Goal: Task Accomplishment & Management: Manage account settings

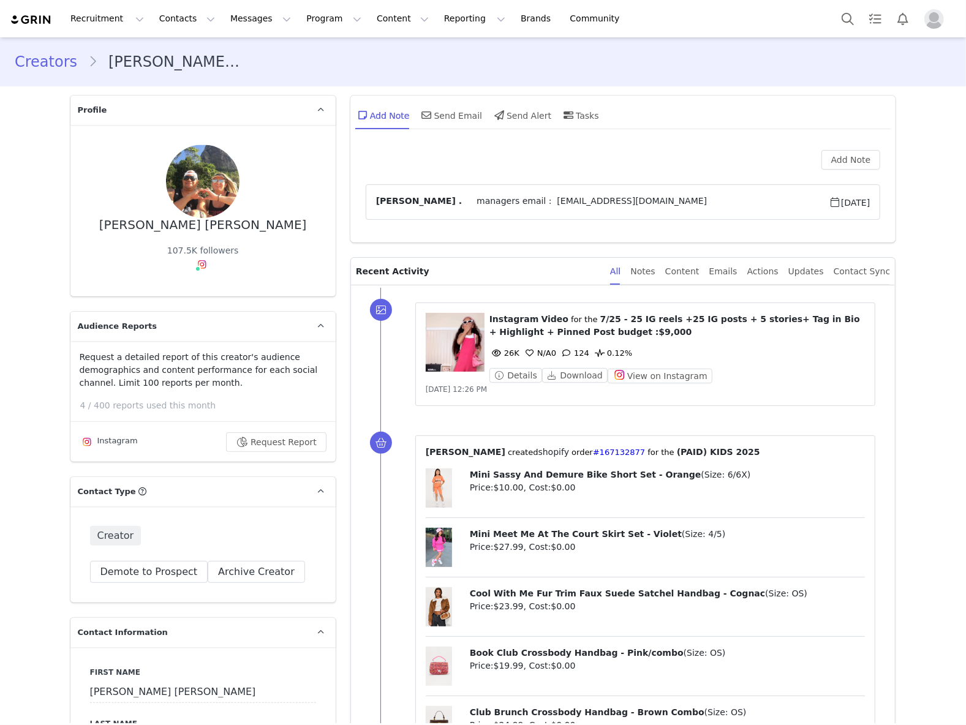
type input "+55 ([GEOGRAPHIC_DATA])"
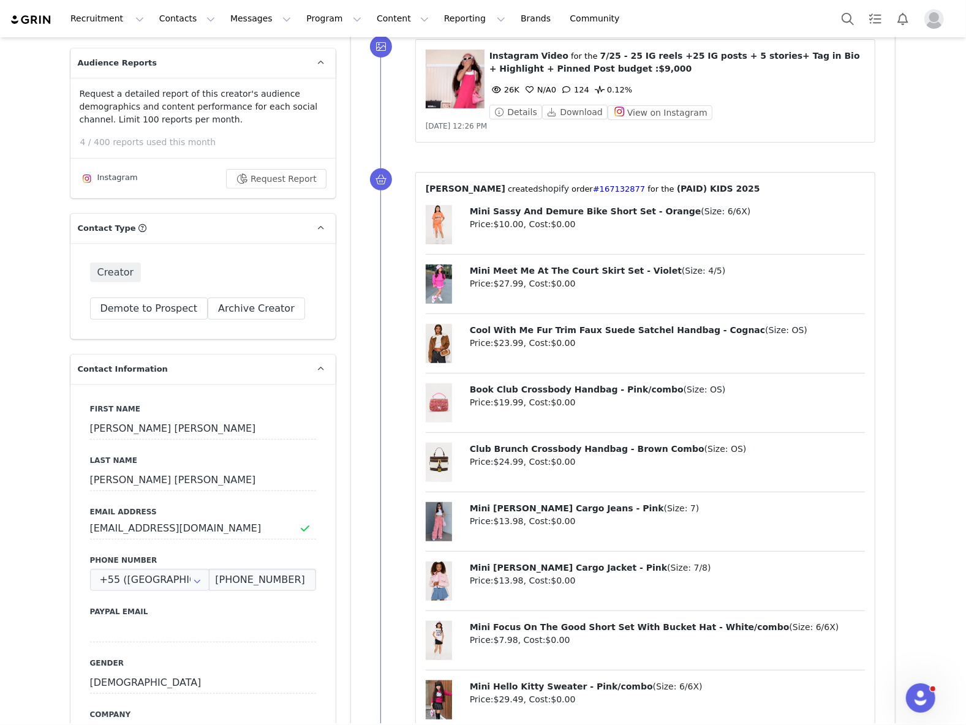
scroll to position [326, 0]
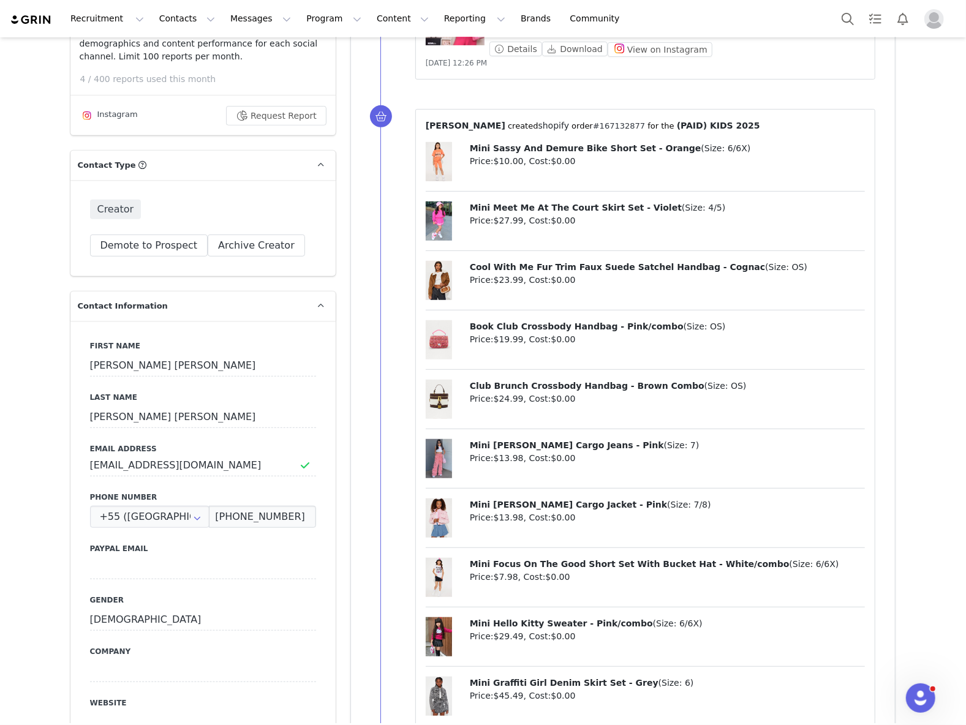
click at [595, 126] on link "#167132877" at bounding box center [619, 125] width 52 height 9
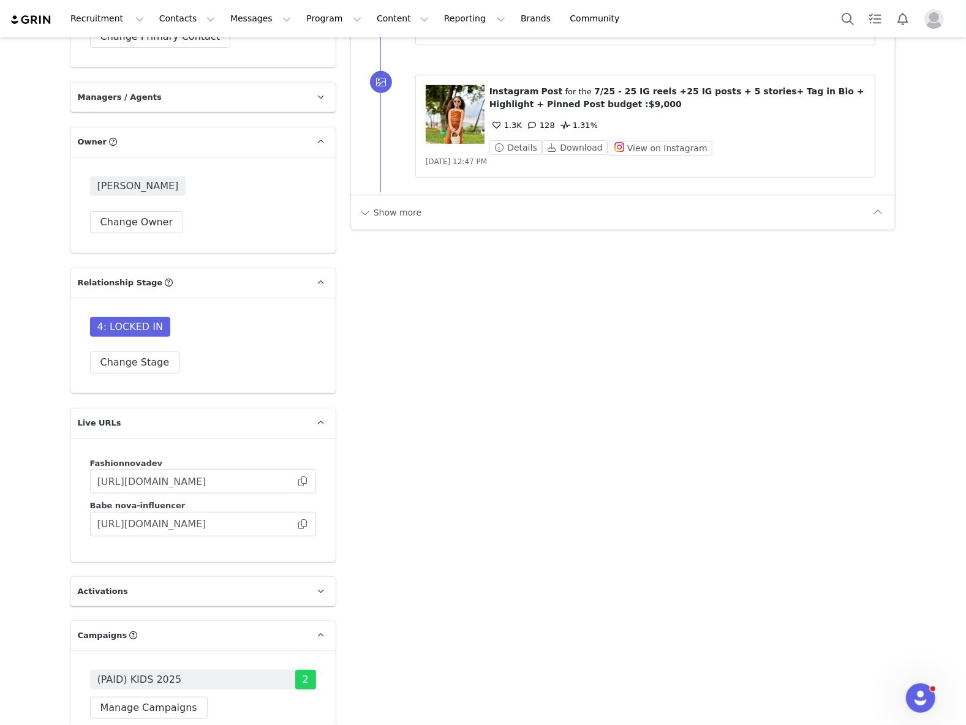
scroll to position [3757, 0]
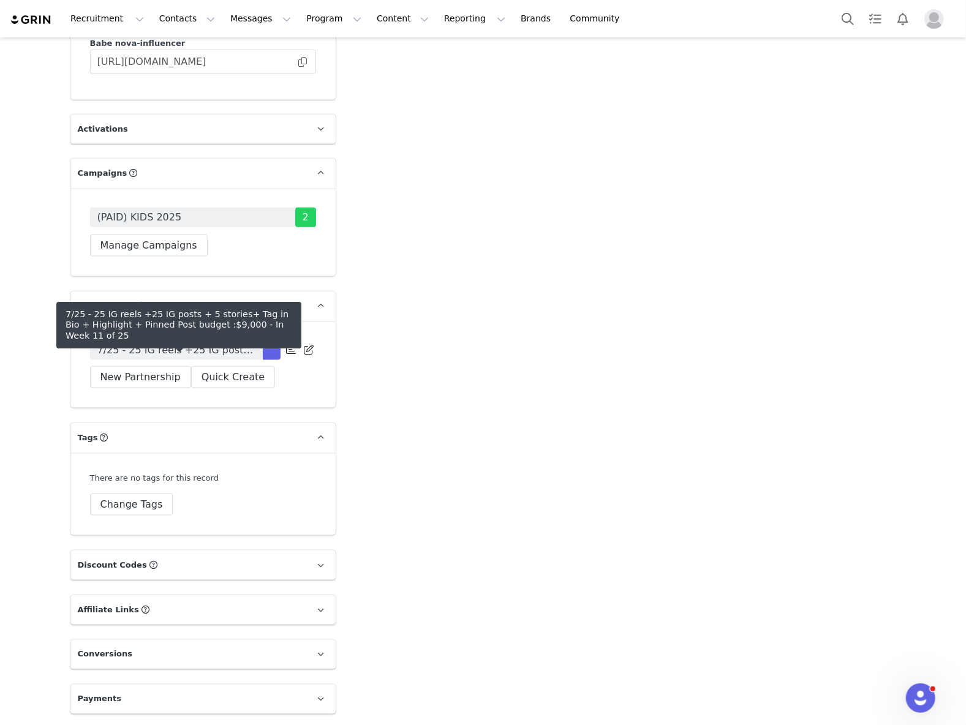
click at [187, 375] on div "7/25 - 25 IG reels +25 IG posts + 5 stories+ Tag in Bio + Highlight + Pinned Po…" at bounding box center [202, 364] width 265 height 87
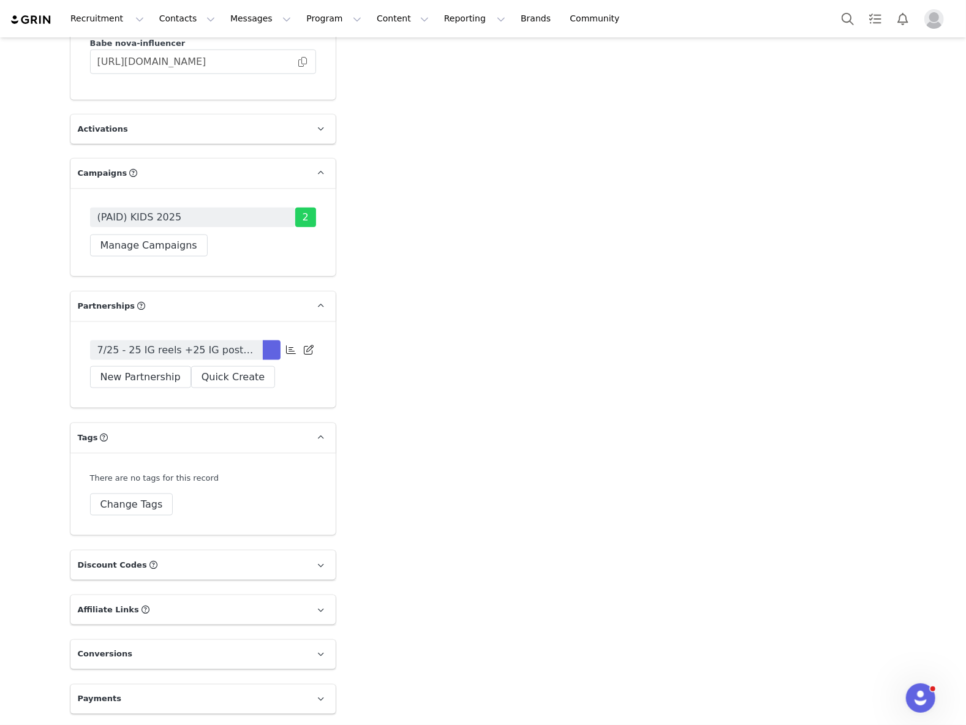
click at [186, 358] on span "7/25 - 25 IG reels +25 IG posts + 5 stories+ Tag in Bio + Highlight + Pinned Po…" at bounding box center [176, 350] width 158 height 15
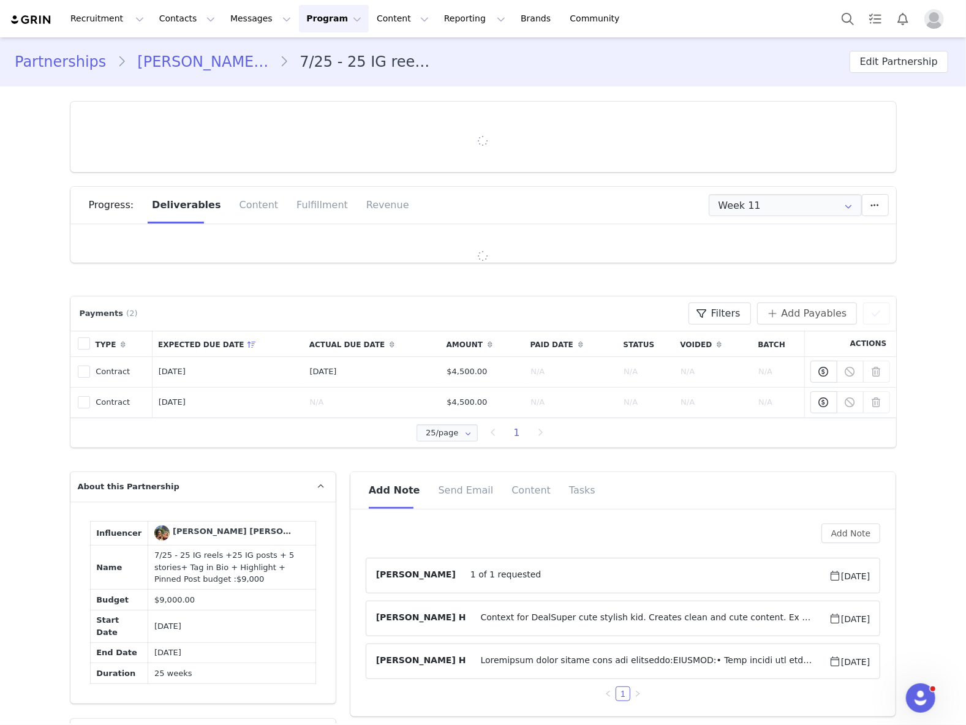
type input "+55 ([GEOGRAPHIC_DATA])"
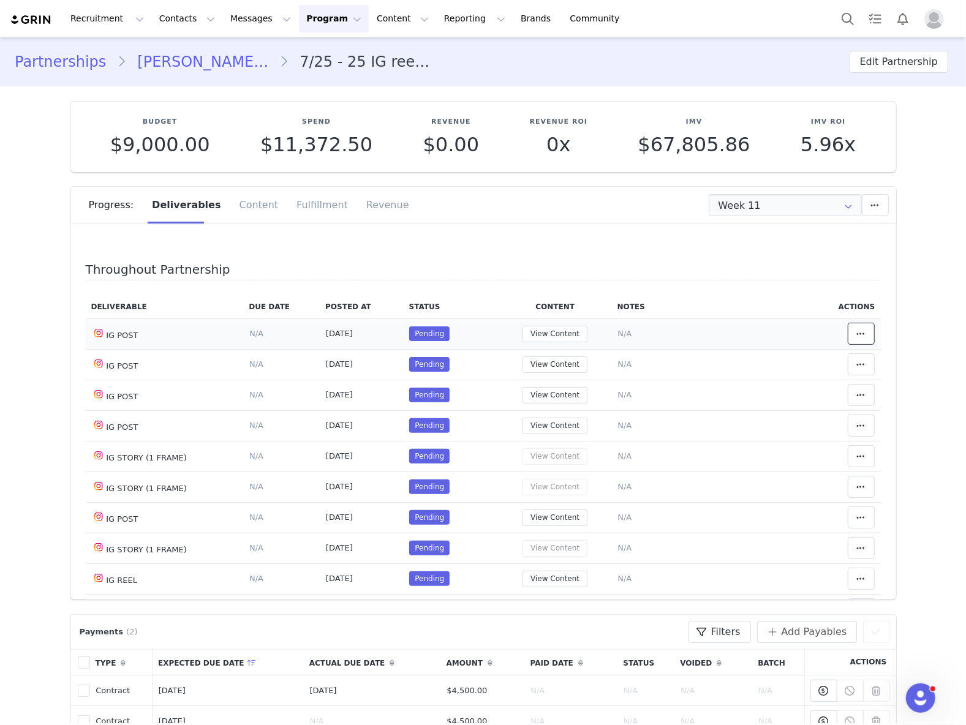
click at [857, 329] on icon at bounding box center [861, 334] width 9 height 10
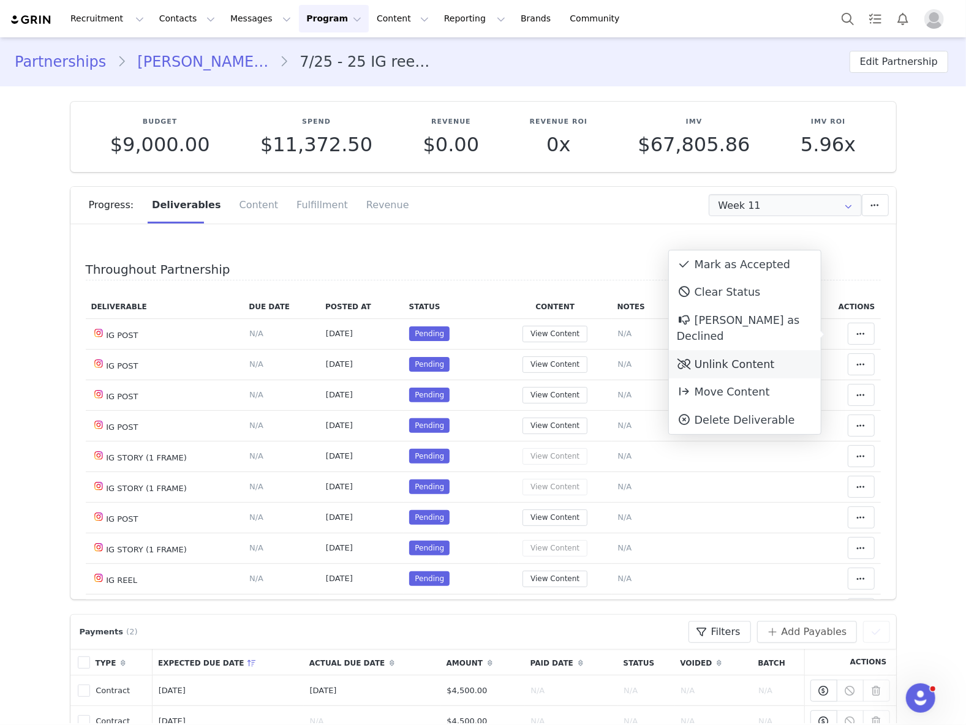
click at [717, 350] on div "Unlink Content" at bounding box center [745, 364] width 152 height 28
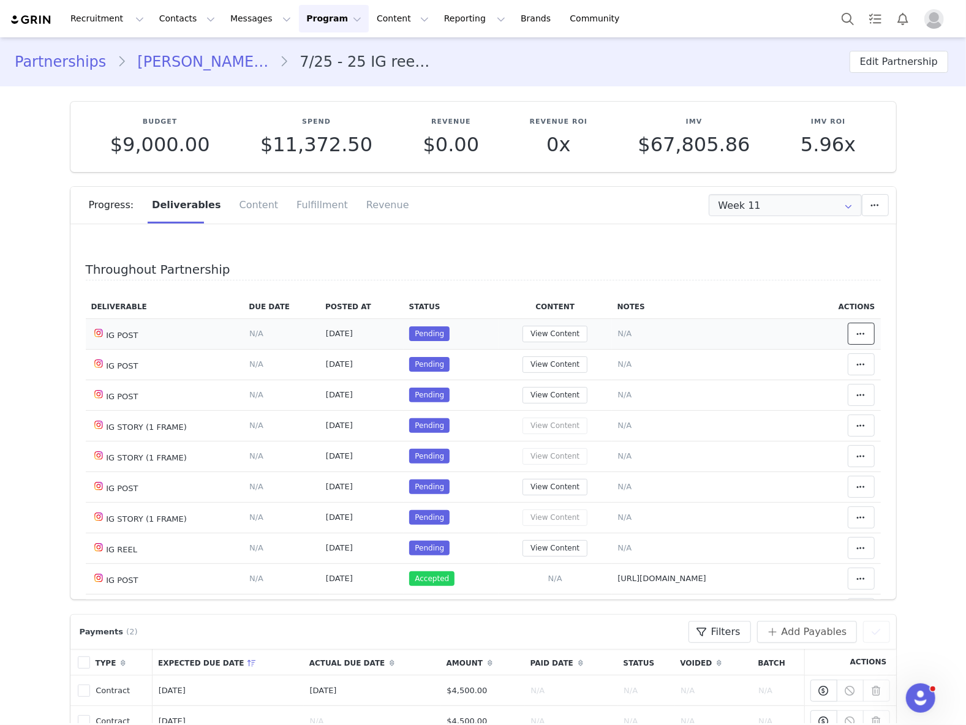
click at [854, 327] on span at bounding box center [861, 333] width 15 height 15
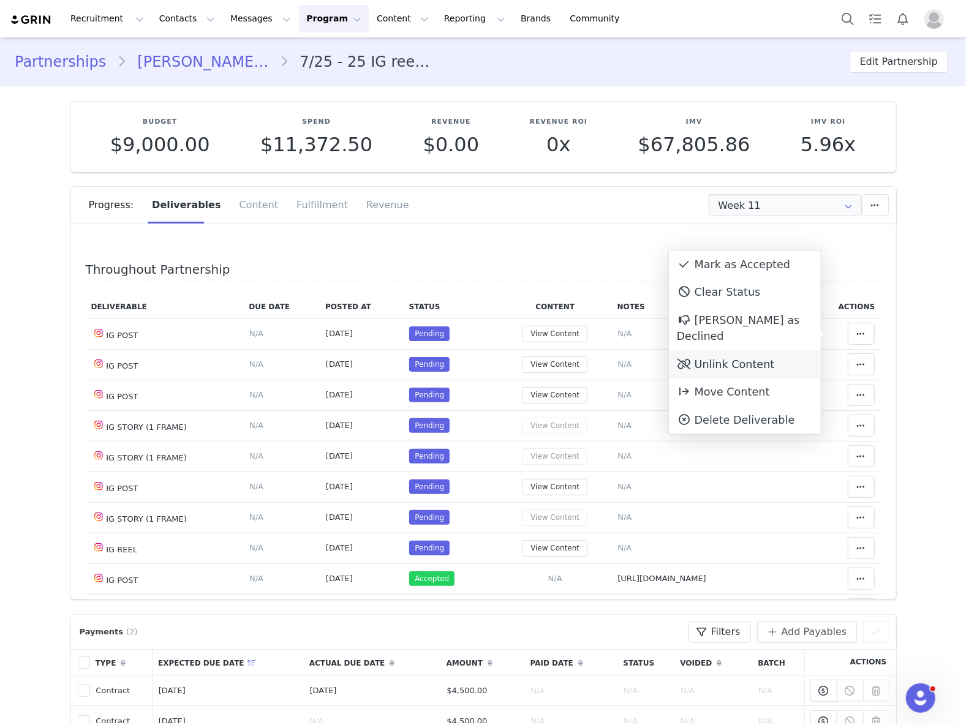
click at [756, 350] on div "Unlink Content" at bounding box center [745, 364] width 152 height 28
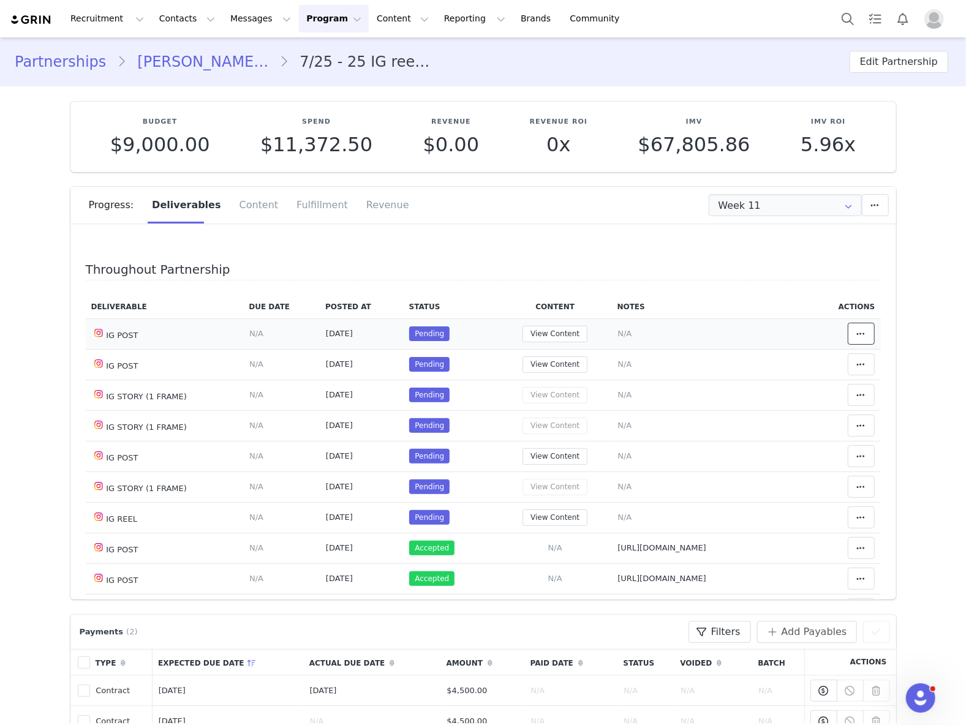
drag, startPoint x: 849, startPoint y: 333, endPoint x: 809, endPoint y: 332, distance: 40.4
click at [854, 333] on span at bounding box center [861, 333] width 15 height 15
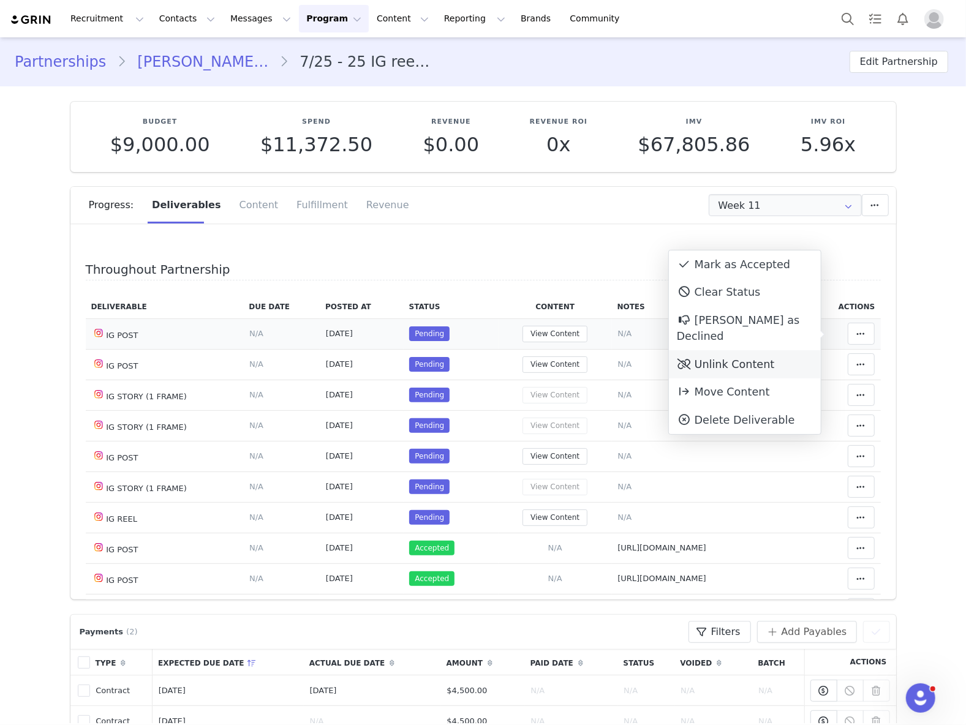
click at [753, 350] on div "Unlink Content" at bounding box center [745, 364] width 152 height 28
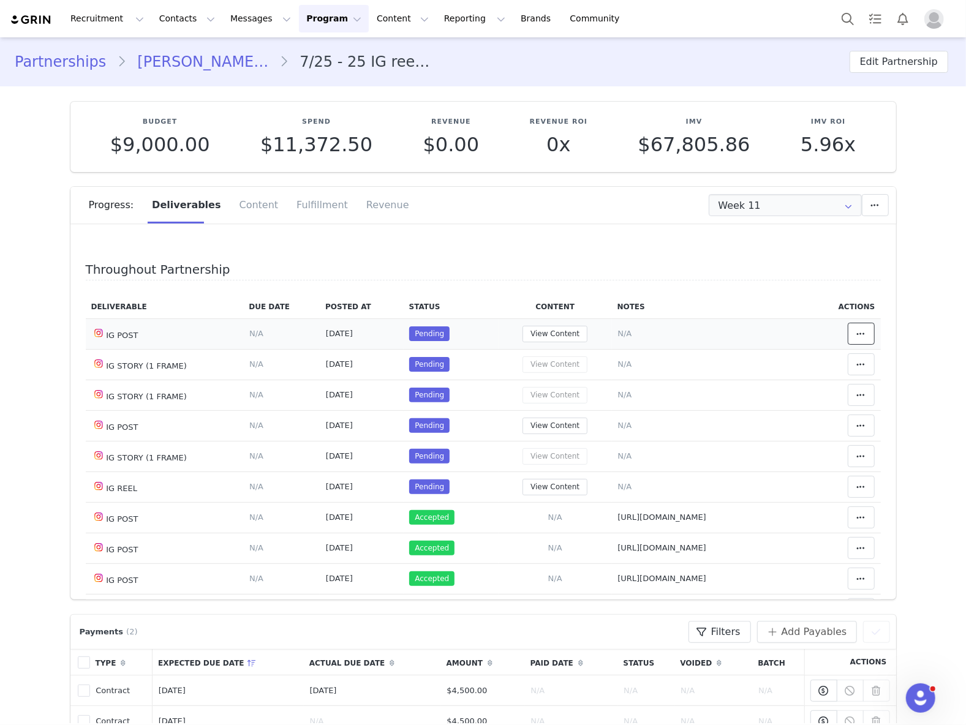
click at [854, 339] on span at bounding box center [861, 333] width 15 height 15
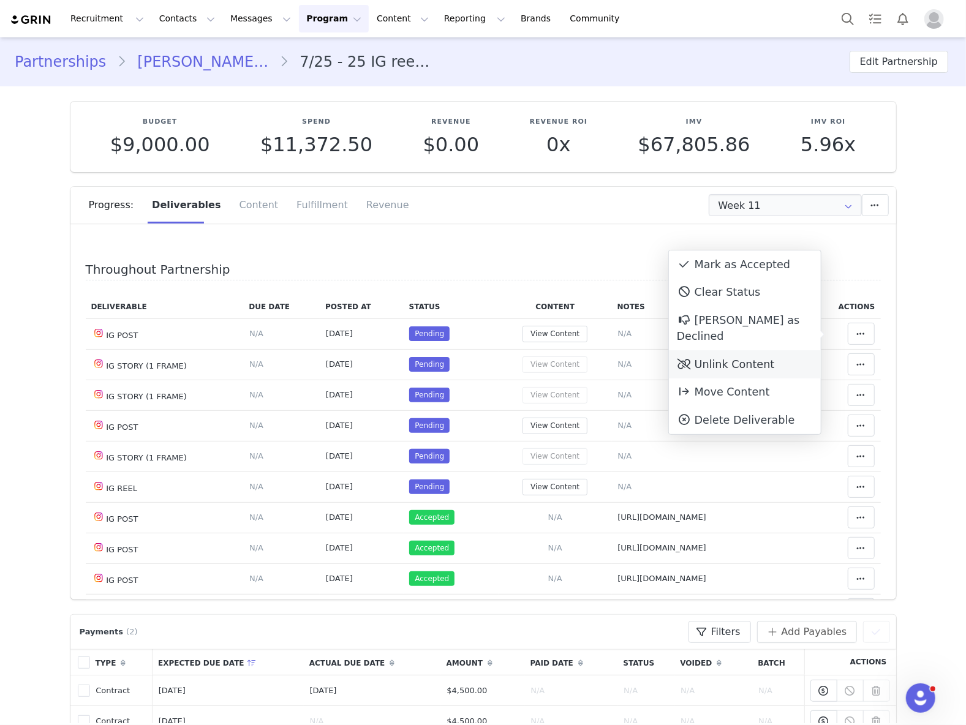
click at [720, 350] on div "Unlink Content" at bounding box center [745, 364] width 152 height 28
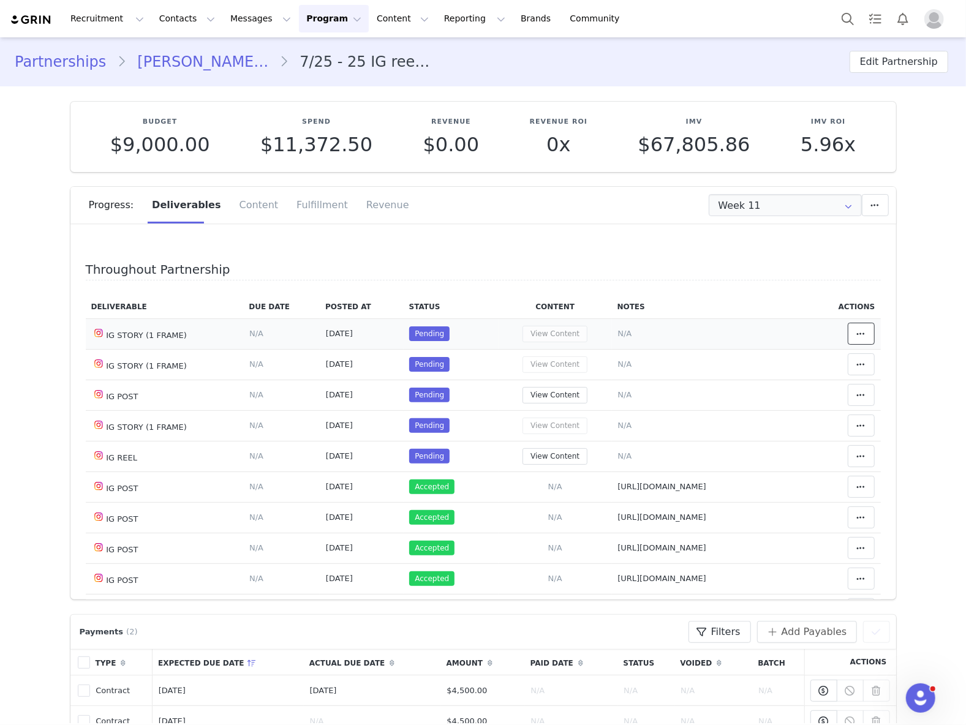
click at [848, 326] on button at bounding box center [861, 334] width 27 height 22
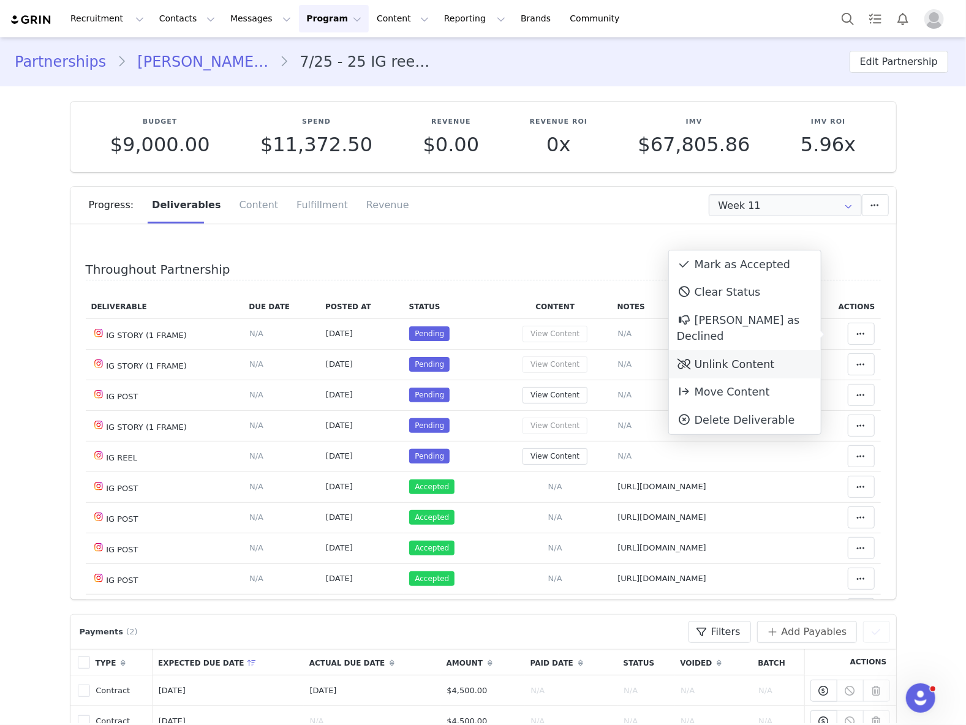
click at [731, 350] on div "Unlink Content" at bounding box center [745, 364] width 152 height 28
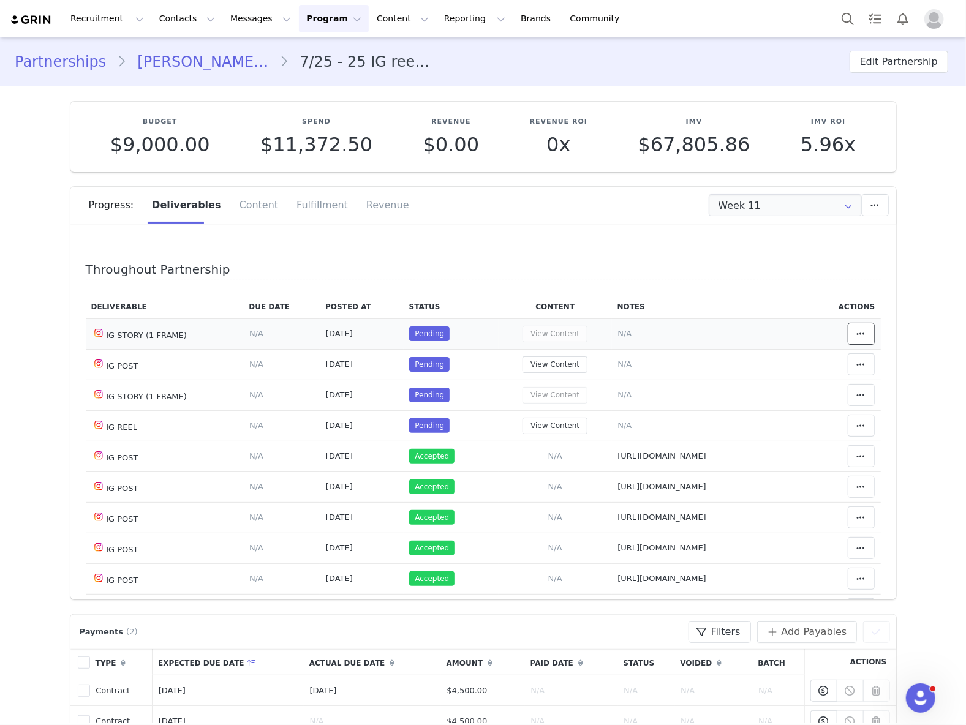
click at [848, 324] on button at bounding box center [861, 334] width 27 height 22
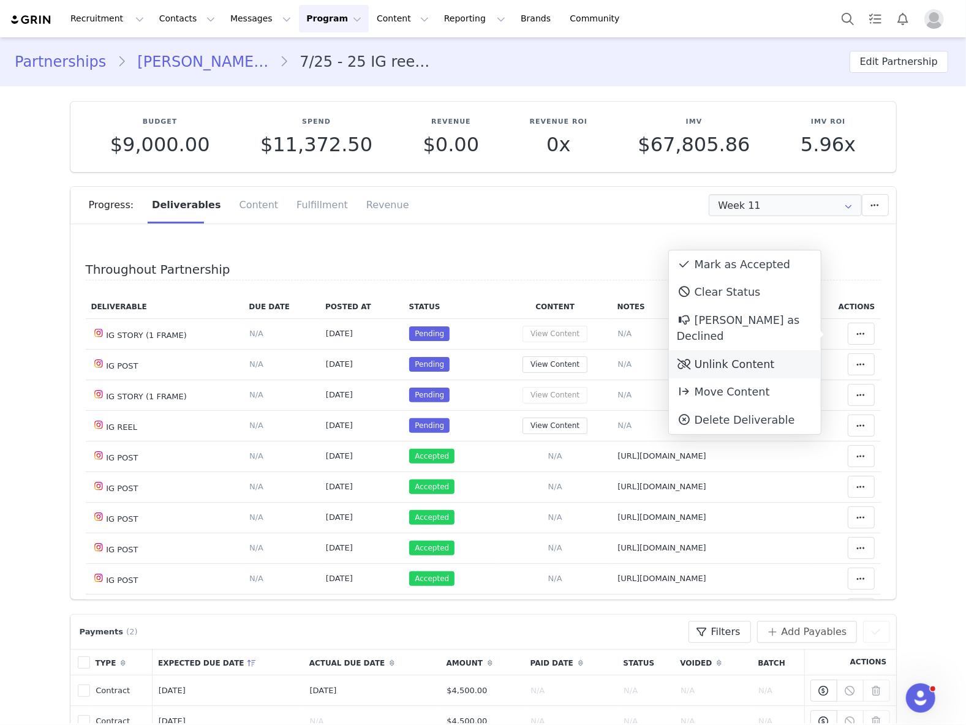
click at [762, 350] on div "Unlink Content" at bounding box center [745, 364] width 152 height 28
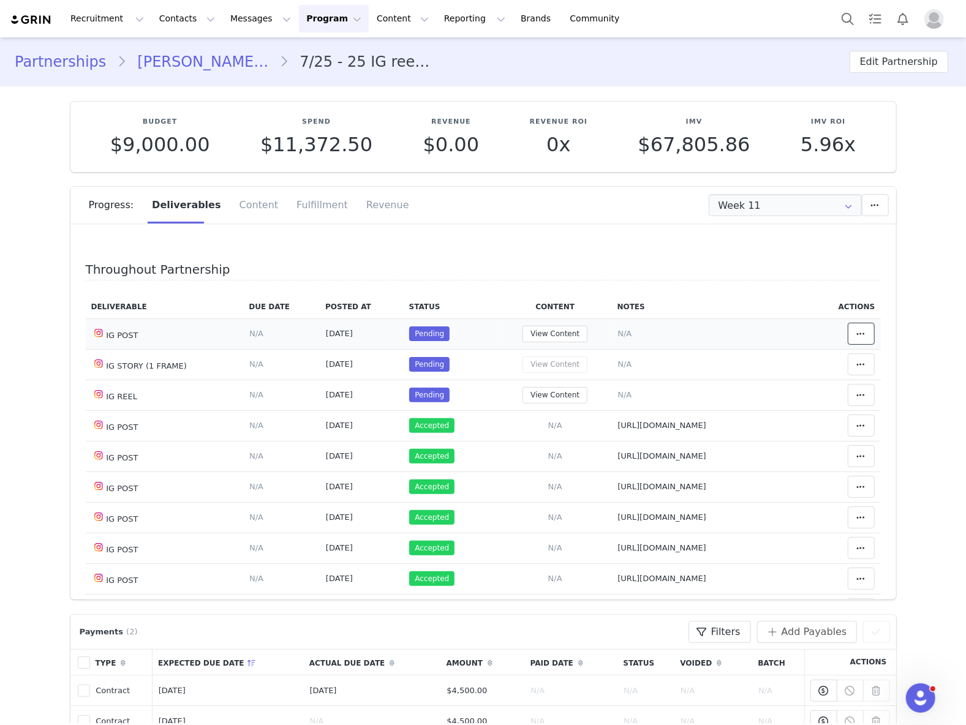
click at [857, 334] on icon at bounding box center [861, 334] width 9 height 10
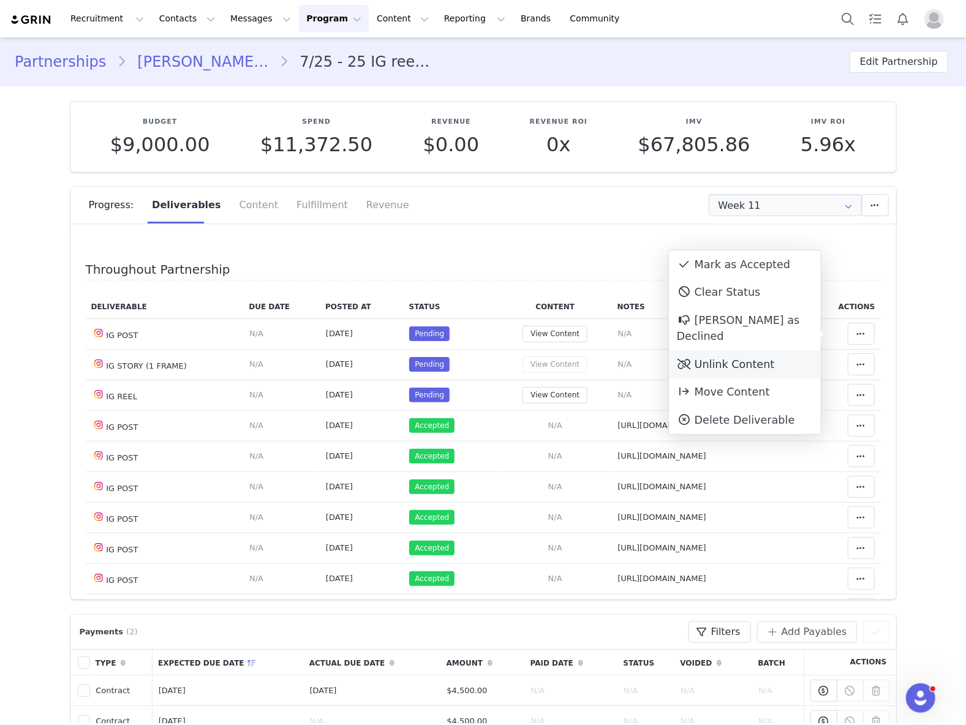
click at [769, 350] on div "Unlink Content" at bounding box center [745, 364] width 152 height 28
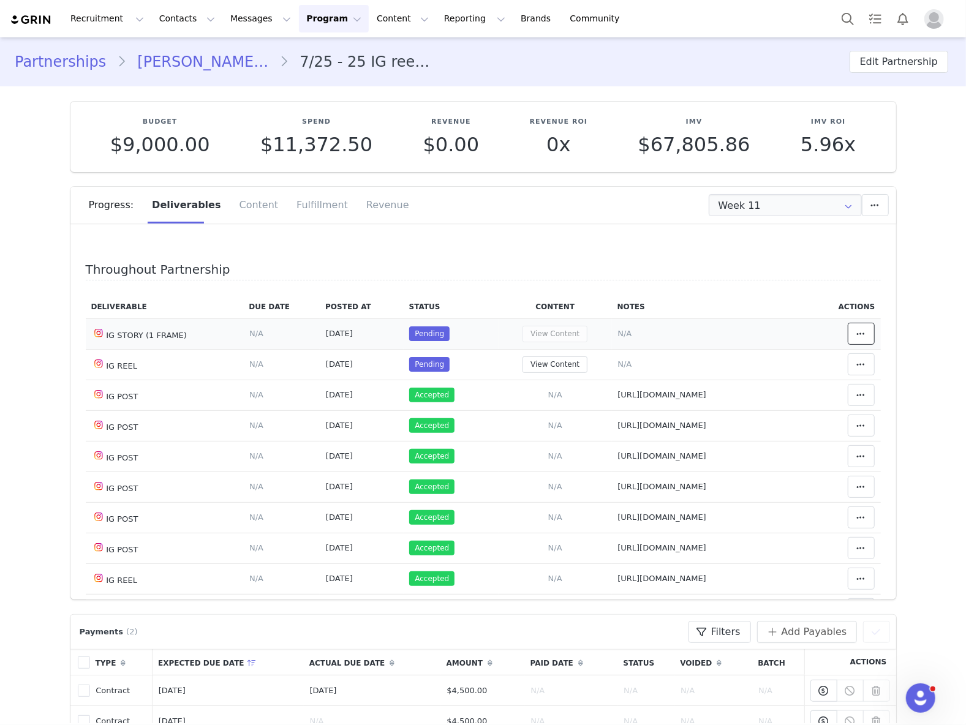
click at [854, 327] on span at bounding box center [861, 333] width 15 height 15
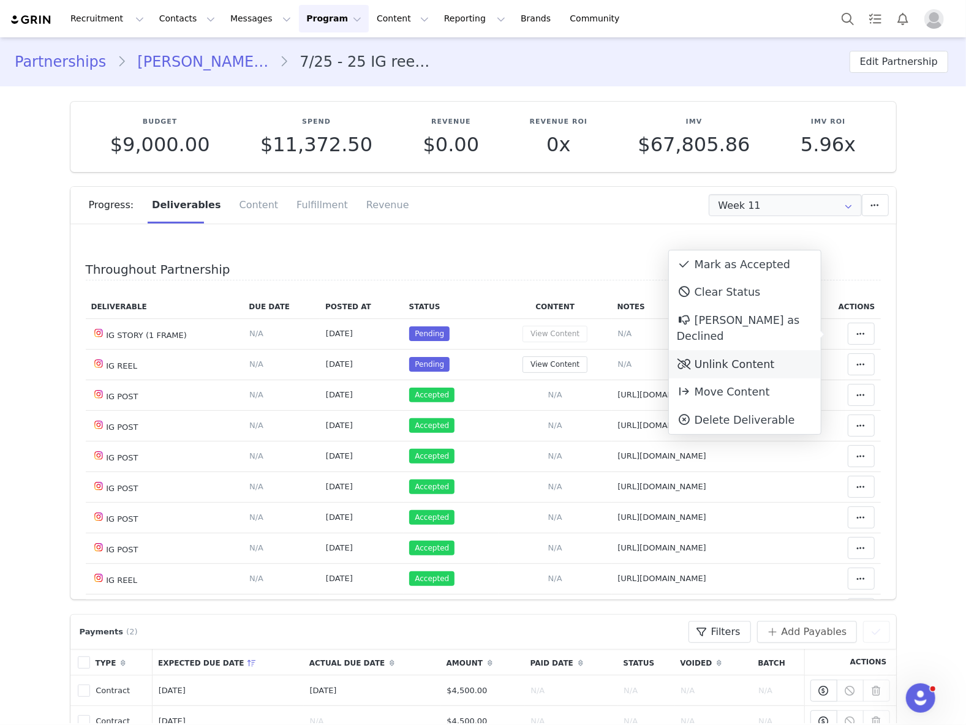
click at [745, 350] on div "Unlink Content" at bounding box center [745, 364] width 152 height 28
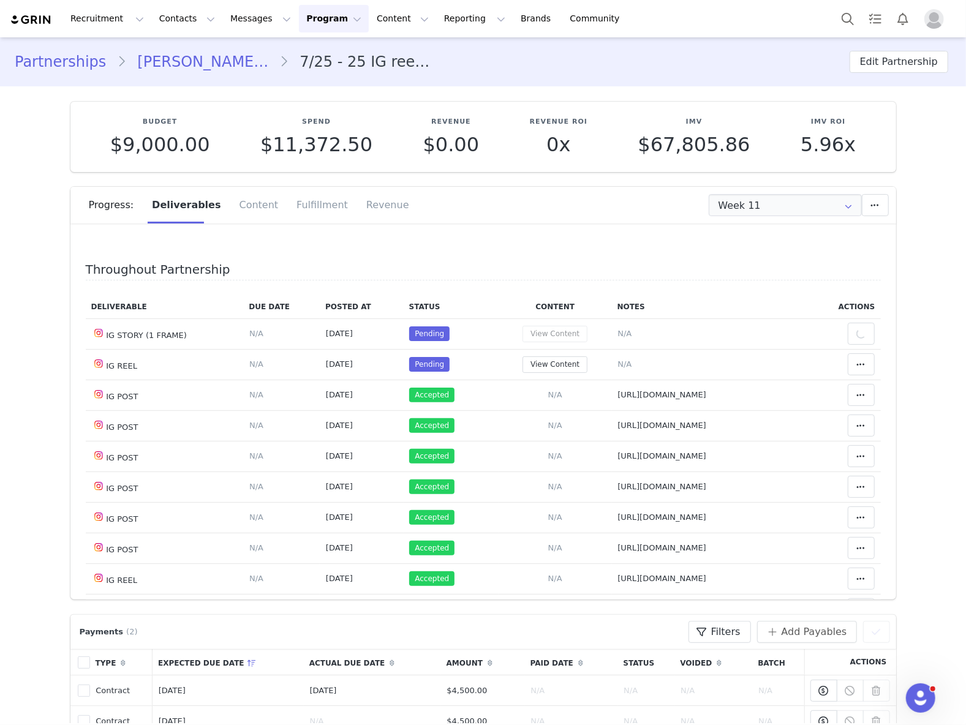
click at [745, 334] on body "Recruitment Recruitment Creator Search Curated Lists Landing Pages Web Extensio…" at bounding box center [483, 362] width 966 height 725
click at [854, 330] on span at bounding box center [861, 333] width 15 height 15
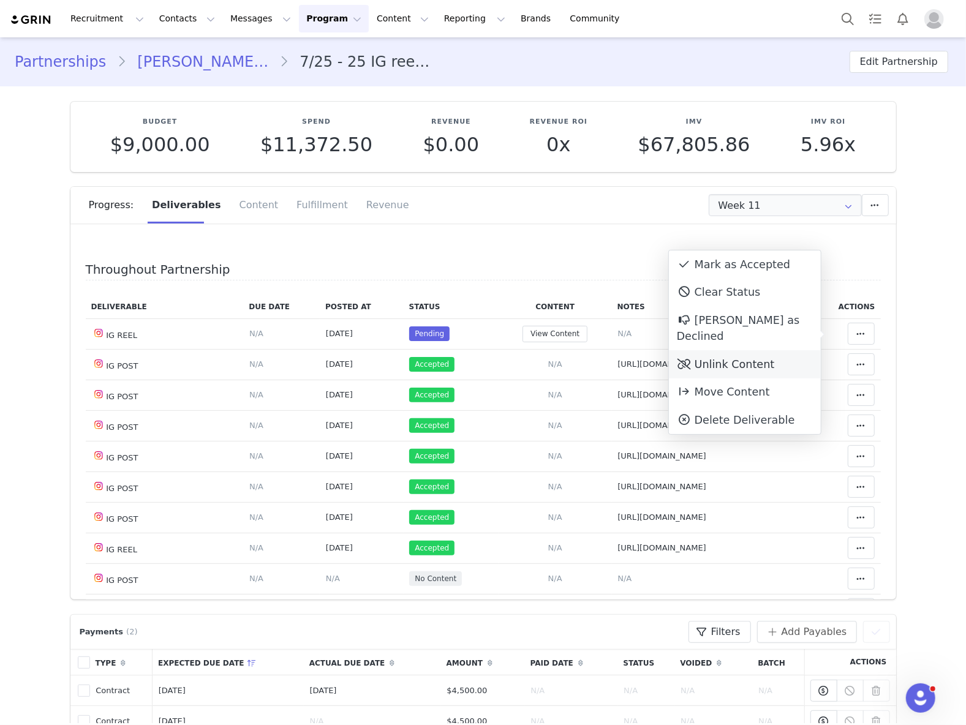
click at [743, 350] on div "Unlink Content" at bounding box center [745, 364] width 152 height 28
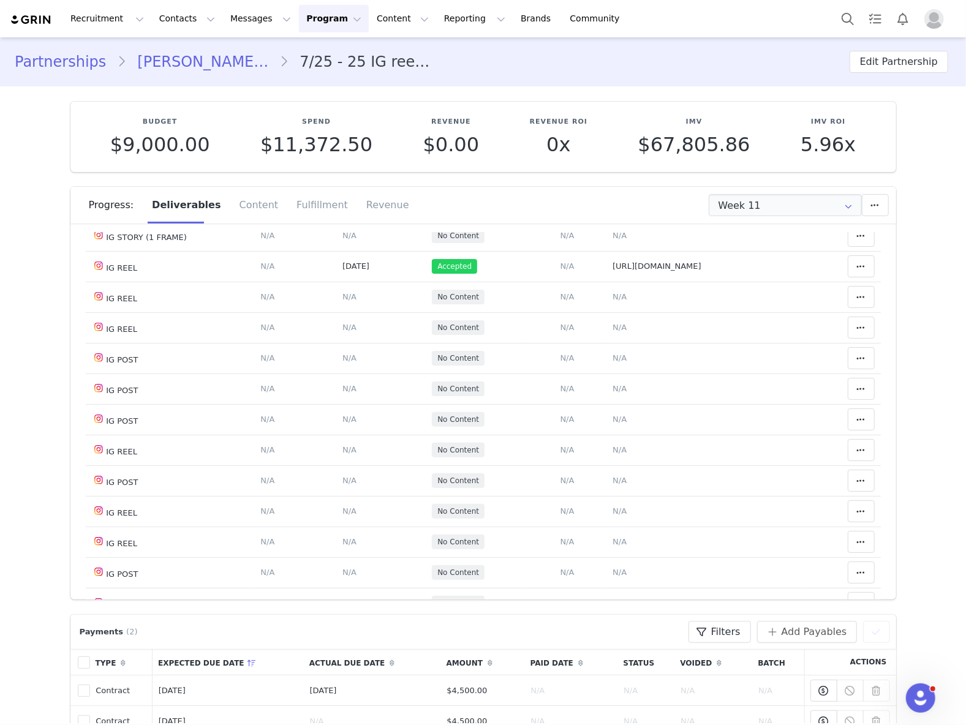
scroll to position [653, 0]
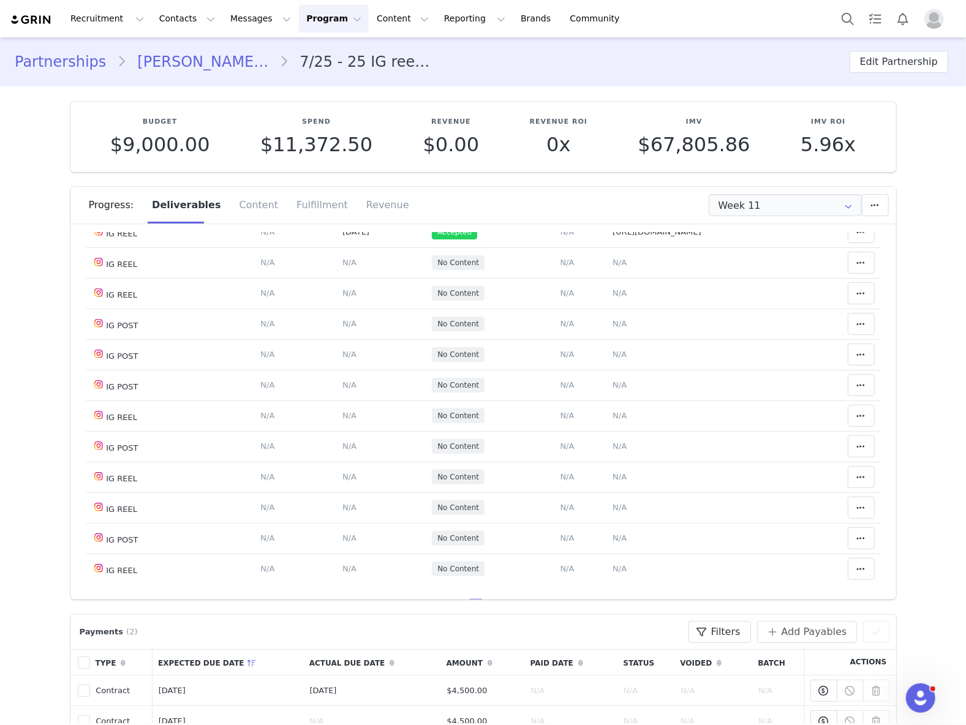
click at [504, 64] on div "Partnerships Maria Cecília Castro de Santana 7/25 - 25 IG reels +25 IG posts + …" at bounding box center [483, 62] width 937 height 22
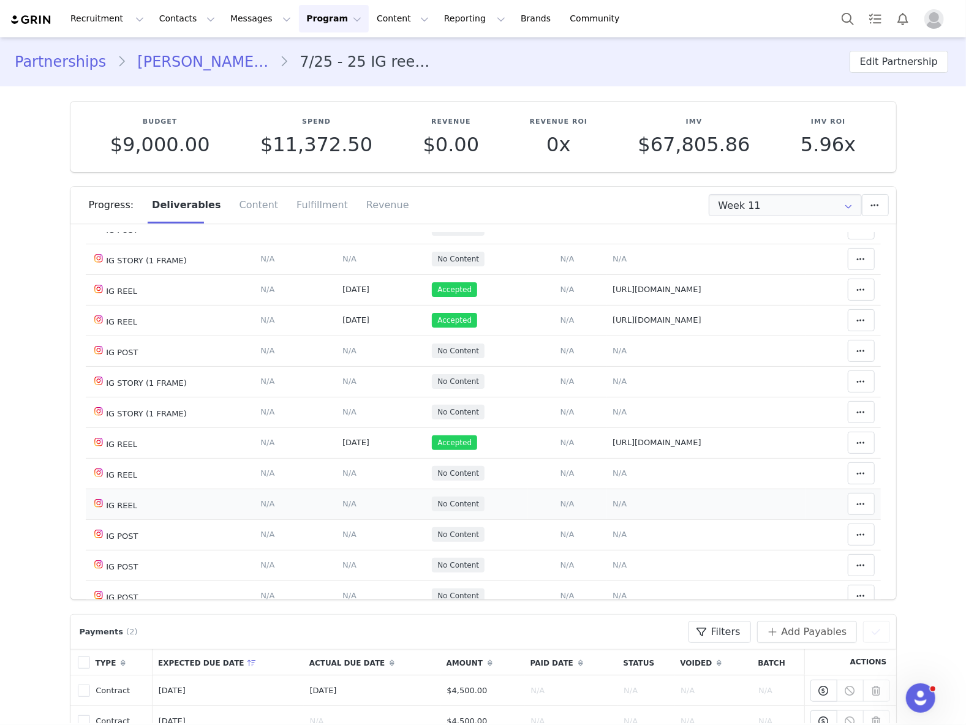
scroll to position [490, 0]
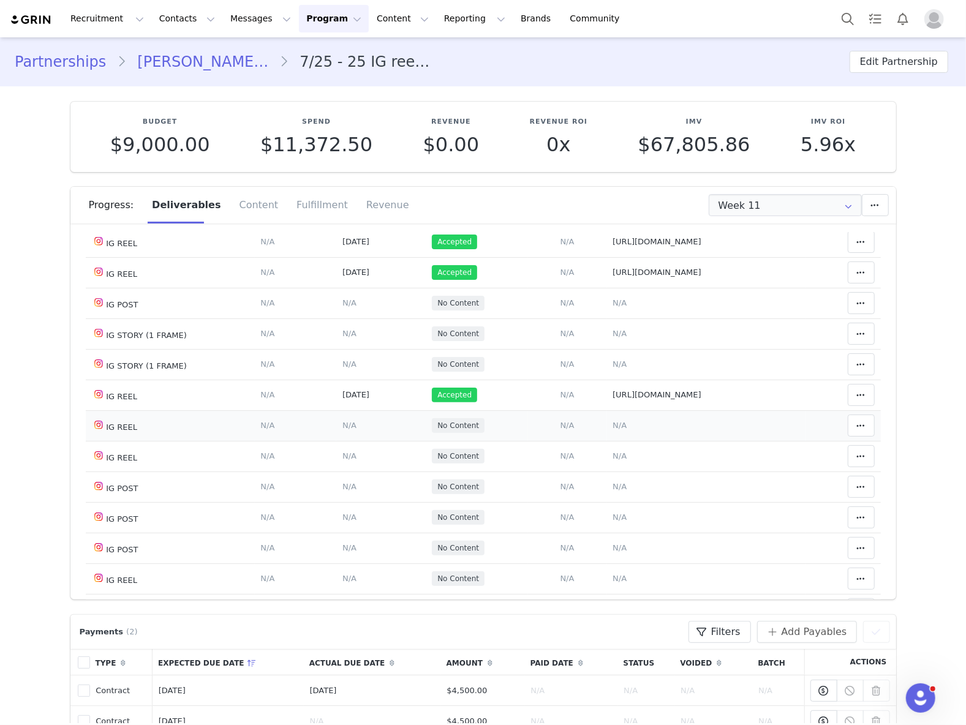
click at [615, 430] on span "N/A" at bounding box center [620, 425] width 14 height 9
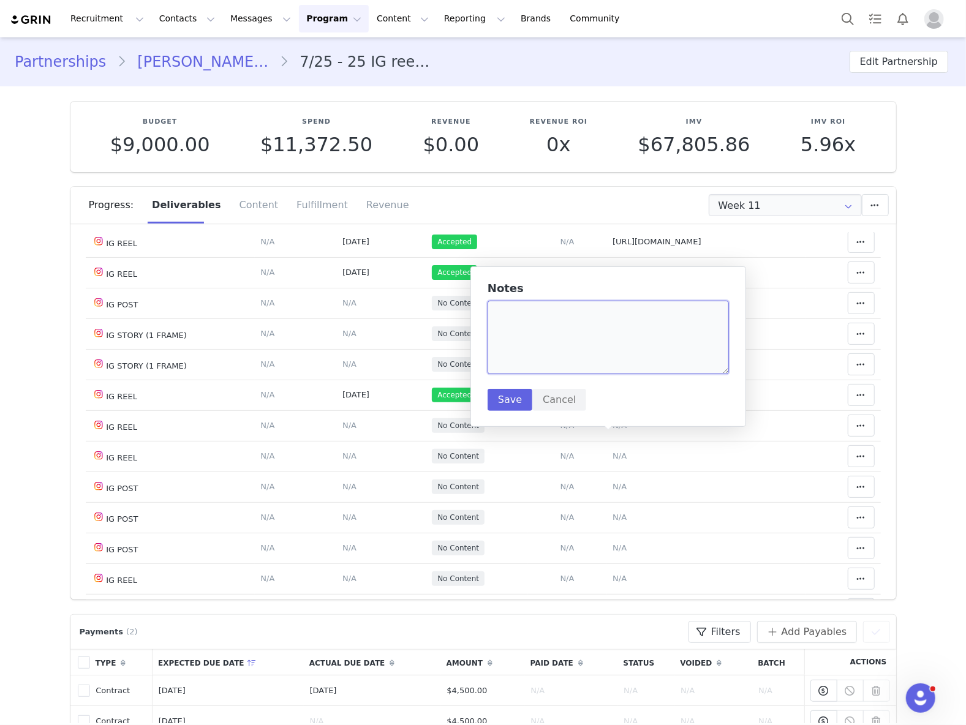
click at [597, 355] on textarea at bounding box center [608, 338] width 241 height 74
paste textarea "https://www.instagram.com/reel/DOJBZ72juDe/"
type textarea "https://www.instagram.com/reel/DOJBZ72juDe/"
click at [498, 400] on button "Save" at bounding box center [510, 400] width 45 height 22
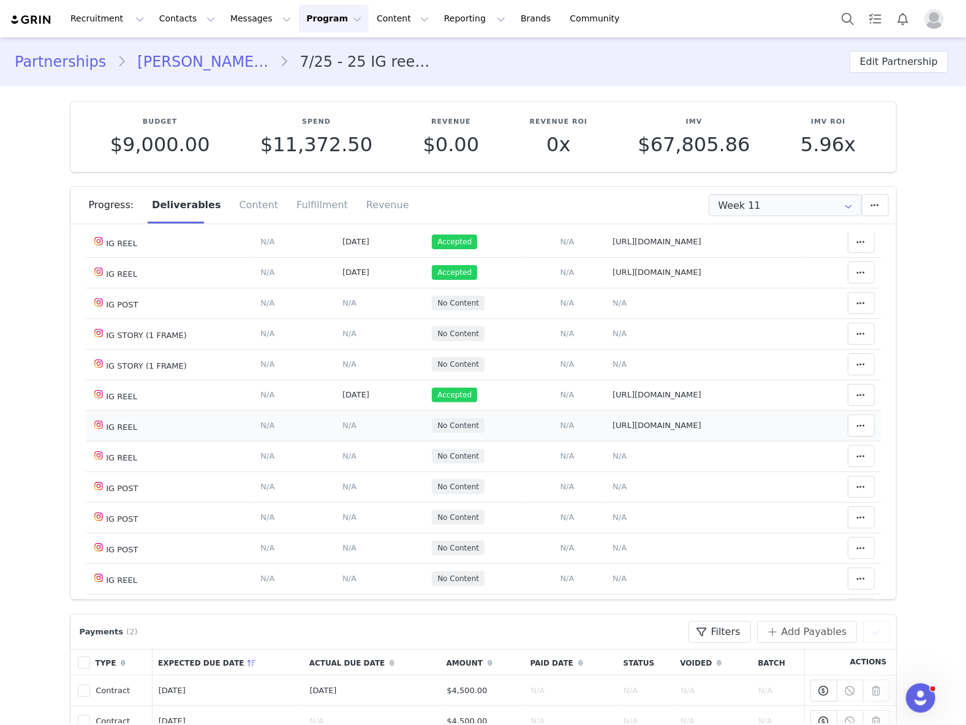
click at [342, 430] on span "N/A" at bounding box center [349, 425] width 14 height 9
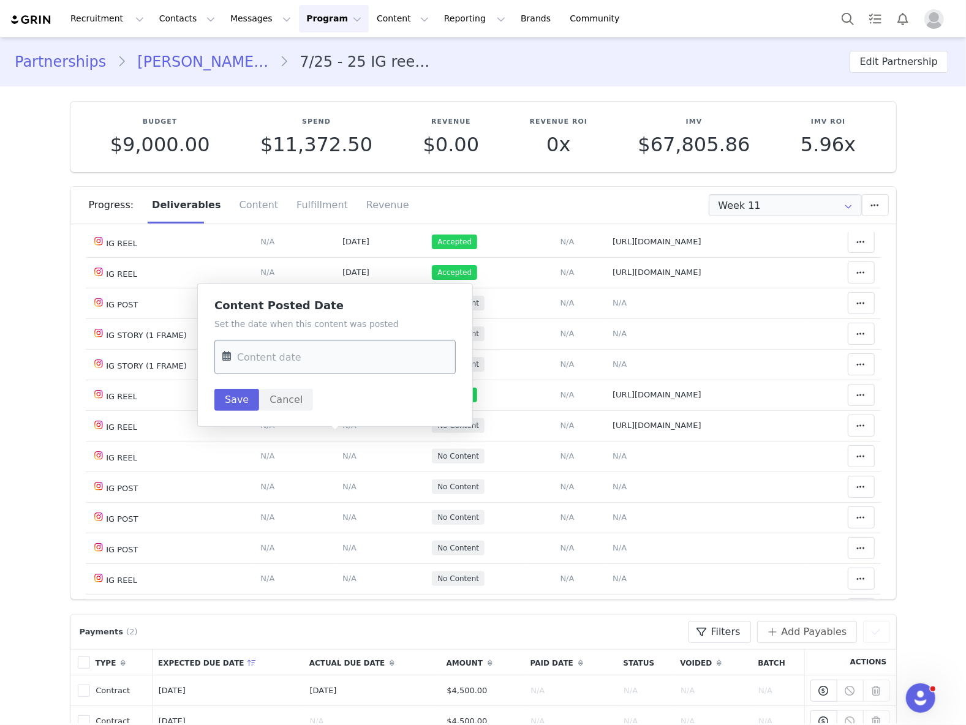
click at [322, 365] on input "text" at bounding box center [334, 357] width 241 height 34
click at [359, 456] on span "3" at bounding box center [364, 454] width 15 height 15
click at [290, 356] on input "Oct 03 2025" at bounding box center [334, 357] width 241 height 34
click at [233, 401] on button "Previous Month" at bounding box center [235, 399] width 6 height 10
click at [310, 450] on span "3" at bounding box center [313, 454] width 15 height 15
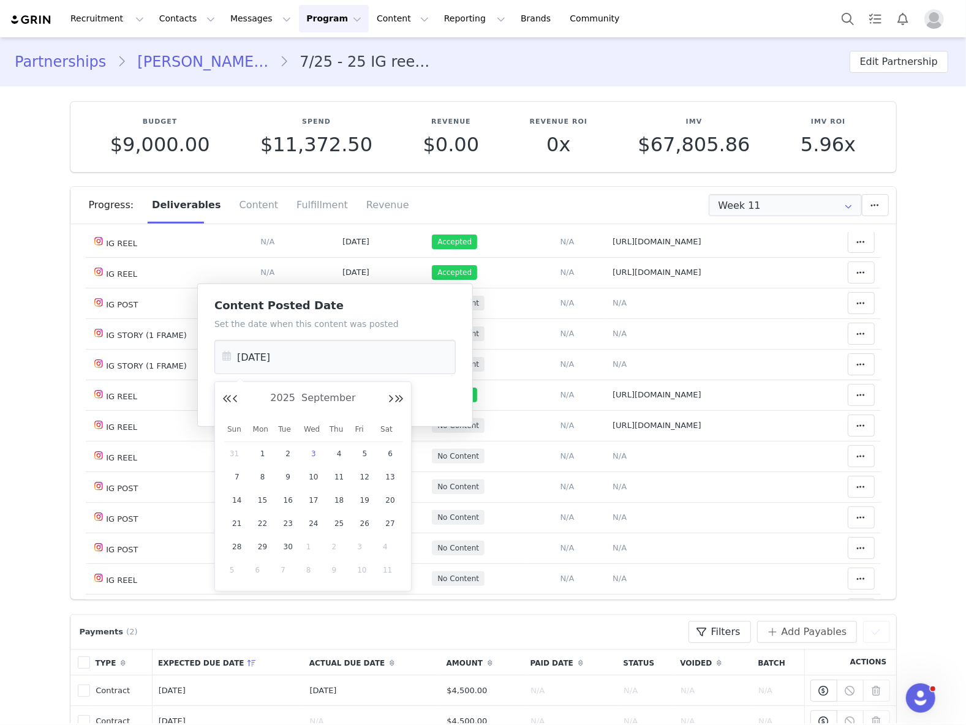
type input "Sep 03 2025"
click at [241, 401] on button "Save" at bounding box center [236, 400] width 45 height 22
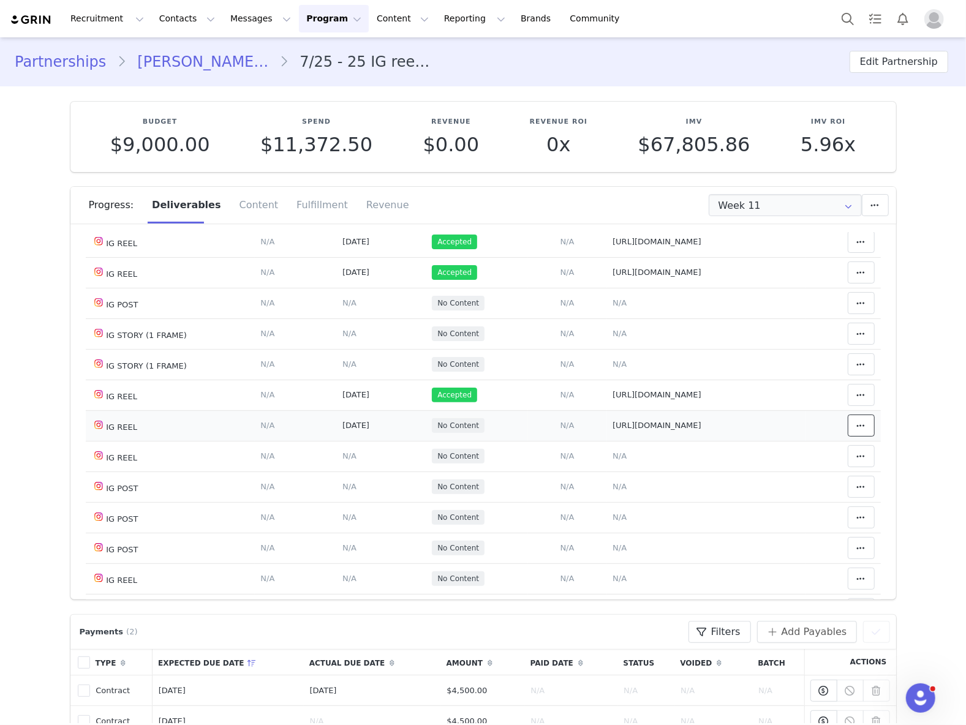
click at [854, 433] on span at bounding box center [861, 425] width 15 height 15
click at [761, 442] on div "Mark as Accepted" at bounding box center [745, 442] width 152 height 28
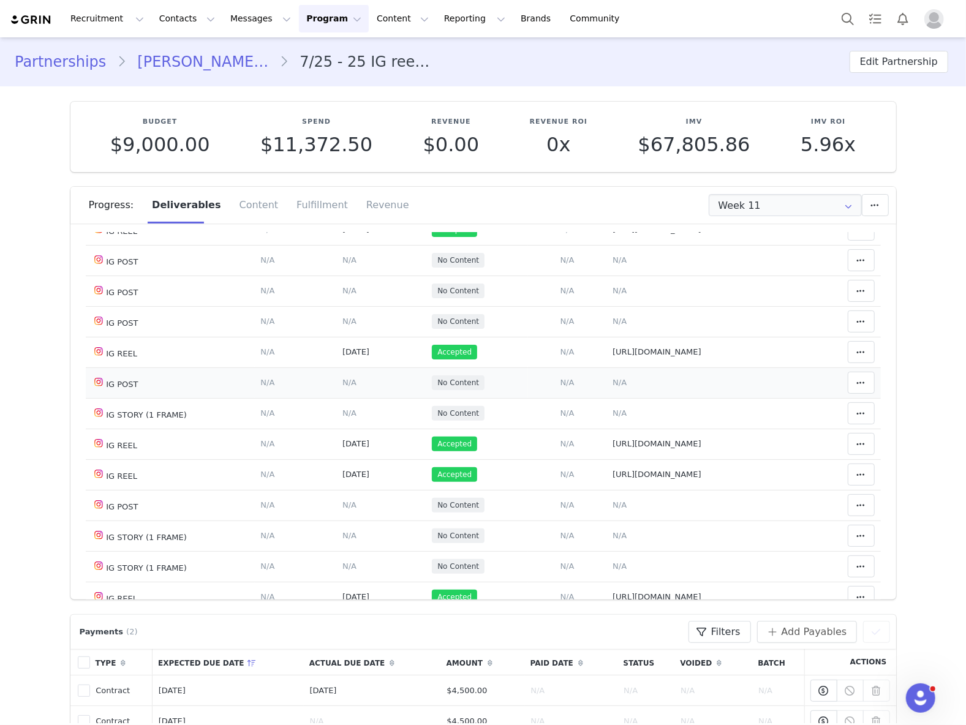
scroll to position [163, 0]
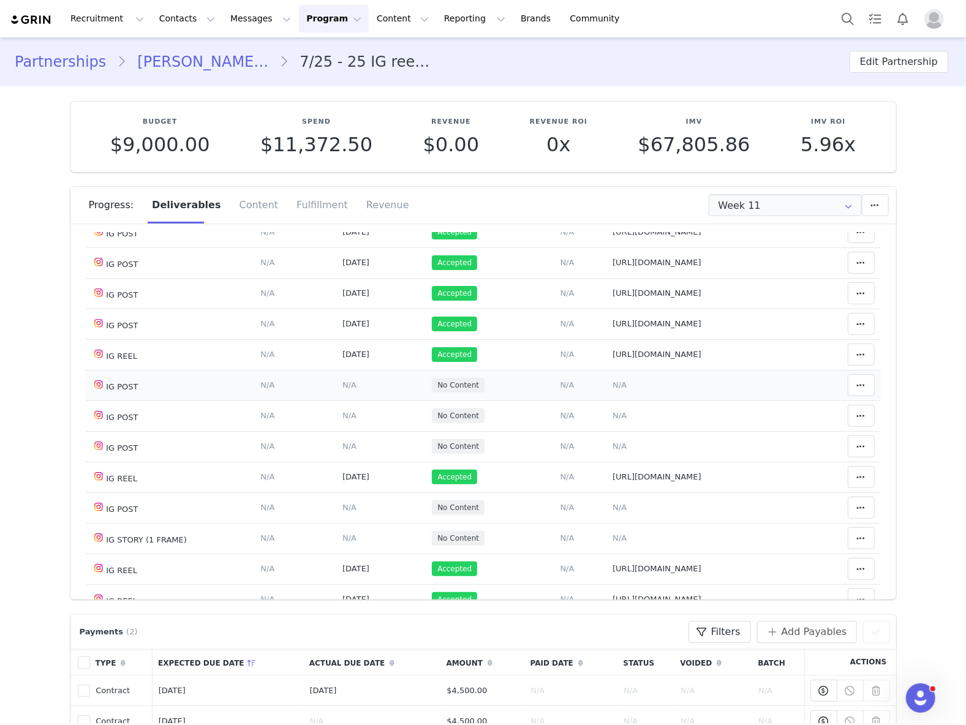
drag, startPoint x: 605, startPoint y: 395, endPoint x: 604, endPoint y: 381, distance: 14.1
click at [613, 390] on span "N/A" at bounding box center [620, 384] width 14 height 9
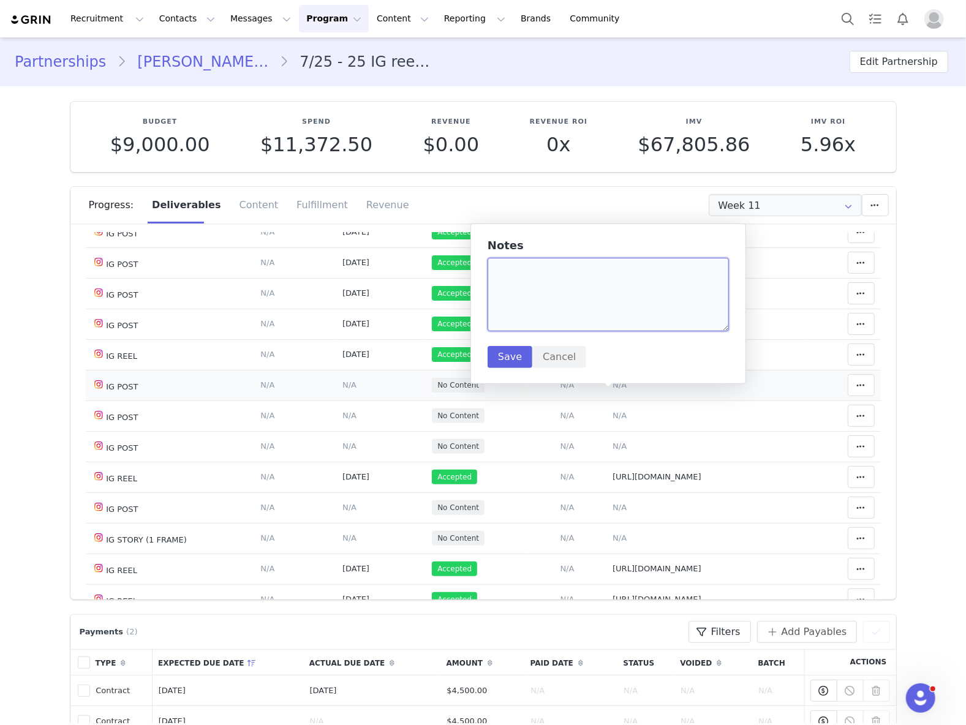
click at [591, 321] on textarea at bounding box center [608, 295] width 241 height 74
paste textarea "https://www.instagram.com/p/DOZCpPWD7hF/"
type textarea "https://www.instagram.com/p/DOZCpPWD7hF/"
click at [523, 358] on button "Save" at bounding box center [510, 357] width 45 height 22
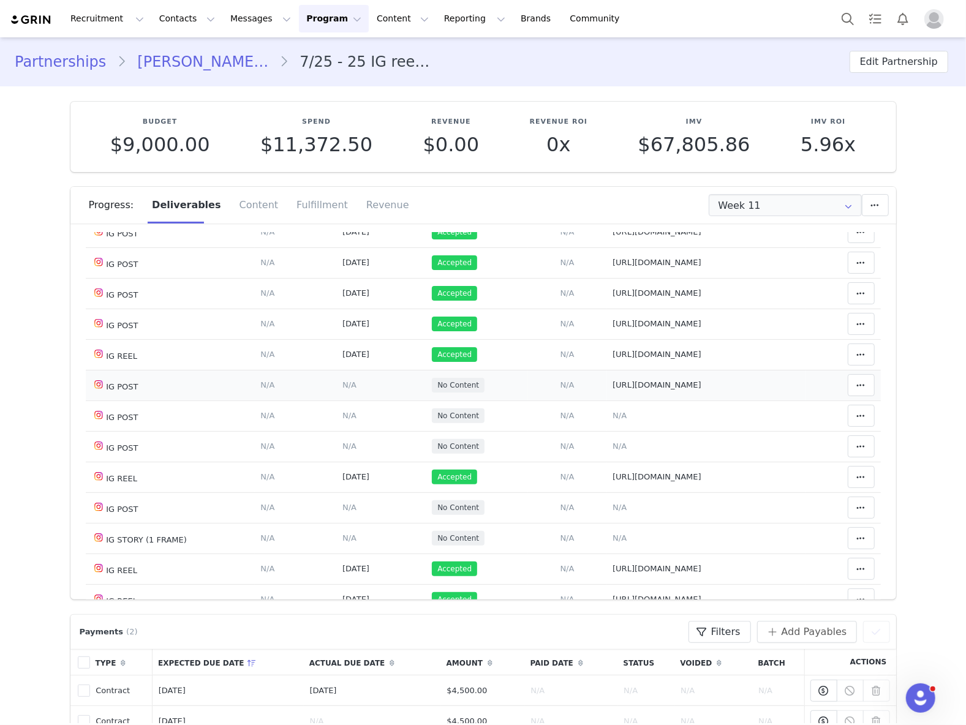
click at [342, 390] on span "N/A" at bounding box center [349, 384] width 14 height 9
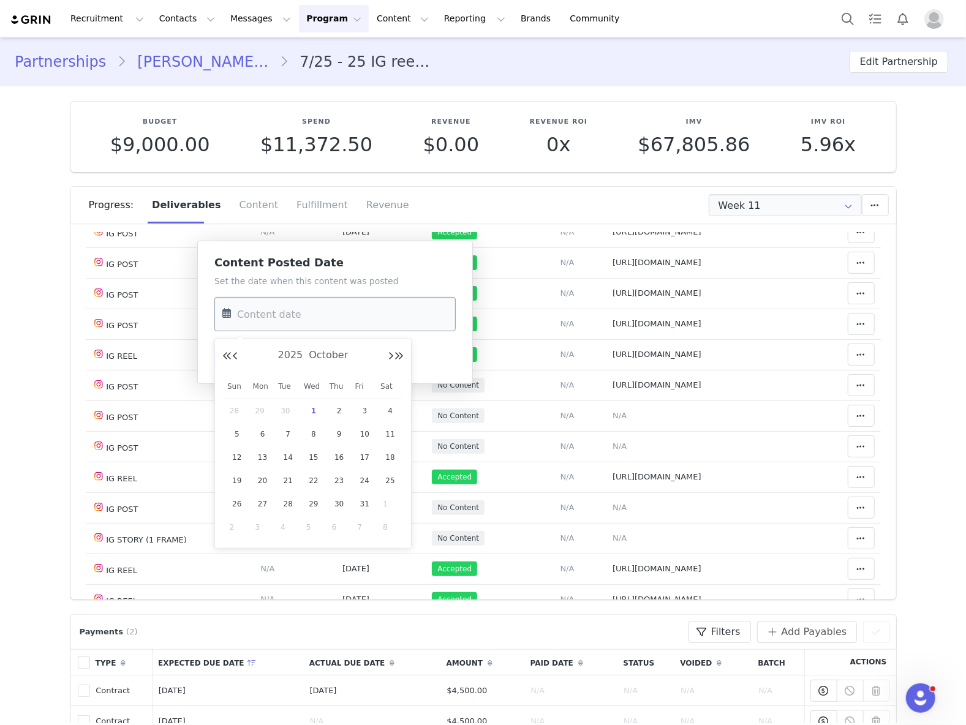
click at [287, 319] on input "text" at bounding box center [334, 314] width 241 height 34
click at [233, 354] on button "Previous Month" at bounding box center [235, 357] width 6 height 10
click at [282, 437] on span "9" at bounding box center [288, 434] width 15 height 15
type input "Sep 09 2025"
click at [253, 360] on button "Save" at bounding box center [236, 357] width 45 height 22
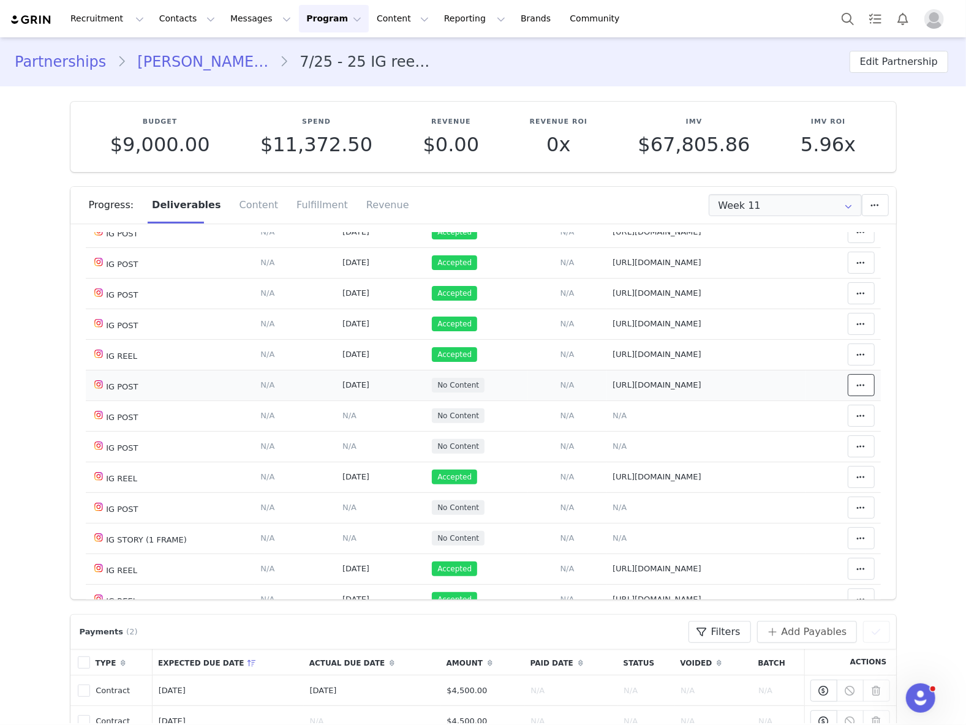
click at [855, 394] on button at bounding box center [861, 385] width 27 height 22
click at [785, 394] on div "Mark as Accepted" at bounding box center [745, 398] width 152 height 28
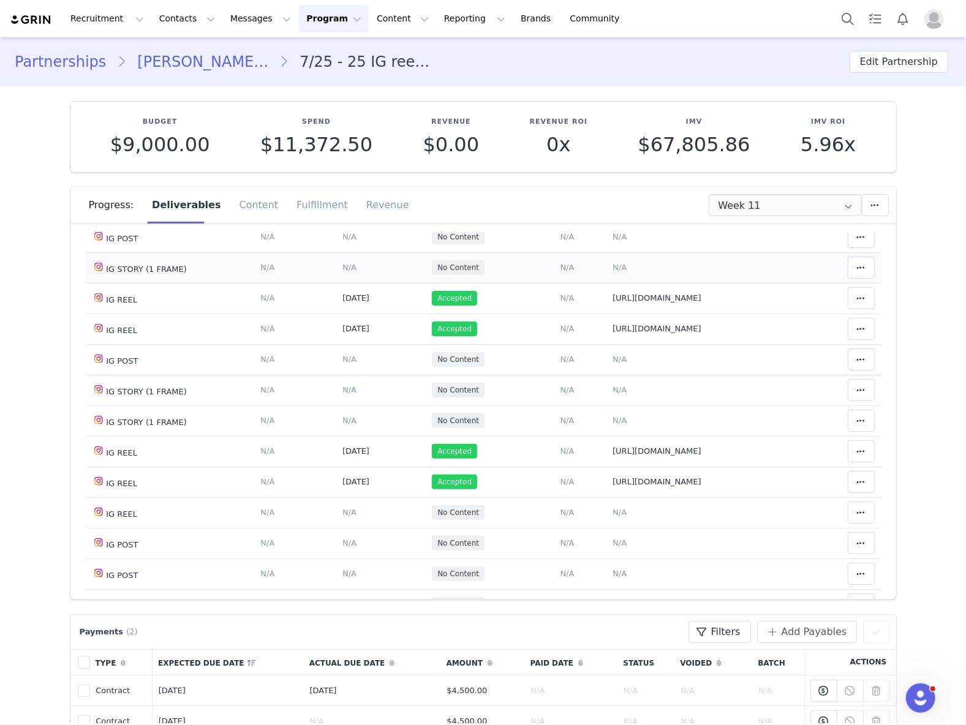
scroll to position [490, 0]
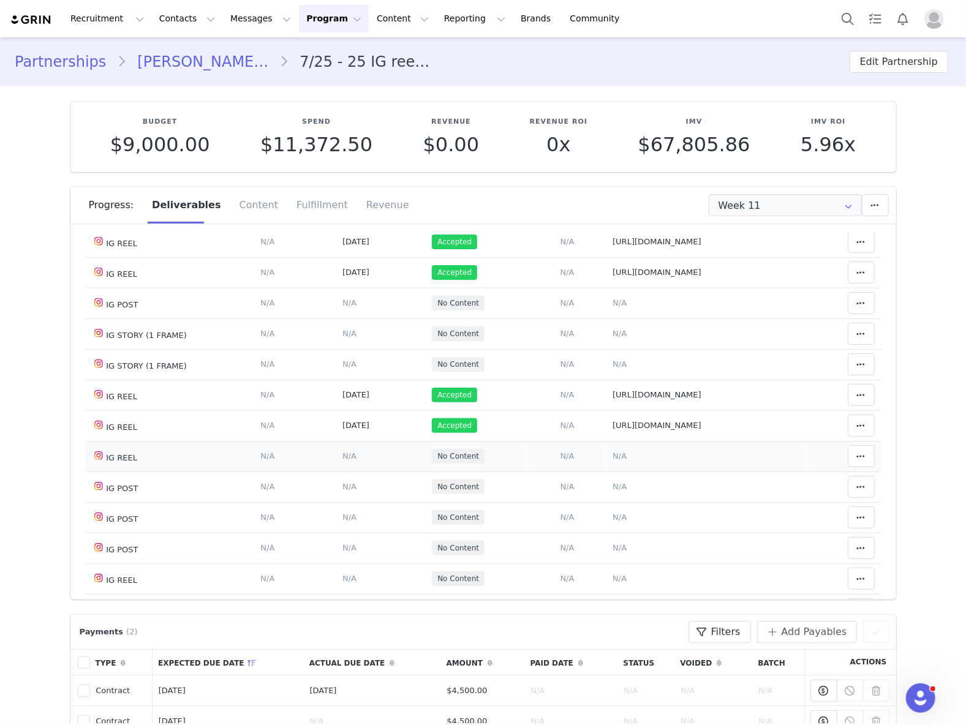
click at [613, 461] on span "N/A" at bounding box center [620, 455] width 14 height 9
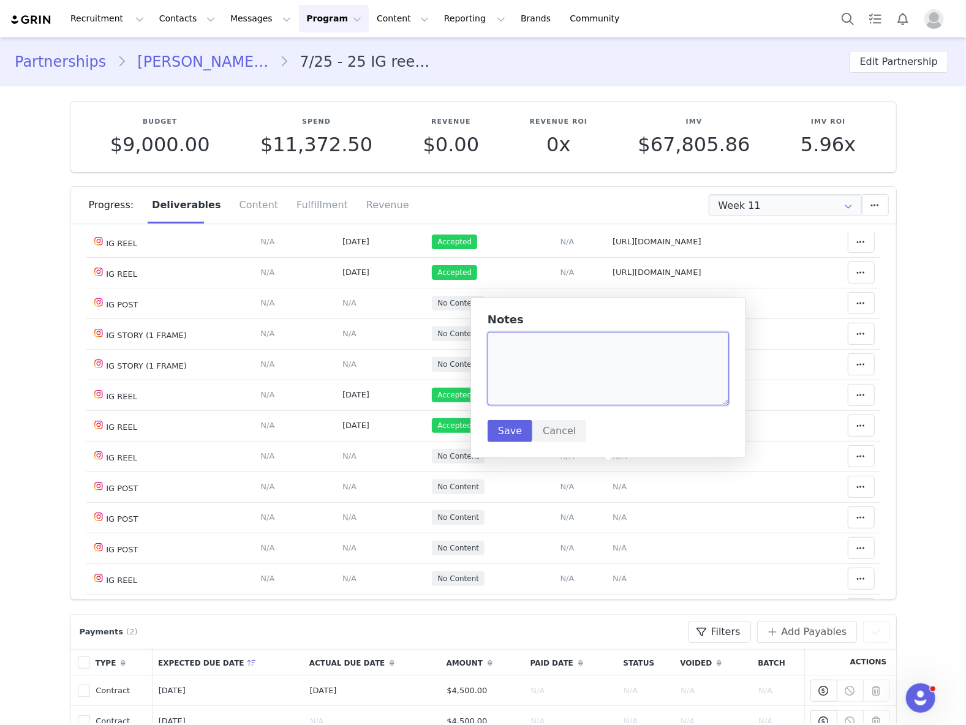
click at [594, 381] on textarea at bounding box center [608, 369] width 241 height 74
paste textarea "https://www.instagram.com/reel/DOcI1iaD8ii/"
type textarea "https://www.instagram.com/reel/DOcI1iaD8ii/"
click at [503, 432] on button "Save" at bounding box center [510, 431] width 45 height 22
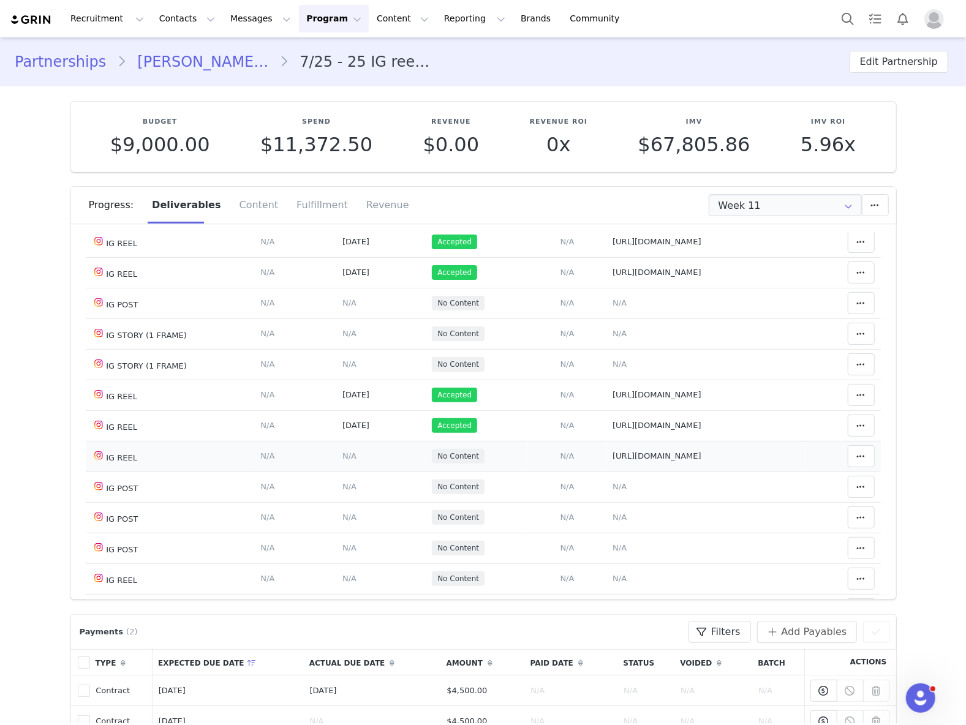
click at [342, 461] on span "N/A" at bounding box center [349, 455] width 14 height 9
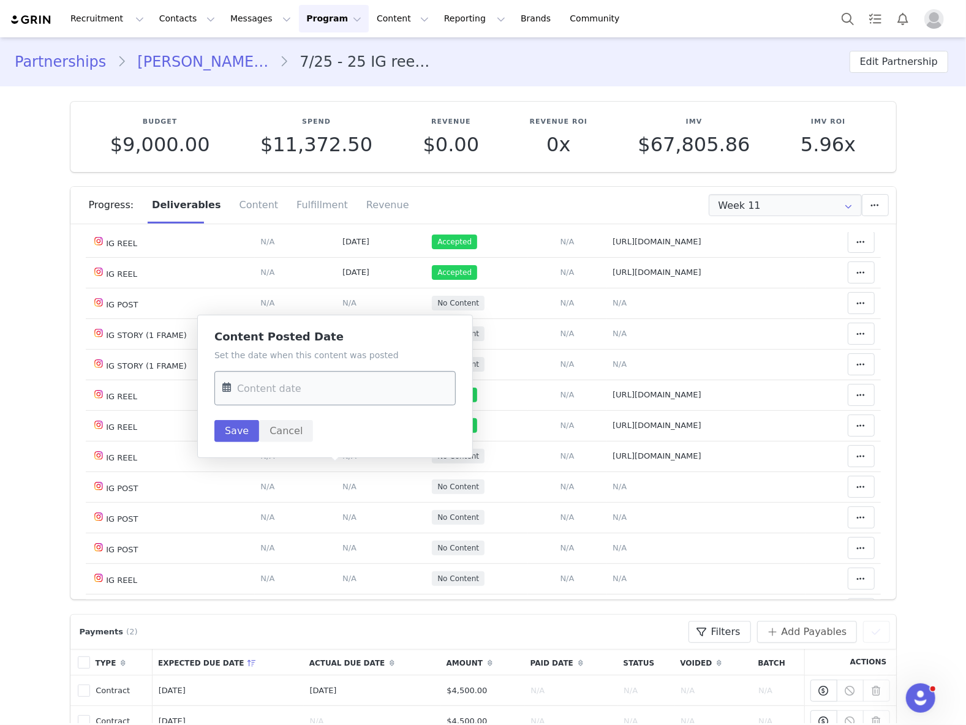
click at [330, 396] on input "text" at bounding box center [334, 388] width 241 height 34
click at [238, 428] on div "2025 October" at bounding box center [312, 430] width 181 height 18
click at [233, 430] on button "Previous Month" at bounding box center [235, 431] width 6 height 10
click at [312, 510] on span "10" at bounding box center [313, 508] width 15 height 15
type input "Sep 10 2025"
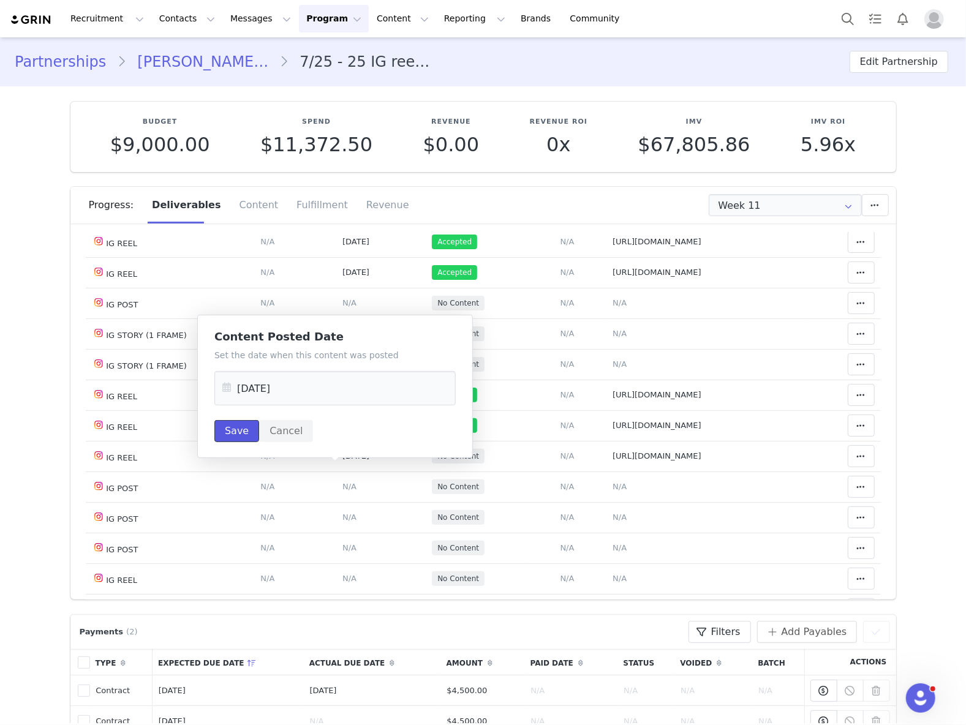
click at [240, 437] on button "Save" at bounding box center [236, 431] width 45 height 22
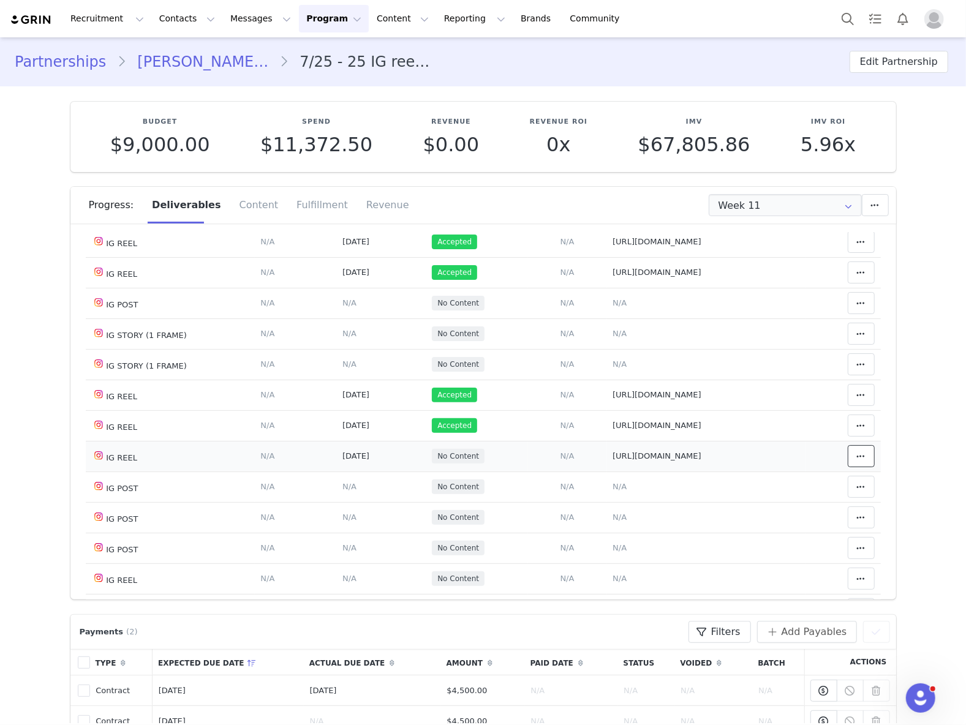
drag, startPoint x: 840, startPoint y: 464, endPoint x: 827, endPoint y: 469, distance: 14.1
click at [854, 464] on span at bounding box center [861, 456] width 15 height 15
click at [744, 472] on div "Mark as Accepted" at bounding box center [745, 472] width 152 height 28
click at [613, 307] on span "N/A" at bounding box center [620, 302] width 14 height 9
click at [0, 0] on textarea at bounding box center [0, 0] width 0 height 0
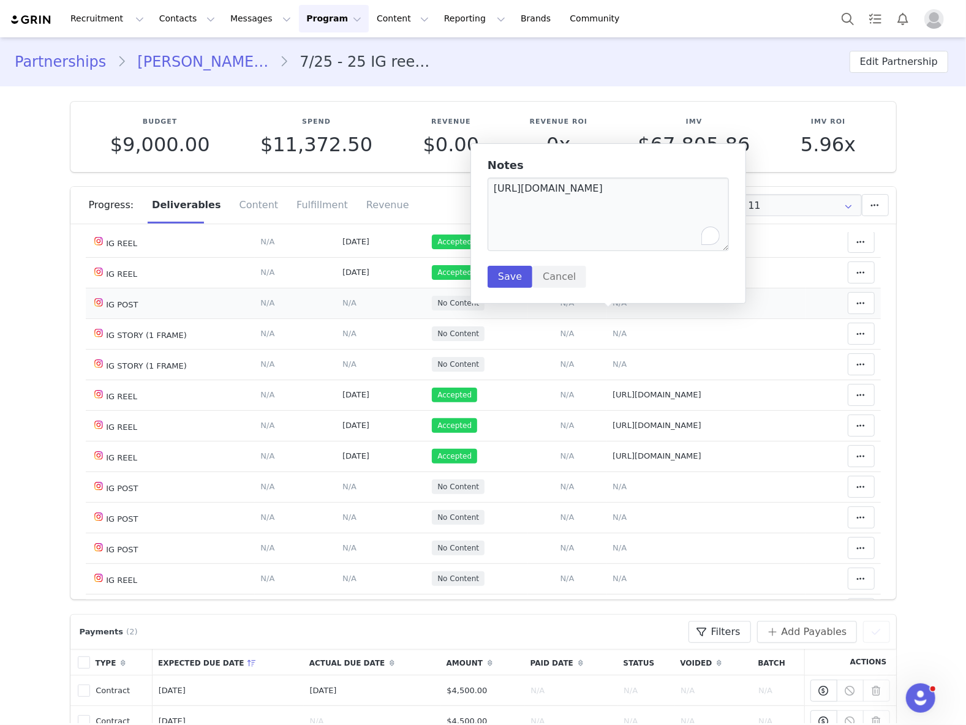
type textarea "https://www.instagram.com/p/DOn5i9FgPFQ/"
click at [499, 275] on button "Save" at bounding box center [510, 277] width 45 height 22
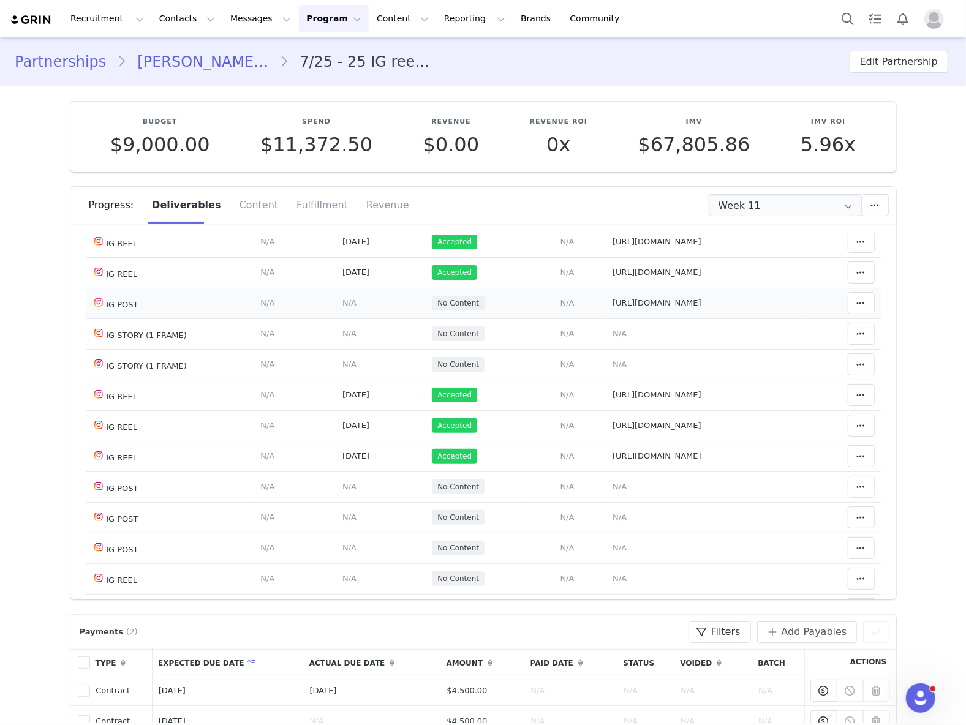
click at [342, 307] on span "N/A" at bounding box center [349, 302] width 14 height 9
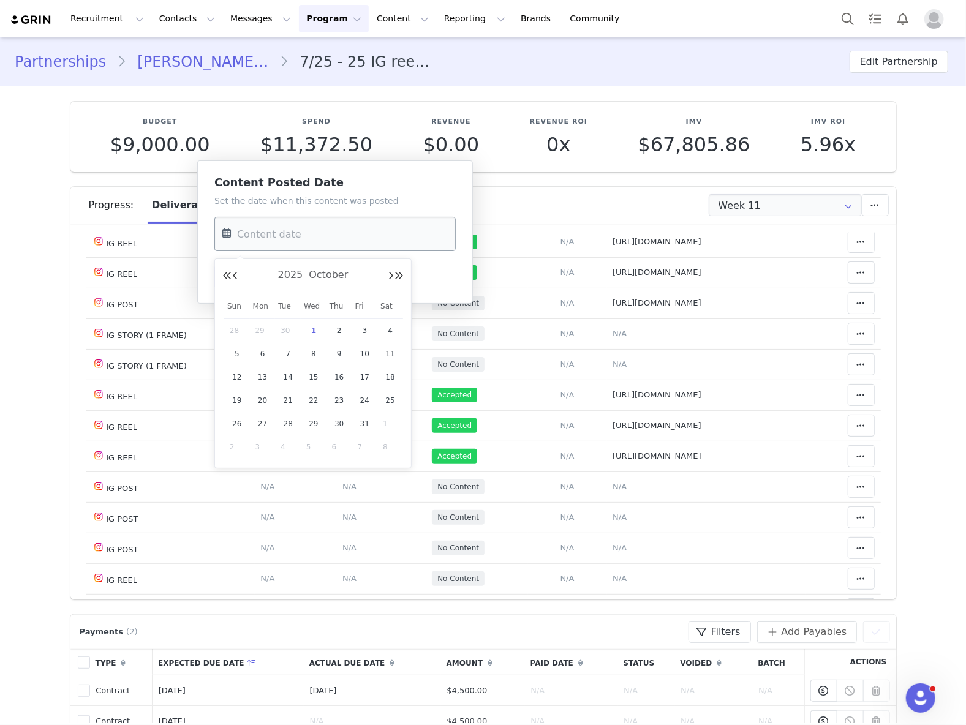
click at [321, 240] on input "text" at bounding box center [334, 234] width 241 height 34
click at [236, 276] on button "Previous Month" at bounding box center [235, 276] width 6 height 10
click at [265, 383] on span "15" at bounding box center [262, 377] width 15 height 15
type input "Sep 15 2025"
click at [236, 282] on button "Save" at bounding box center [236, 277] width 45 height 22
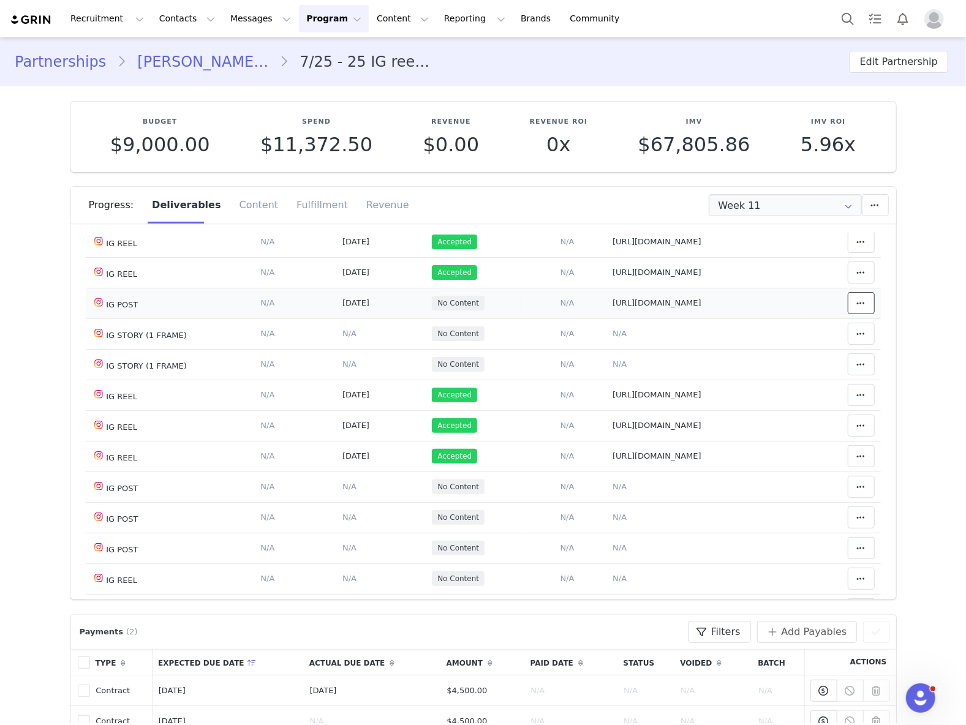
click at [854, 311] on span at bounding box center [861, 303] width 15 height 15
click at [768, 319] on div "Mark as Accepted" at bounding box center [745, 318] width 152 height 28
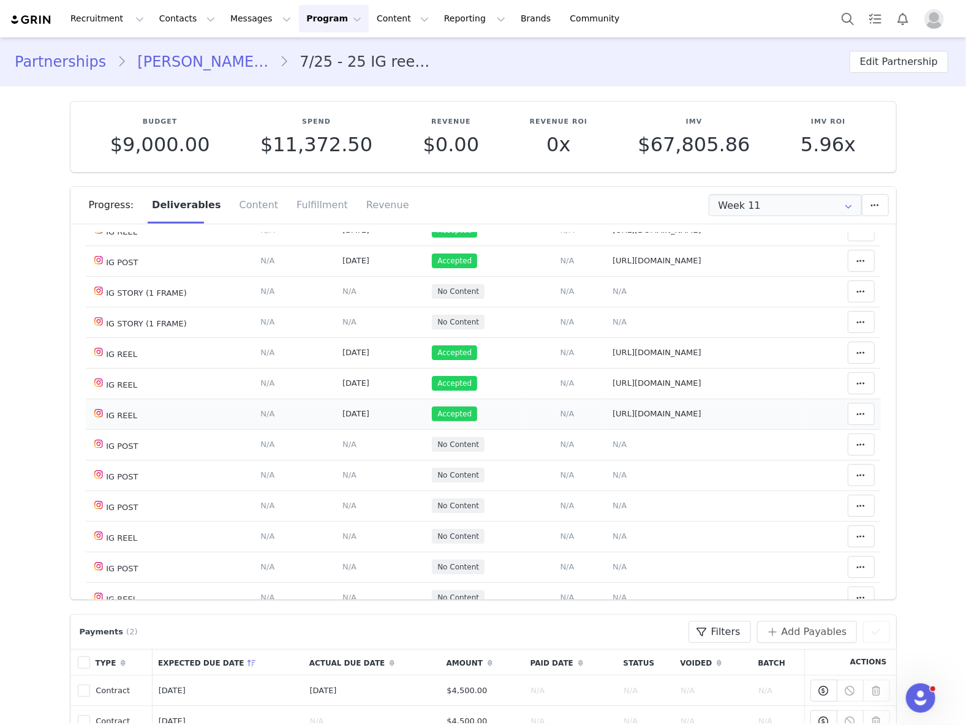
scroll to position [571, 0]
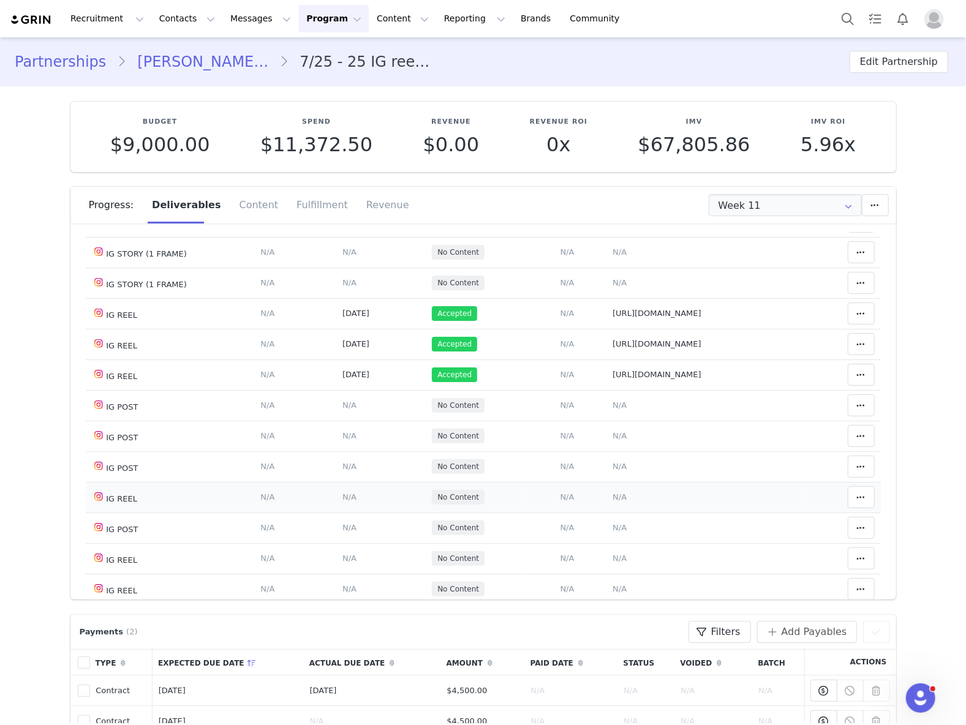
click at [613, 502] on span "N/A" at bounding box center [620, 496] width 14 height 9
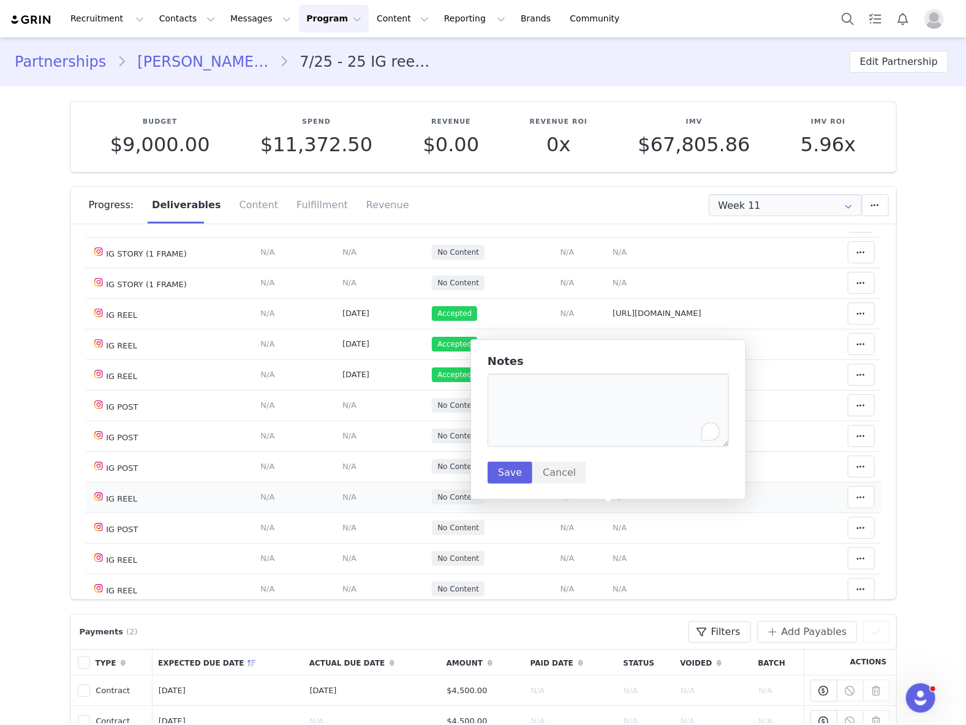
click at [608, 420] on textarea "To enrich screen reader interactions, please activate Accessibility in Grammarl…" at bounding box center [608, 411] width 241 height 74
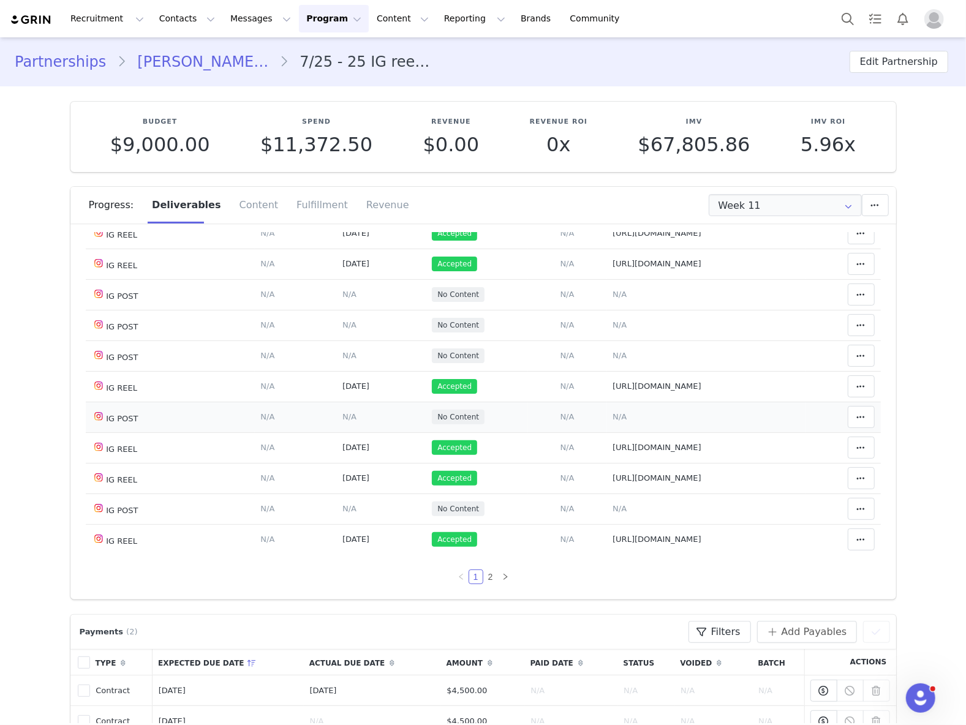
scroll to position [704, 0]
click at [484, 574] on link "2" at bounding box center [490, 576] width 13 height 13
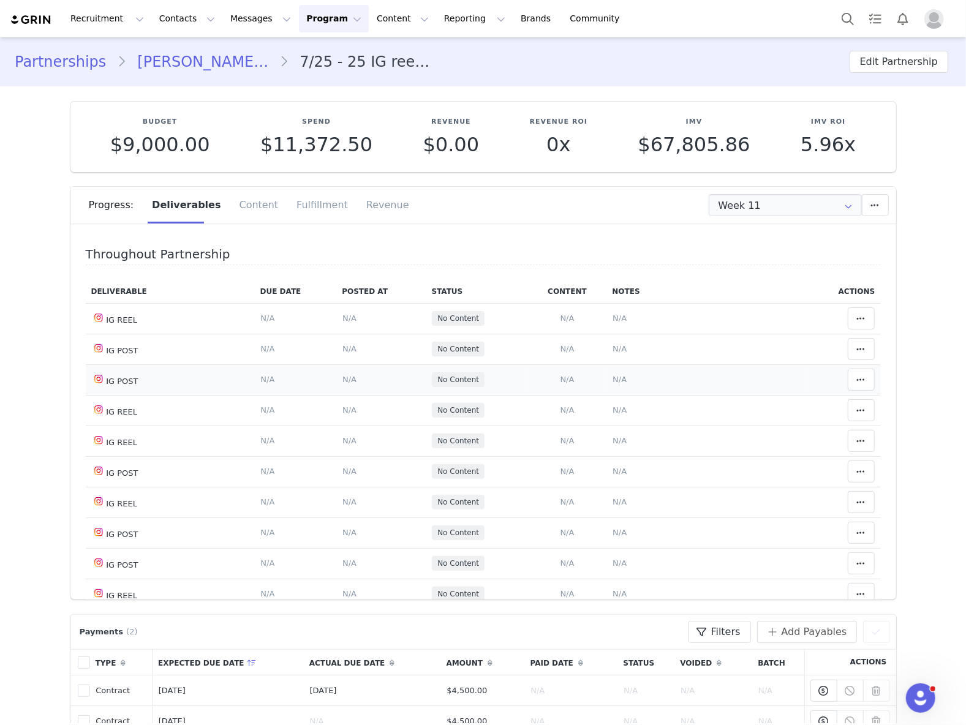
scroll to position [0, 0]
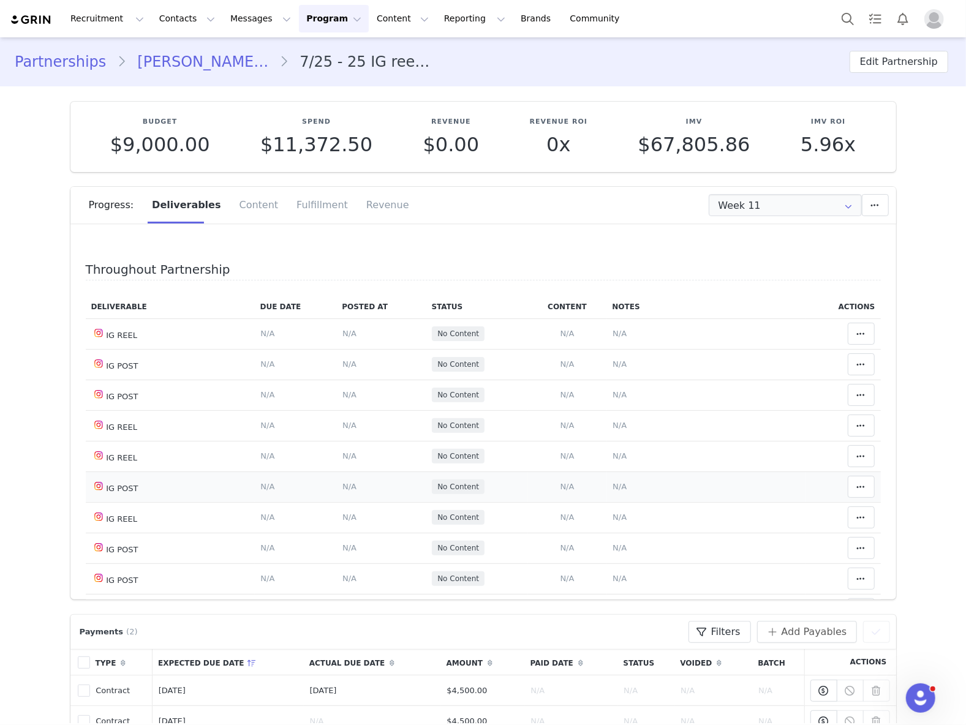
click at [123, 488] on td "IG POST" at bounding box center [170, 487] width 169 height 31
click at [123, 581] on td "IG POST" at bounding box center [170, 579] width 169 height 31
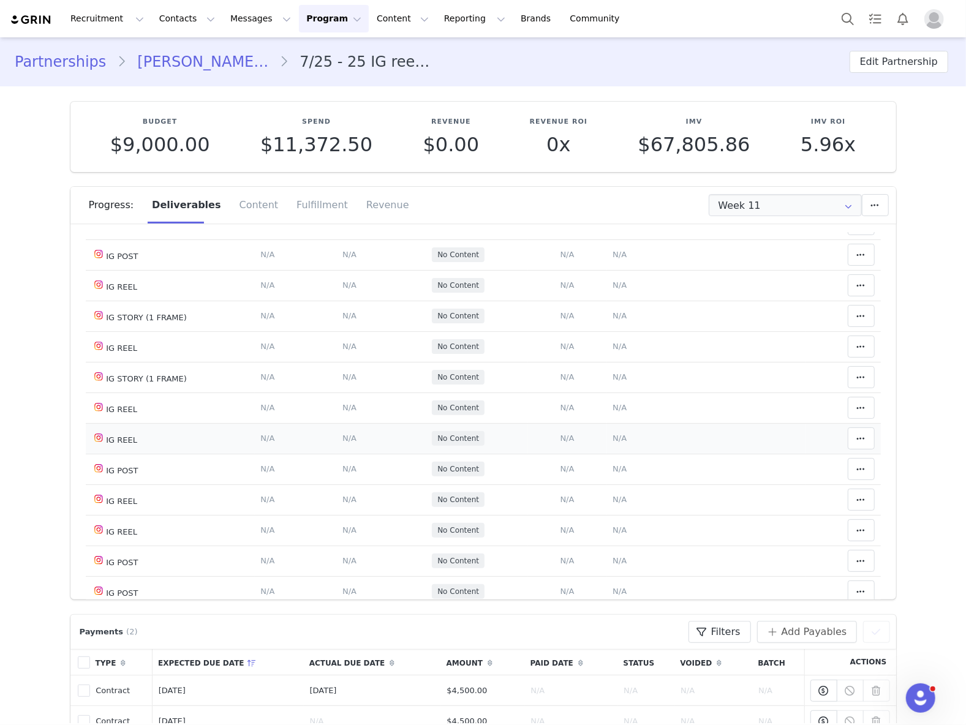
scroll to position [326, 0]
click at [119, 559] on td "IG POST" at bounding box center [170, 558] width 169 height 31
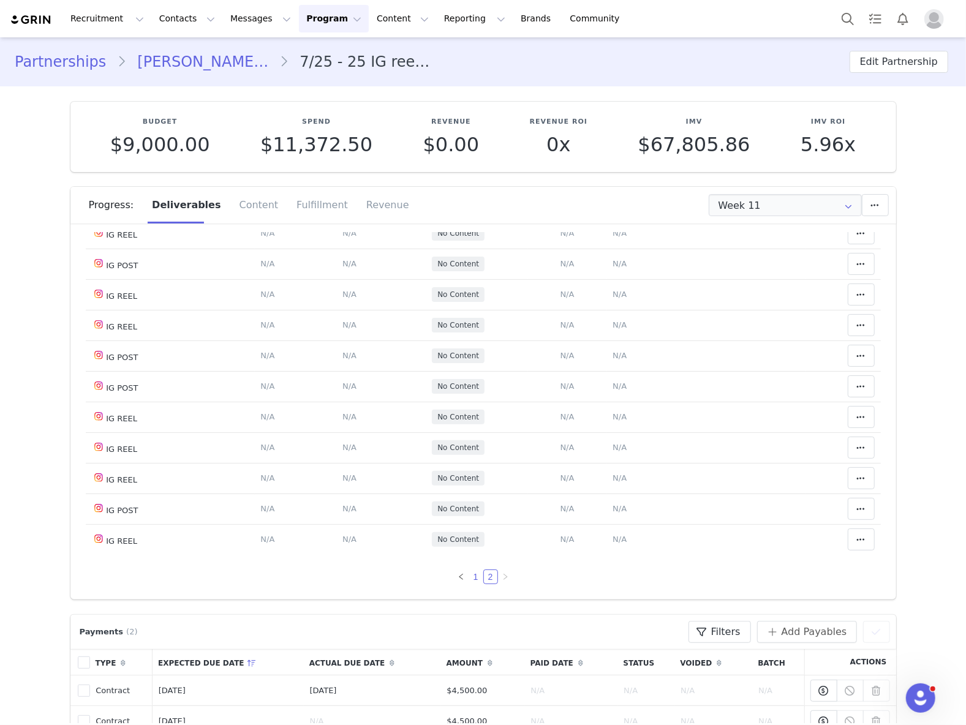
click at [469, 576] on link "1" at bounding box center [475, 576] width 13 height 13
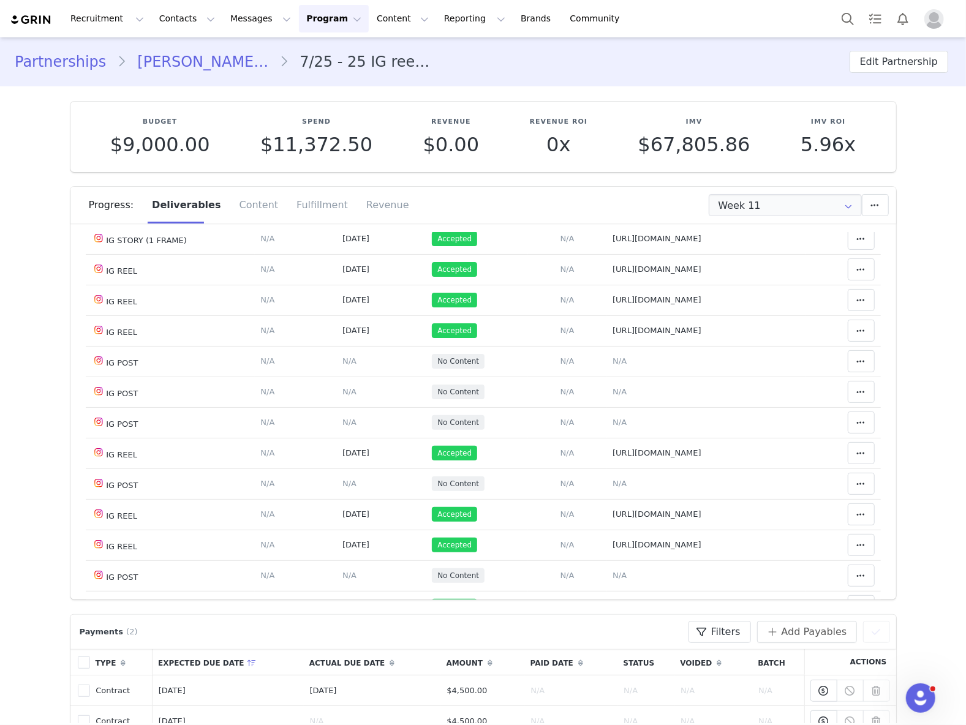
scroll to position [704, 0]
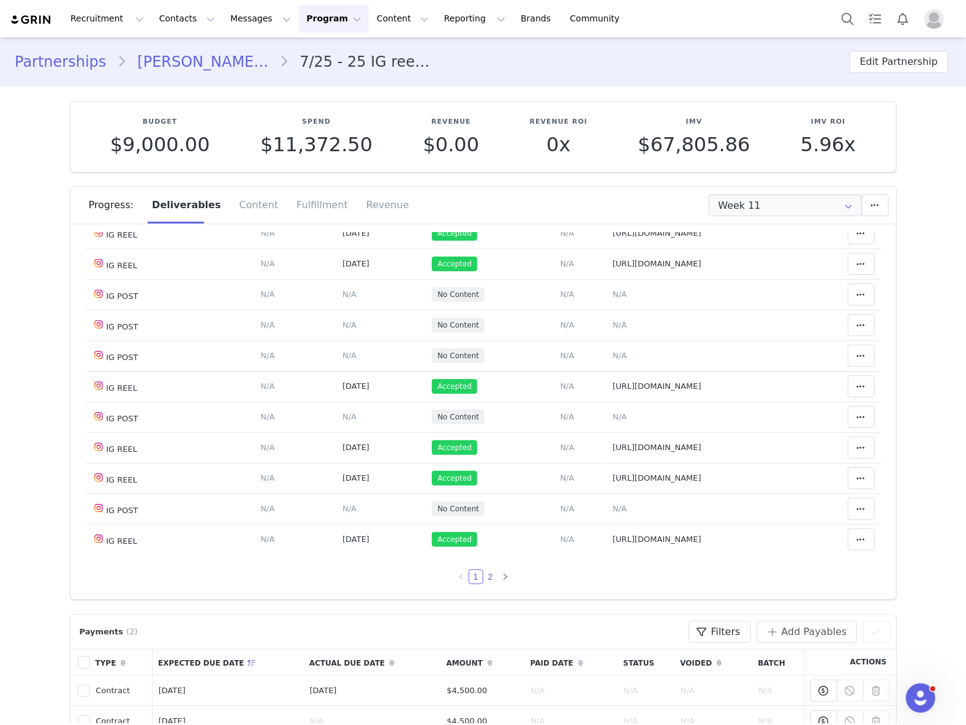
click at [484, 576] on link "2" at bounding box center [490, 576] width 13 height 13
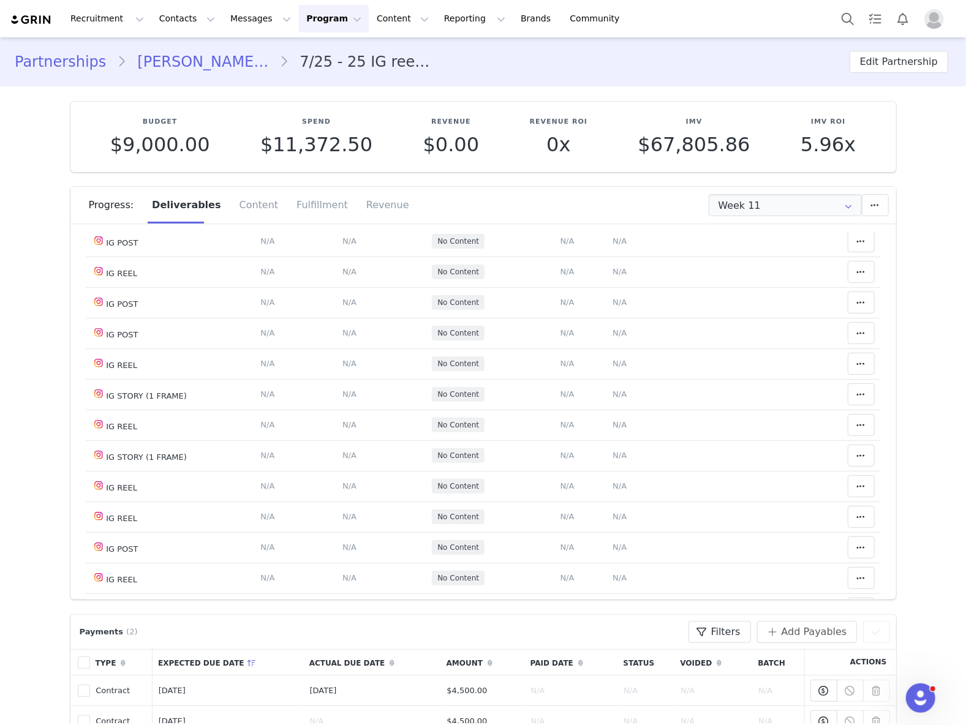
scroll to position [0, 0]
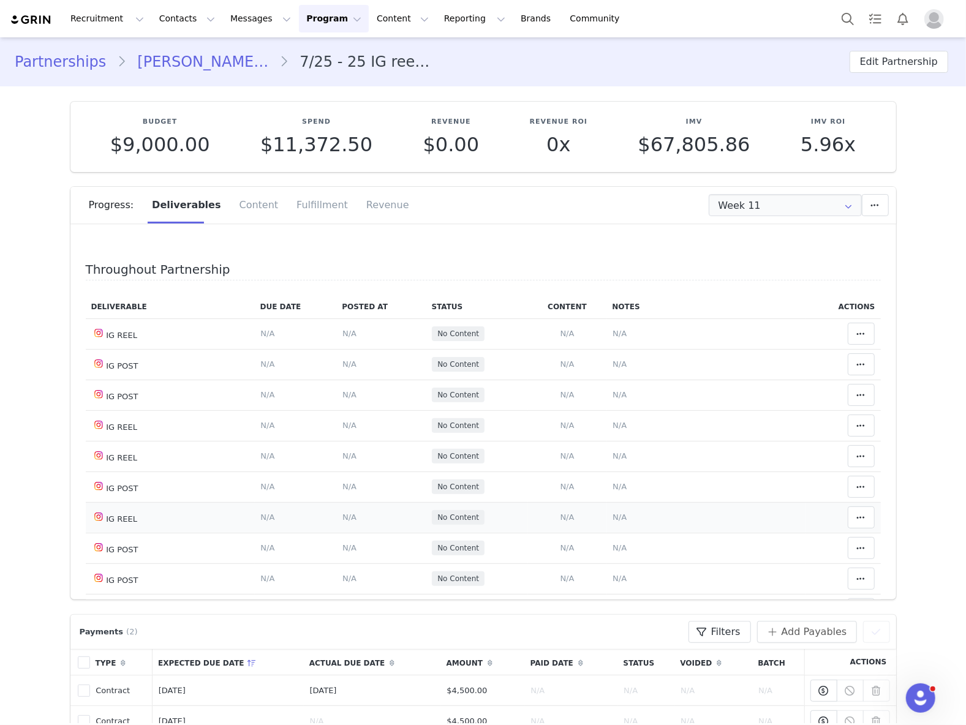
click at [121, 522] on td "IG REEL" at bounding box center [170, 517] width 169 height 31
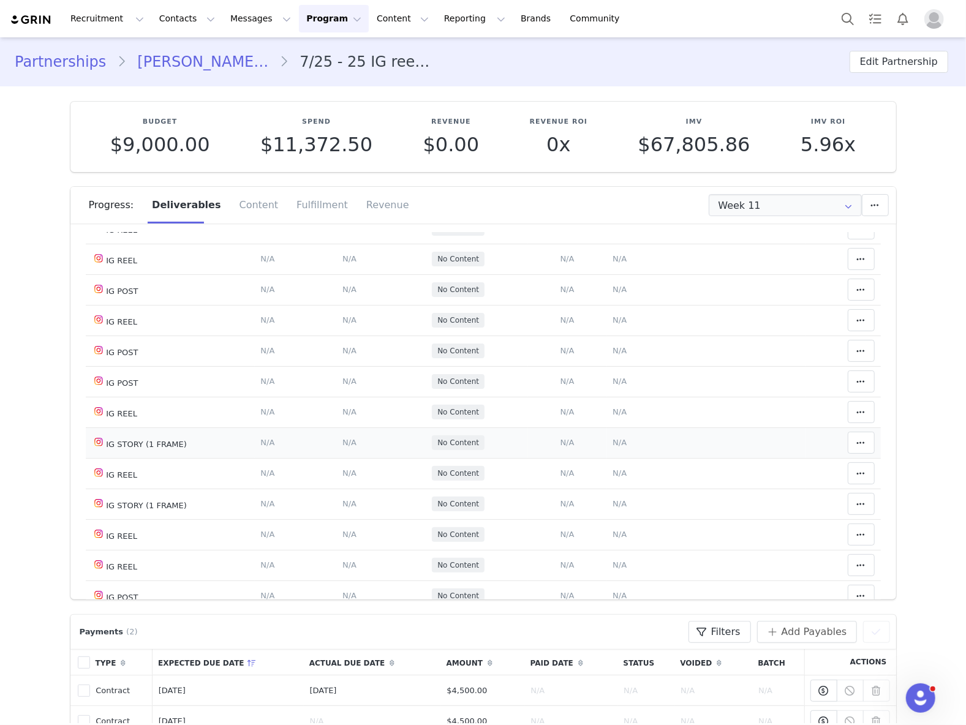
scroll to position [245, 0]
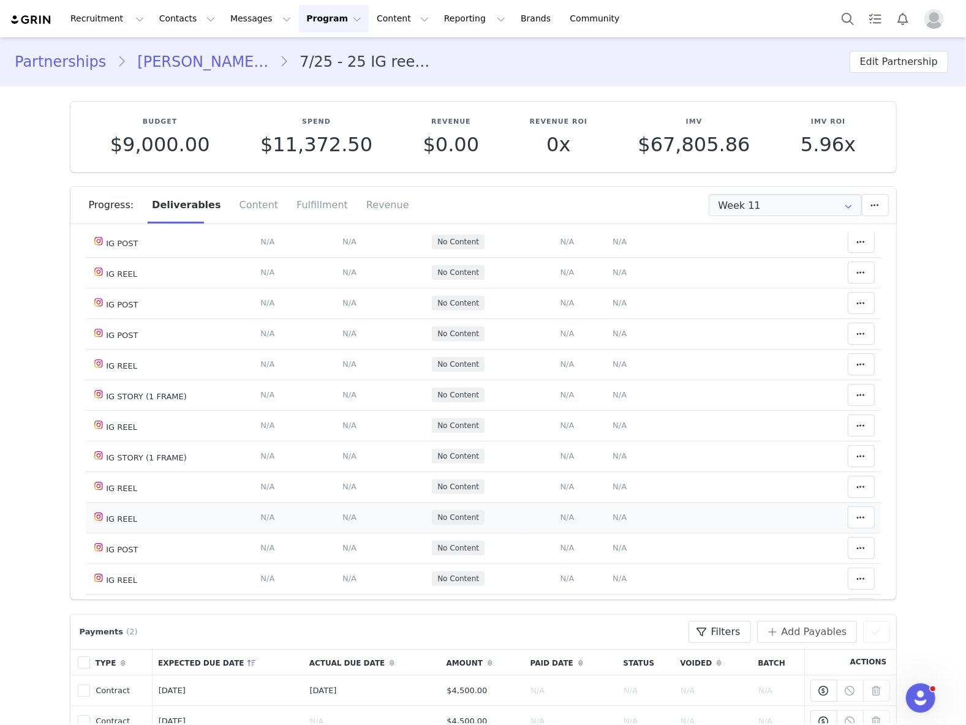
click at [121, 518] on td "IG REEL" at bounding box center [170, 517] width 169 height 31
click at [119, 581] on td "IG REEL" at bounding box center [170, 579] width 169 height 31
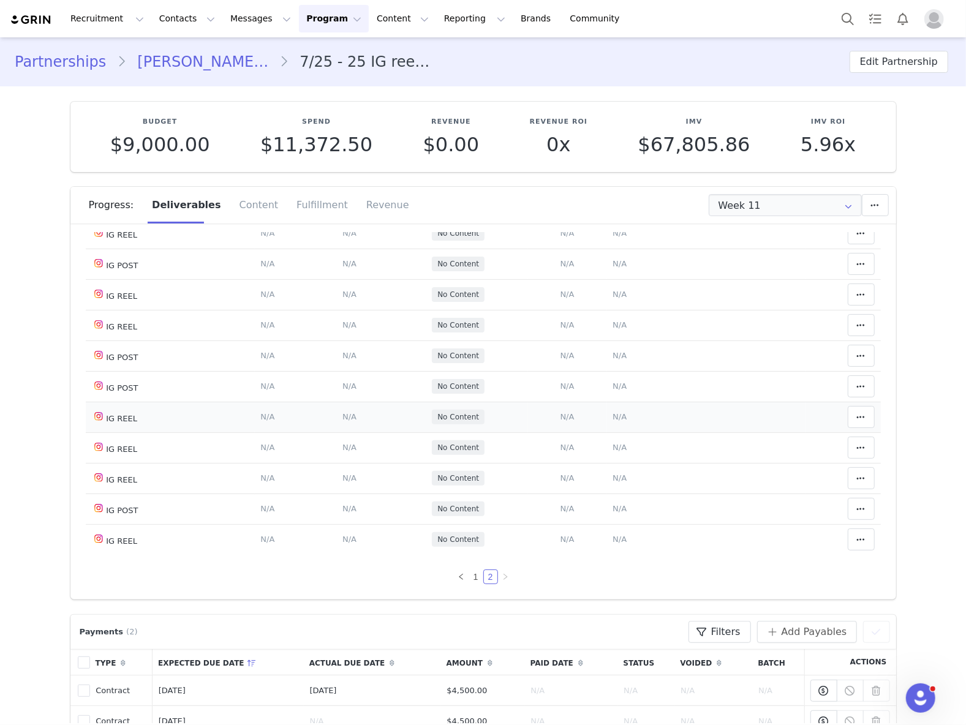
scroll to position [534, 0]
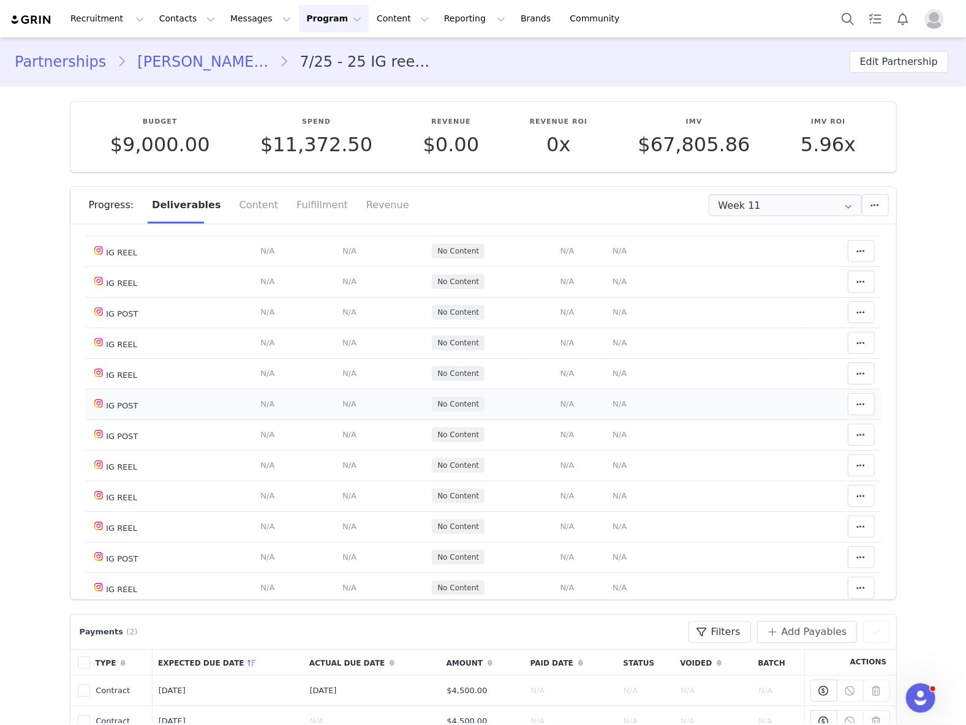
scroll to position [534, 0]
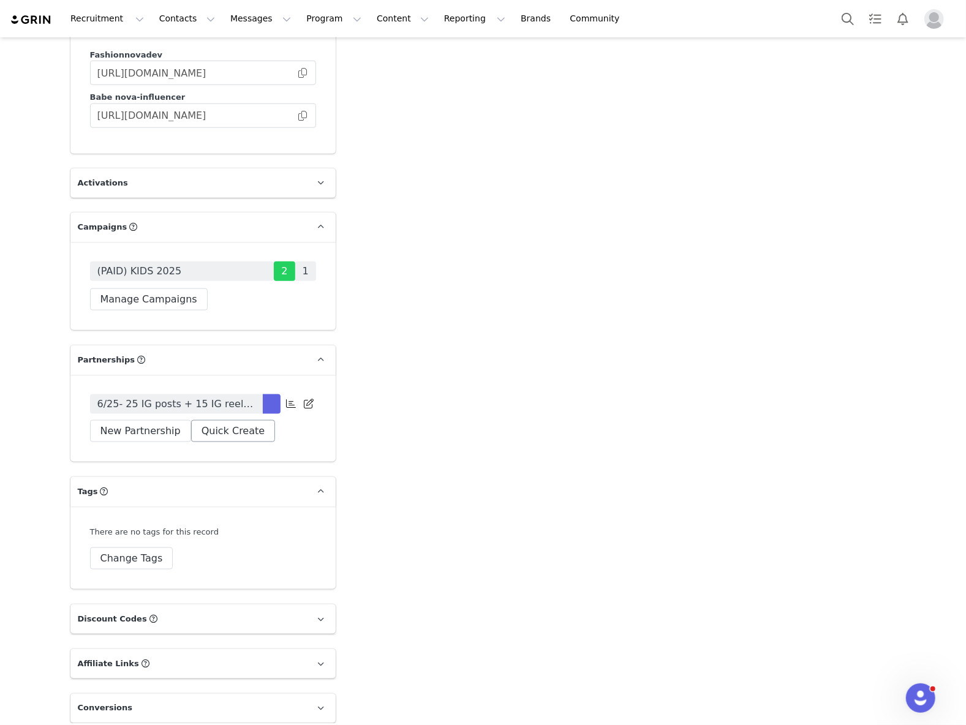
scroll to position [3787, 0]
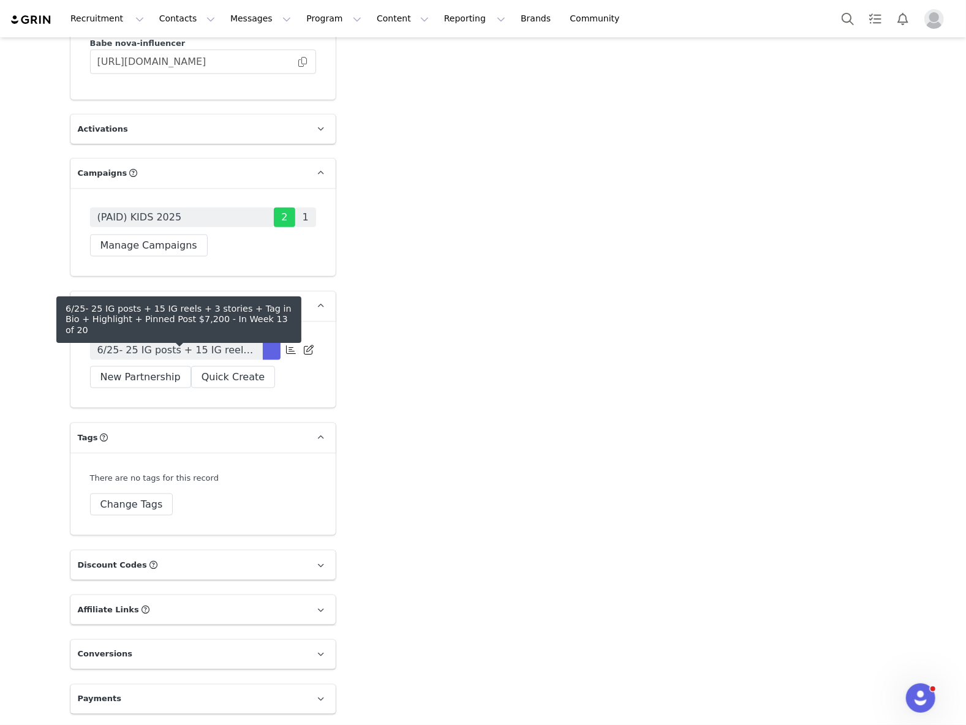
click at [219, 350] on span "6/25- 25 IG posts + 15 IG reels + 3 stories + Tag in Bio + Highlight + Pinned P…" at bounding box center [176, 350] width 158 height 15
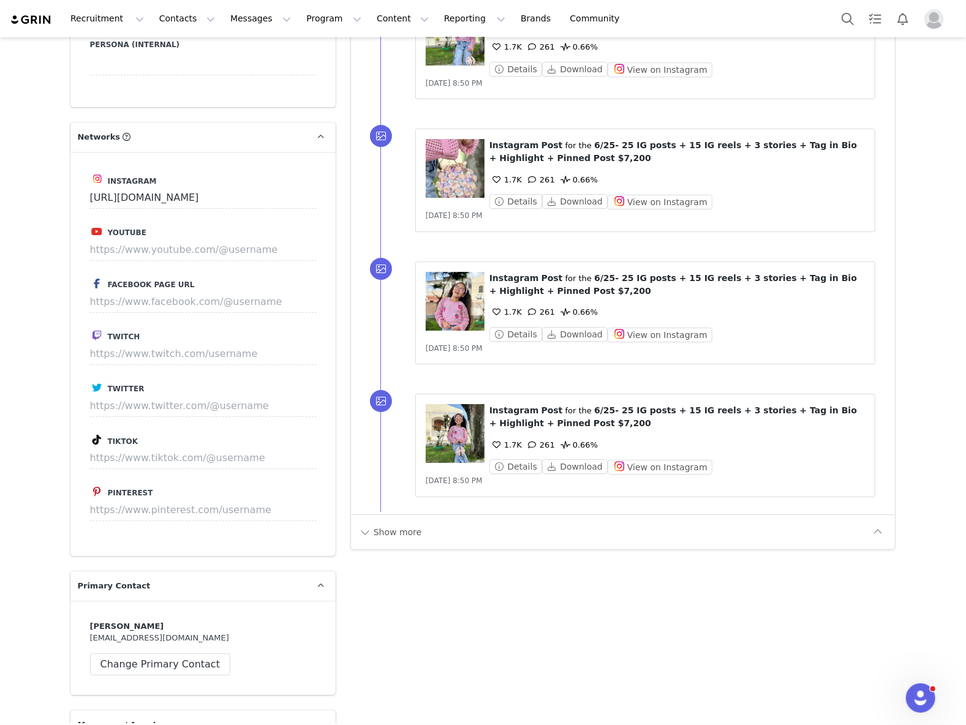
scroll to position [2562, 0]
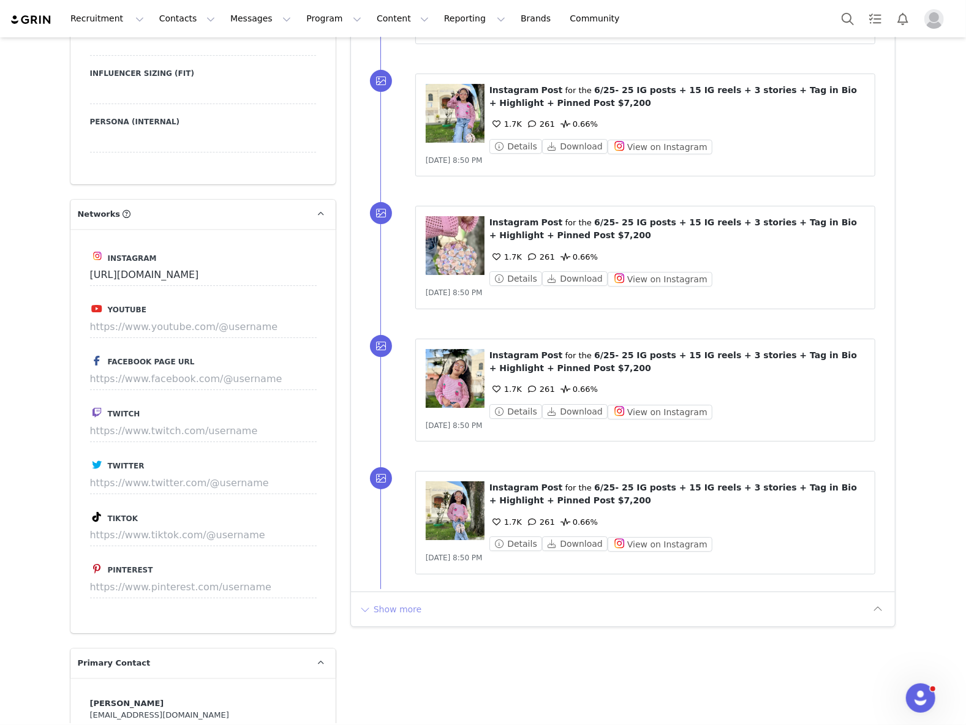
click at [388, 613] on button "Show more" at bounding box center [390, 610] width 64 height 20
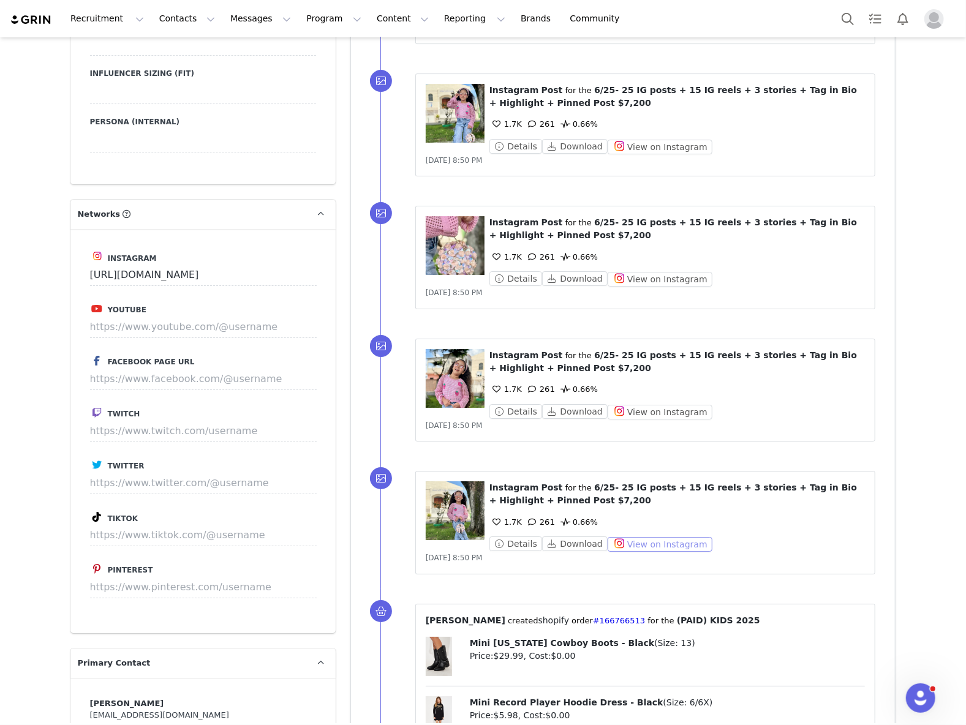
scroll to position [2889, 0]
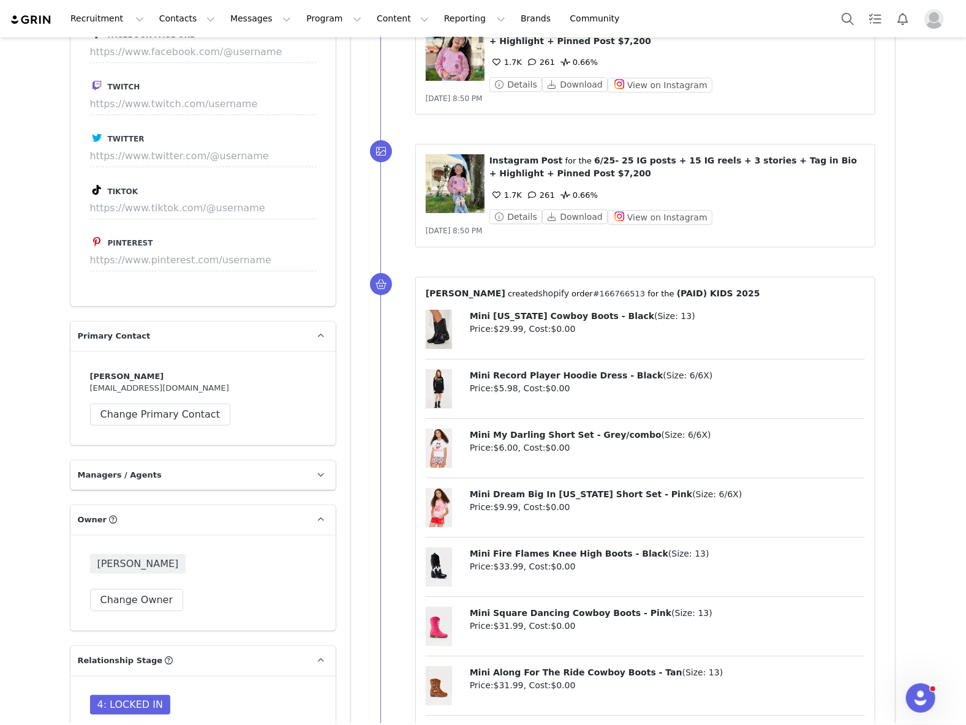
click at [593, 298] on link "#166766513" at bounding box center [619, 293] width 52 height 9
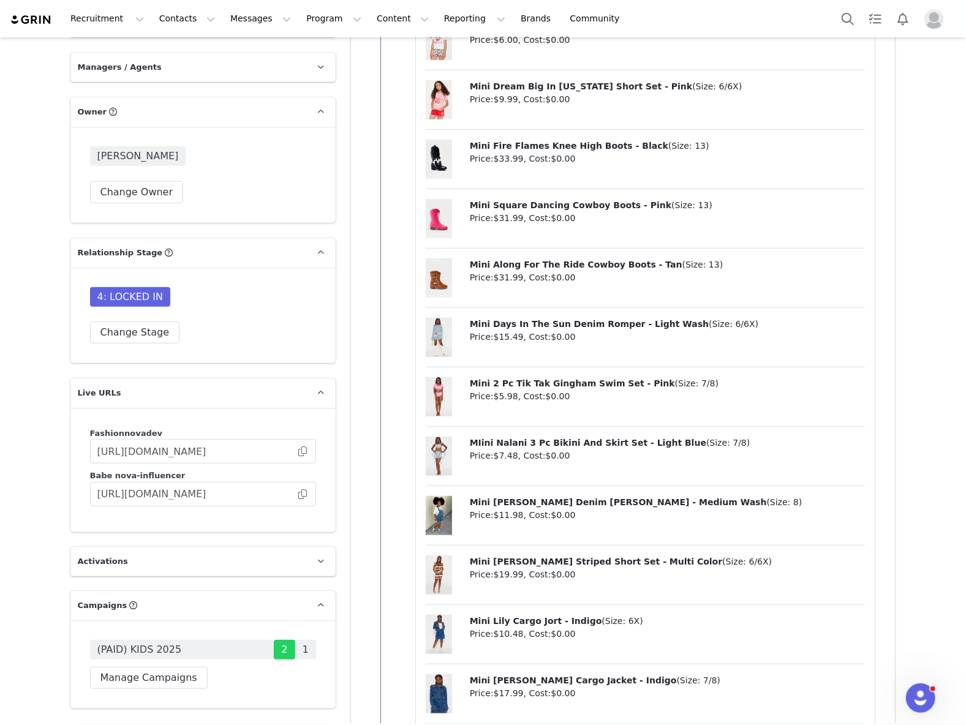
scroll to position [3705, 0]
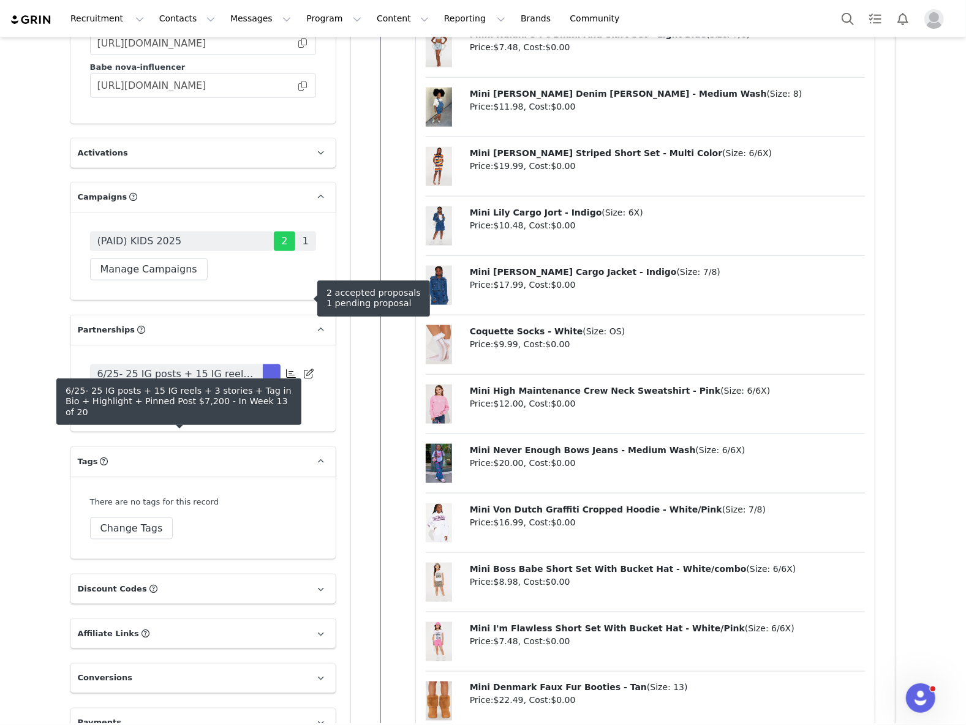
click at [194, 251] on span "(PAID) KIDS 2025" at bounding box center [182, 242] width 184 height 20
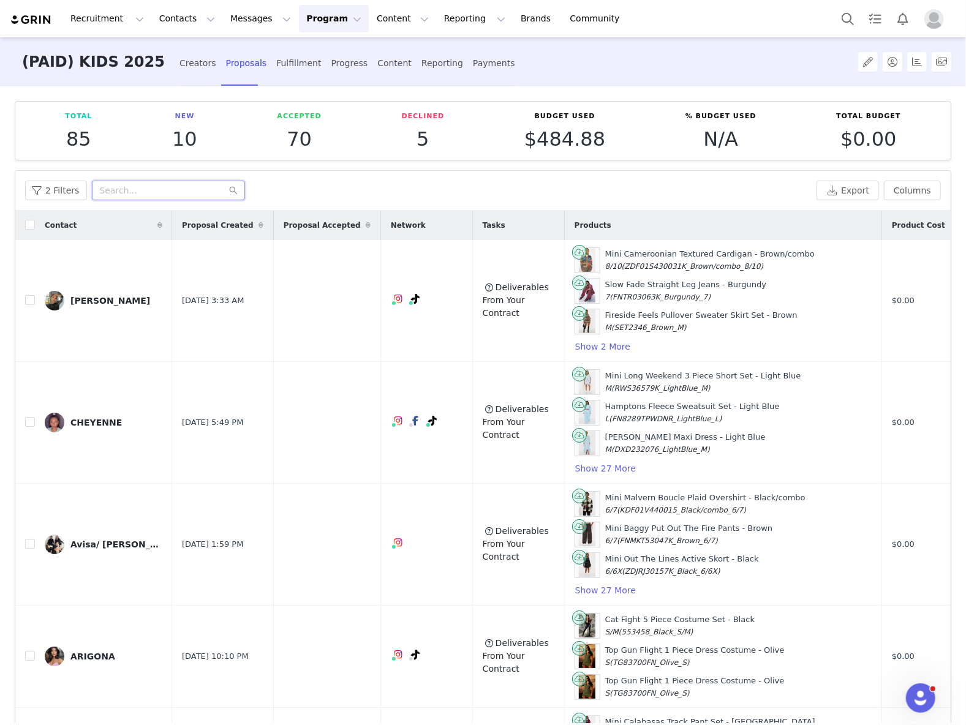
click at [168, 195] on input "text" at bounding box center [168, 191] width 153 height 20
paste input "Mariacecilia_bonequinha"
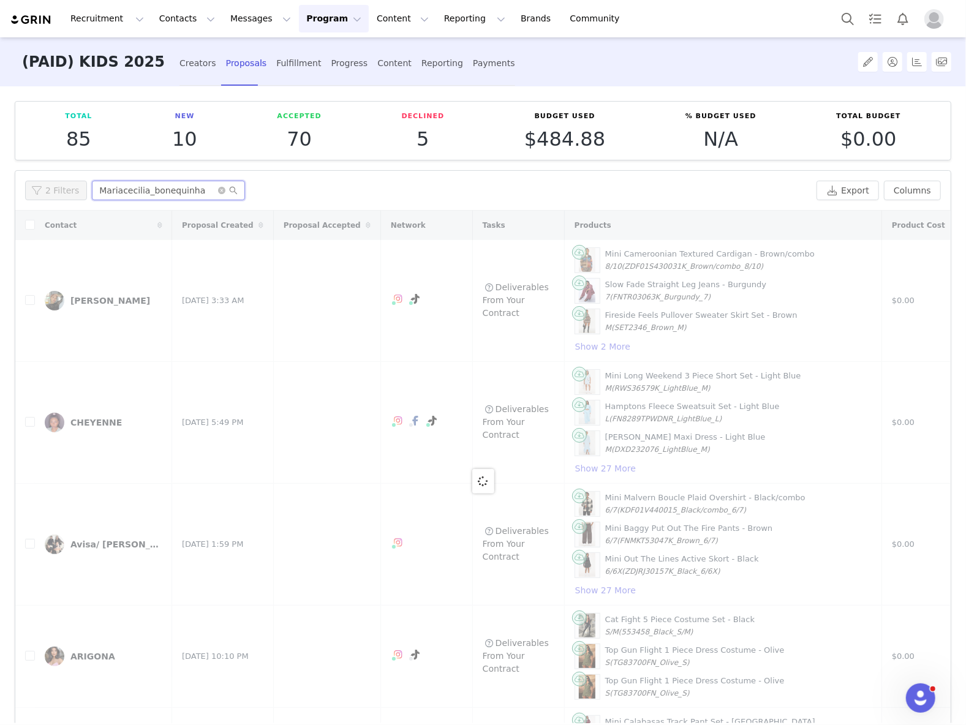
type input "Mariacecilia_bonequinha"
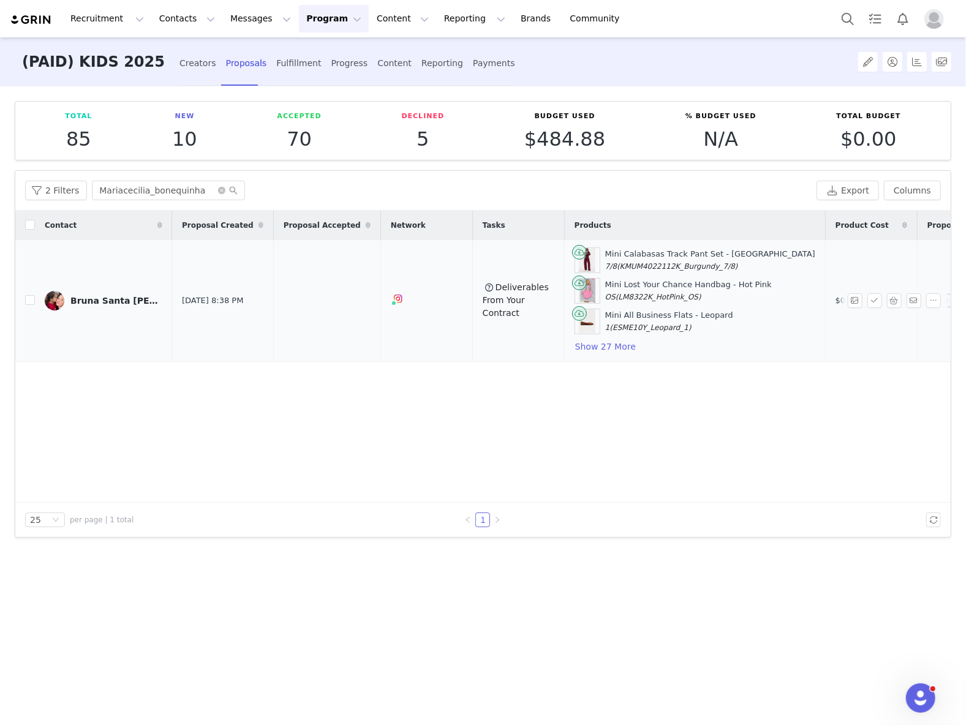
click at [97, 304] on div "Bruna Santa [PERSON_NAME]" at bounding box center [116, 301] width 92 height 10
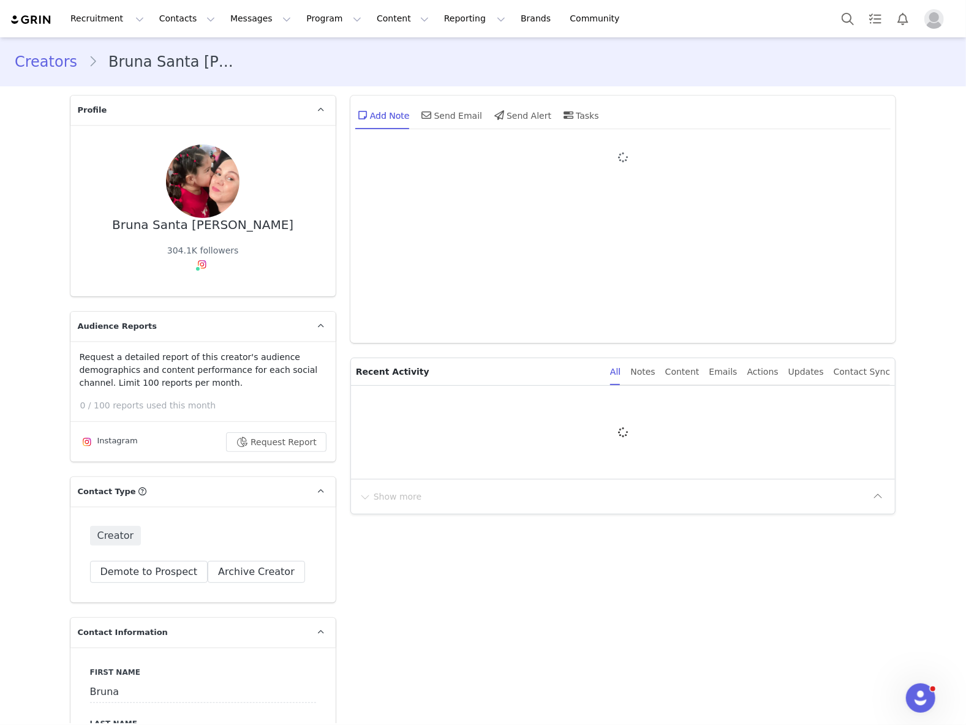
type input "+55 ([GEOGRAPHIC_DATA])"
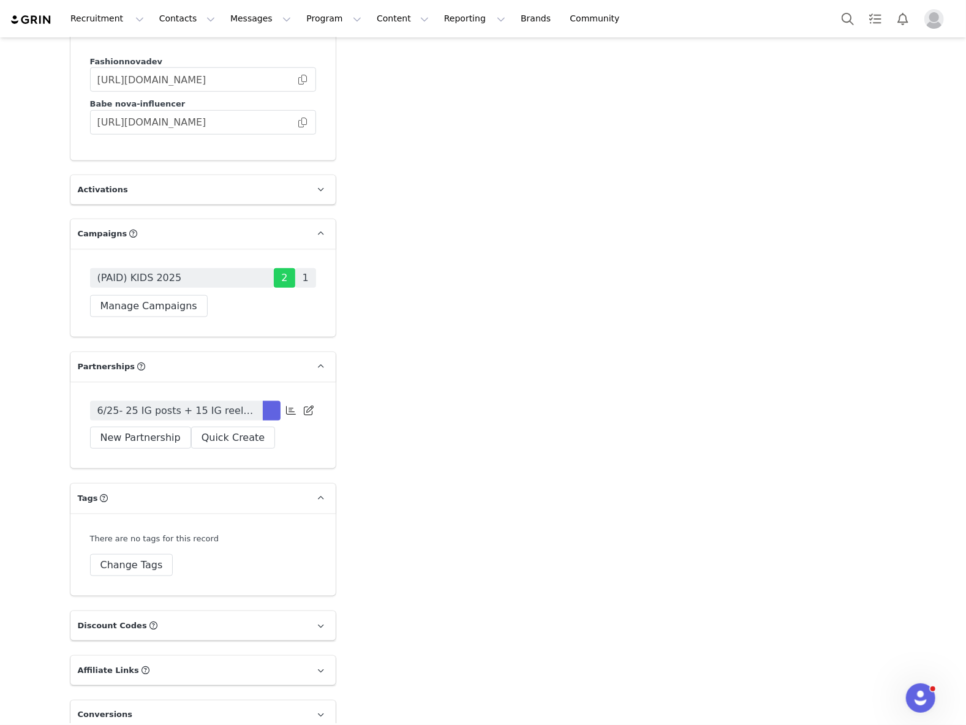
scroll to position [3675, 0]
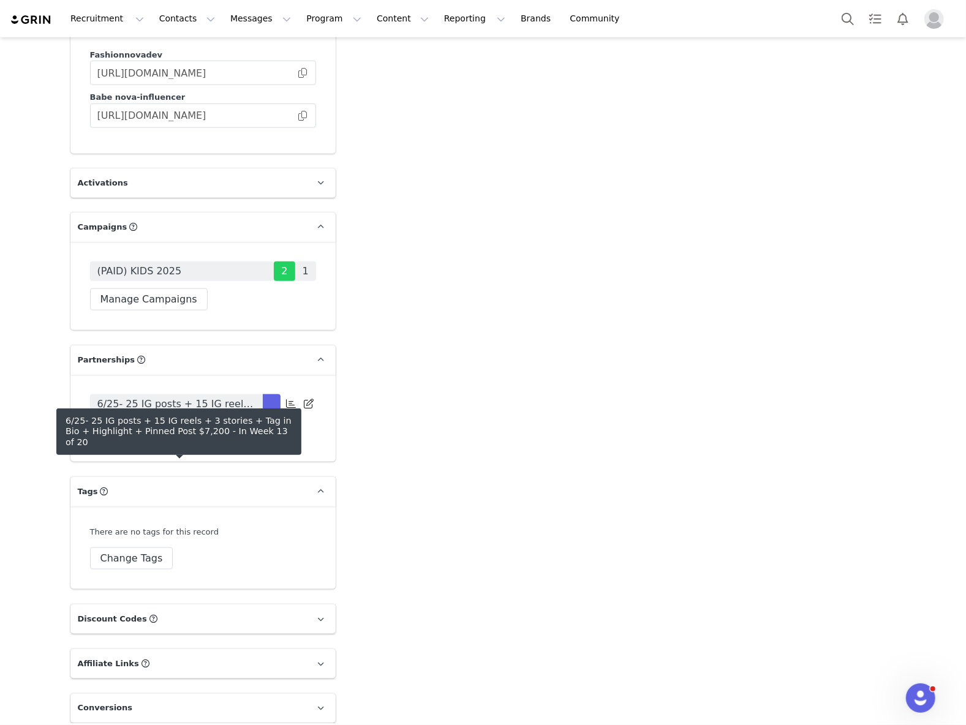
click at [224, 412] on span "6/25- 25 IG posts + 15 IG reels + 3 stories + Tag in Bio + Highlight + Pinned P…" at bounding box center [176, 404] width 158 height 15
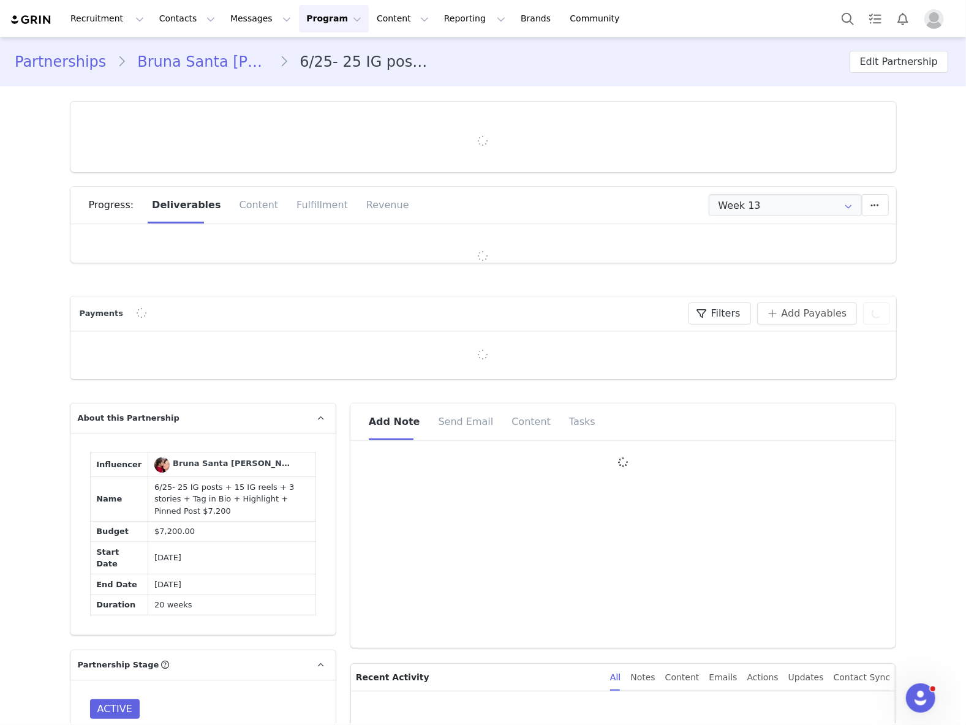
type input "+55 ([GEOGRAPHIC_DATA])"
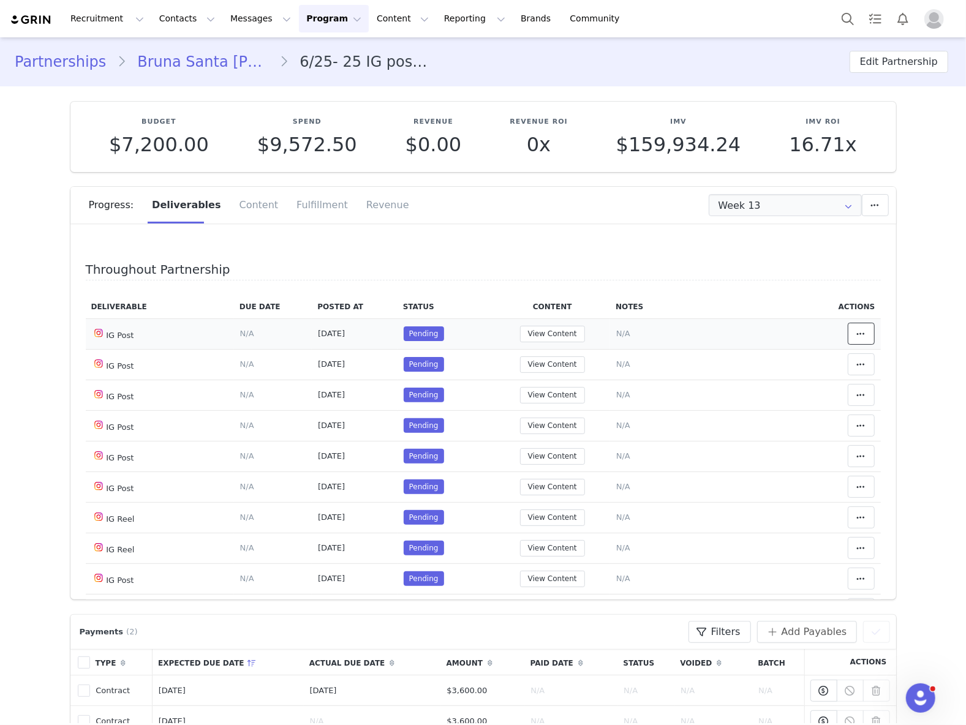
click at [848, 334] on button at bounding box center [861, 334] width 27 height 22
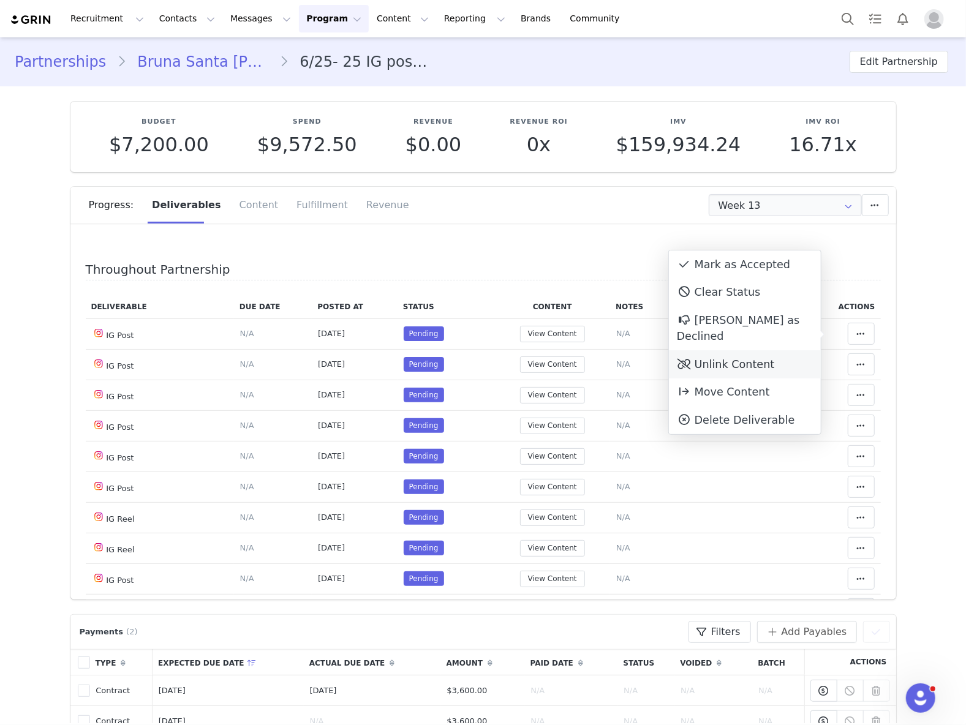
click at [716, 350] on div "Unlink Content" at bounding box center [745, 364] width 152 height 28
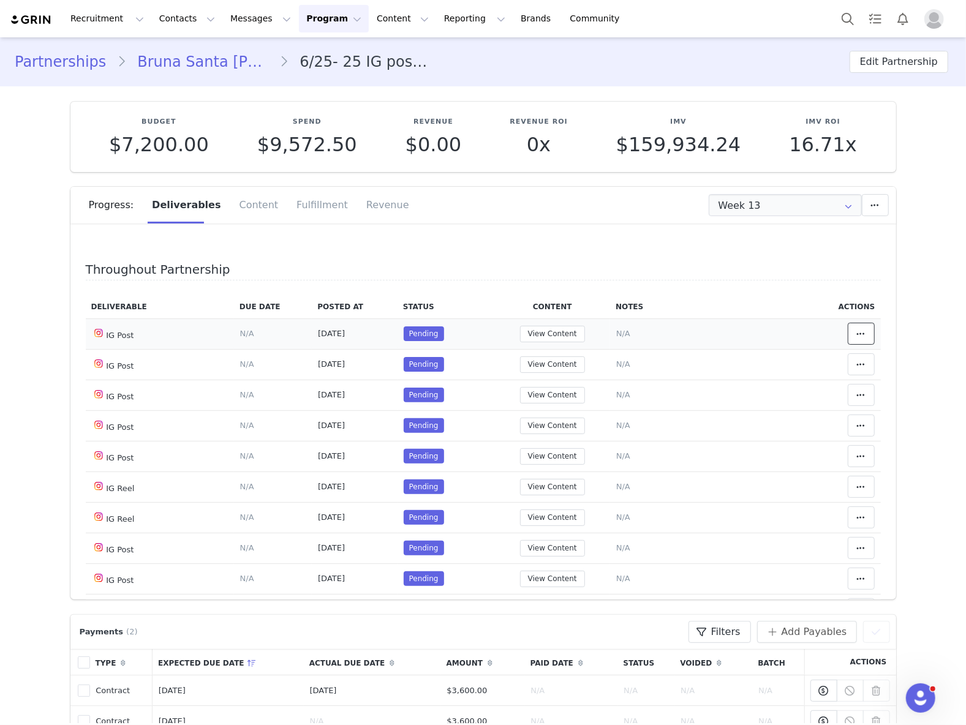
click at [857, 332] on icon at bounding box center [861, 334] width 9 height 10
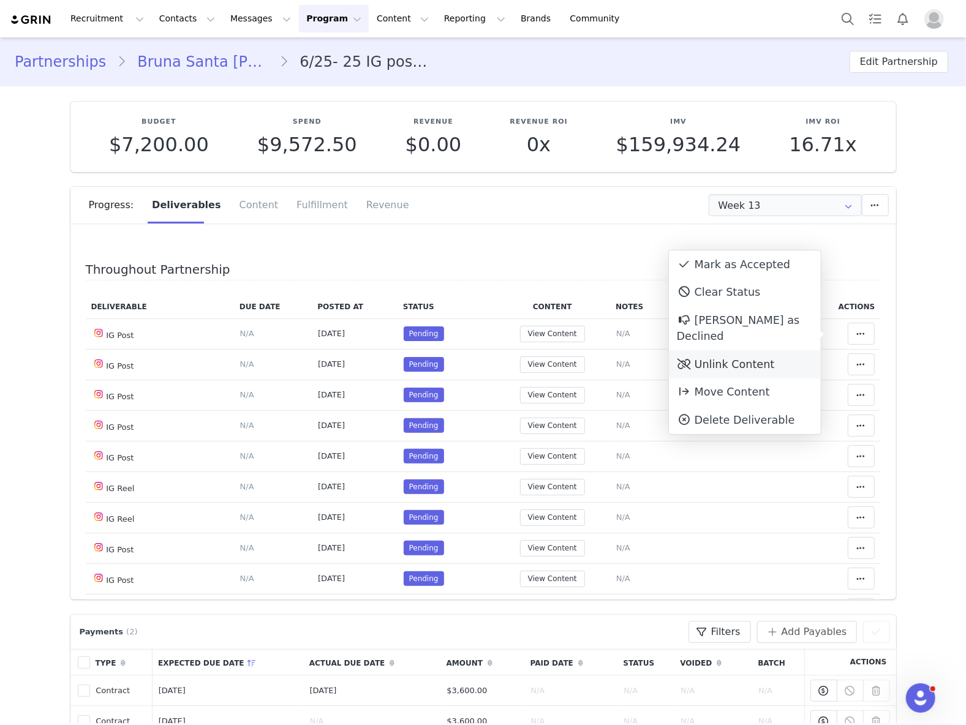
click at [716, 350] on div "Unlink Content" at bounding box center [745, 364] width 152 height 28
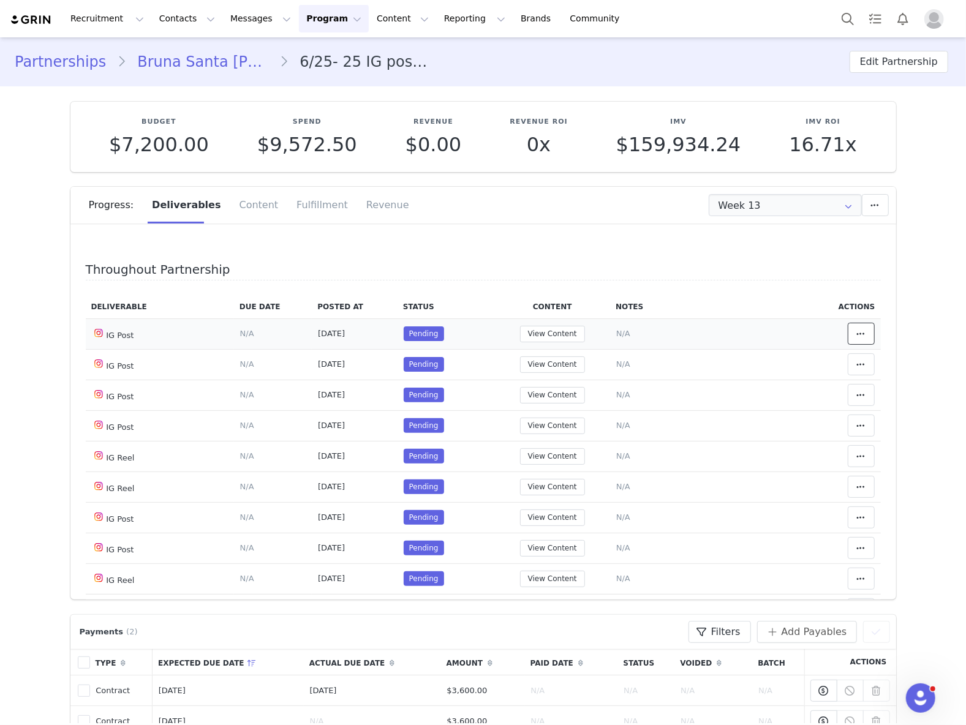
click at [854, 328] on span at bounding box center [861, 333] width 15 height 15
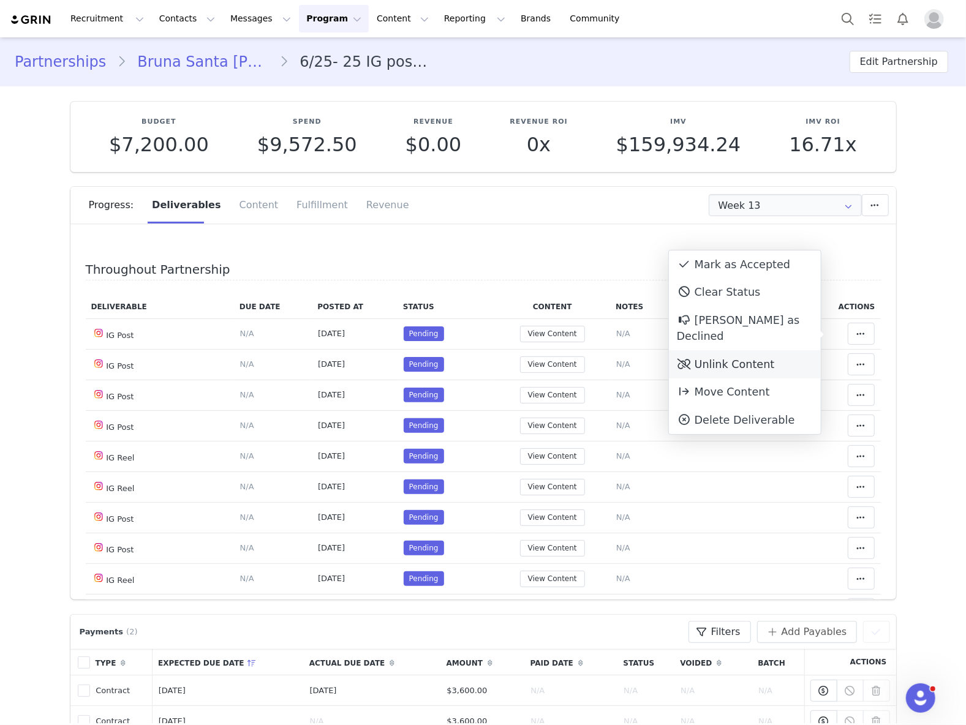
click at [767, 350] on div "Unlink Content" at bounding box center [745, 364] width 152 height 28
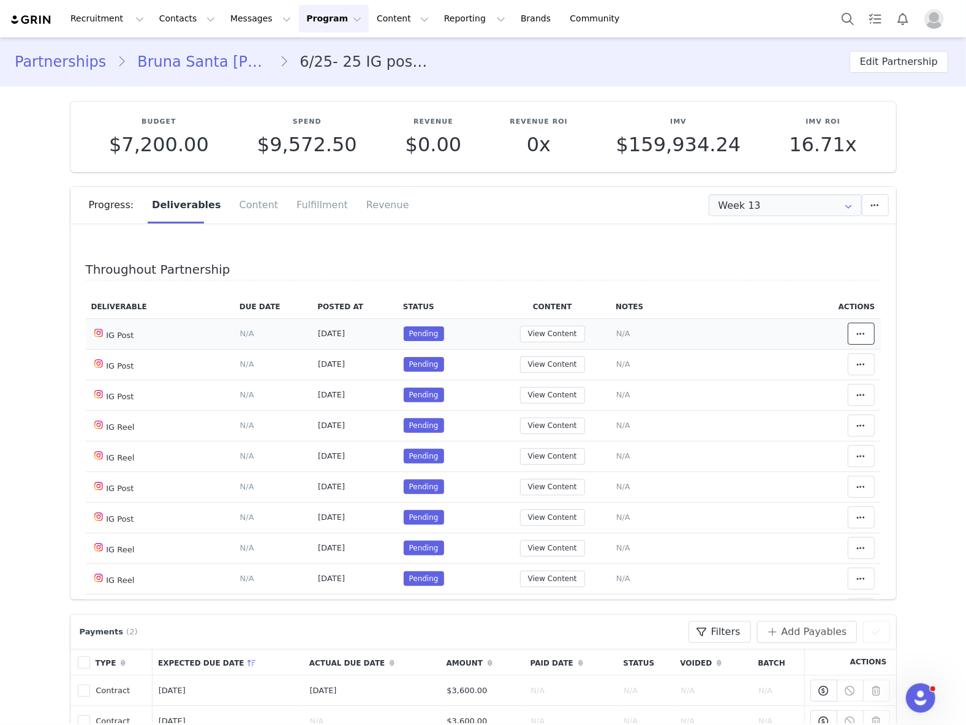
click at [854, 326] on span at bounding box center [861, 333] width 15 height 15
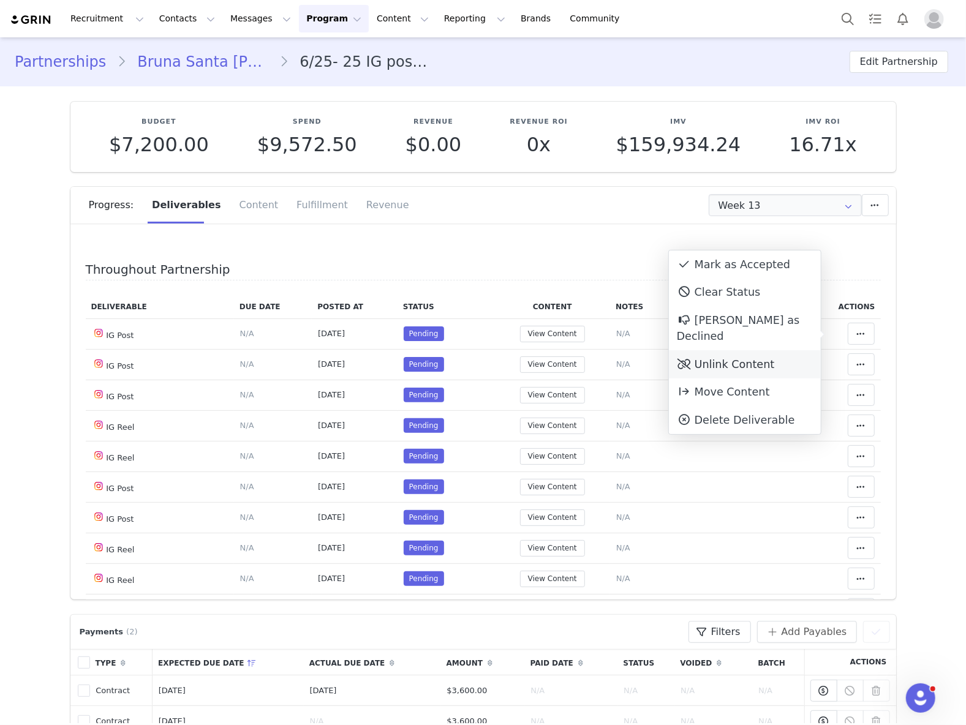
click at [741, 350] on div "Unlink Content" at bounding box center [745, 364] width 152 height 28
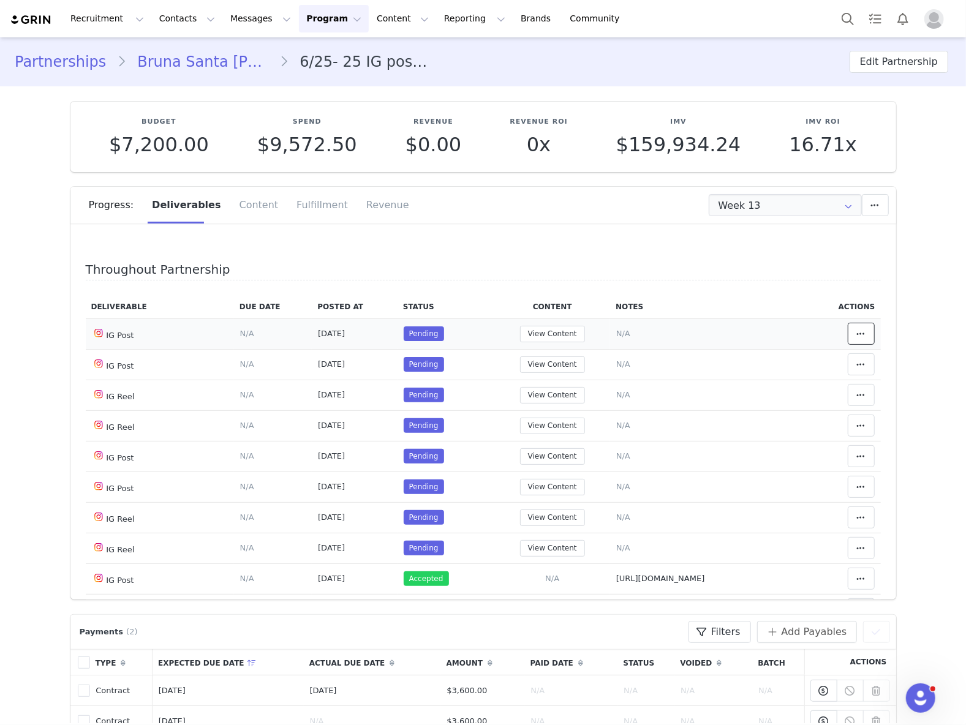
click at [857, 338] on icon at bounding box center [861, 334] width 9 height 10
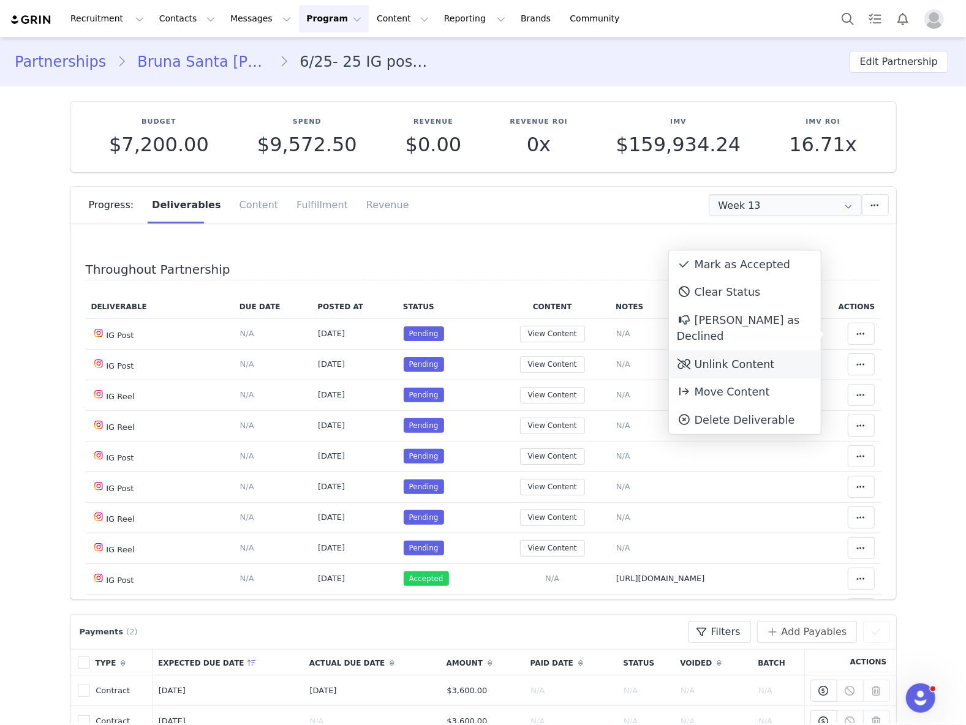
click at [734, 350] on div "Unlink Content" at bounding box center [745, 364] width 152 height 28
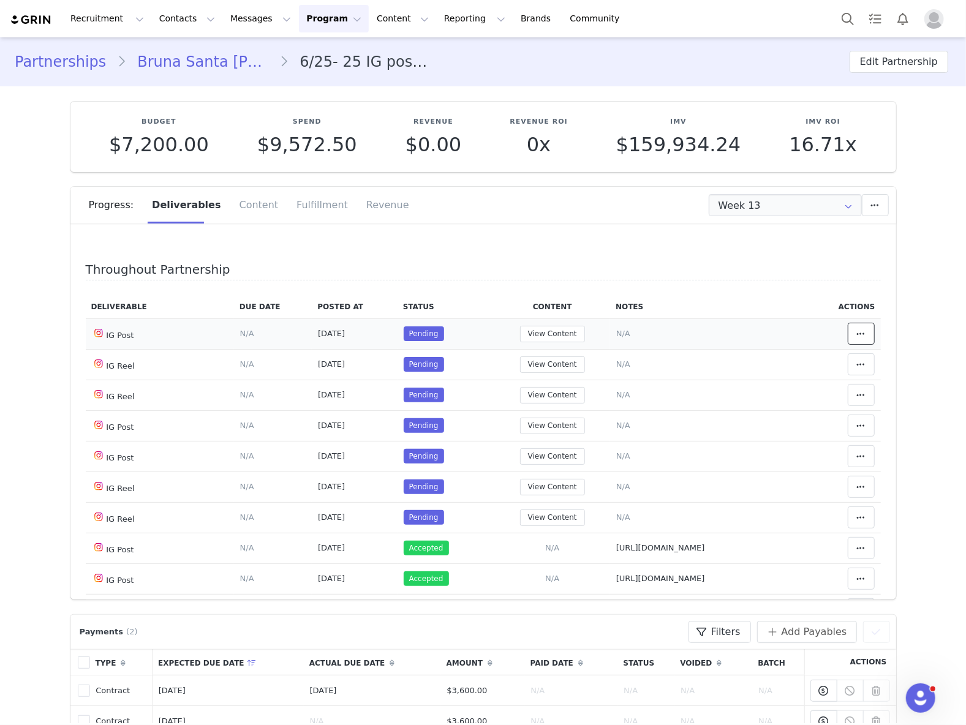
click at [857, 330] on icon at bounding box center [861, 334] width 9 height 10
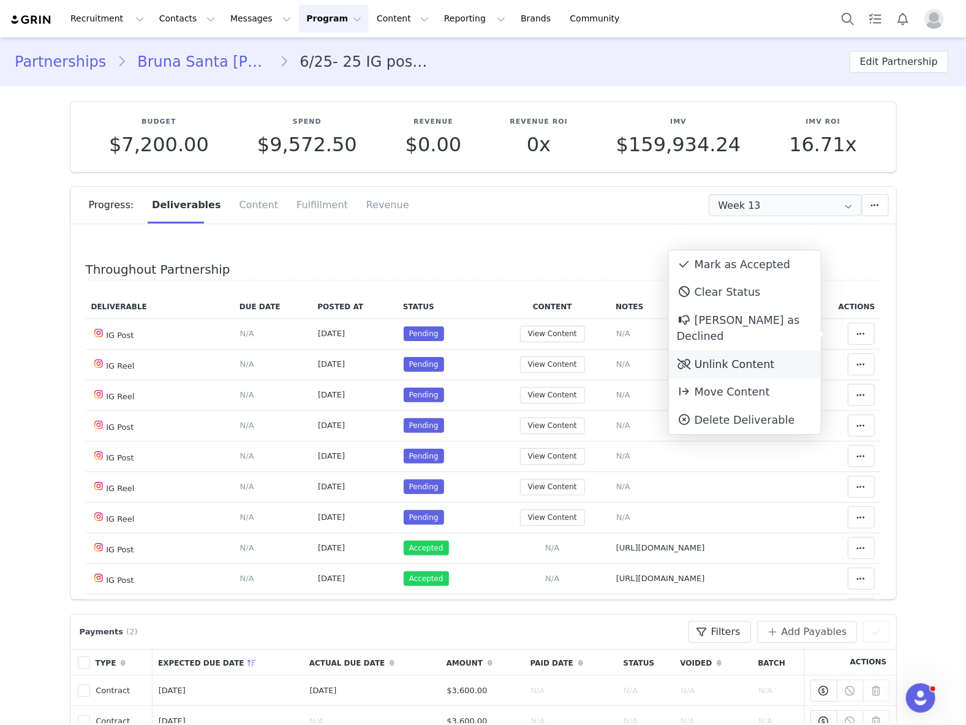
click at [768, 356] on div "Unlink Content" at bounding box center [745, 364] width 152 height 28
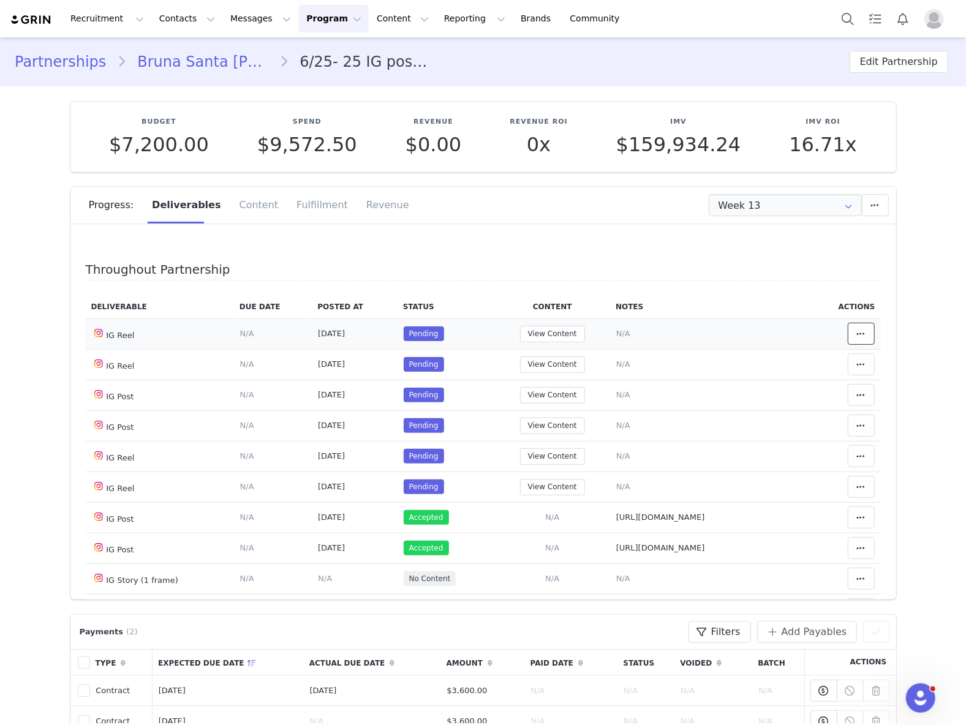
click at [848, 332] on button at bounding box center [861, 334] width 27 height 22
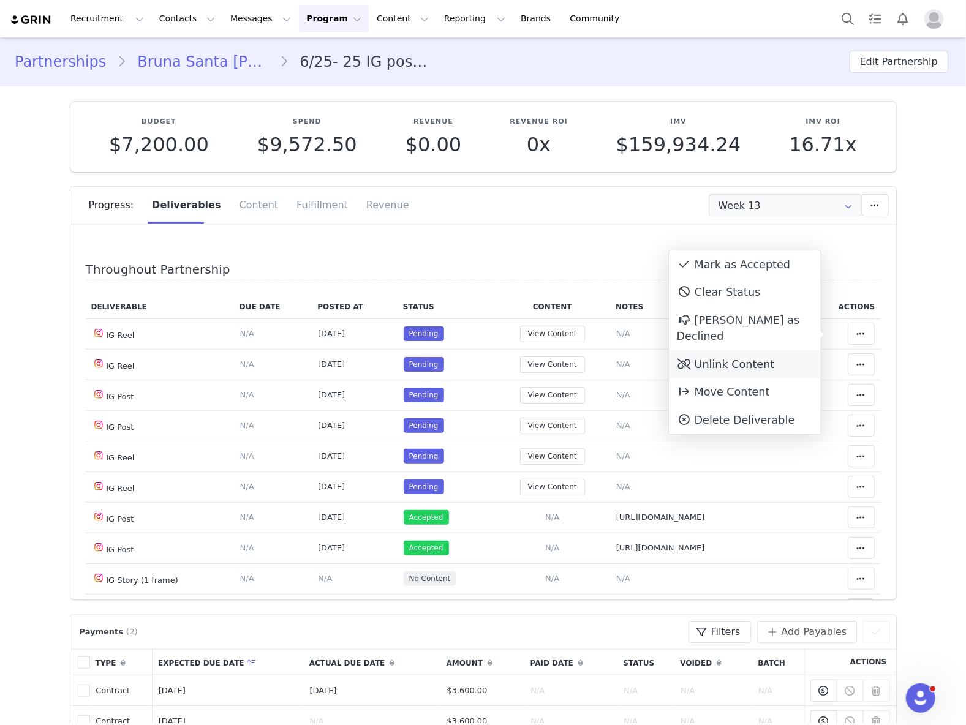
click at [731, 350] on div "Unlink Content" at bounding box center [745, 364] width 152 height 28
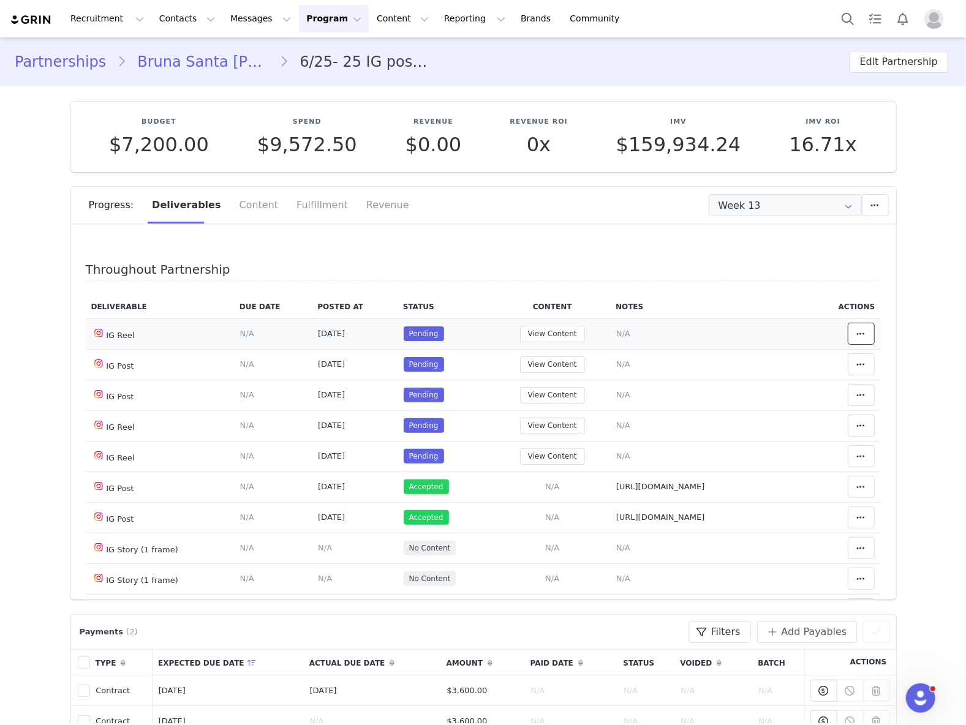
click at [854, 330] on span at bounding box center [861, 333] width 15 height 15
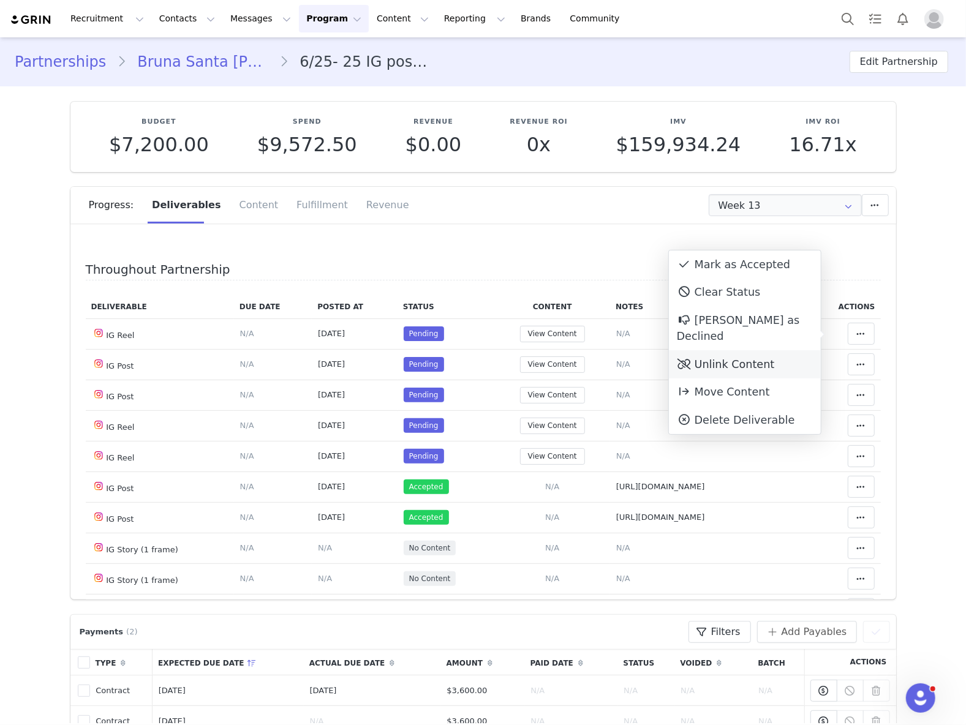
click at [767, 350] on div "Unlink Content" at bounding box center [745, 364] width 152 height 28
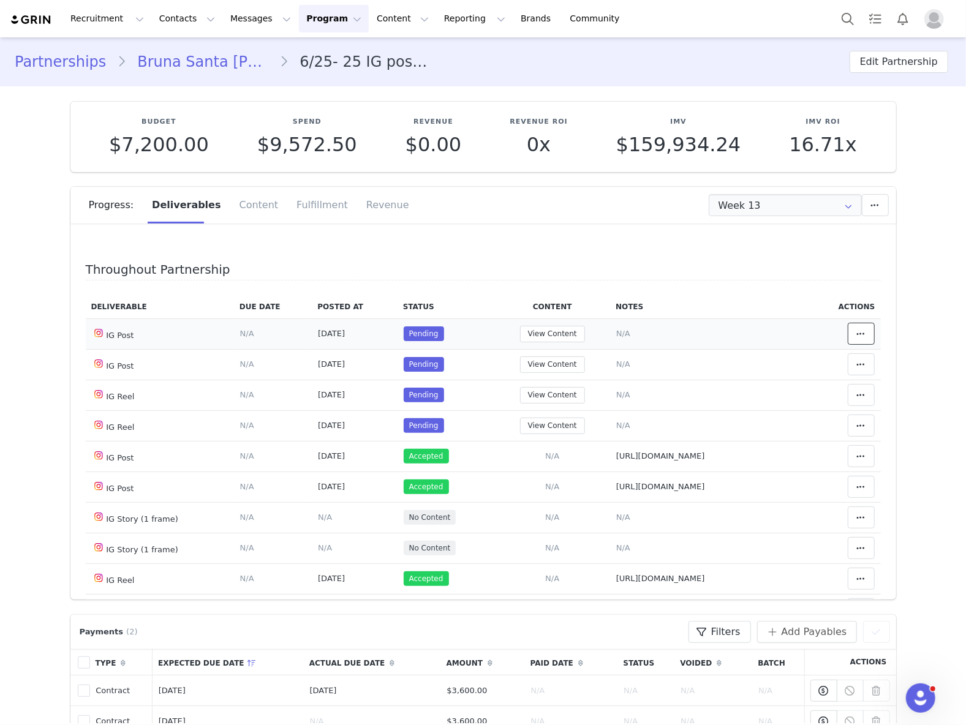
click at [848, 323] on button at bounding box center [861, 334] width 27 height 22
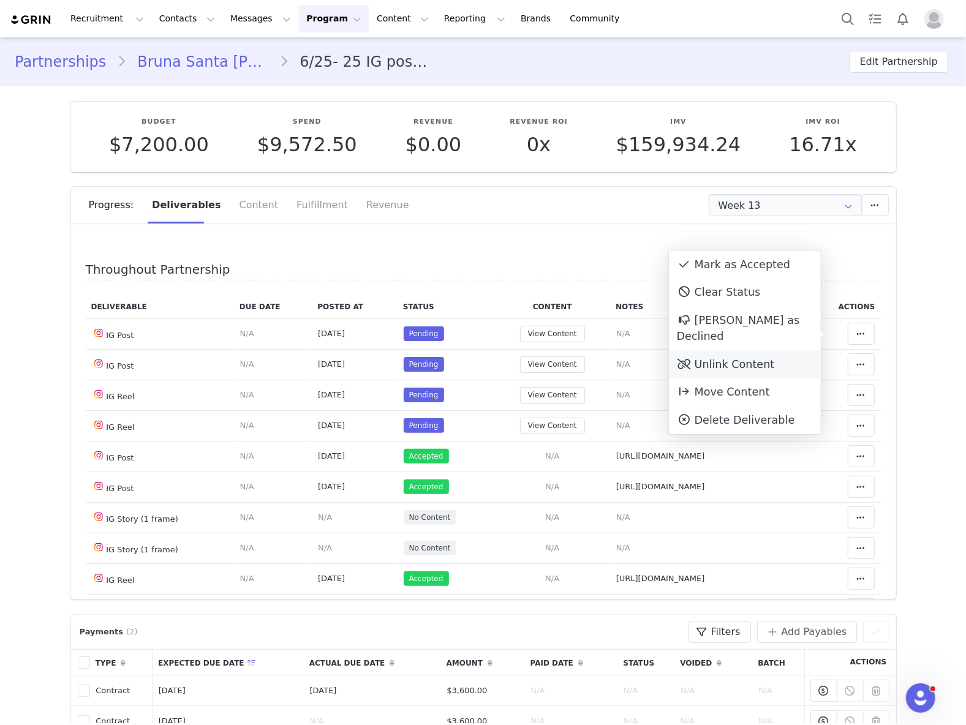
click at [725, 350] on div "Unlink Content" at bounding box center [745, 364] width 152 height 28
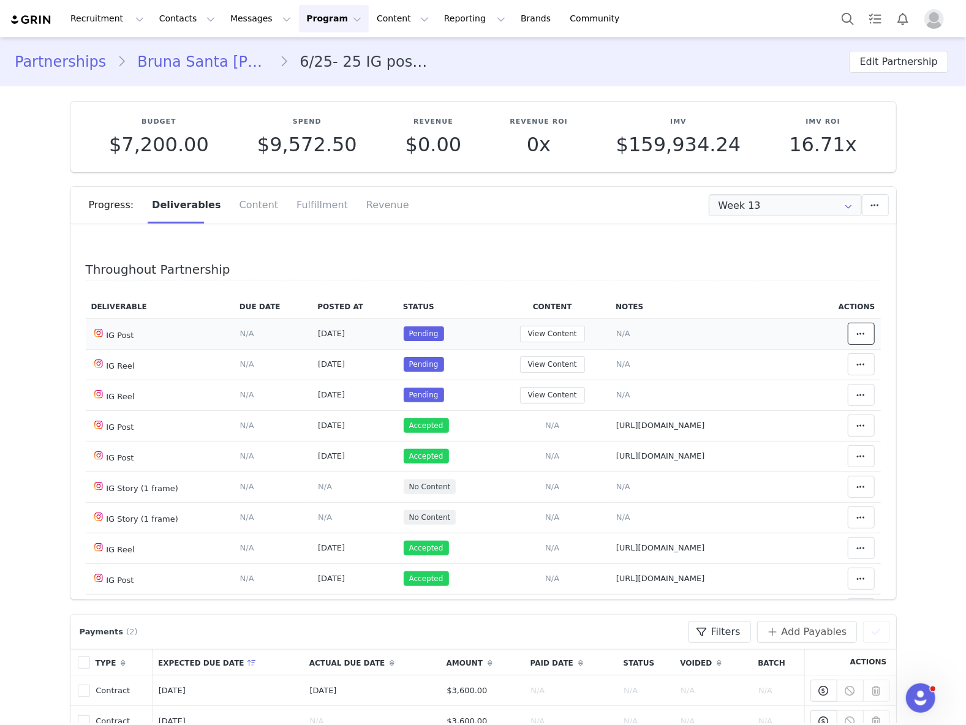
click at [854, 334] on span at bounding box center [861, 333] width 15 height 15
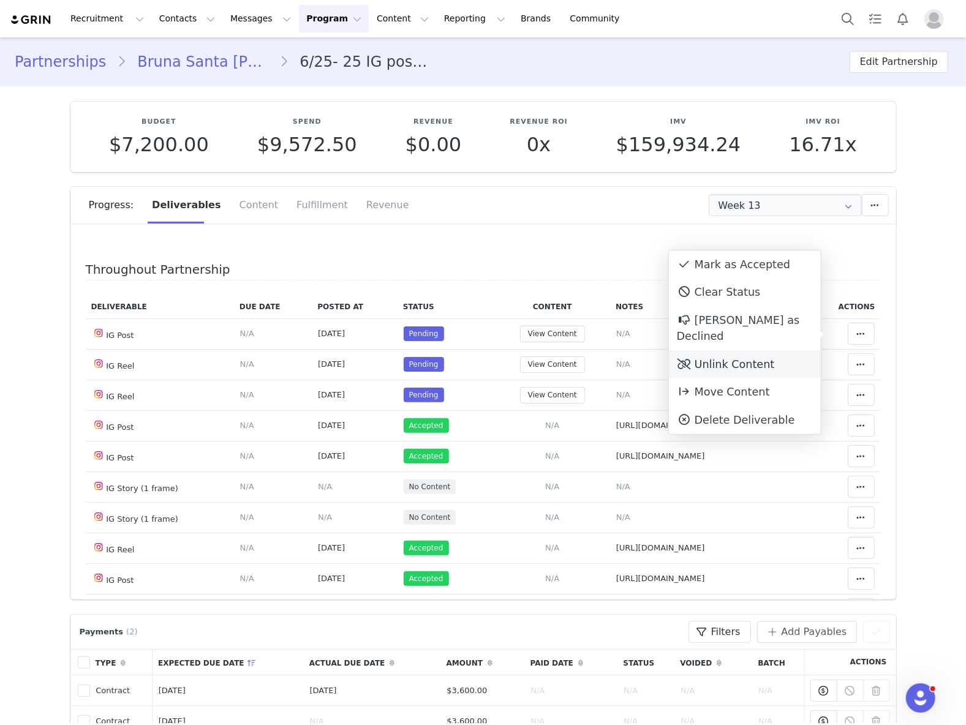
click at [755, 350] on div "Unlink Content" at bounding box center [745, 364] width 152 height 28
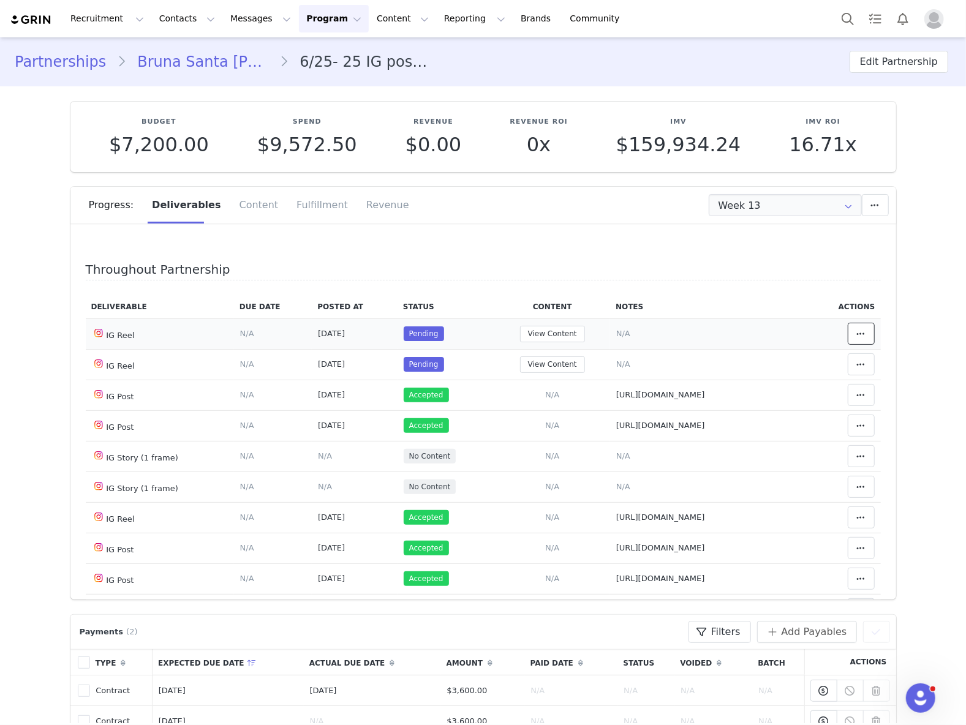
click at [857, 334] on icon at bounding box center [861, 334] width 9 height 10
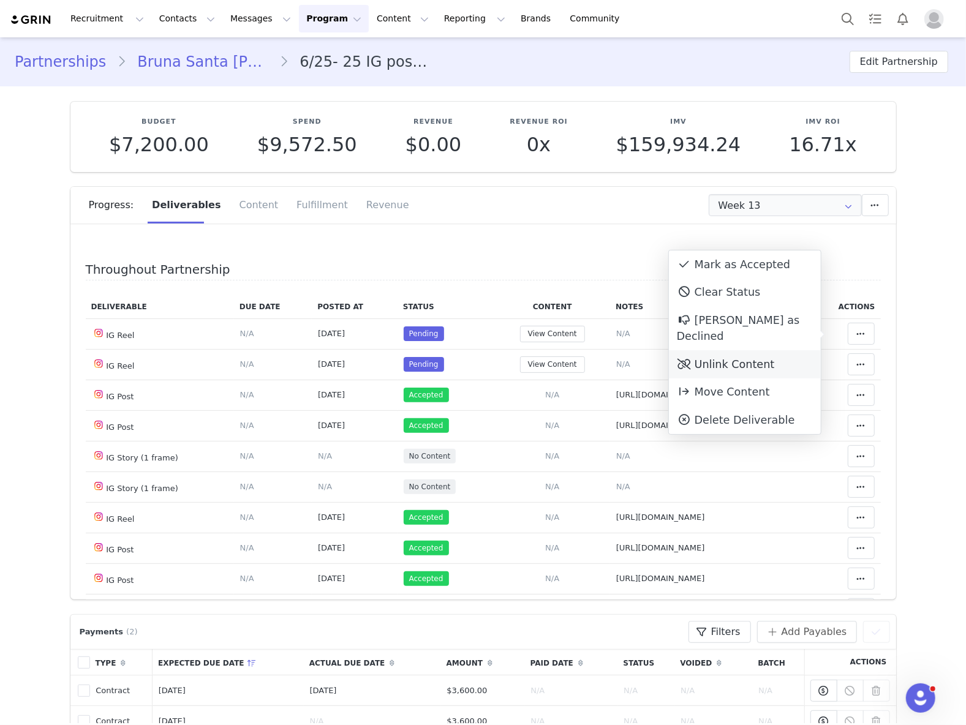
click at [762, 350] on div "Unlink Content" at bounding box center [745, 364] width 152 height 28
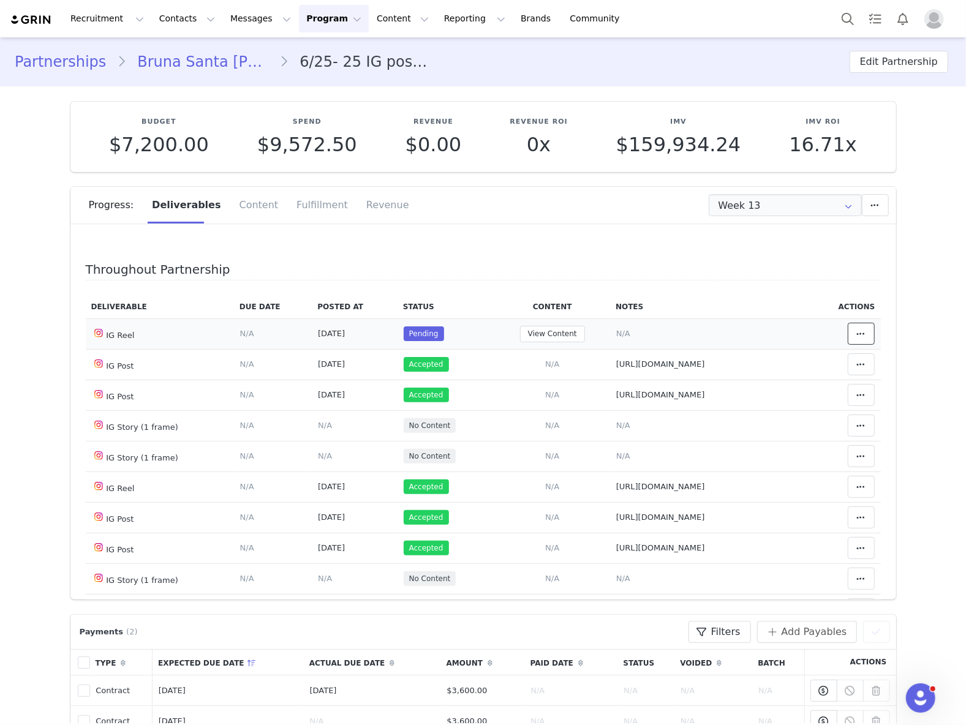
click at [857, 336] on icon at bounding box center [861, 334] width 9 height 10
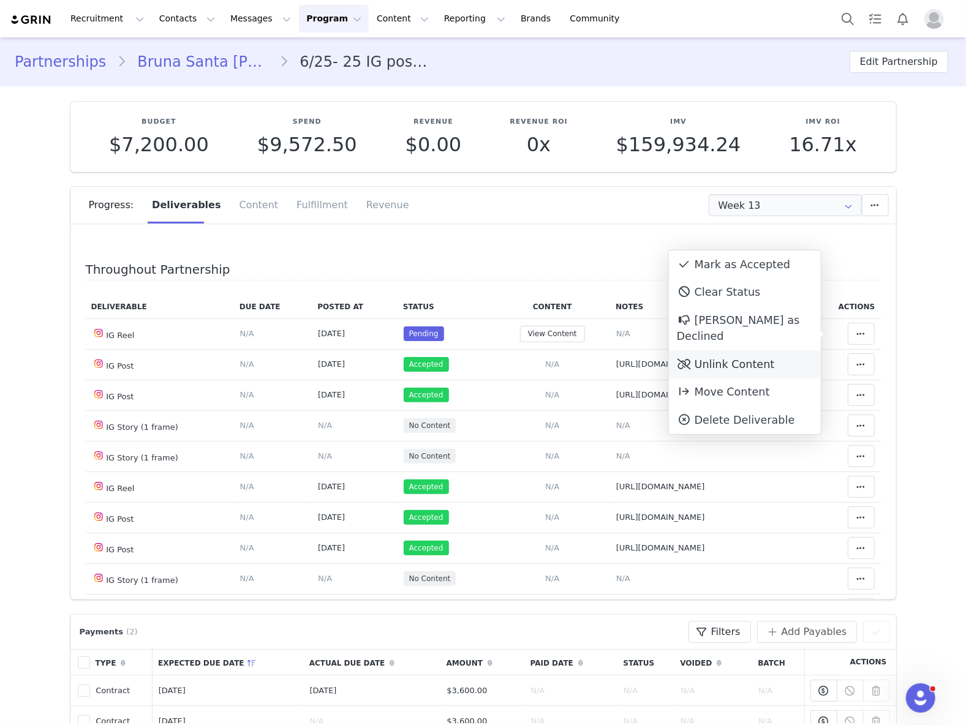
click at [769, 350] on div "Unlink Content" at bounding box center [745, 364] width 152 height 28
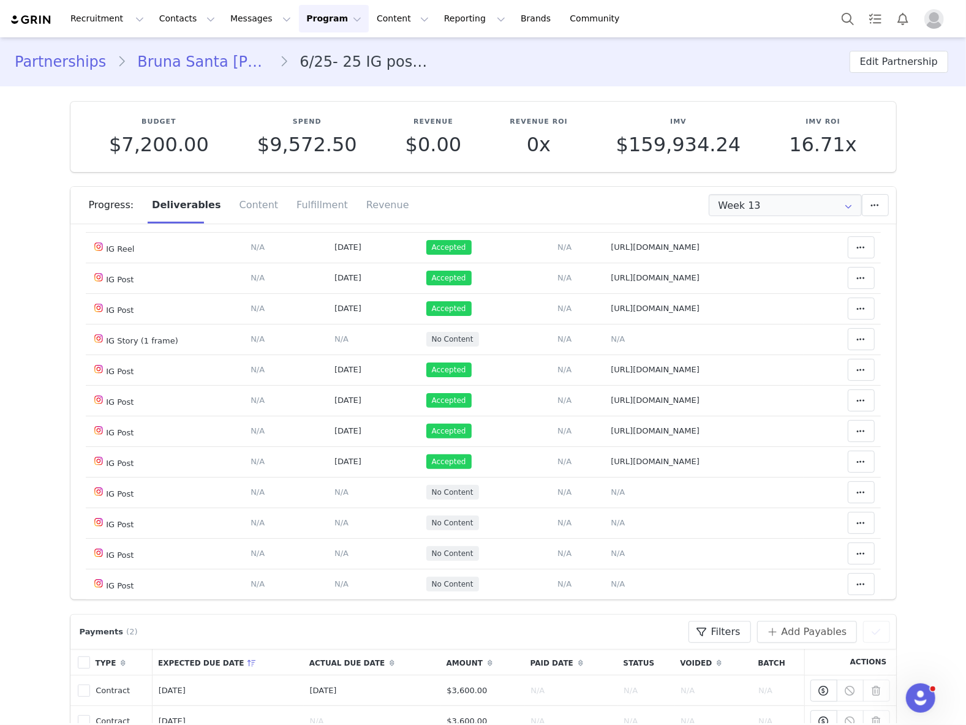
scroll to position [245, 0]
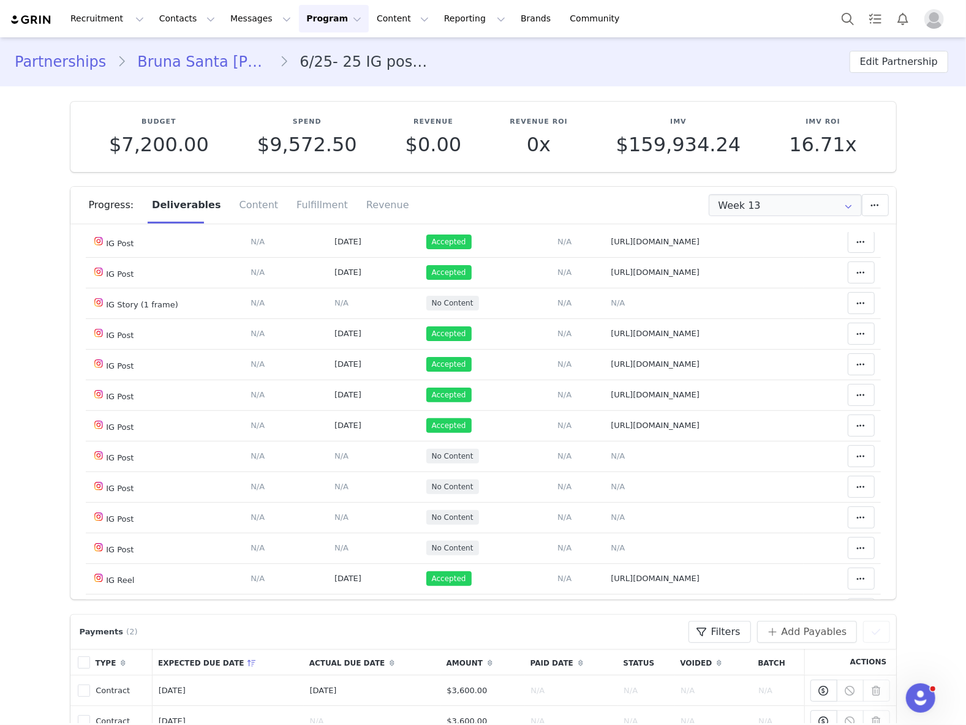
click at [494, 102] on div "Budget $7,200.00 Spend $9,572.50 Revenue $0.00 Revenue ROI 0x IMV $159,934.24 I…" at bounding box center [483, 137] width 826 height 70
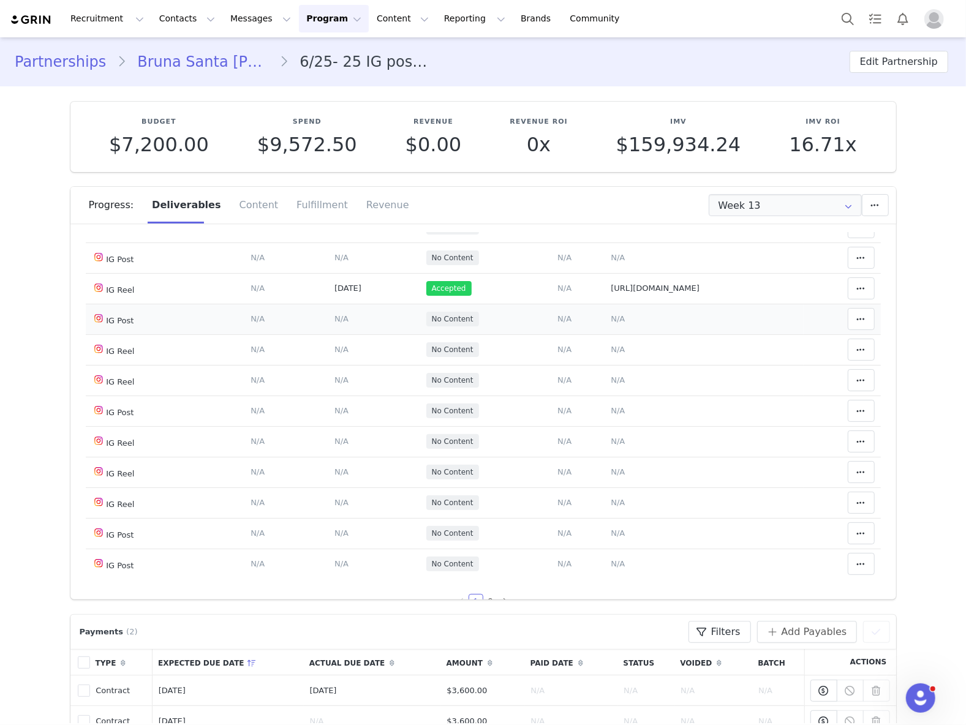
scroll to position [621, 0]
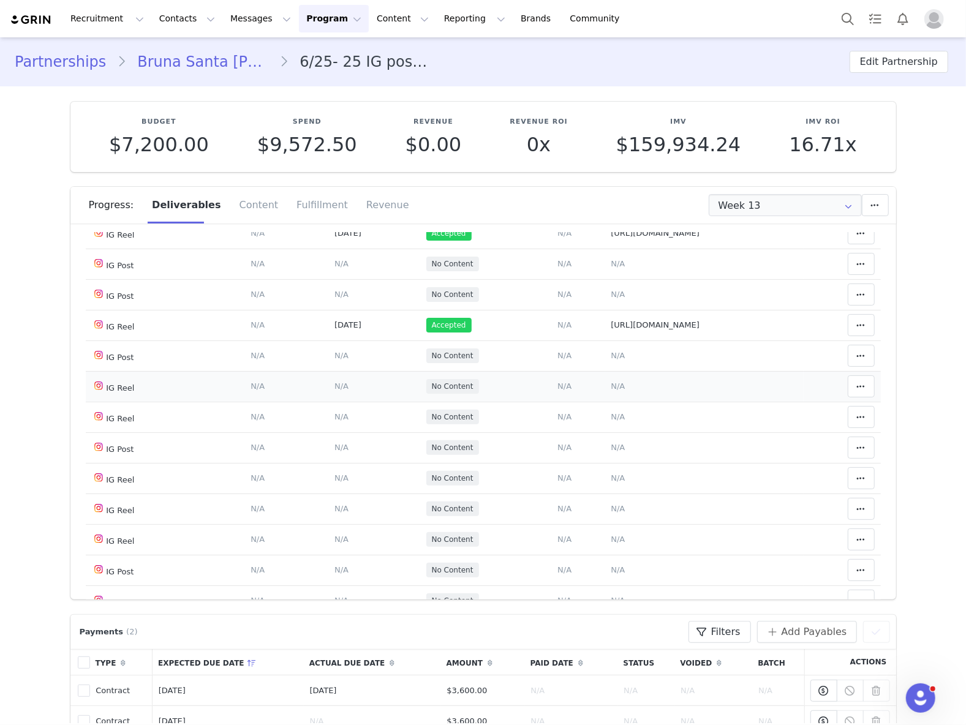
click at [611, 391] on span "N/A" at bounding box center [618, 386] width 14 height 9
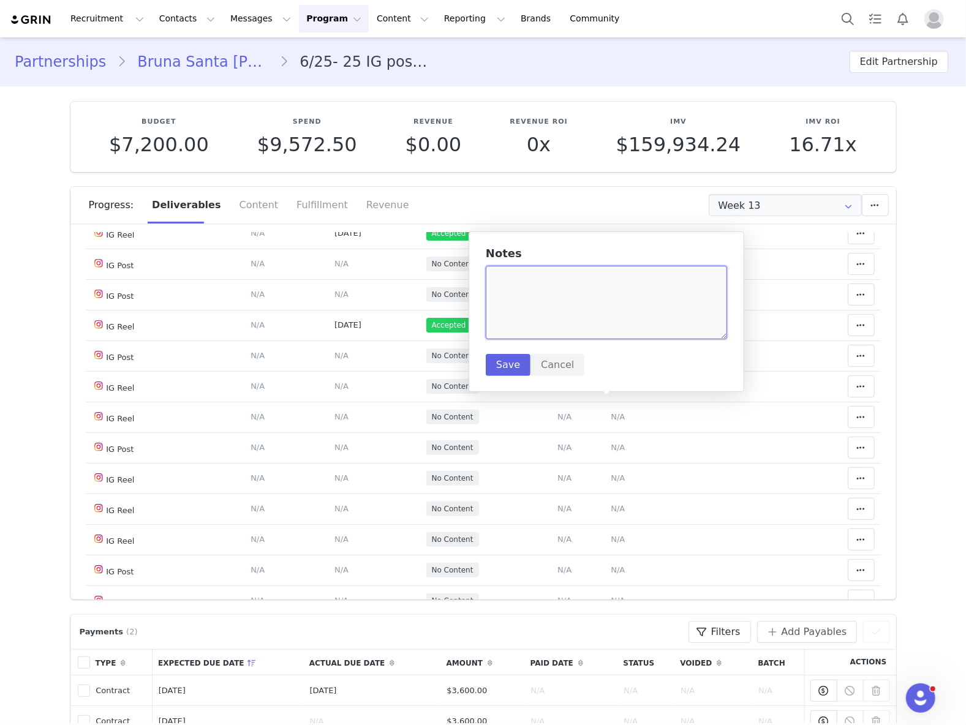
click at [567, 307] on textarea at bounding box center [606, 303] width 241 height 74
paste textarea "DN6bYdEkgg1"
type textarea "DN6bYdEkgg1"
click at [511, 366] on button "Save" at bounding box center [508, 365] width 45 height 22
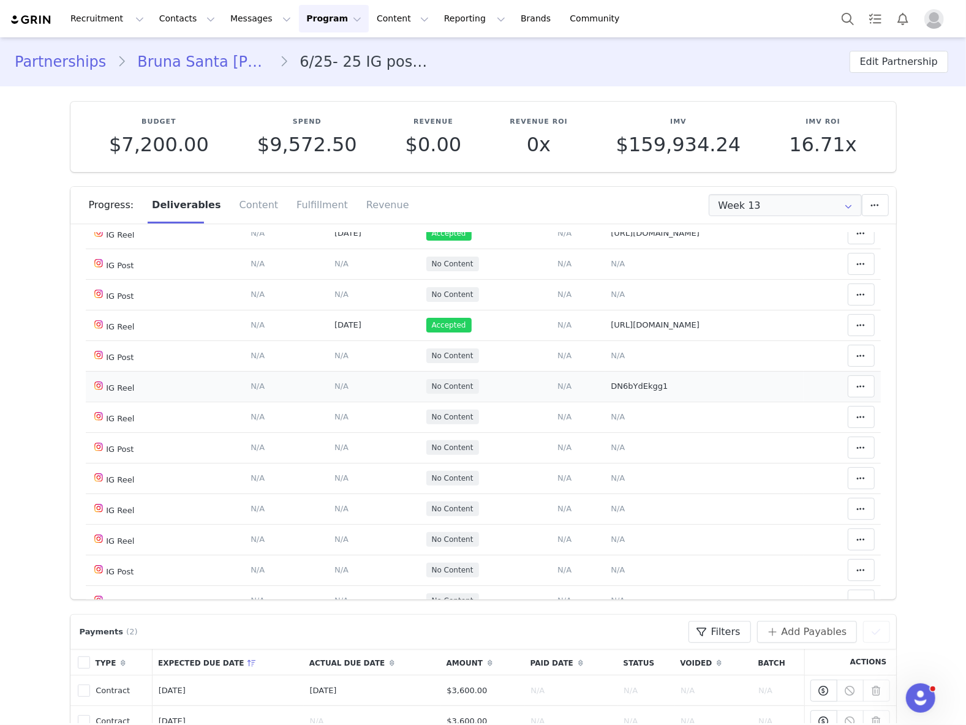
click at [334, 391] on span "N/A" at bounding box center [341, 386] width 14 height 9
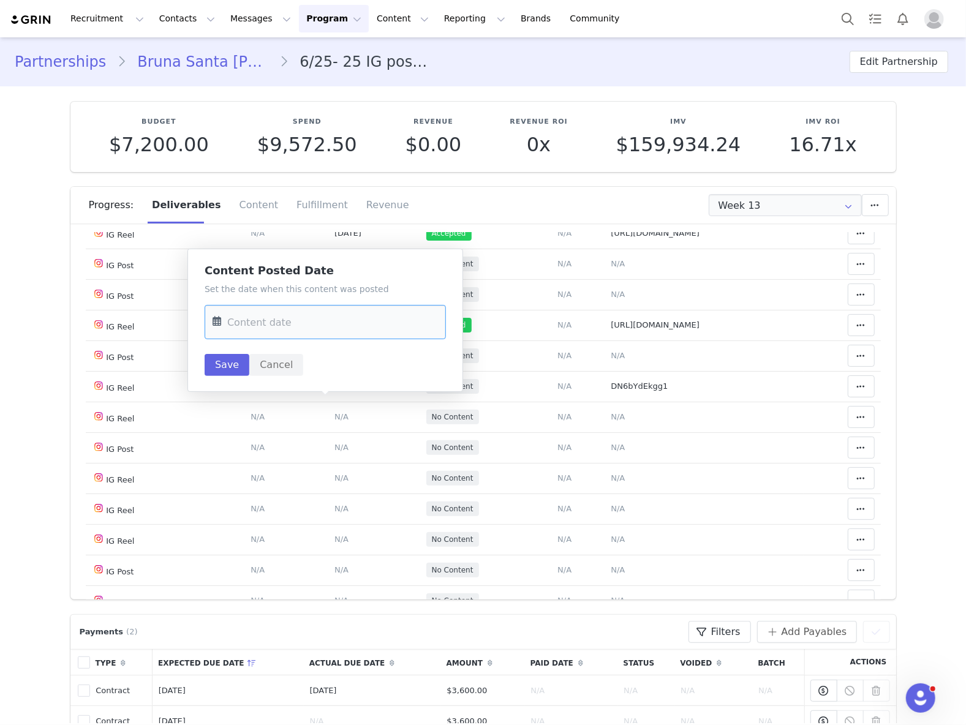
click at [304, 337] on input "text" at bounding box center [325, 322] width 241 height 34
click at [282, 322] on input "text" at bounding box center [325, 322] width 241 height 34
click at [224, 366] on button "Previous Month" at bounding box center [225, 365] width 6 height 10
click at [331, 512] on span "28" at bounding box center [329, 512] width 15 height 15
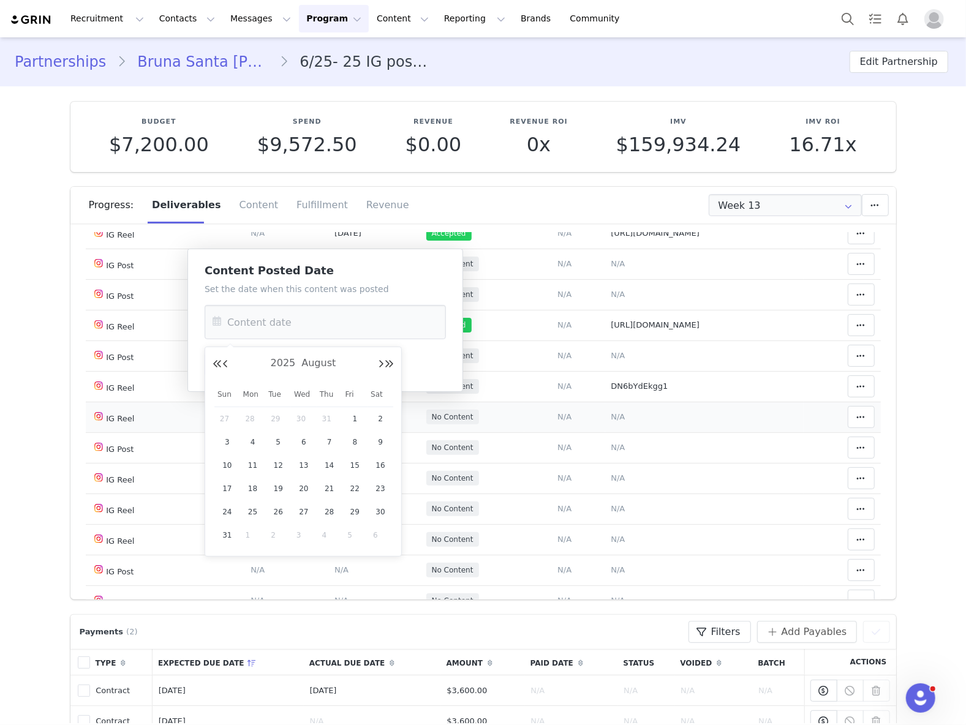
type input "Aug 28 2025"
click at [228, 366] on button "Save" at bounding box center [227, 365] width 45 height 22
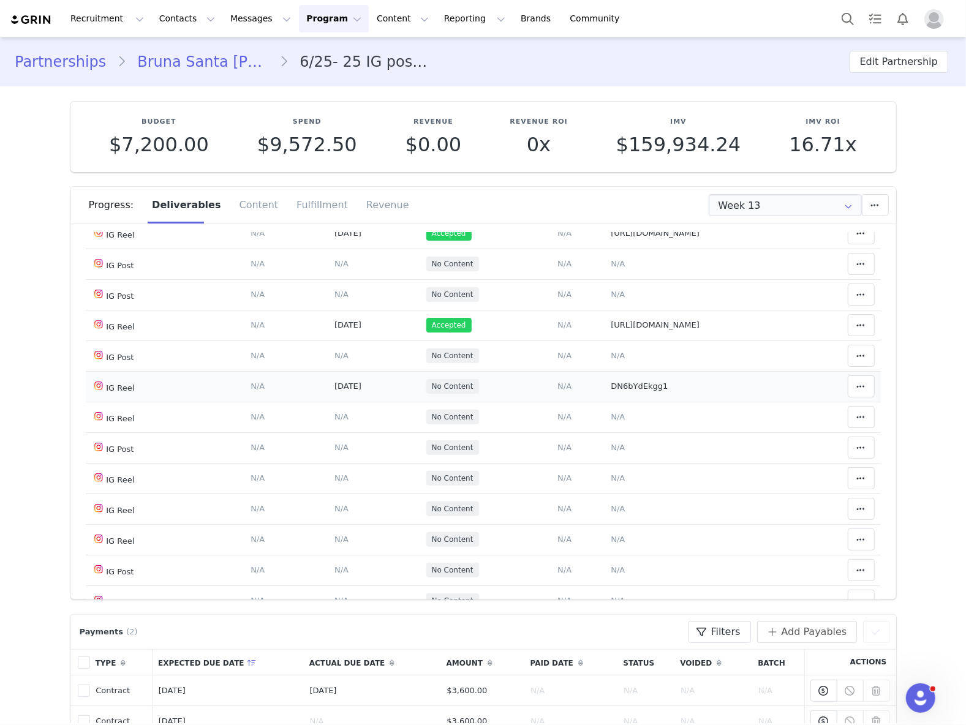
click at [616, 398] on td "DN6bYdEkgg1" at bounding box center [704, 386] width 199 height 31
click at [617, 391] on span "DN6bYdEkgg1" at bounding box center [639, 386] width 57 height 9
type textarea "DN6bYdEkgg1"
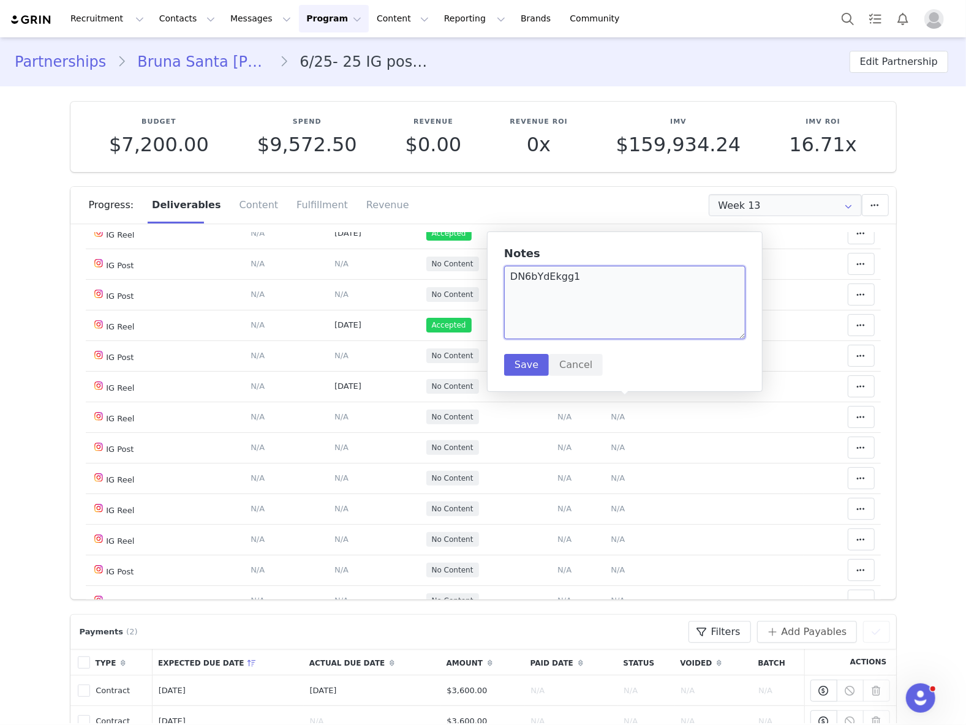
click at [594, 302] on textarea "DN6bYdEkgg1" at bounding box center [624, 303] width 241 height 74
paste textarea "https://www.instagram.com/reel/DN6bYdEkgg1/"
type textarea "https://www.instagram.com/reel/DN6bYdEkgg1/"
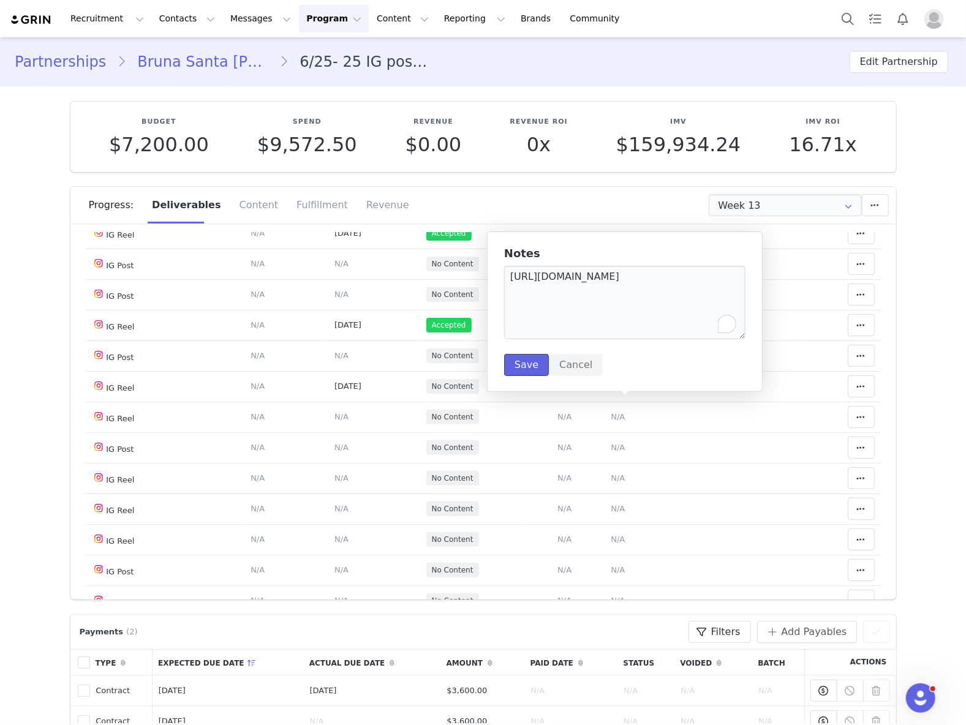
click at [528, 366] on button "Save" at bounding box center [526, 365] width 45 height 22
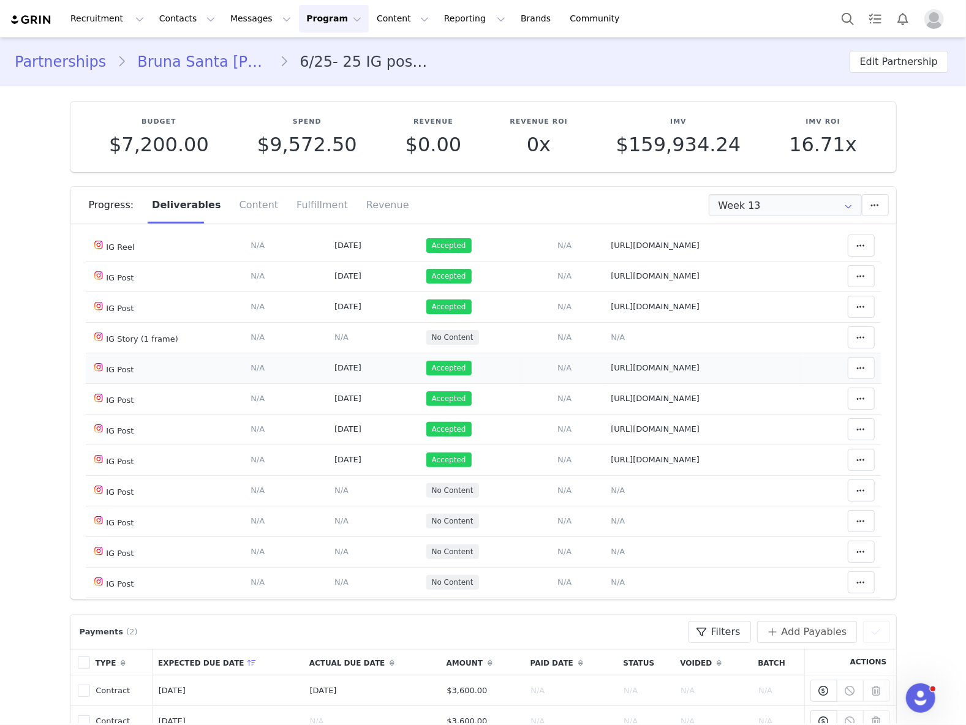
scroll to position [131, 0]
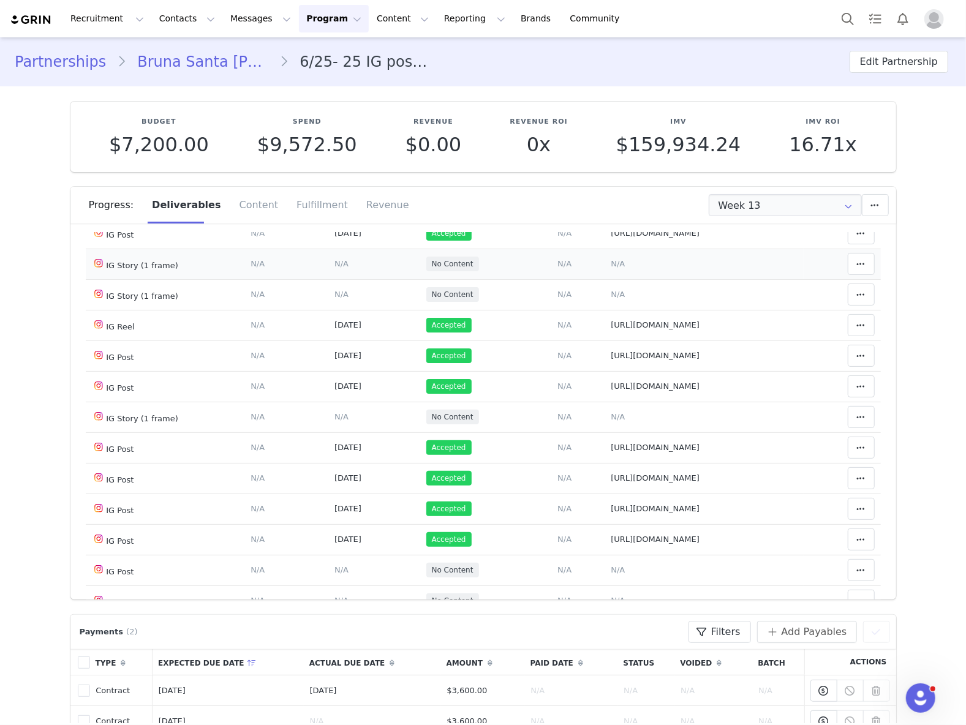
click at [611, 268] on span "N/A" at bounding box center [618, 263] width 14 height 9
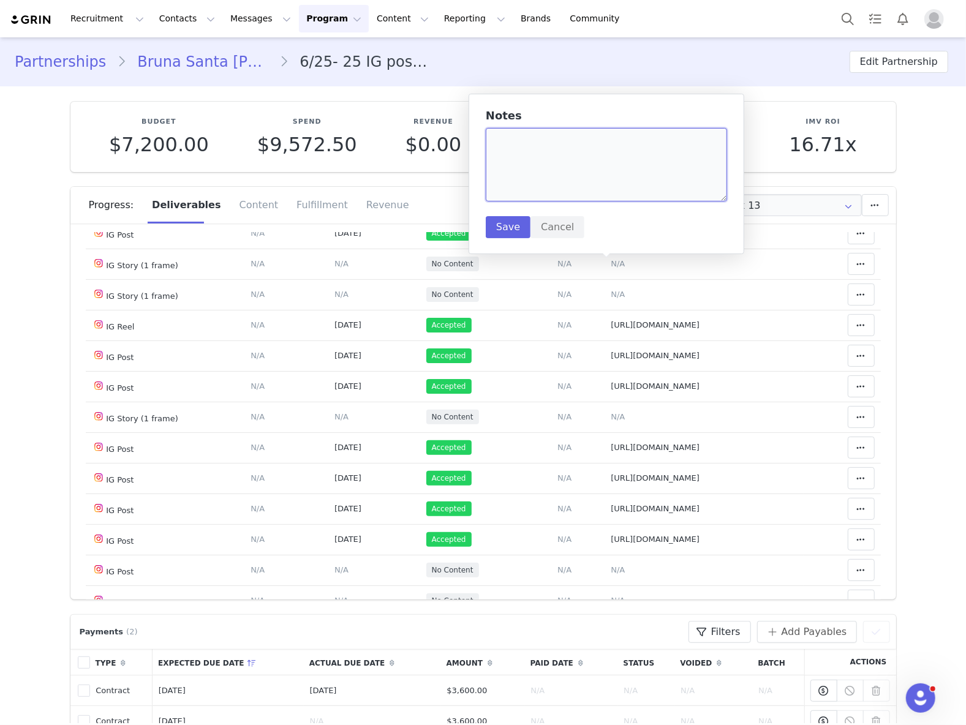
click at [555, 191] on textarea at bounding box center [606, 165] width 241 height 74
paste textarea "https://static-resources.creatoriq.com/instagram-stories/videos/370978989230288…"
type textarea "https://static-resources.creatoriq.com/instagram-stories/videos/370978989230288…"
click at [501, 230] on button "Save" at bounding box center [508, 227] width 45 height 22
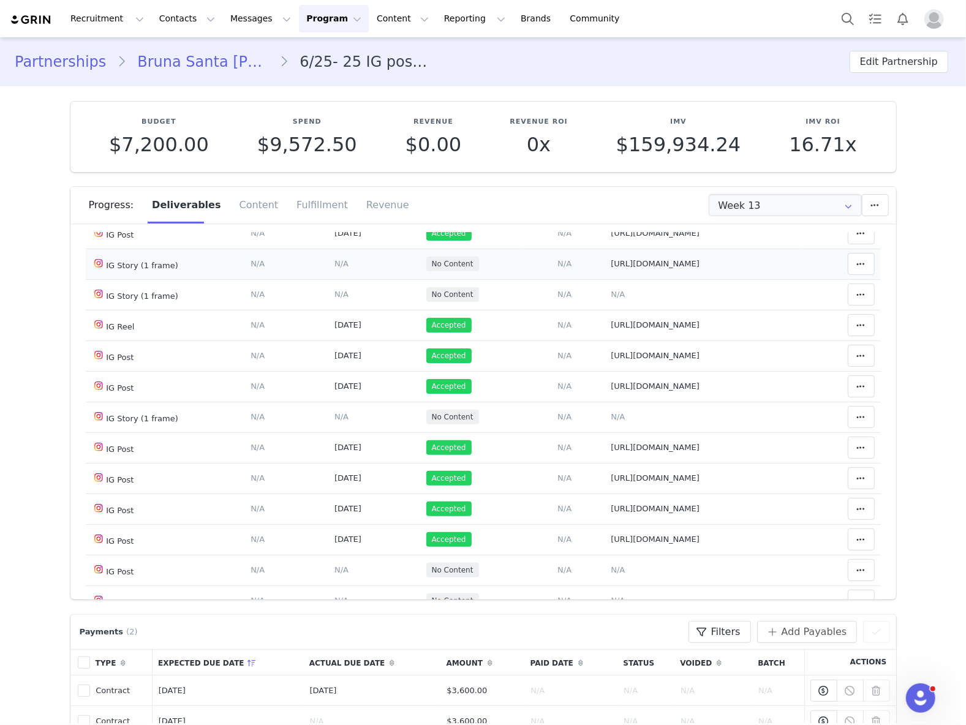
drag, startPoint x: 322, startPoint y: 266, endPoint x: 321, endPoint y: 241, distance: 24.5
click at [334, 266] on span "N/A" at bounding box center [341, 263] width 14 height 9
click at [317, 213] on div "Set the date when this content was posted Save Cancel" at bounding box center [325, 192] width 241 height 93
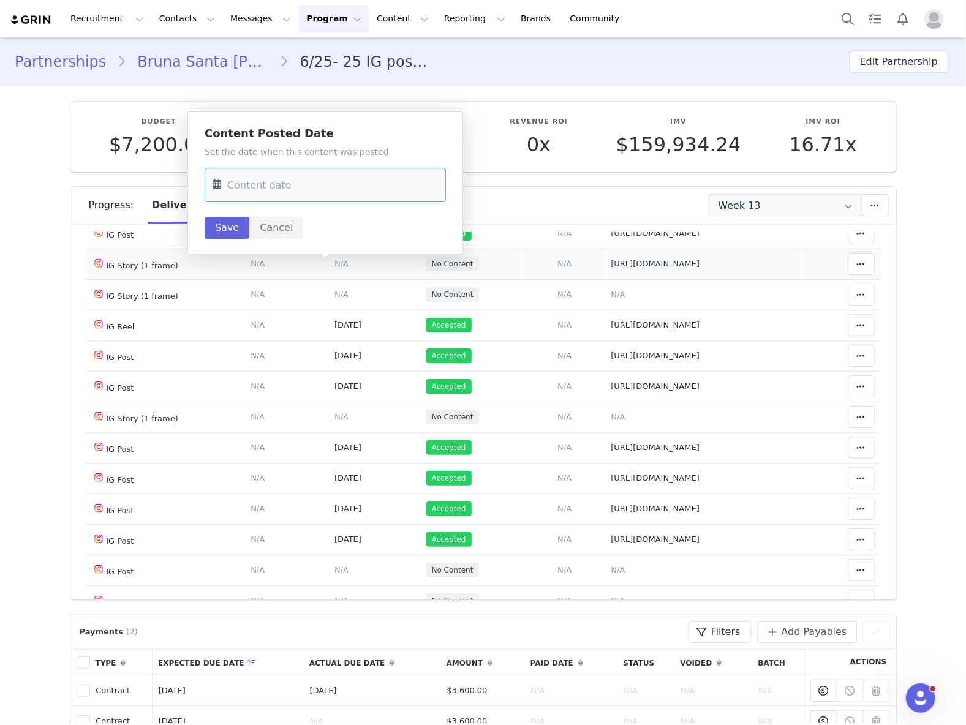
click at [302, 192] on input "text" at bounding box center [325, 185] width 241 height 34
click at [228, 228] on button "Previous Month" at bounding box center [225, 227] width 6 height 10
click at [225, 219] on div "2025 September" at bounding box center [303, 226] width 181 height 18
click at [224, 229] on button "Previous Month" at bounding box center [225, 227] width 6 height 10
click at [353, 378] on span "29" at bounding box center [354, 375] width 15 height 15
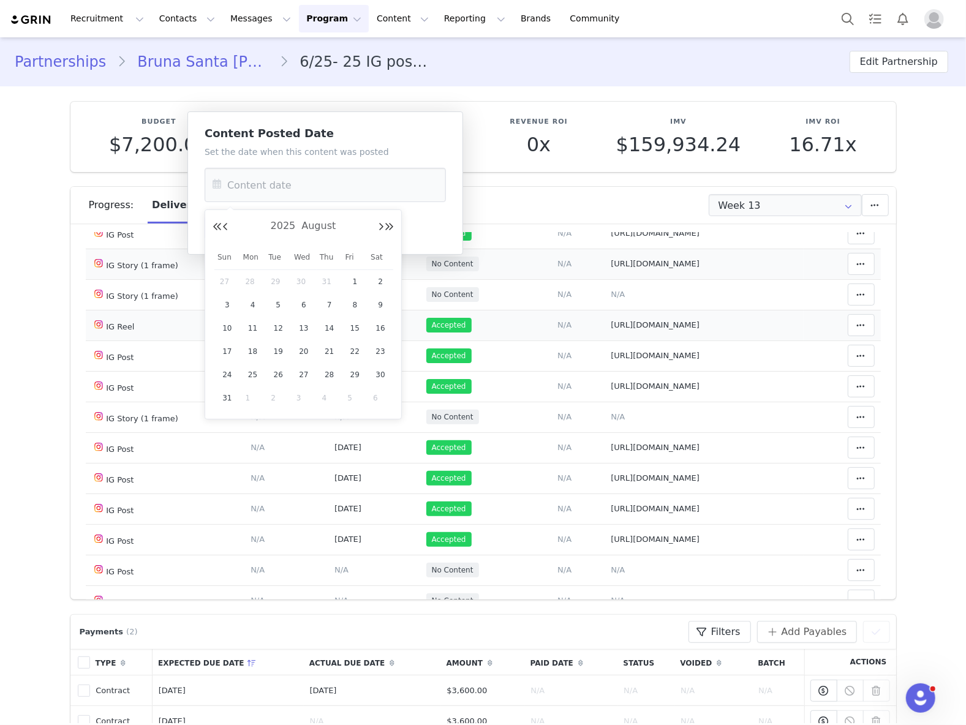
type input "Aug 29 2025"
click at [209, 224] on button "Save" at bounding box center [227, 228] width 45 height 22
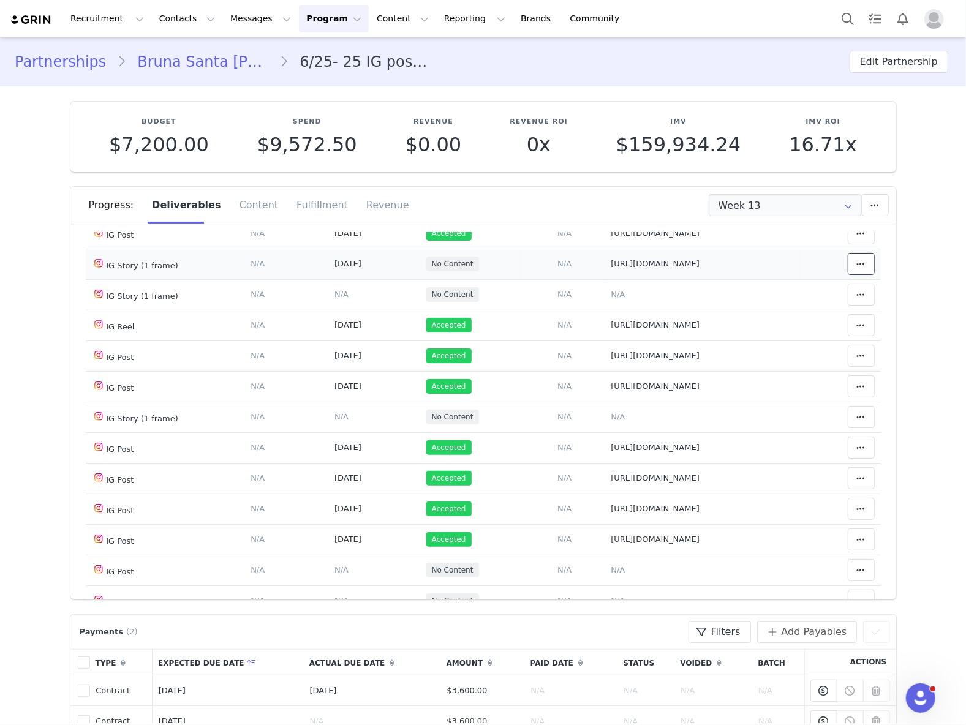
click at [848, 267] on button at bounding box center [861, 264] width 27 height 22
click at [741, 270] on div "Mark as Accepted" at bounding box center [745, 269] width 152 height 28
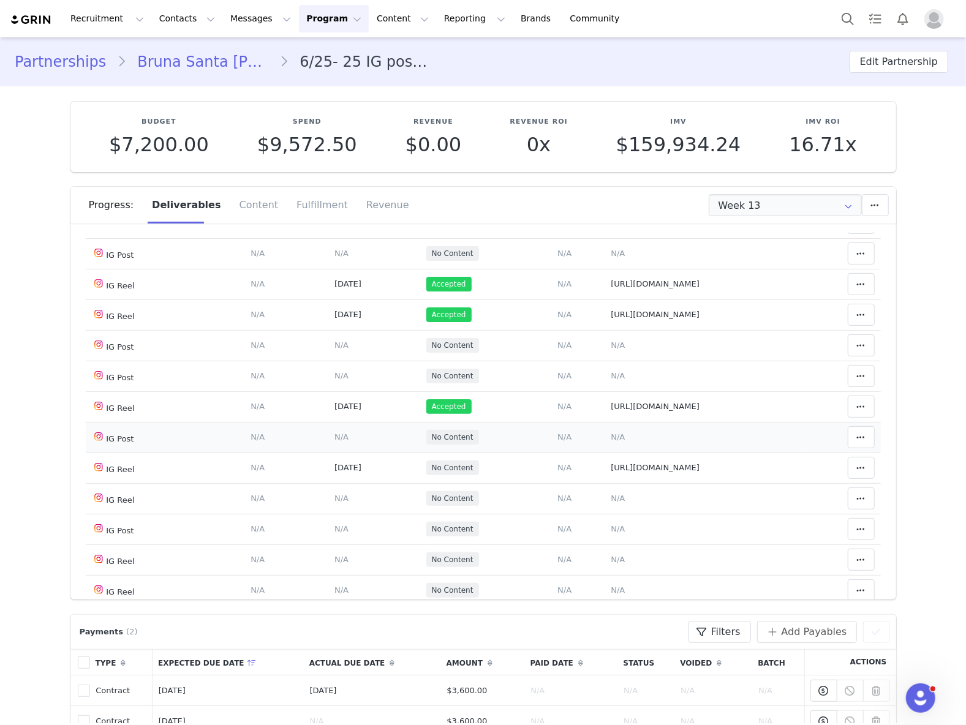
scroll to position [621, 0]
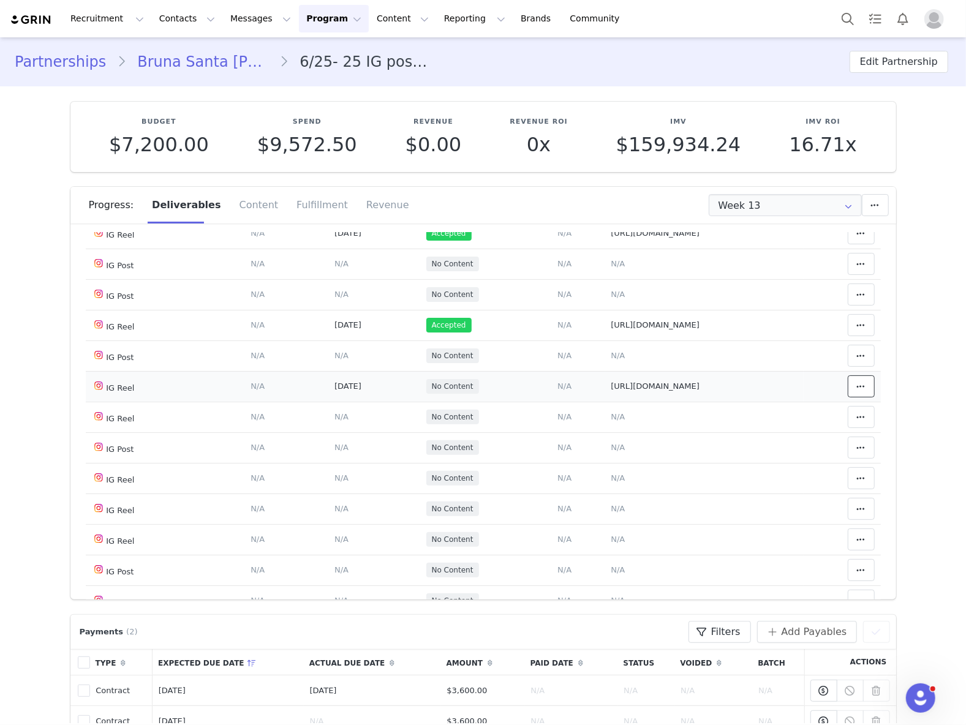
click at [857, 391] on icon at bounding box center [861, 387] width 9 height 10
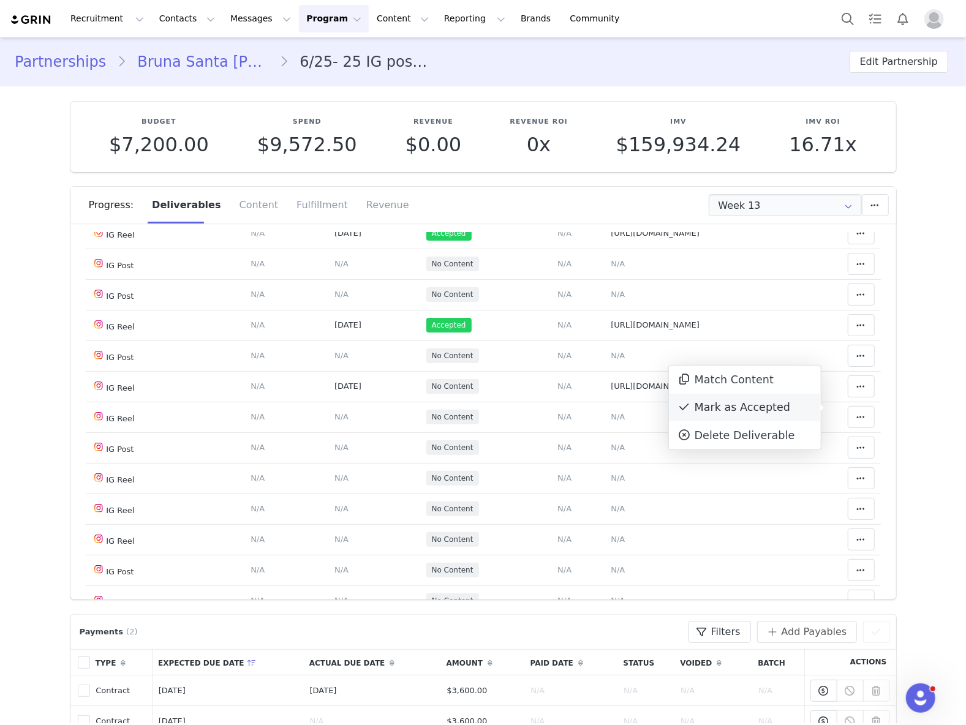
click at [786, 402] on div "Mark as Accepted" at bounding box center [745, 408] width 152 height 28
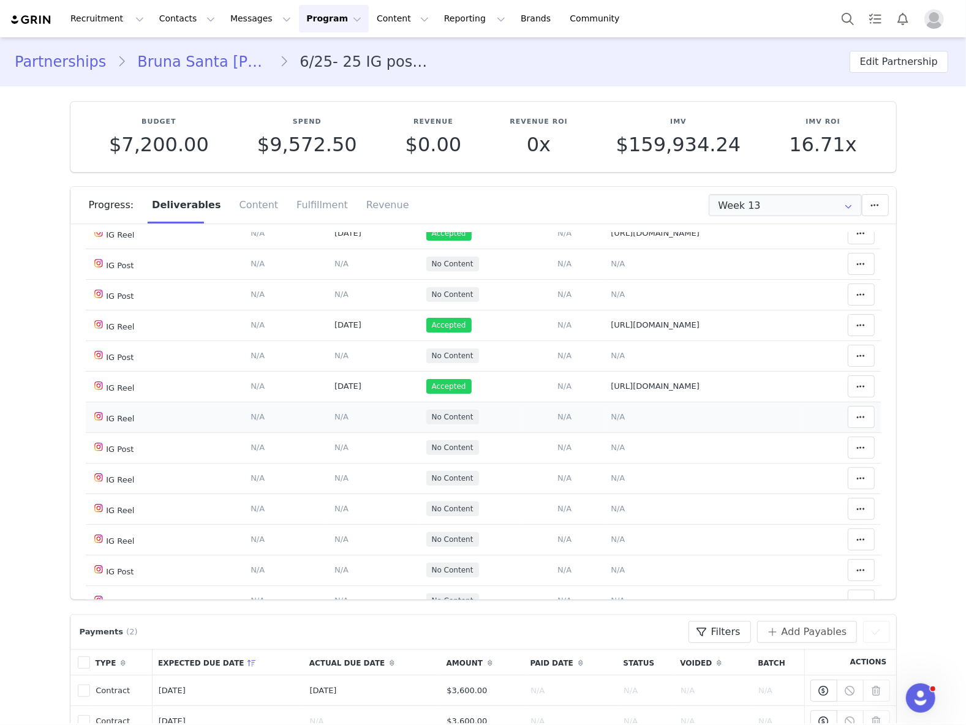
click at [611, 421] on span "N/A" at bounding box center [618, 416] width 14 height 9
click at [0, 0] on textarea at bounding box center [0, 0] width 0 height 0
paste textarea "https://www.instagram.com/reel/DN9OHBACbVY/"
type textarea "https://www.instagram.com/reel/DN9OHBACbVY/"
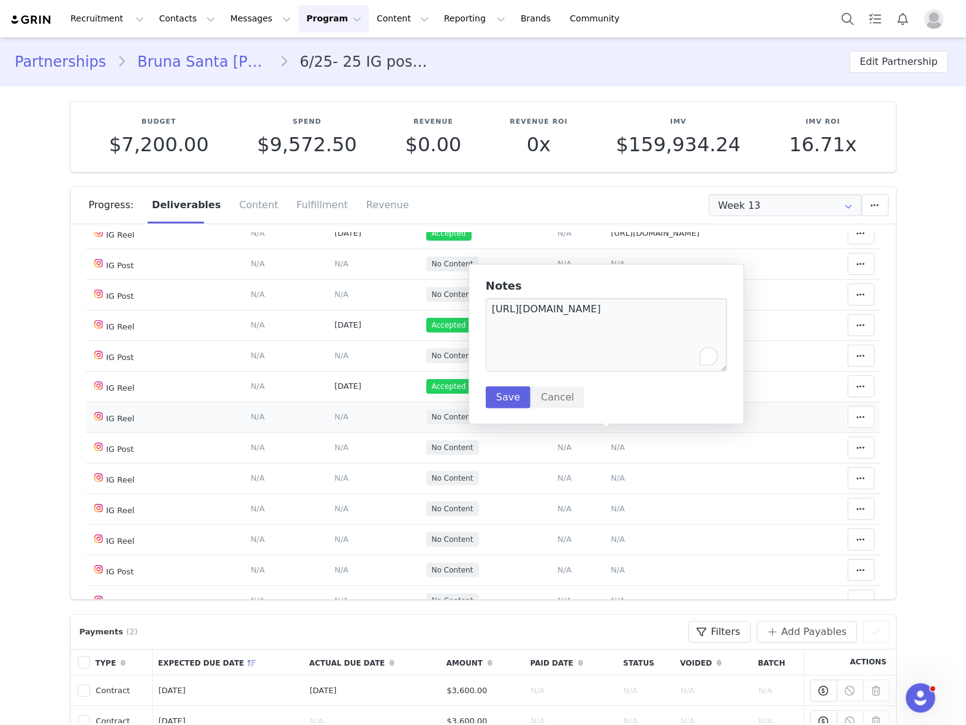
type textarea "https://www.instagram.com/reel/DN9OHBACbVY/"
click at [508, 402] on button "Save" at bounding box center [508, 398] width 45 height 22
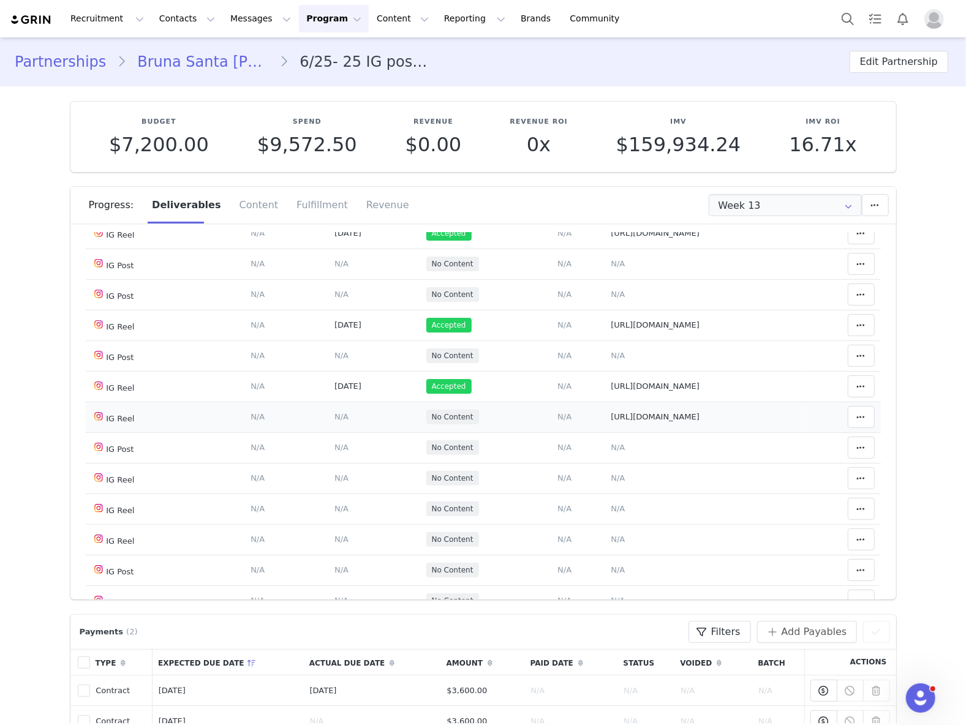
click at [334, 421] on span "N/A" at bounding box center [341, 416] width 14 height 9
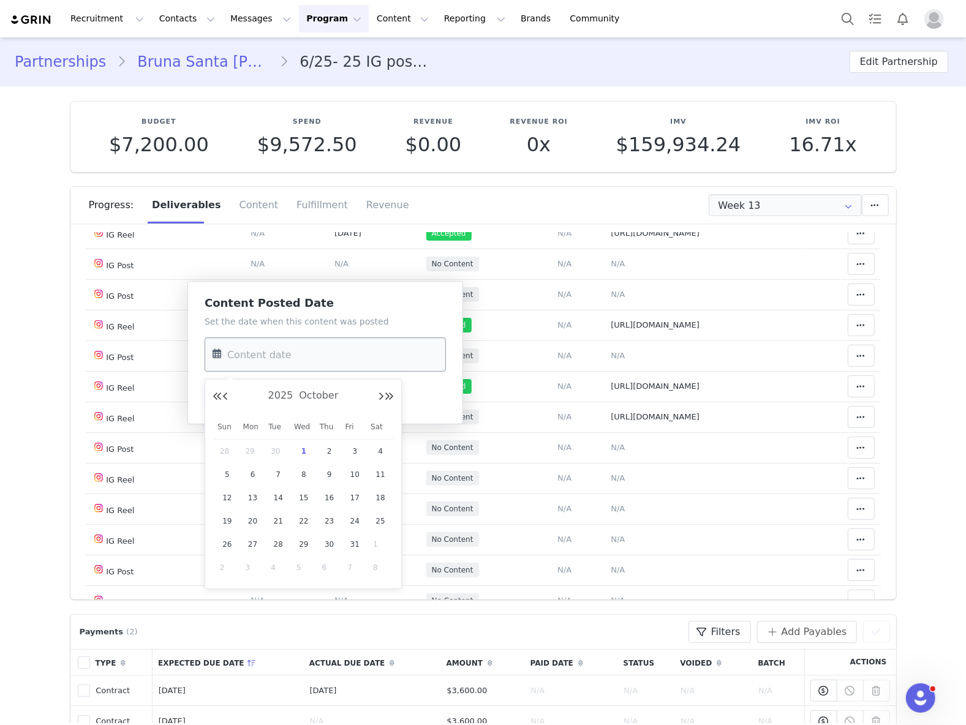
click at [316, 353] on input "text" at bounding box center [325, 355] width 241 height 34
click at [227, 398] on button "Previous Month" at bounding box center [225, 397] width 6 height 10
click at [358, 548] on span "29" at bounding box center [354, 544] width 15 height 15
type input "Aug 29 2025"
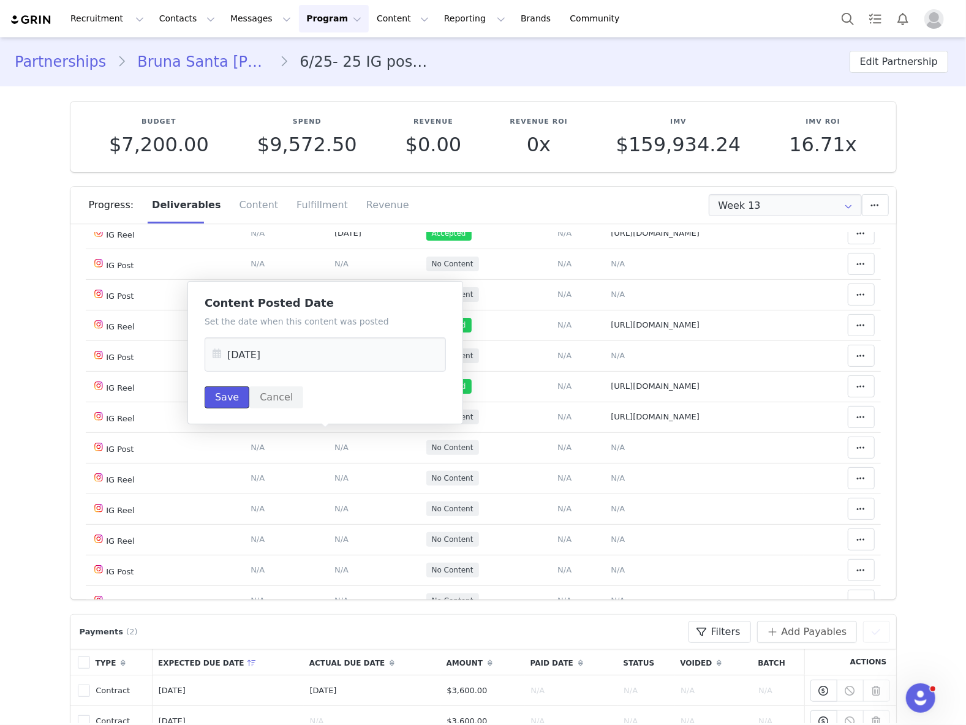
click at [228, 403] on button "Save" at bounding box center [227, 398] width 45 height 22
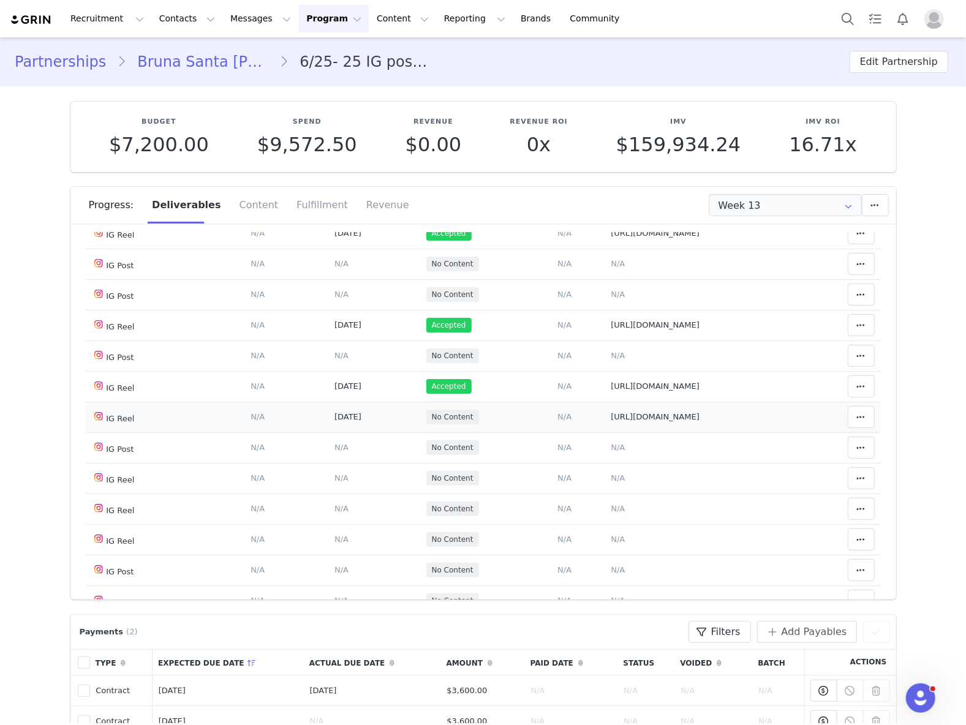
click at [858, 432] on td "Match Content Mark as Accepted Delete Deliverable This will unlink any content,…" at bounding box center [842, 417] width 77 height 31
click at [854, 424] on span at bounding box center [861, 417] width 15 height 15
click at [804, 437] on div "Mark as Accepted" at bounding box center [745, 438] width 152 height 28
click at [611, 483] on span "N/A" at bounding box center [618, 477] width 14 height 9
click at [0, 0] on textarea at bounding box center [0, 0] width 0 height 0
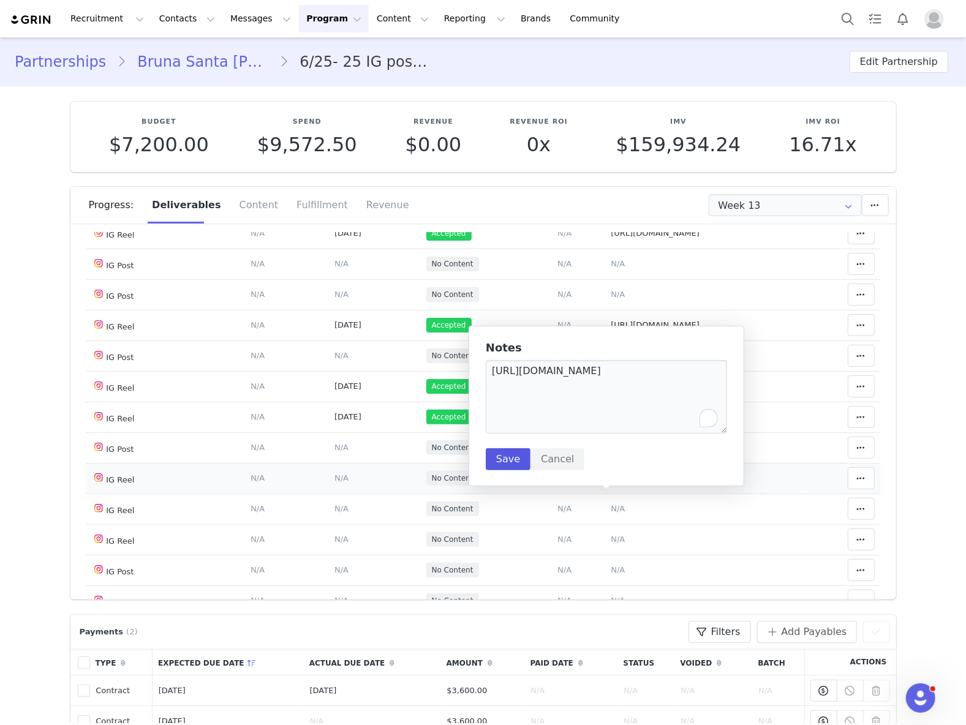
type textarea "https://www.instagram.com/reel/DOD3eovkS7E/"
click at [513, 458] on button "Save" at bounding box center [508, 459] width 45 height 22
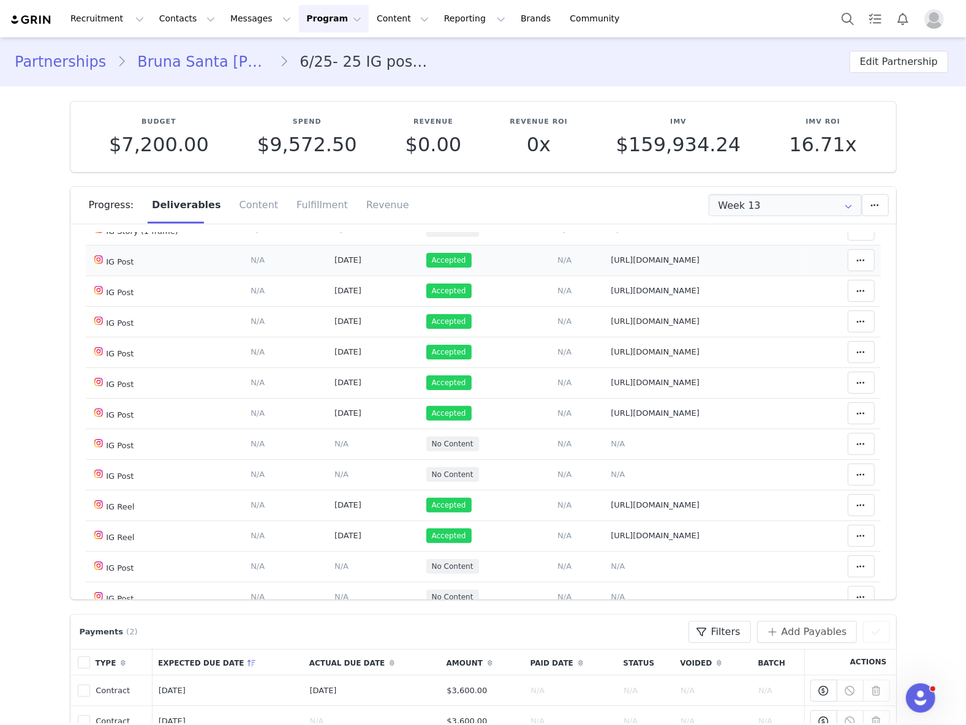
scroll to position [326, 0]
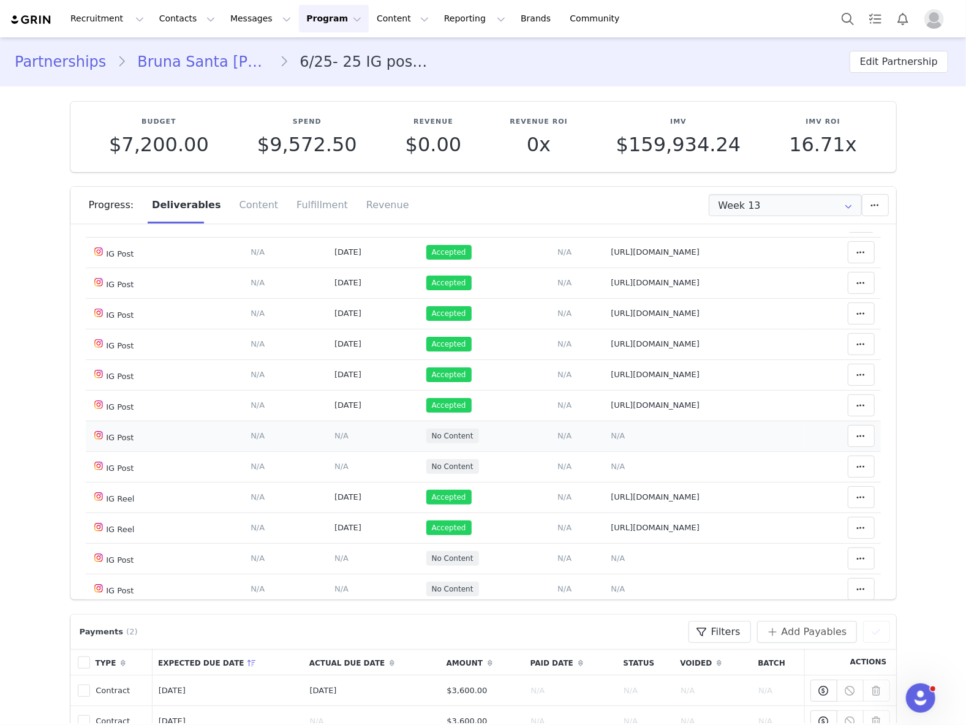
click at [611, 440] on span "N/A" at bounding box center [618, 435] width 14 height 9
click at [0, 0] on textarea at bounding box center [0, 0] width 0 height 0
paste textarea "[URL][DOMAIN_NAME]"
type textarea "[URL][DOMAIN_NAME]"
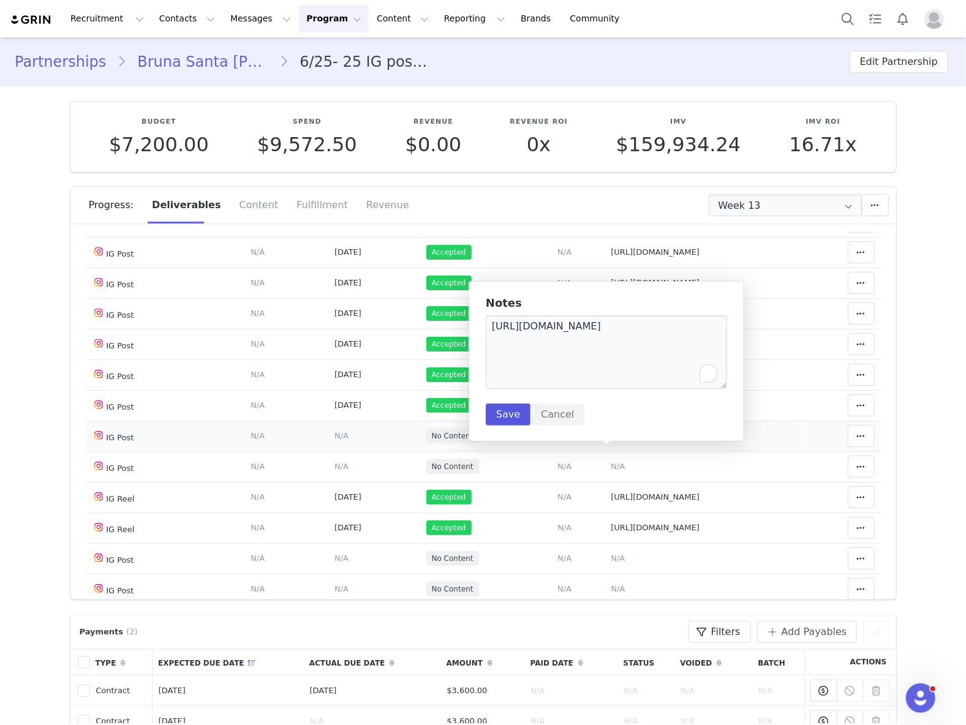
type textarea "[URL][DOMAIN_NAME]"
click at [510, 405] on button "Save" at bounding box center [508, 415] width 45 height 22
click at [334, 440] on span "N/A" at bounding box center [341, 435] width 14 height 9
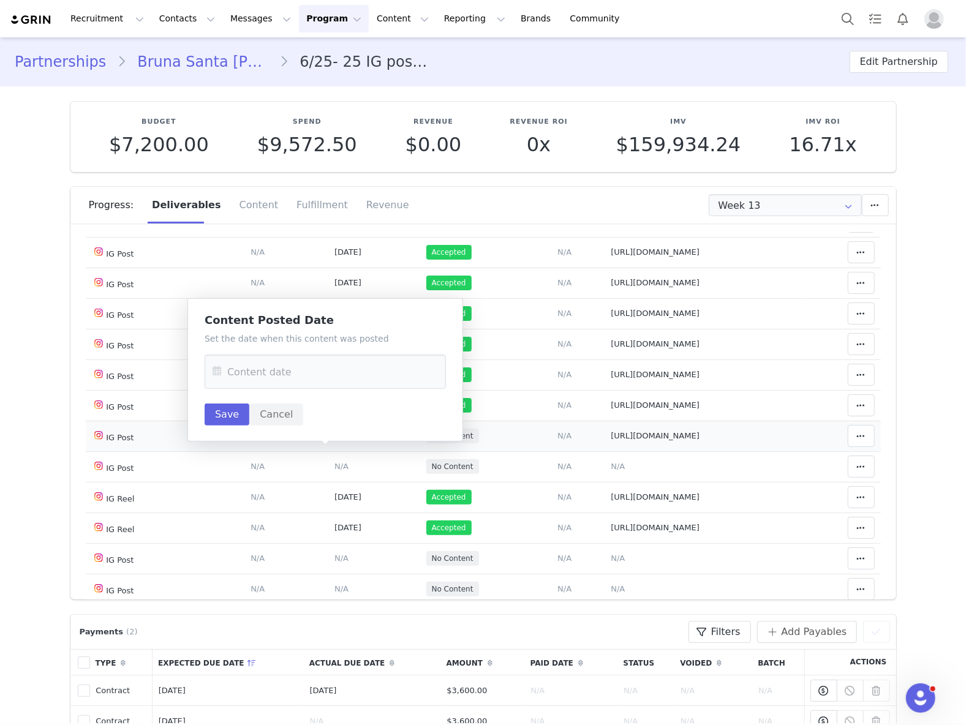
click at [309, 353] on div "Set the date when this content was posted Save Cancel" at bounding box center [325, 379] width 241 height 93
click at [326, 373] on input "text" at bounding box center [325, 372] width 241 height 34
click at [225, 417] on button "Previous Month" at bounding box center [225, 414] width 6 height 10
click at [332, 512] on span "18" at bounding box center [329, 515] width 15 height 15
type input "Sep 18 2025"
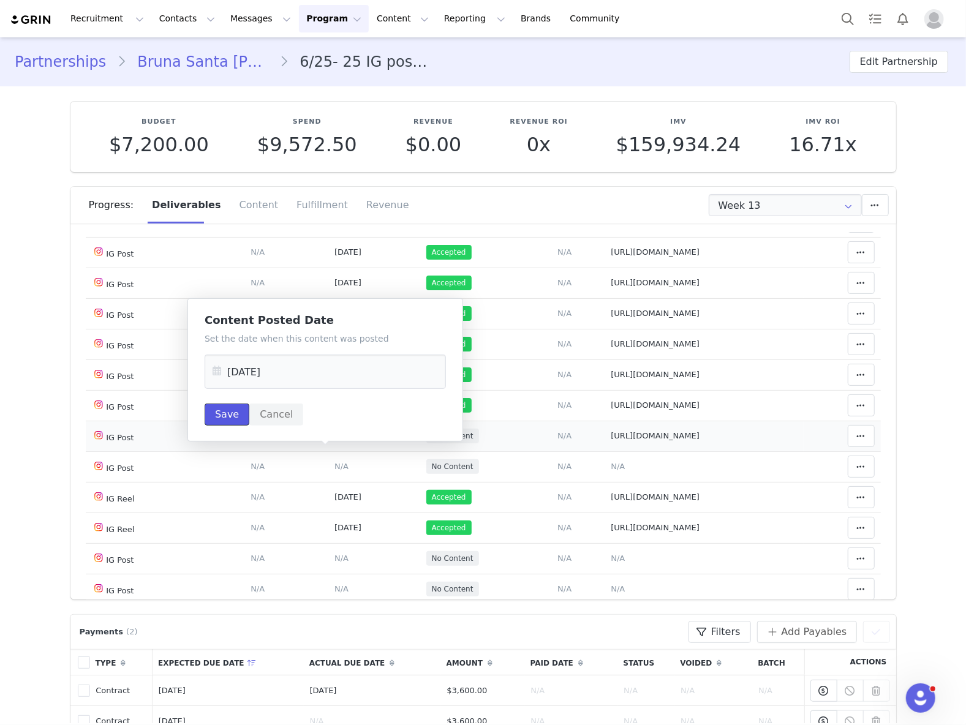
click at [212, 412] on button "Save" at bounding box center [227, 415] width 45 height 22
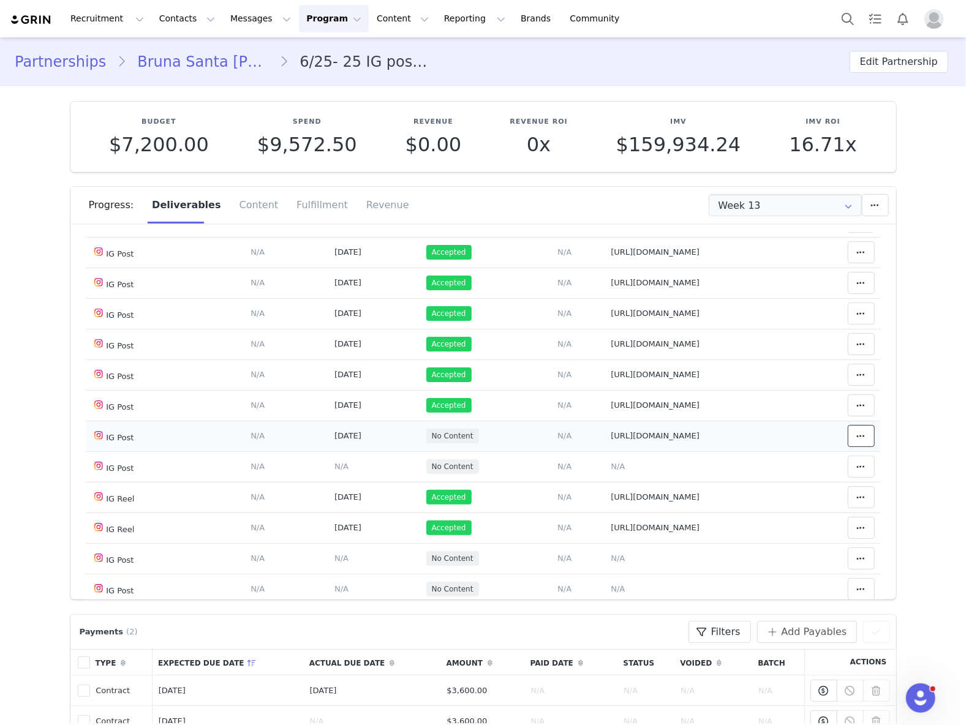
click at [854, 443] on span at bounding box center [861, 436] width 15 height 15
click at [740, 455] on div "Mark as Accepted" at bounding box center [745, 456] width 152 height 28
click at [611, 471] on span "N/A" at bounding box center [618, 466] width 14 height 9
click at [0, 0] on textarea at bounding box center [0, 0] width 0 height 0
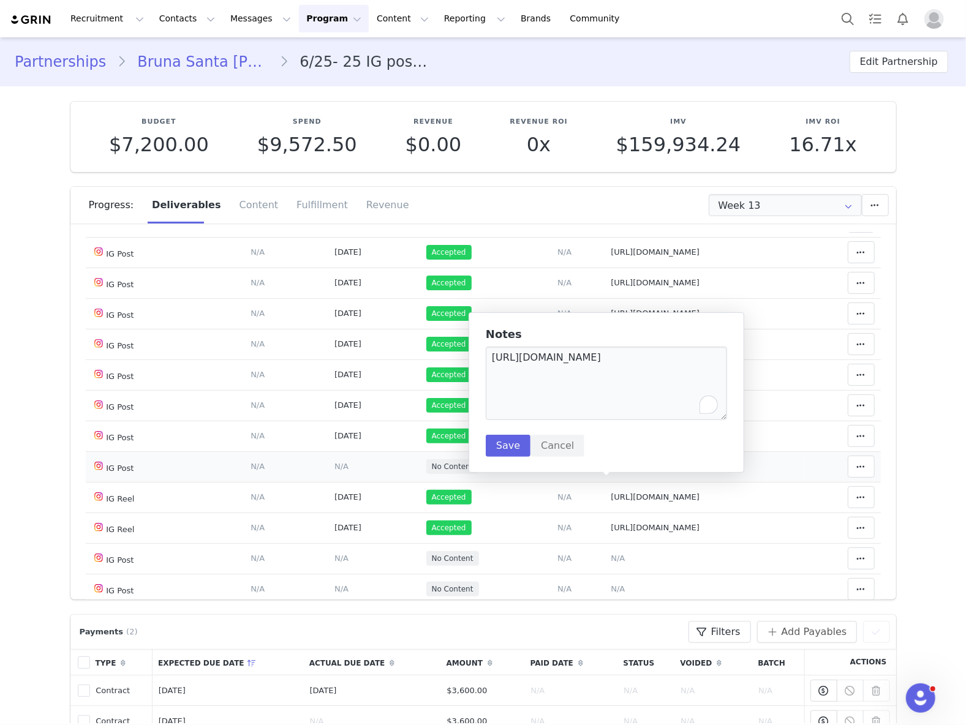
type textarea "https://www.instagram.com/p/DOzECbjEnYk/"
click at [505, 442] on button "Save" at bounding box center [508, 446] width 45 height 22
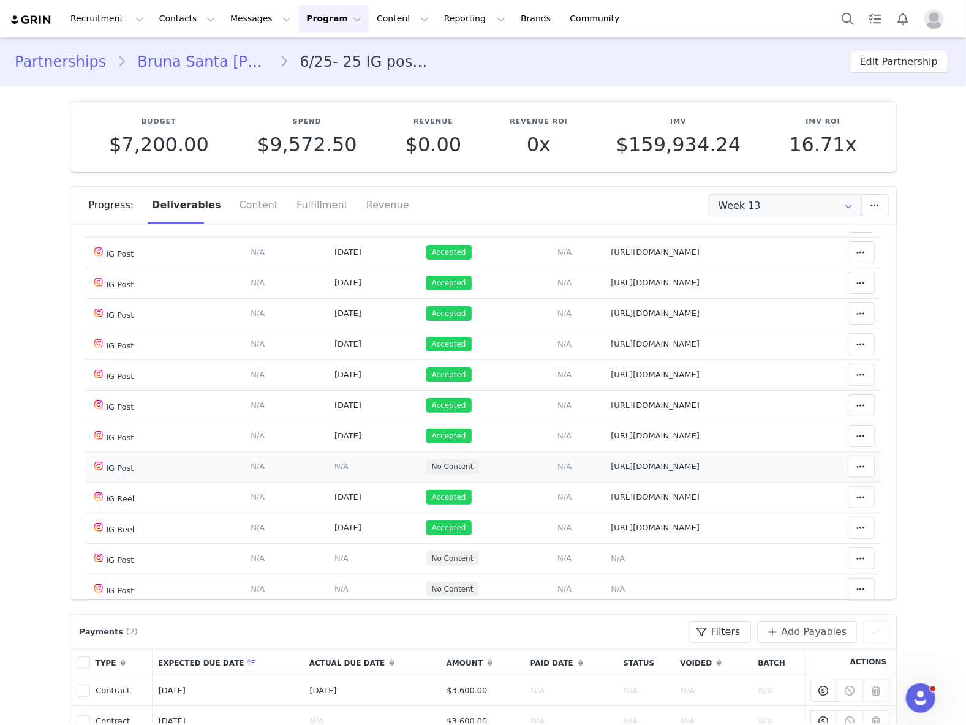
drag, startPoint x: 319, startPoint y: 483, endPoint x: 317, endPoint y: 476, distance: 7.0
click at [334, 471] on span "N/A" at bounding box center [341, 466] width 14 height 9
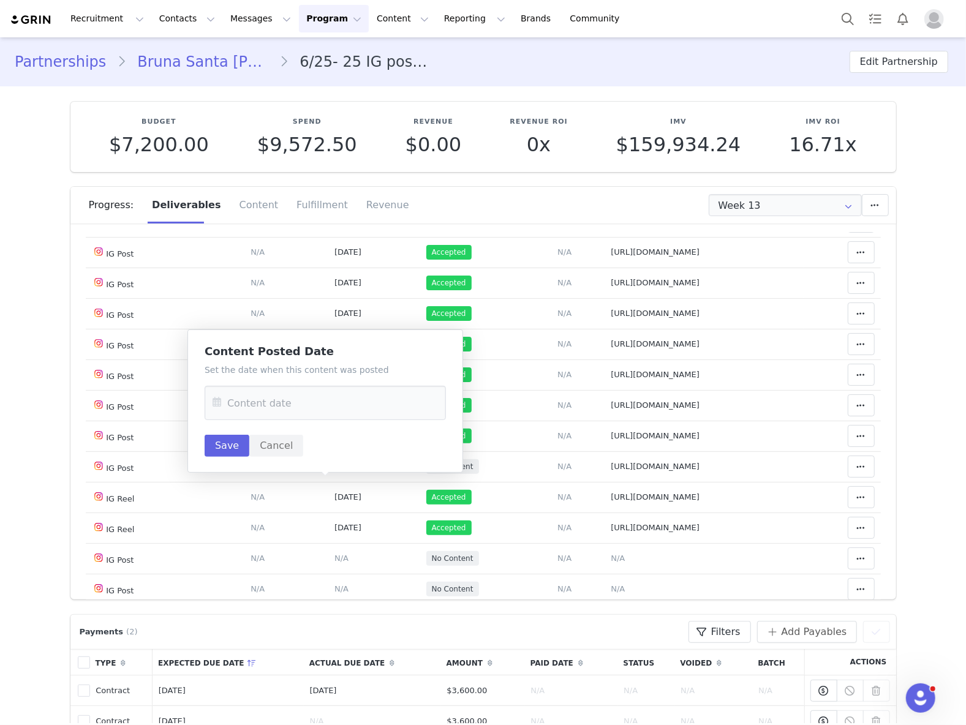
click at [295, 383] on div "Set the date when this content was posted Save Cancel" at bounding box center [325, 410] width 241 height 93
click at [295, 398] on input "text" at bounding box center [325, 403] width 241 height 34
click at [226, 445] on button "Previous Month" at bounding box center [225, 445] width 6 height 10
click at [359, 547] on span "19" at bounding box center [354, 546] width 15 height 15
type input "[DATE]"
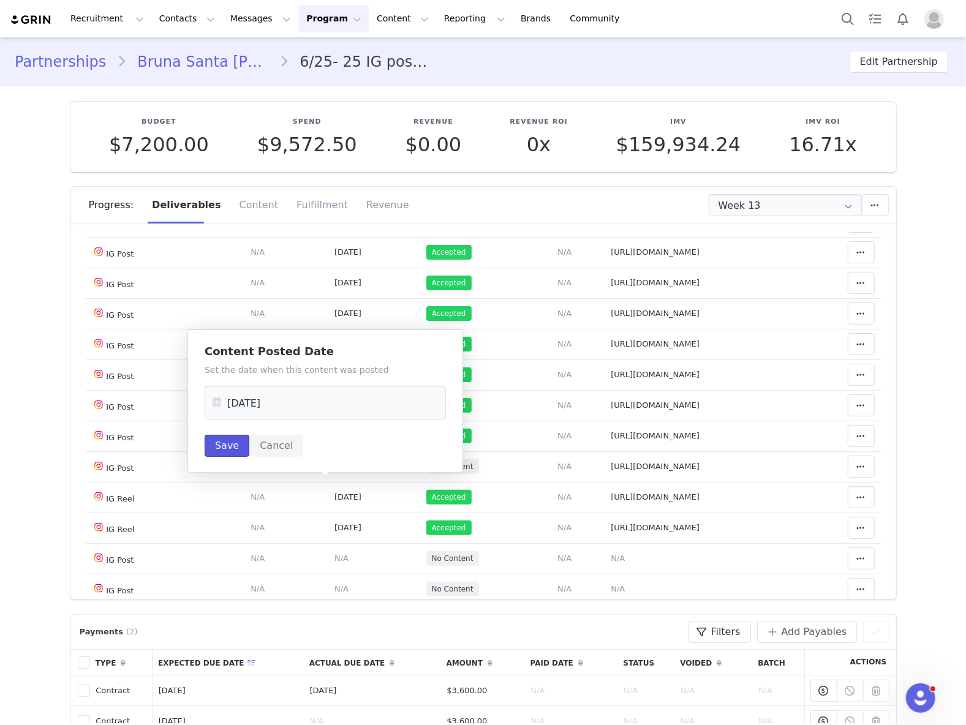
click at [234, 448] on button "Save" at bounding box center [227, 446] width 45 height 22
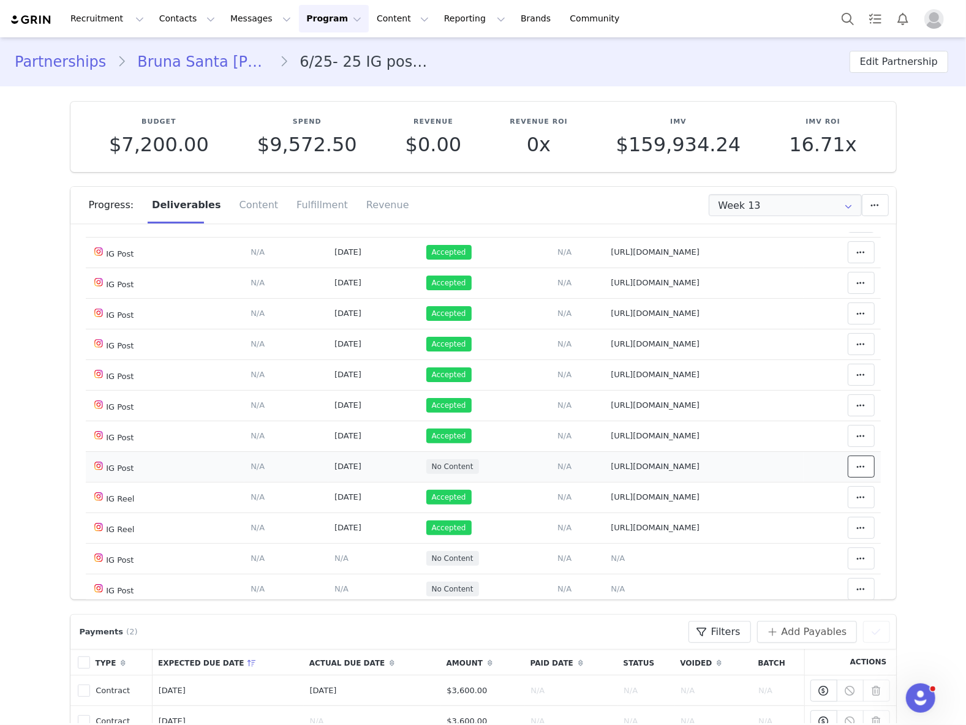
click at [854, 474] on span at bounding box center [861, 466] width 15 height 15
click at [743, 479] on div "Mark as Accepted" at bounding box center [745, 487] width 152 height 28
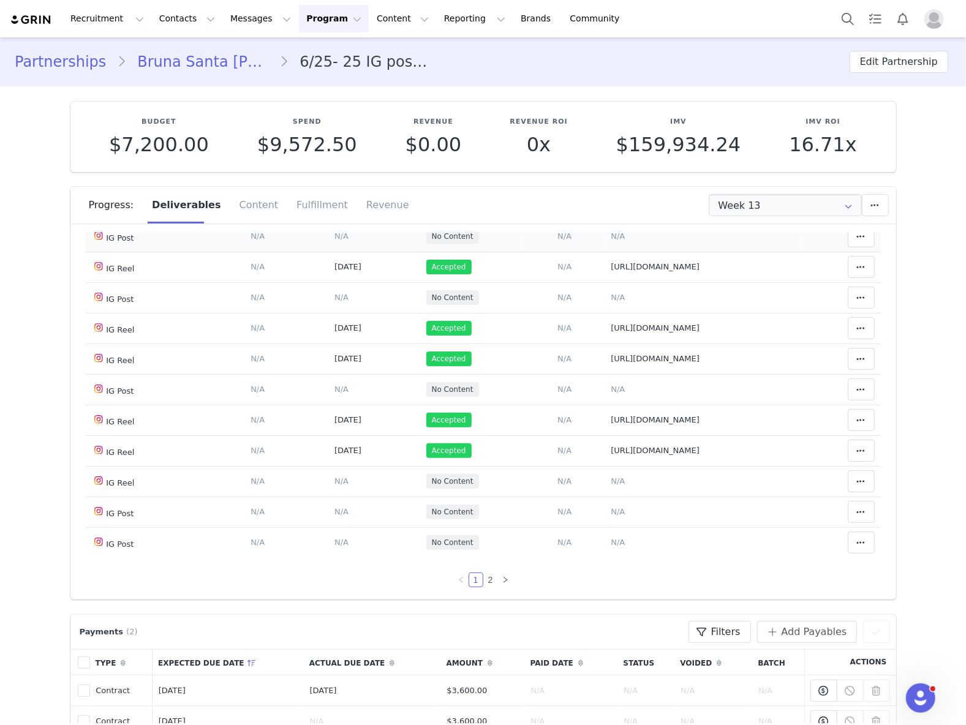
scroll to position [704, 0]
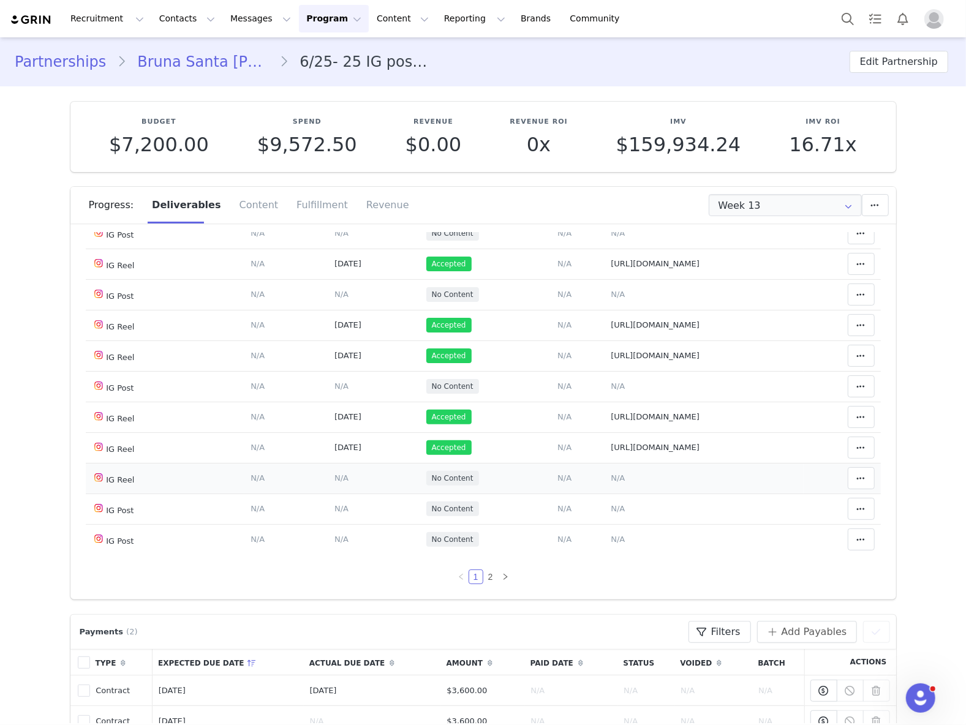
click at [611, 473] on span "N/A" at bounding box center [618, 477] width 14 height 9
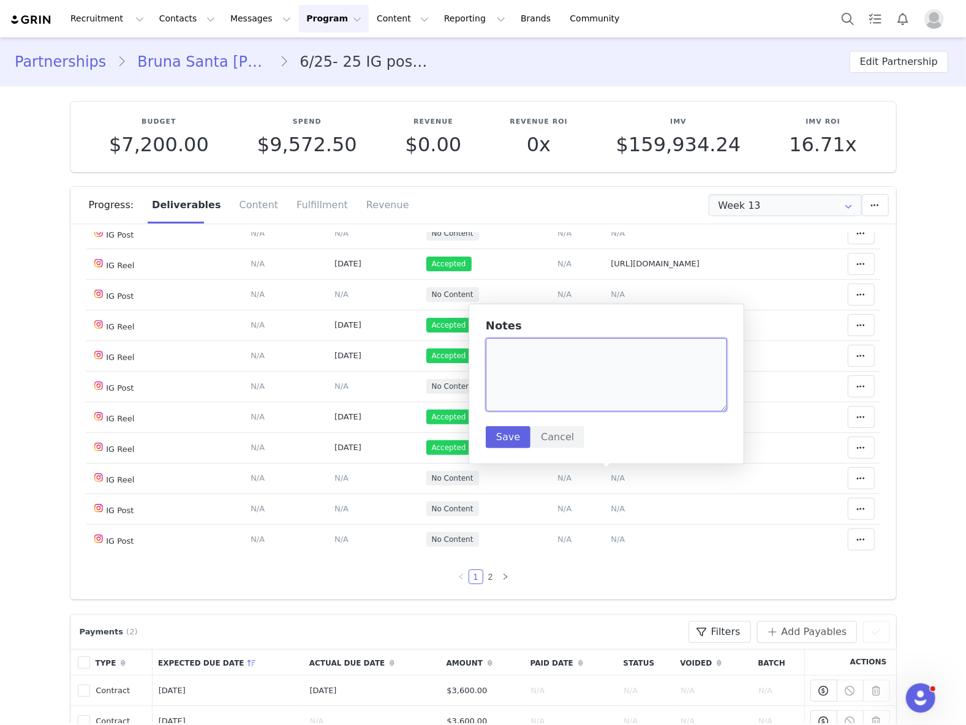
click at [579, 400] on textarea at bounding box center [606, 375] width 241 height 74
paste textarea "https://www.instagram.com/reel/DPFAAxDiSBh/"
drag, startPoint x: 526, startPoint y: 379, endPoint x: 512, endPoint y: 425, distance: 48.5
click at [526, 380] on textarea "https://www.instagram.com/reel/DPFAAxDiSBh/" at bounding box center [606, 375] width 241 height 74
paste textarea "https://www.instagram.com/reel/DPFAAxDiSBh/"
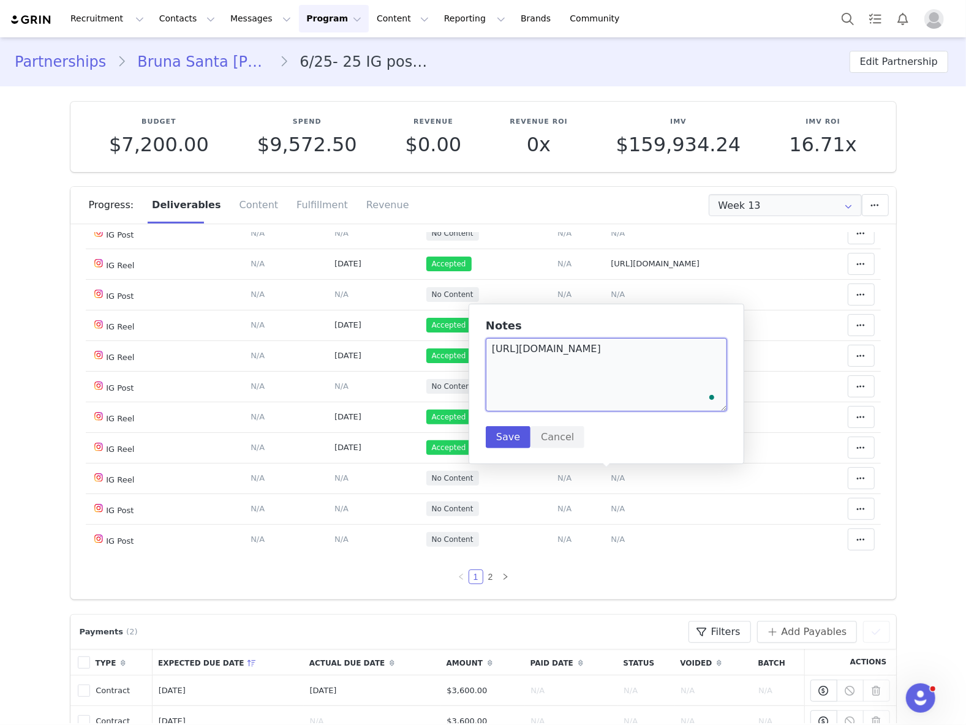
type textarea "https://www.instagram.com/reel/DPFAAxDiSBh/"
click at [510, 428] on button "Save" at bounding box center [508, 437] width 45 height 22
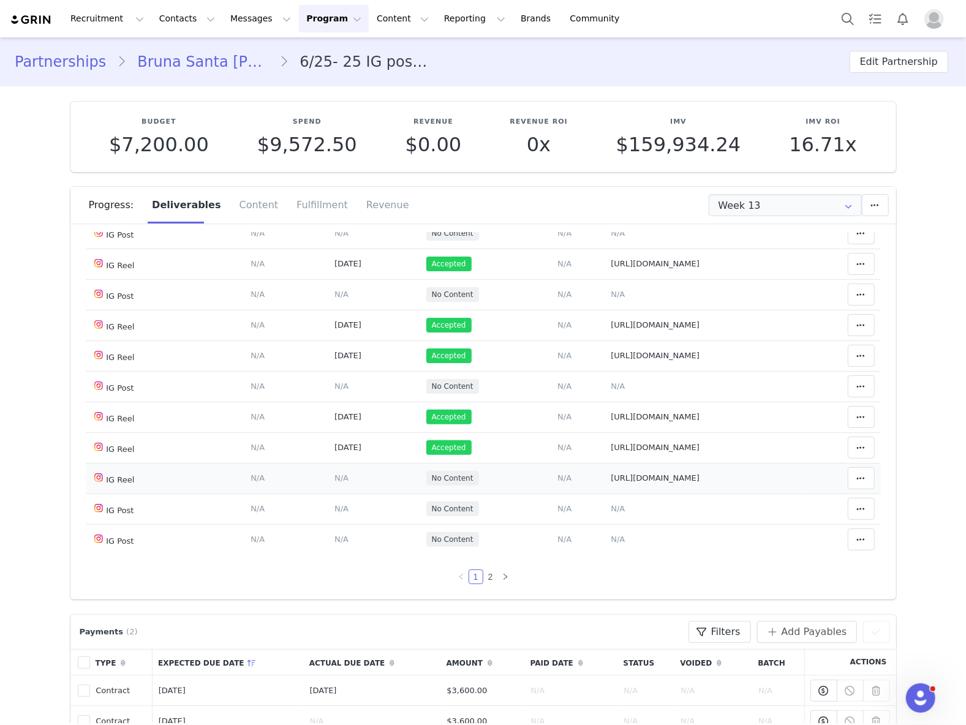
click at [334, 478] on span "N/A" at bounding box center [341, 477] width 14 height 9
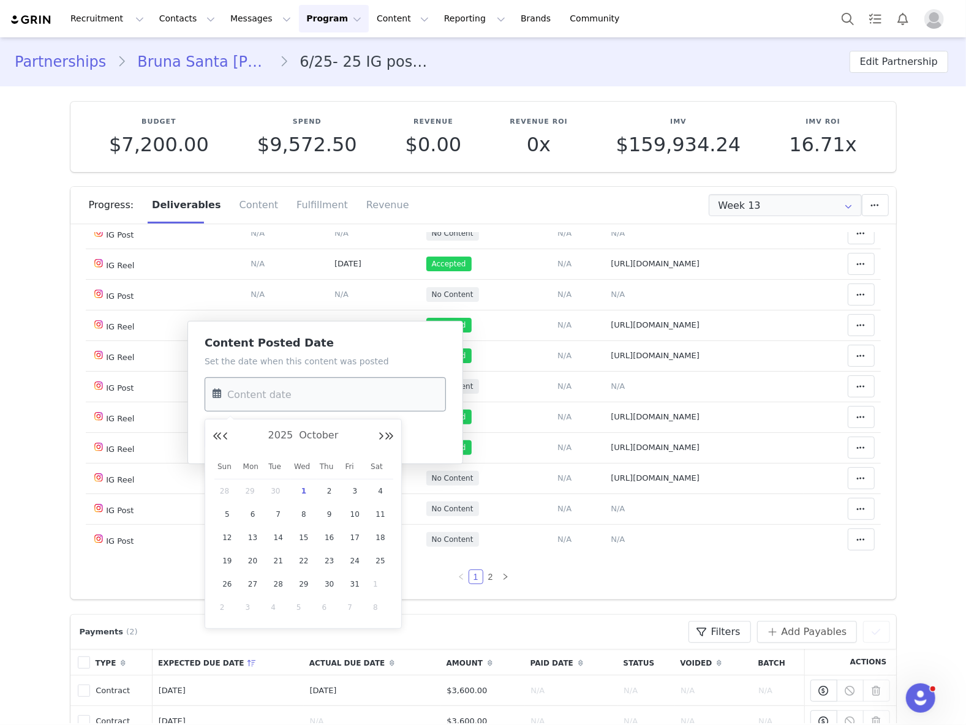
click at [310, 402] on input "text" at bounding box center [325, 394] width 241 height 34
click at [220, 491] on span "28" at bounding box center [227, 491] width 15 height 15
type input "Sep 28 2025"
click at [228, 449] on div "Content Posted Date Set the date when this content was posted Sep 28 2025 Save …" at bounding box center [325, 392] width 276 height 143
click at [228, 439] on button "Save" at bounding box center [227, 437] width 45 height 22
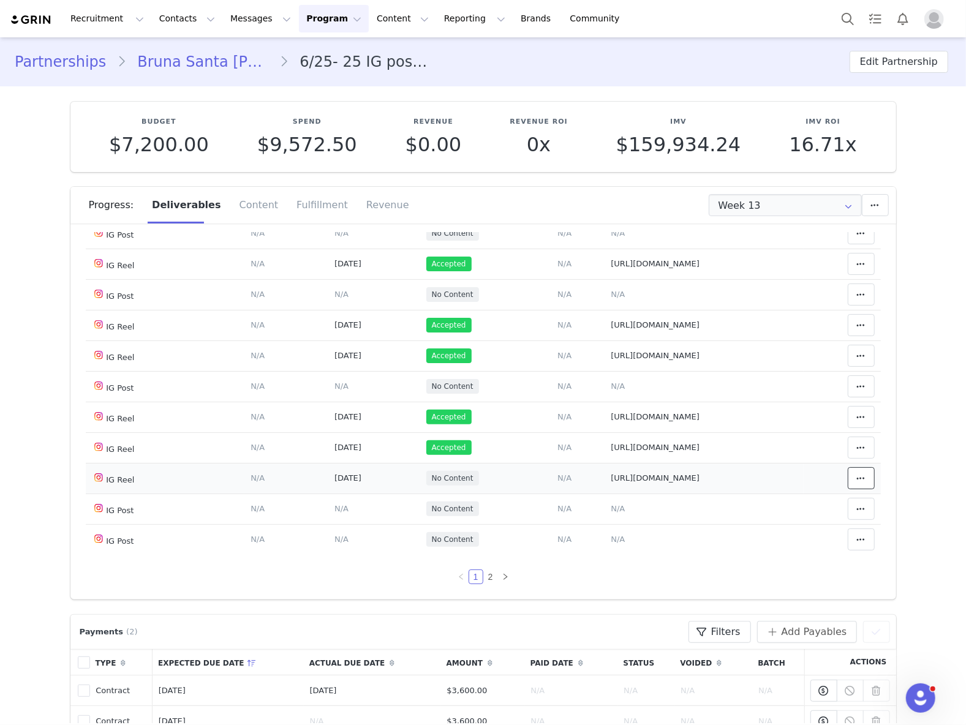
click at [857, 473] on icon at bounding box center [861, 478] width 9 height 10
click at [753, 470] on div "Mark as Accepted" at bounding box center [745, 479] width 152 height 28
click at [484, 574] on link "2" at bounding box center [490, 576] width 13 height 13
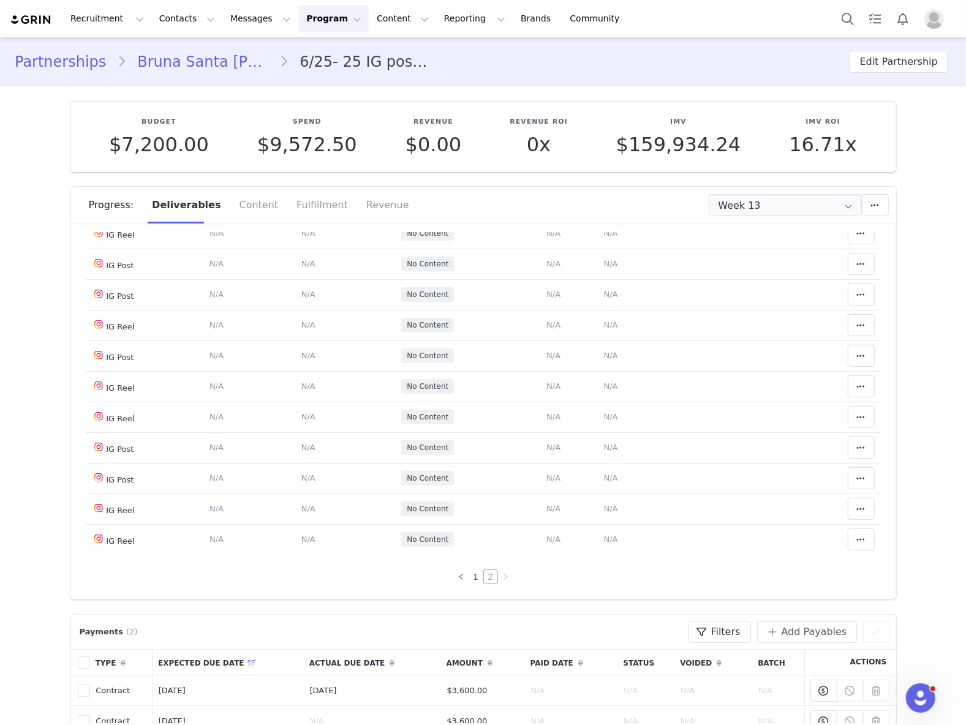
scroll to position [0, 0]
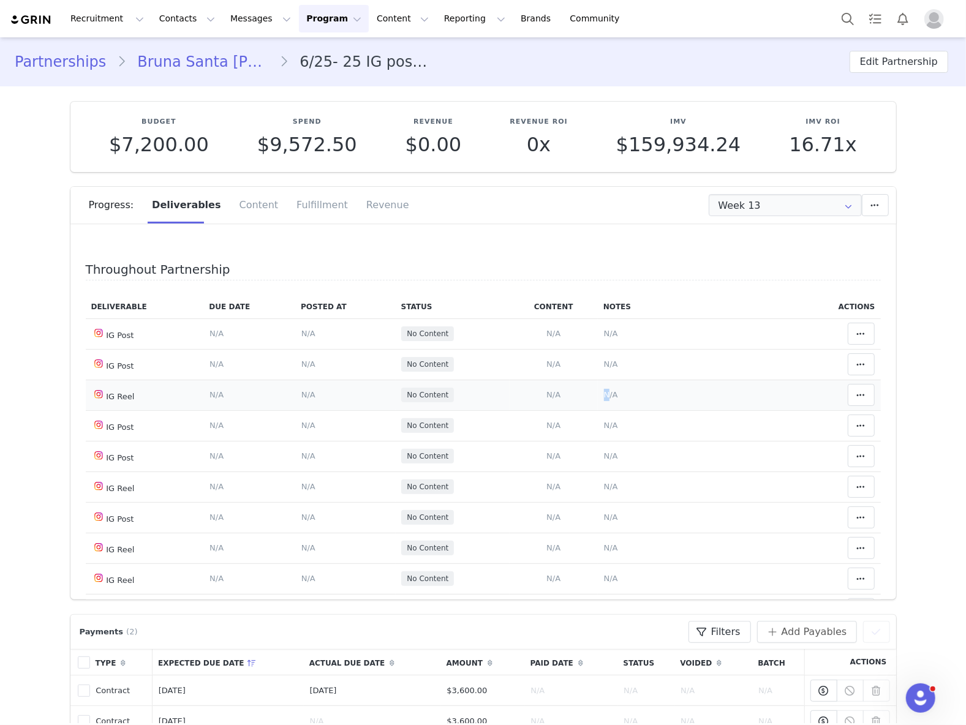
click at [604, 392] on span "N/A" at bounding box center [611, 394] width 14 height 9
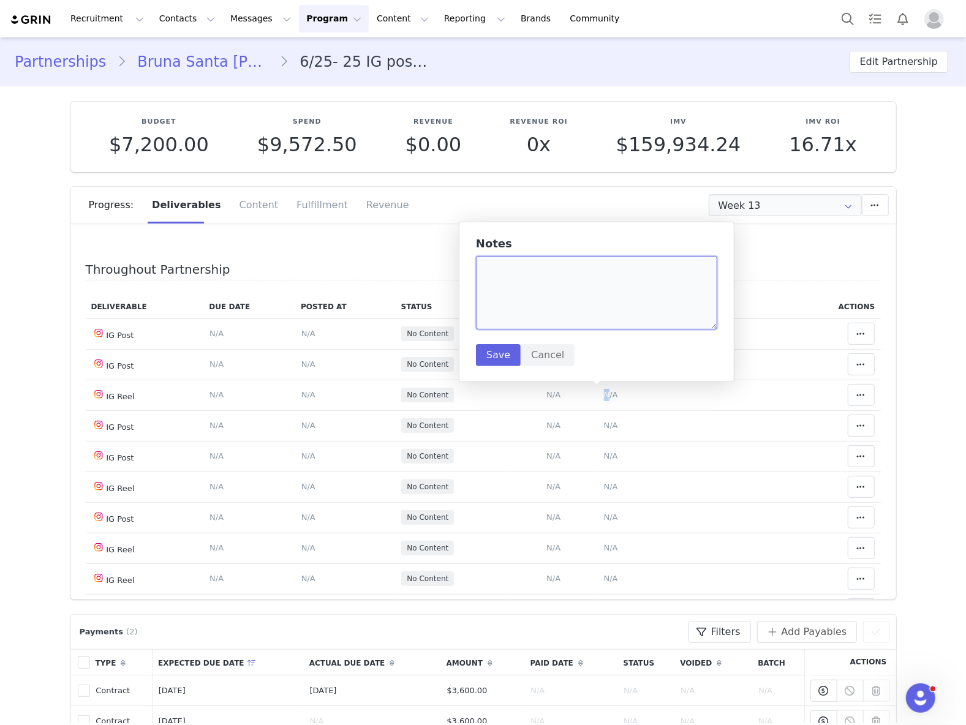
click at [579, 303] on textarea at bounding box center [596, 293] width 241 height 74
paste textarea "https://www.instagram.com/reel/DPMjussiXYQ/"
type textarea "https://www.instagram.com/reel/DPMjussiXYQ/"
click at [505, 353] on button "Save" at bounding box center [498, 355] width 45 height 22
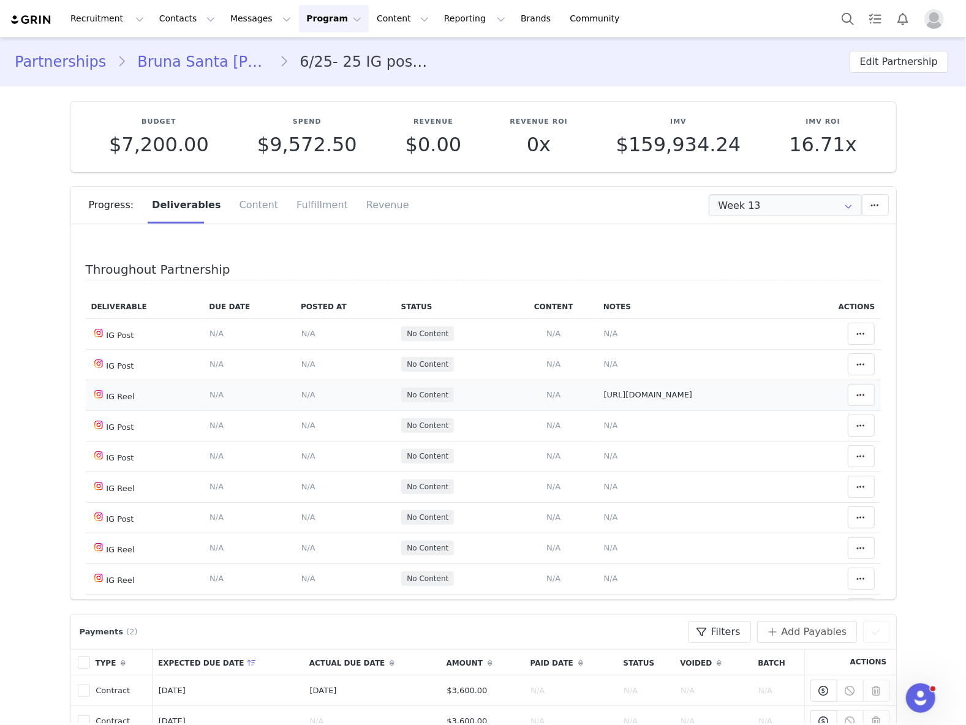
click at [301, 394] on span "N/A" at bounding box center [308, 394] width 14 height 9
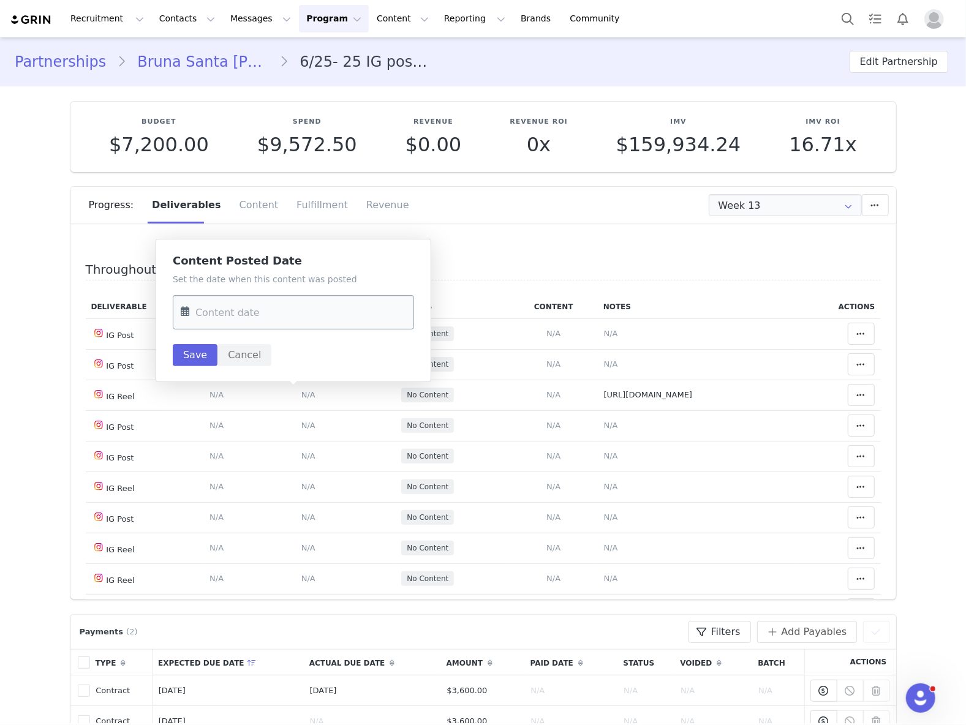
click at [304, 314] on input "text" at bounding box center [293, 312] width 241 height 34
click at [219, 412] on span "29" at bounding box center [221, 409] width 15 height 15
type input "Sep 29 2025"
click at [197, 358] on button "Save" at bounding box center [195, 355] width 45 height 22
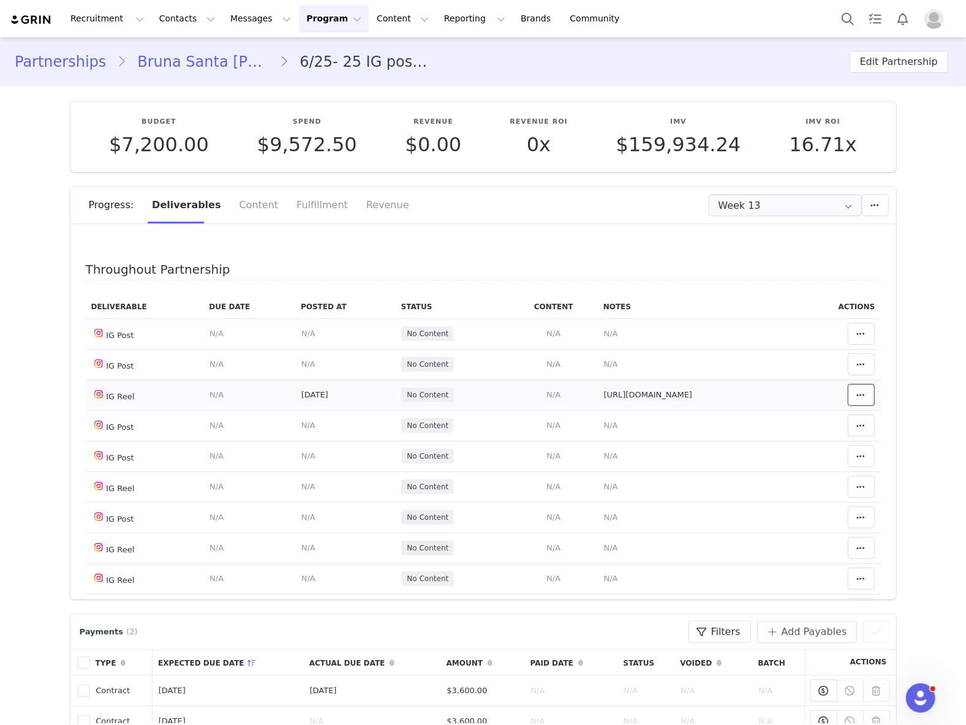
click at [851, 393] on button at bounding box center [861, 395] width 27 height 22
click at [761, 395] on div "Mark as Accepted" at bounding box center [745, 396] width 152 height 28
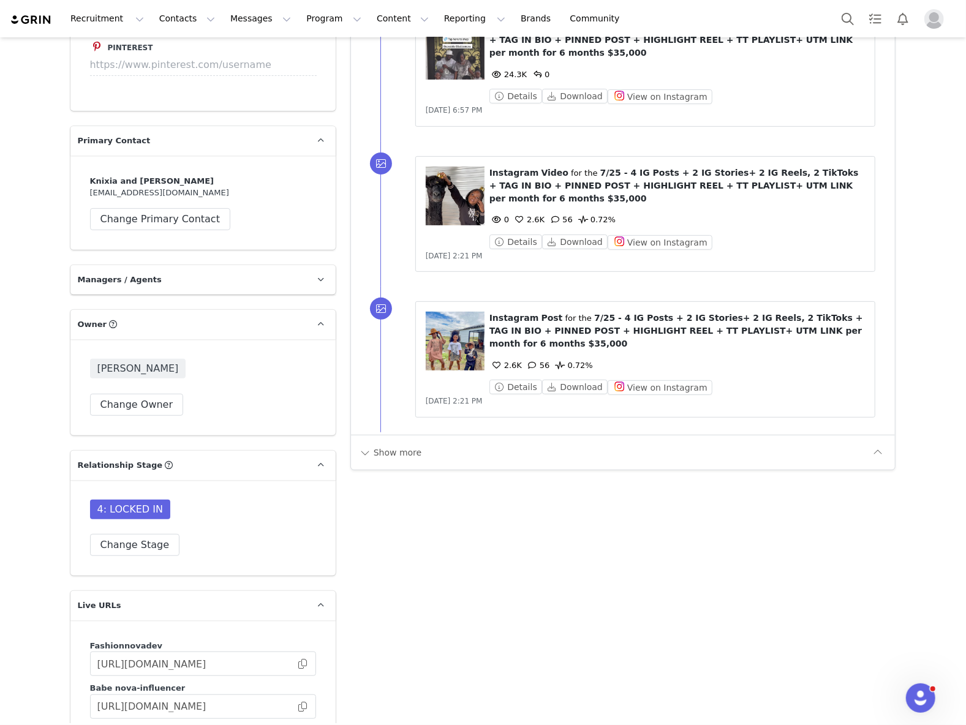
scroll to position [3757, 0]
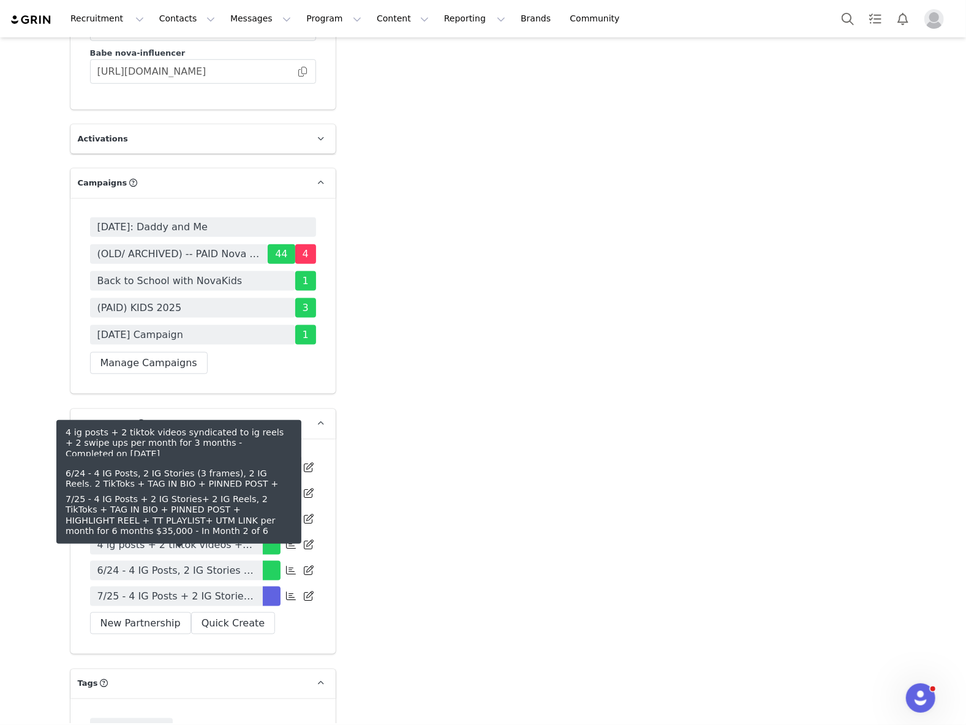
drag, startPoint x: 167, startPoint y: 565, endPoint x: 175, endPoint y: 529, distance: 36.4
click at [167, 589] on span "7/25 - 4 IG Posts + 2 IG Stories+ 2 IG Reels, 2 TikToks + TAG IN BIO + PINNED P…" at bounding box center [176, 596] width 158 height 15
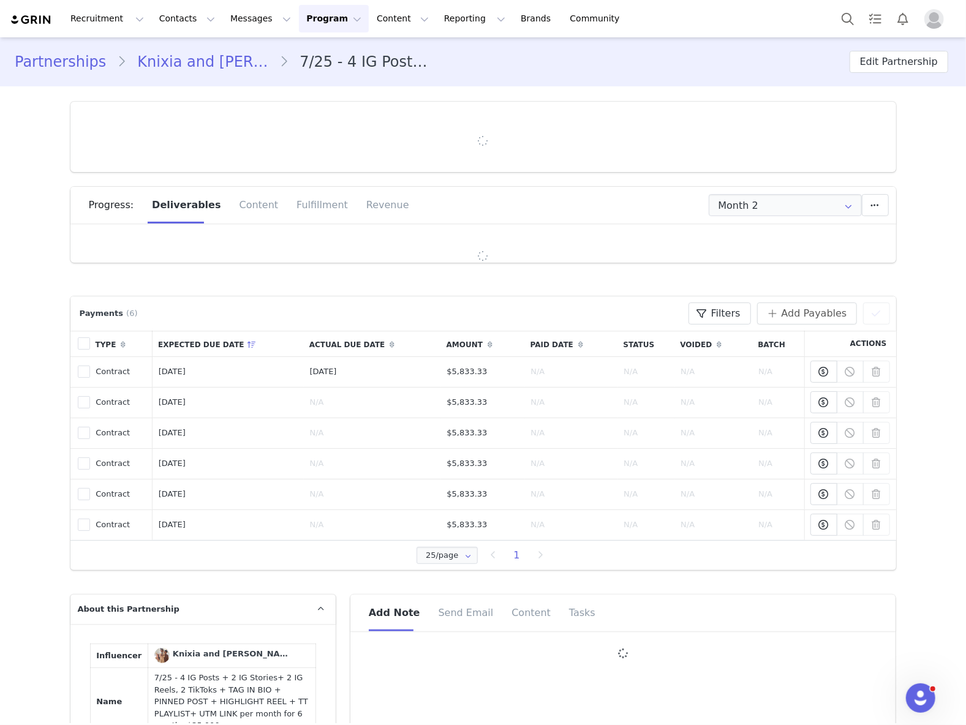
type input "+1 ([GEOGRAPHIC_DATA])"
click at [728, 216] on div "Progress: Deliverables Content Fulfillment Revenue" at bounding box center [492, 205] width 807 height 37
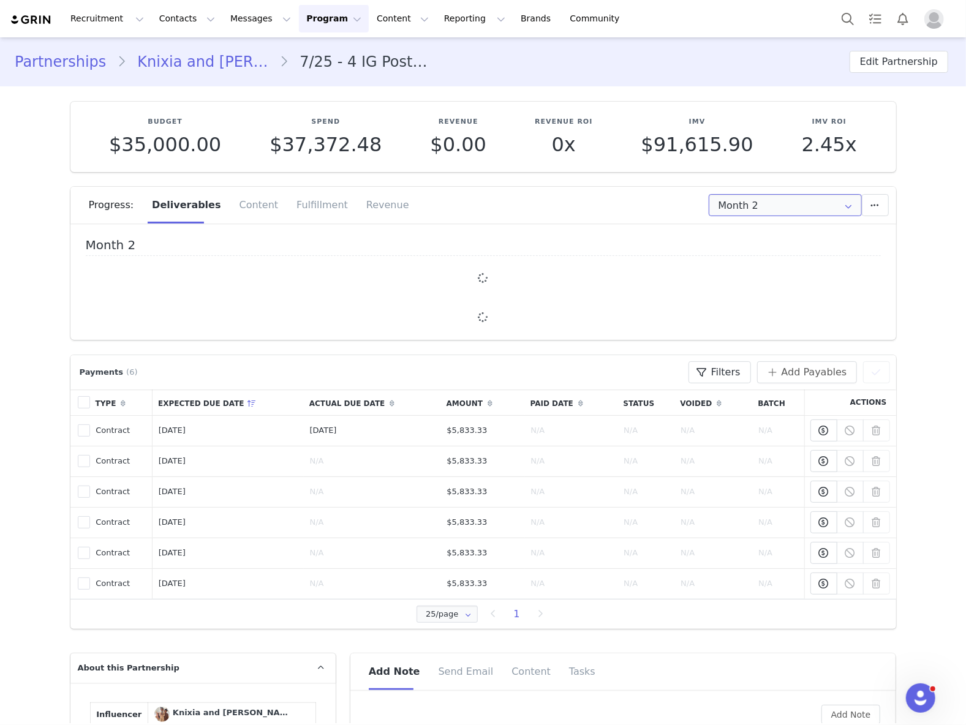
click at [729, 209] on input "Month 2" at bounding box center [785, 205] width 153 height 22
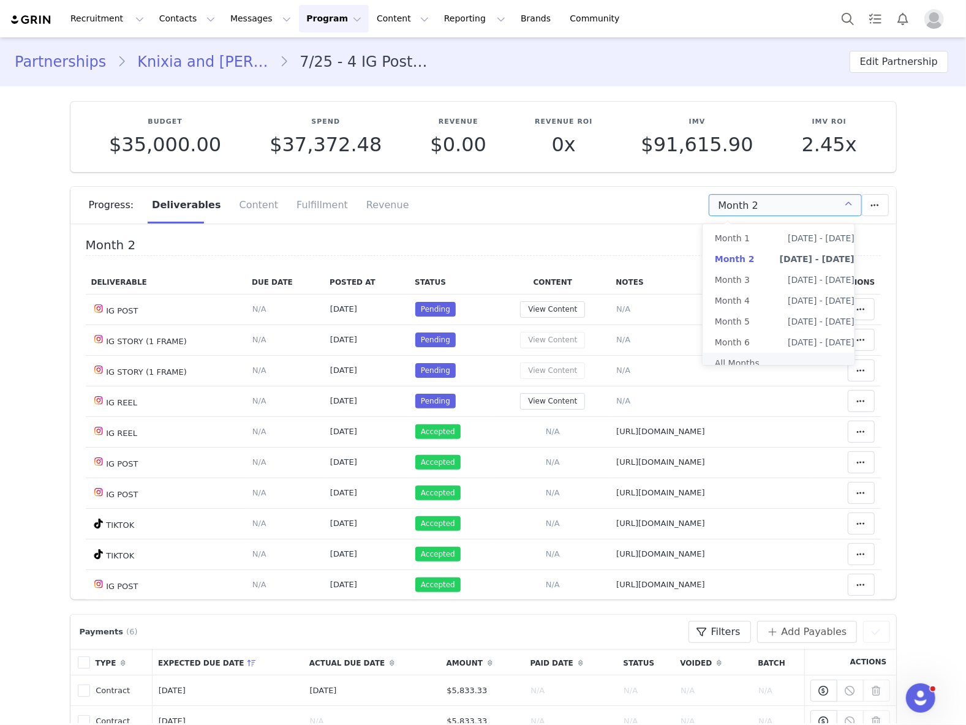
click at [741, 368] on li "All Months" at bounding box center [785, 363] width 164 height 21
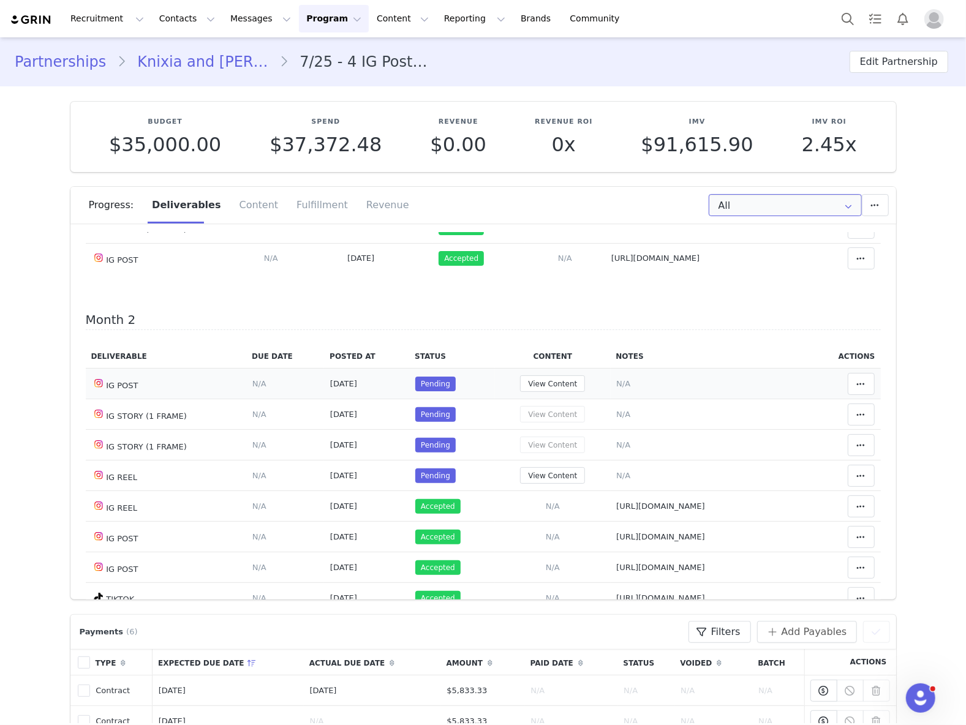
scroll to position [408, 0]
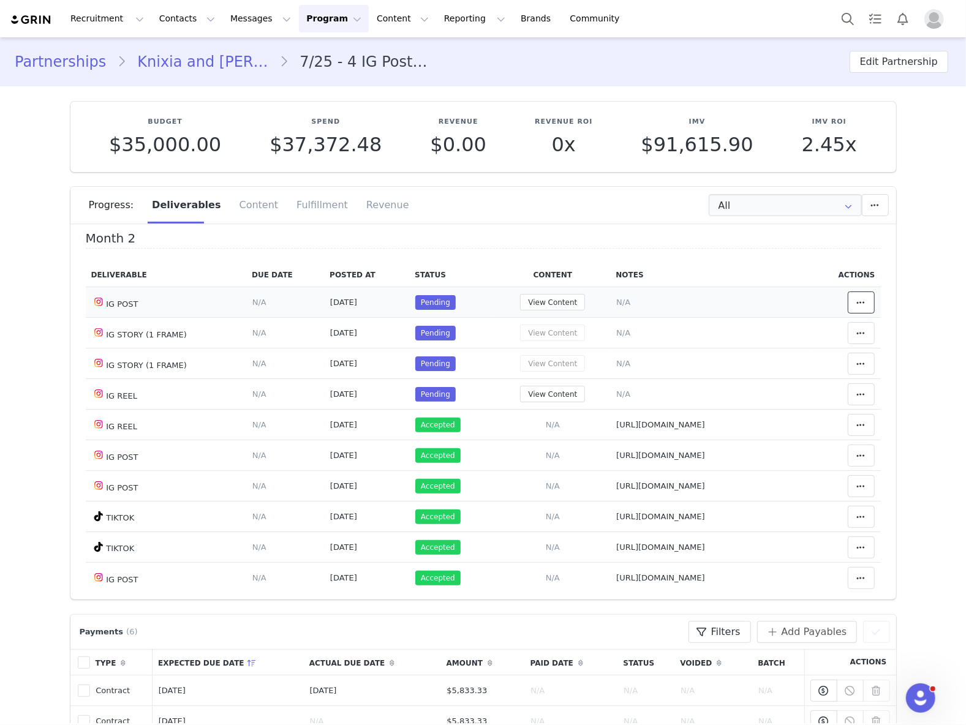
click at [854, 309] on span at bounding box center [861, 302] width 15 height 15
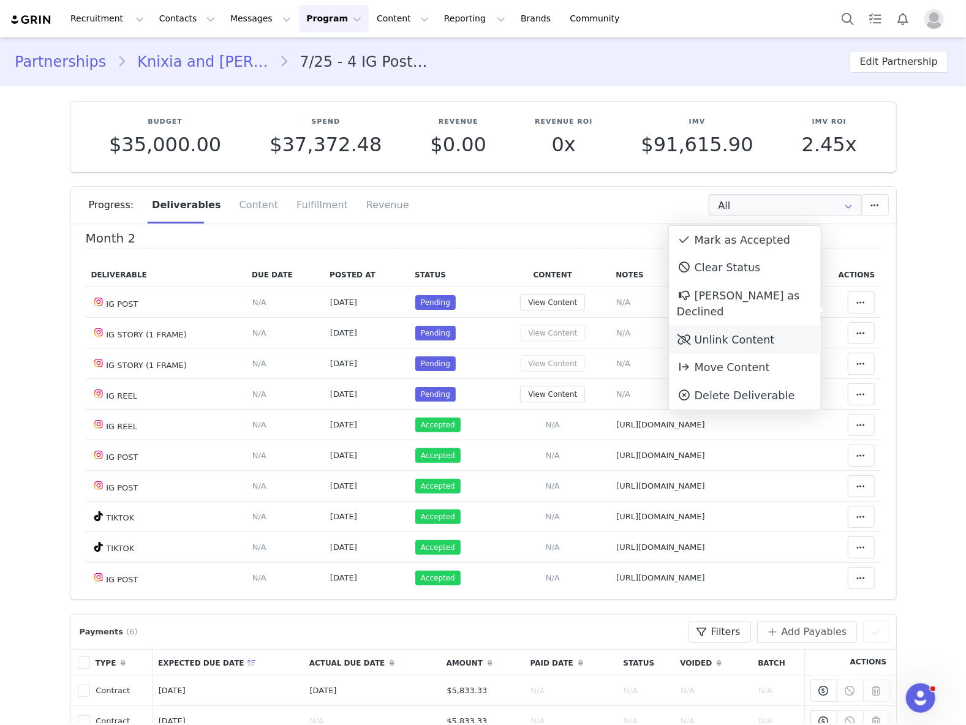
click at [750, 326] on div "Unlink Content" at bounding box center [745, 340] width 152 height 28
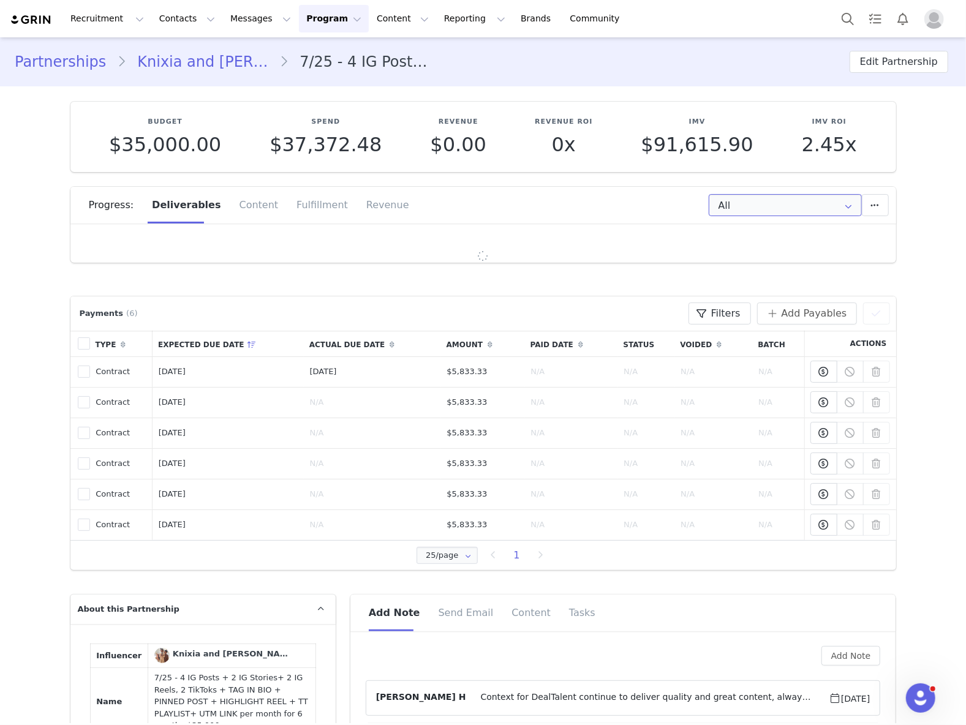
click at [798, 211] on input "All" at bounding box center [785, 205] width 153 height 22
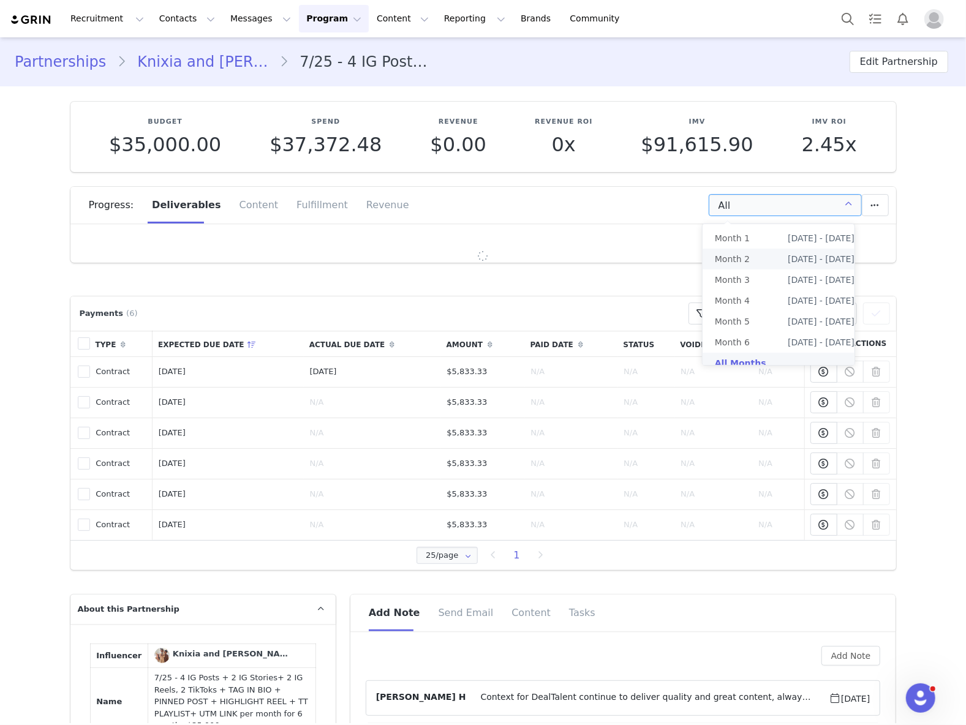
click at [728, 262] on span "Month 2" at bounding box center [732, 259] width 35 height 21
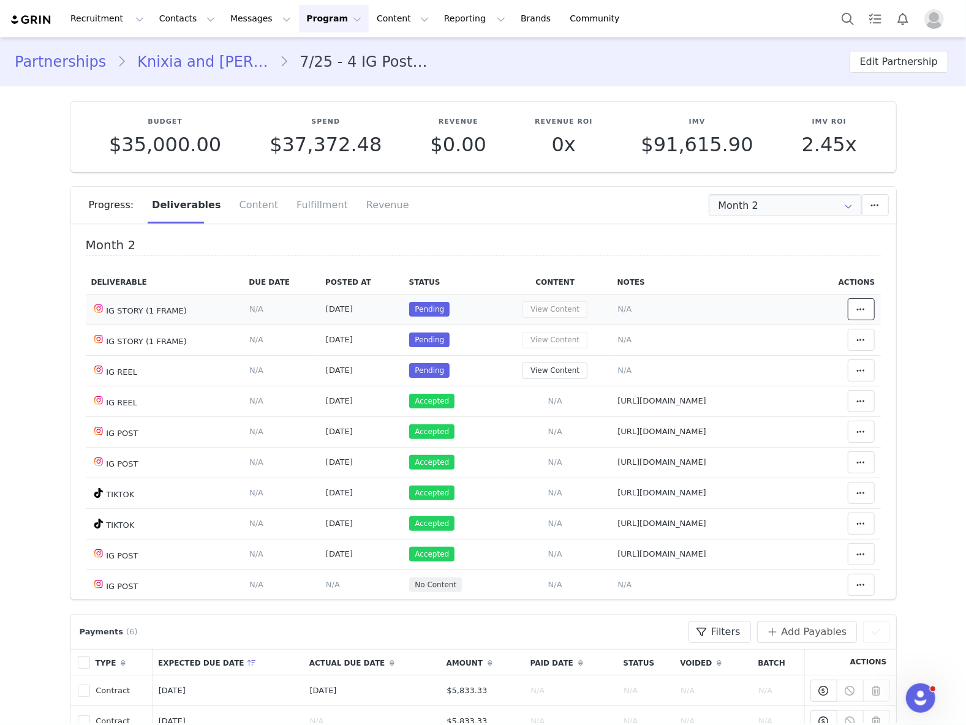
click at [854, 305] on span at bounding box center [861, 309] width 15 height 15
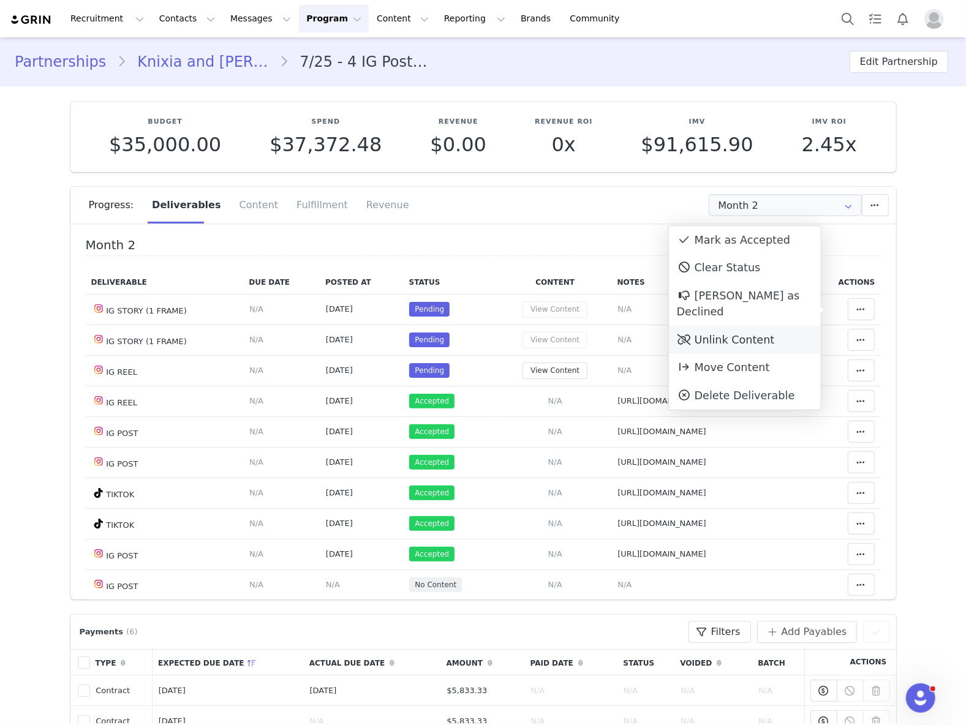
click at [785, 326] on div "Unlink Content" at bounding box center [745, 340] width 152 height 28
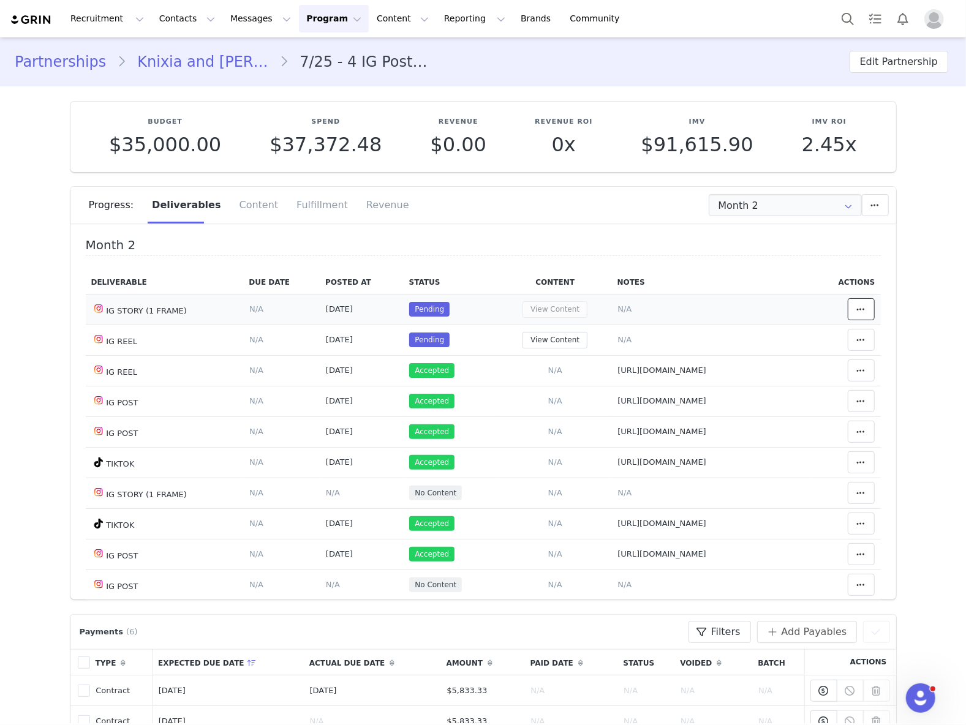
click at [850, 304] on button at bounding box center [861, 309] width 27 height 22
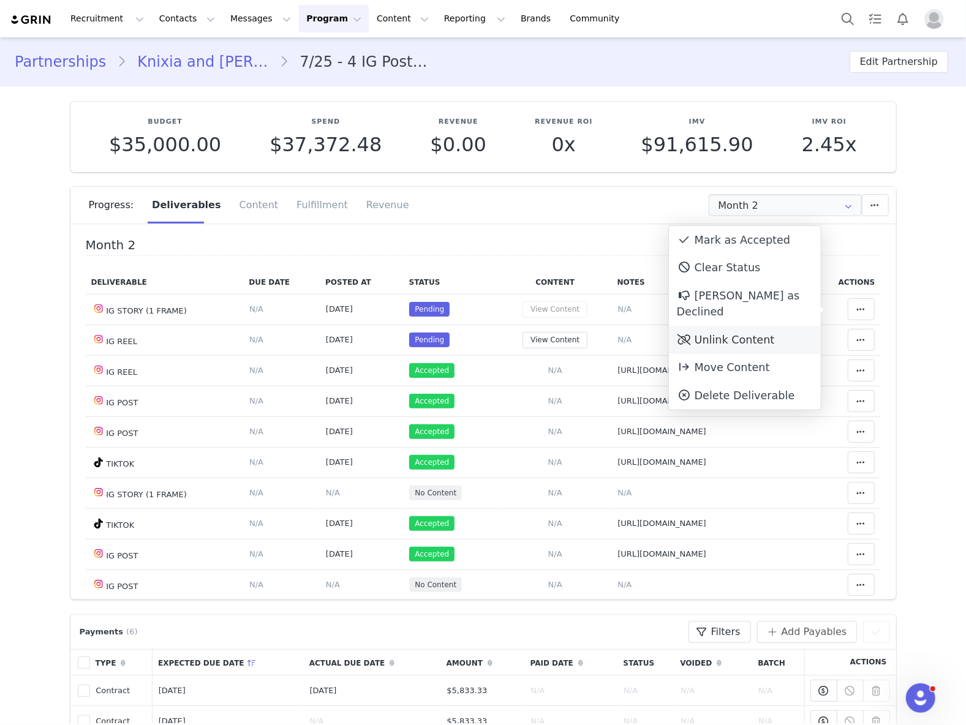
click at [786, 326] on div "Unlink Content" at bounding box center [745, 340] width 152 height 28
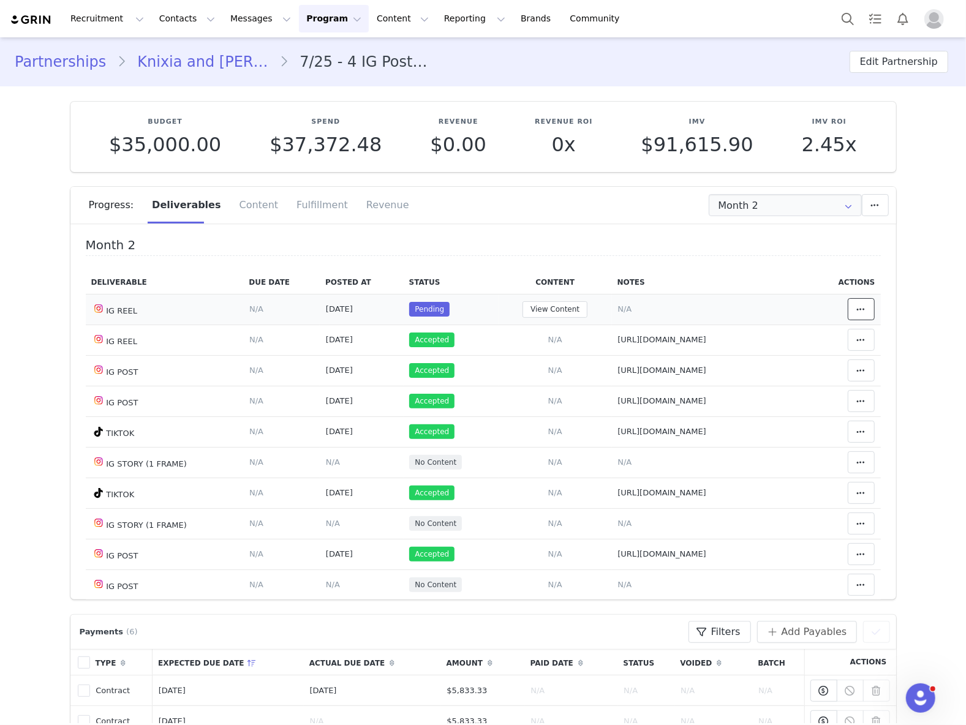
click at [854, 307] on span at bounding box center [861, 309] width 15 height 15
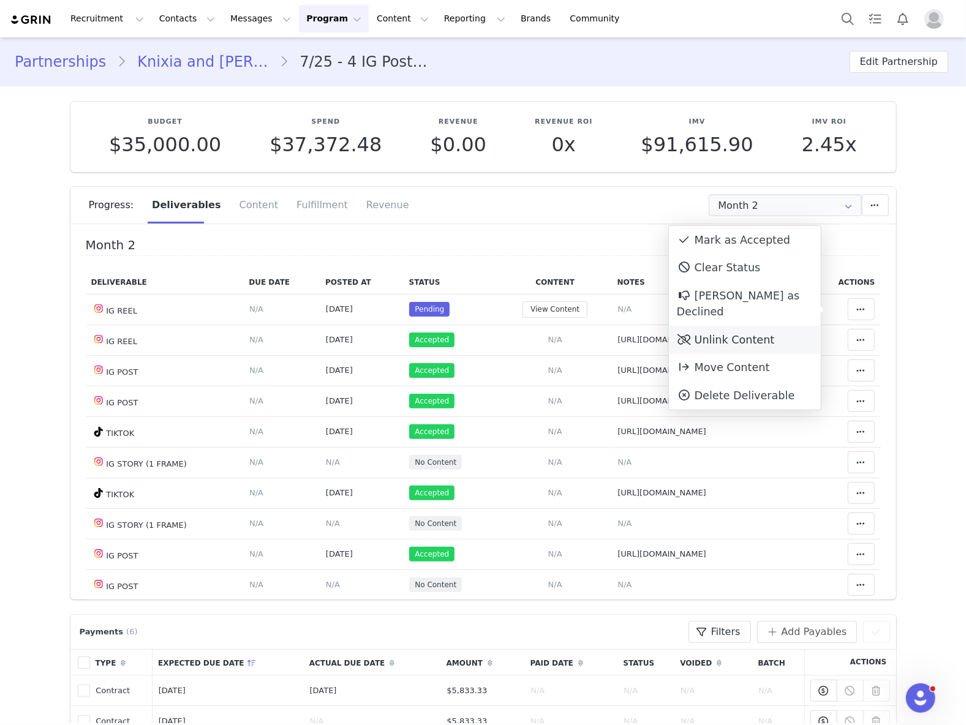
click at [790, 326] on div "Unlink Content" at bounding box center [745, 340] width 152 height 28
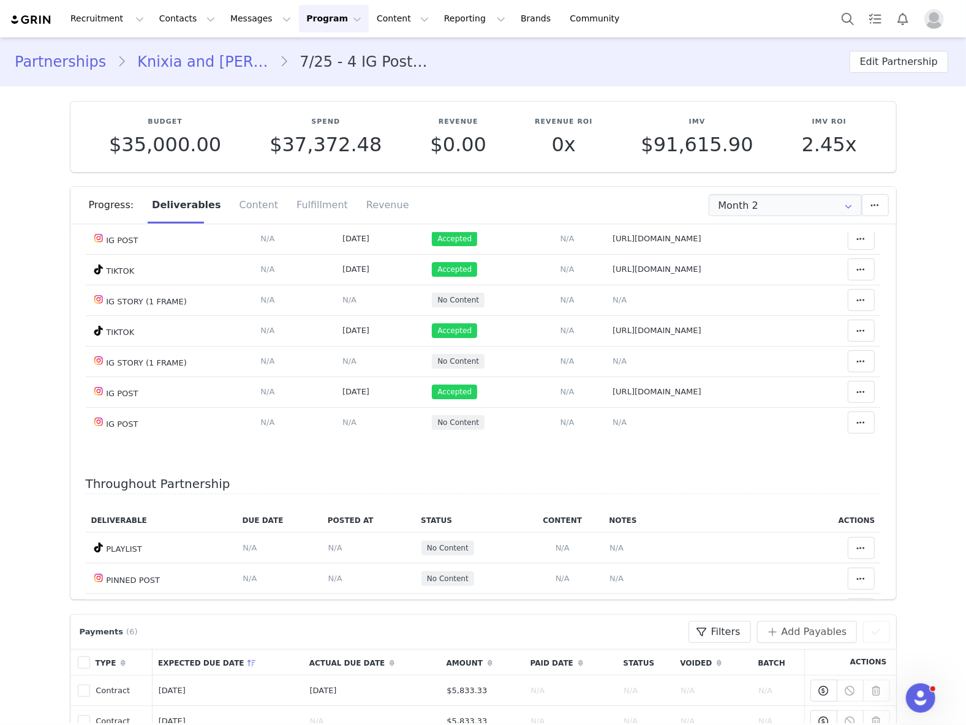
scroll to position [163, 0]
click at [766, 209] on input "Month 2" at bounding box center [785, 205] width 153 height 22
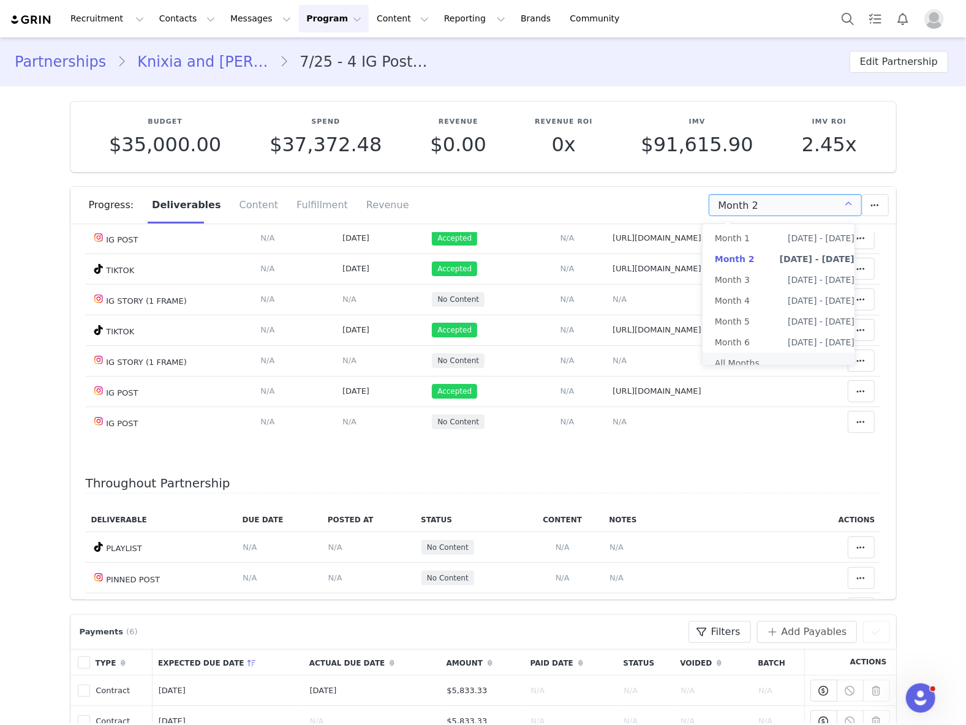
click at [748, 356] on li "All Months" at bounding box center [785, 363] width 164 height 21
type input "All"
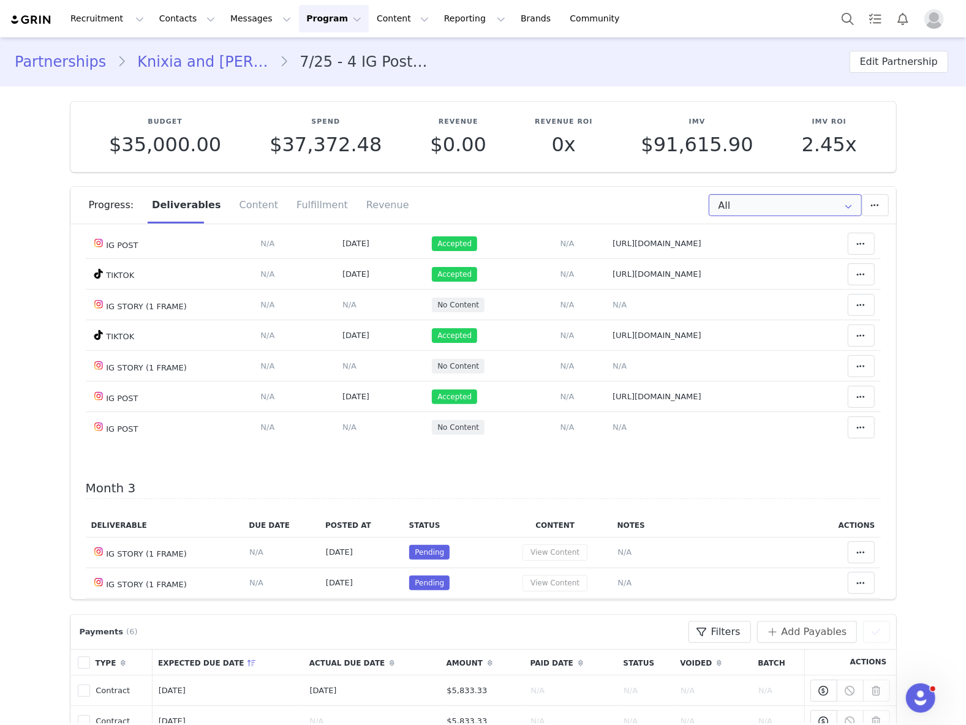
scroll to position [571, 0]
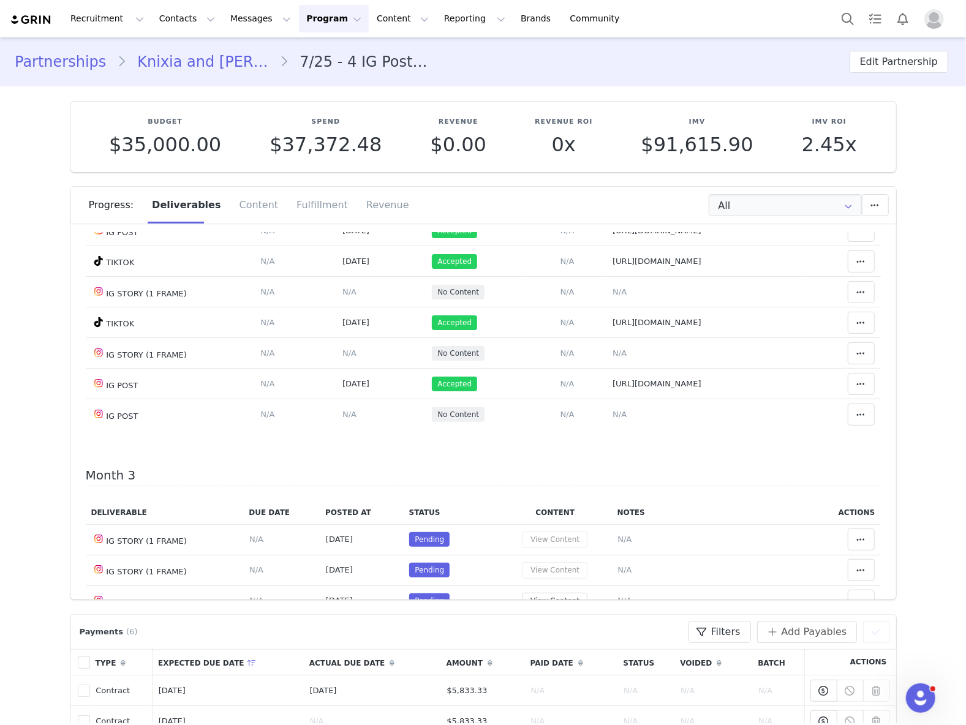
click at [543, 98] on section "Budget $35,000.00 Spend $37,372.48 Revenue $0.00 Revenue ROI 0x IMV $91,615.90 …" at bounding box center [483, 342] width 844 height 513
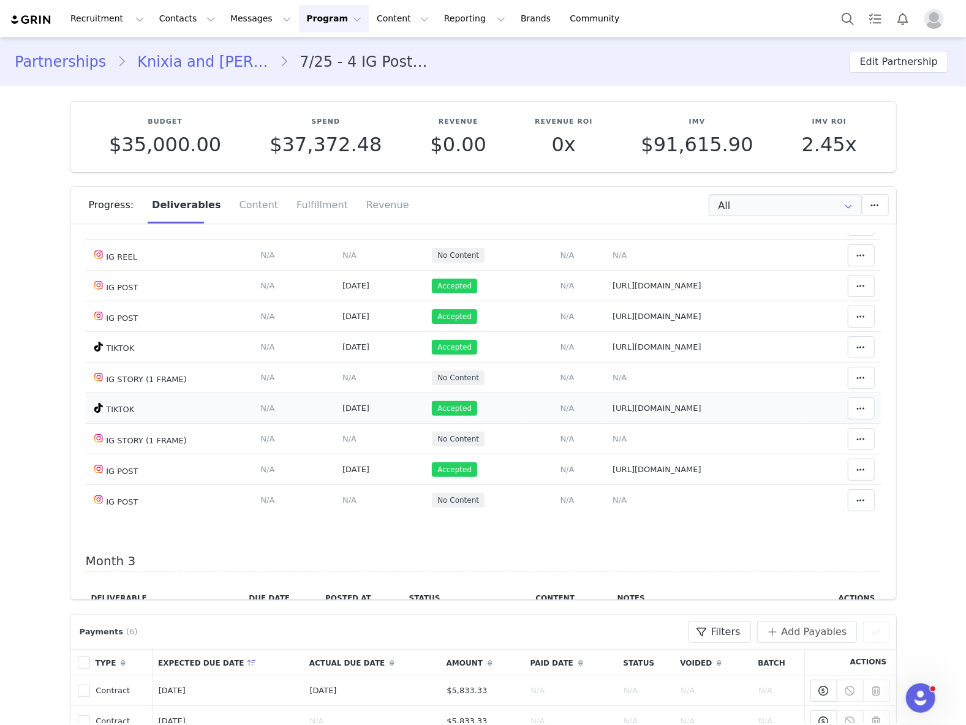
scroll to position [490, 0]
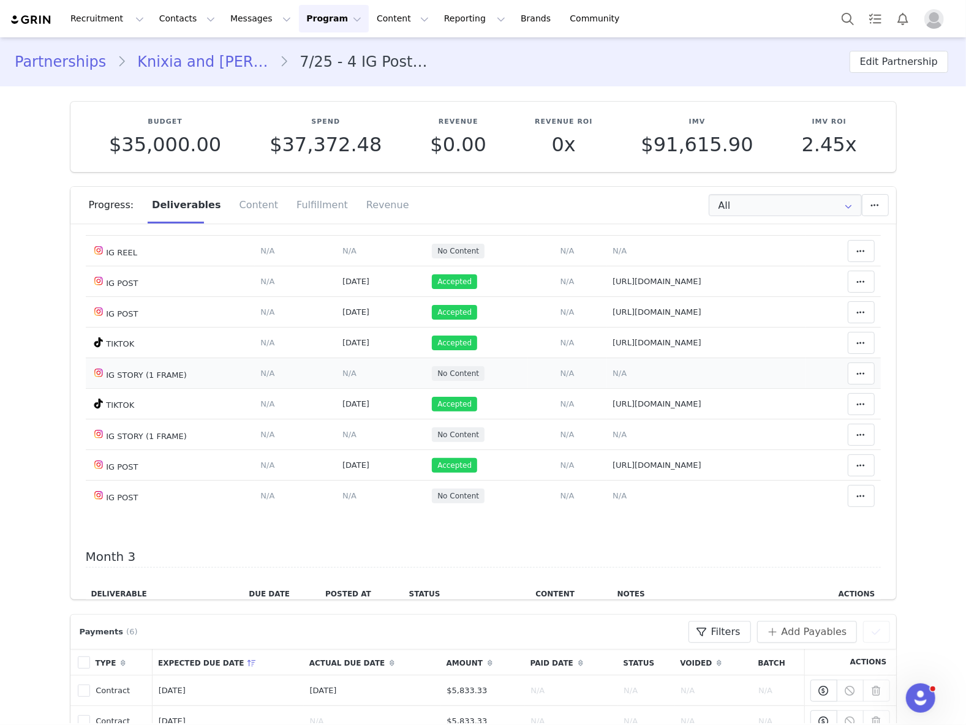
click at [613, 378] on span "N/A" at bounding box center [620, 373] width 14 height 9
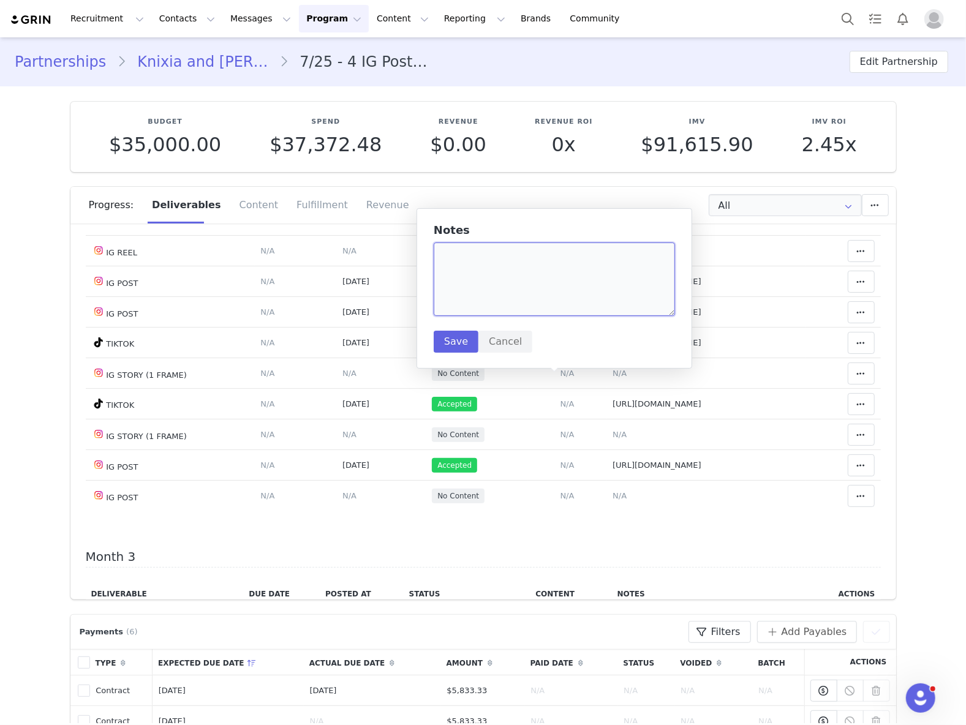
click at [506, 285] on textarea at bounding box center [554, 280] width 241 height 74
paste textarea "[URL][DOMAIN_NAME]"
type textarea "[URL][DOMAIN_NAME]"
click at [451, 339] on button "Save" at bounding box center [456, 342] width 45 height 22
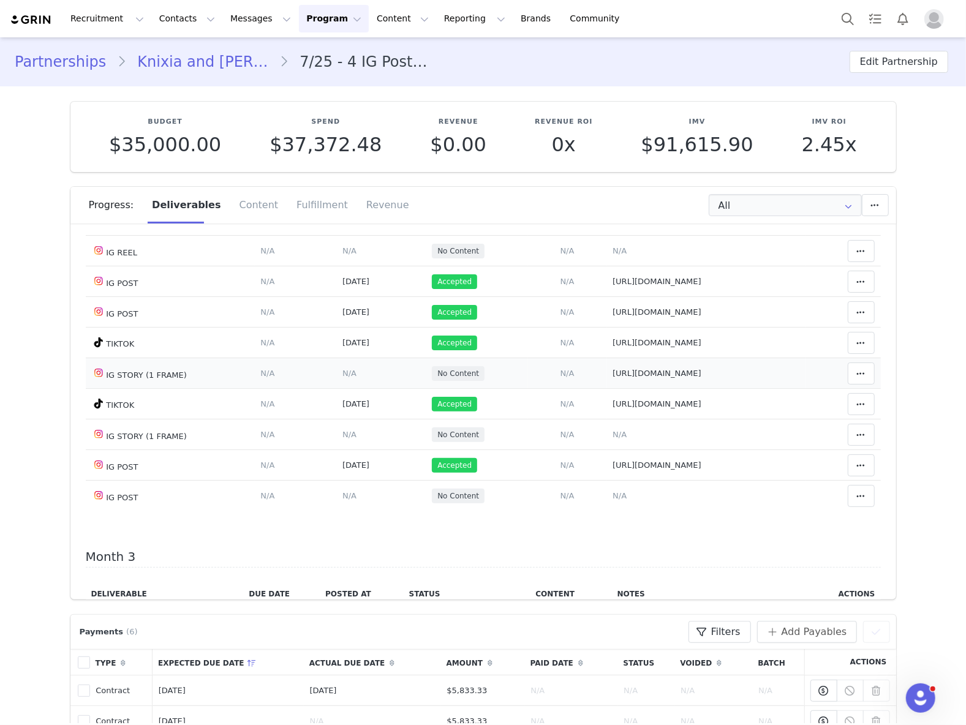
click at [336, 376] on td "Content Posted Date Set the date when this content was posted Save Cancel N/A" at bounding box center [380, 373] width 89 height 31
click at [287, 320] on td "Deliverable Due Date Set the date you expect this content to go live. Save Canc…" at bounding box center [296, 312] width 82 height 31
click at [342, 378] on span "N/A" at bounding box center [349, 373] width 14 height 9
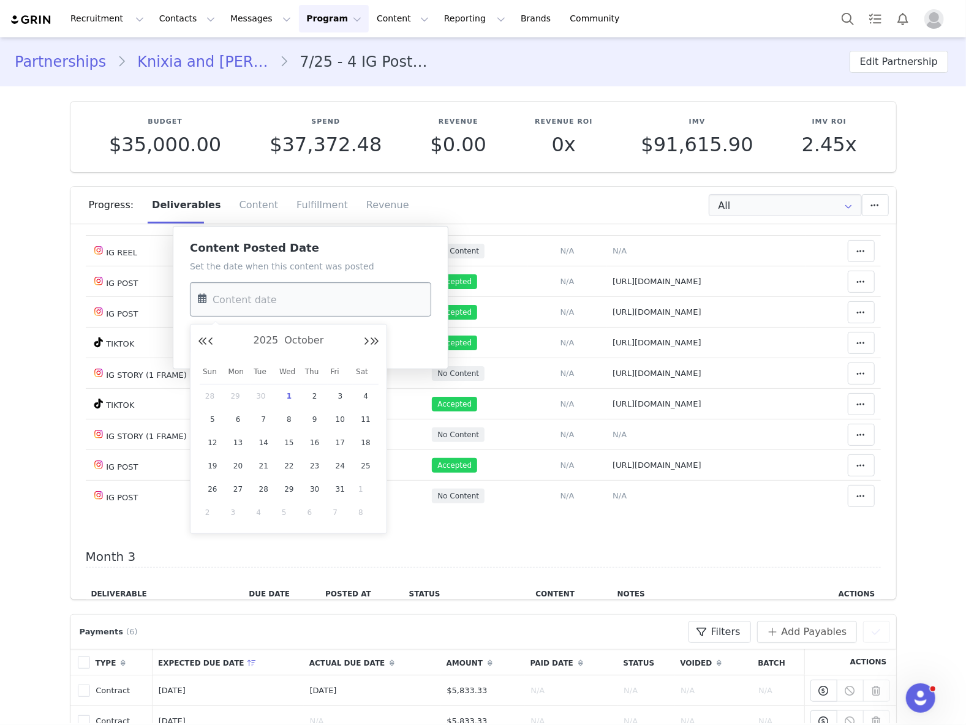
click at [273, 302] on input "text" at bounding box center [310, 299] width 241 height 34
click at [212, 344] on button "Previous Month" at bounding box center [211, 342] width 6 height 10
drag, startPoint x: 262, startPoint y: 464, endPoint x: 243, endPoint y: 435, distance: 34.5
click at [263, 462] on span "23" at bounding box center [263, 466] width 15 height 15
type input "[DATE]"
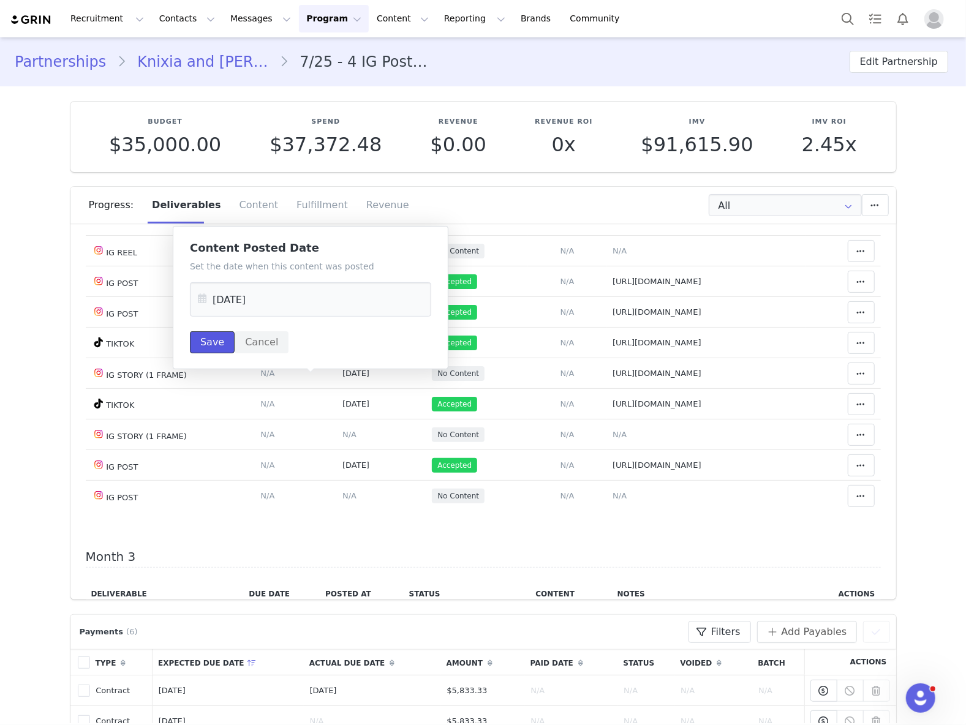
click at [208, 342] on button "Save" at bounding box center [212, 342] width 45 height 22
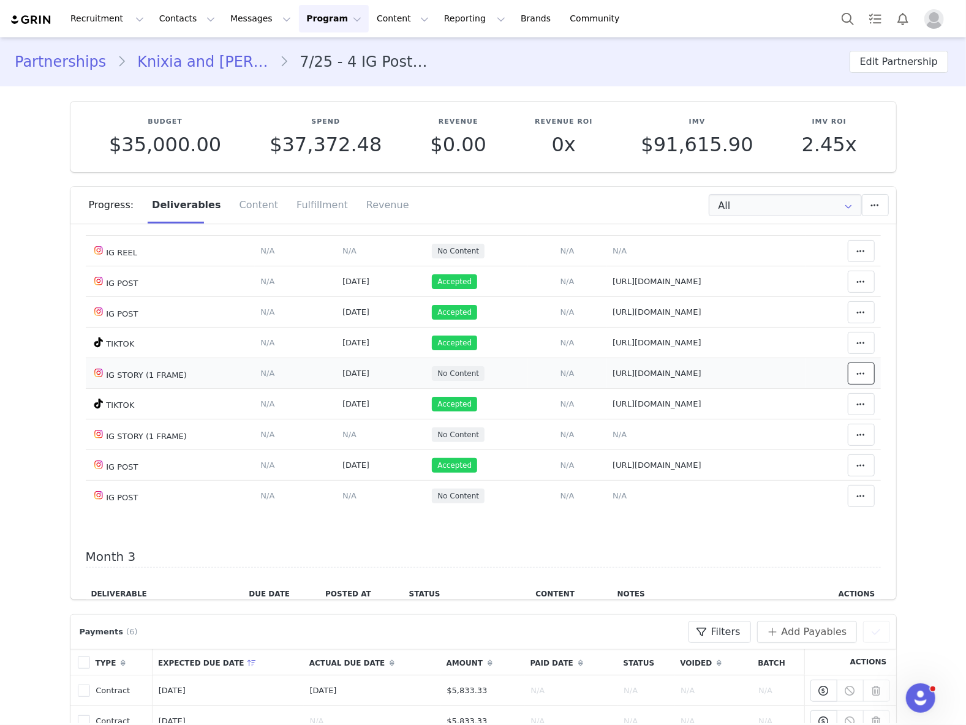
click at [854, 380] on span at bounding box center [861, 373] width 15 height 15
click at [763, 380] on div "Mark as Accepted" at bounding box center [745, 384] width 152 height 28
click at [613, 439] on span "N/A" at bounding box center [620, 434] width 14 height 9
click at [0, 0] on textarea at bounding box center [0, 0] width 0 height 0
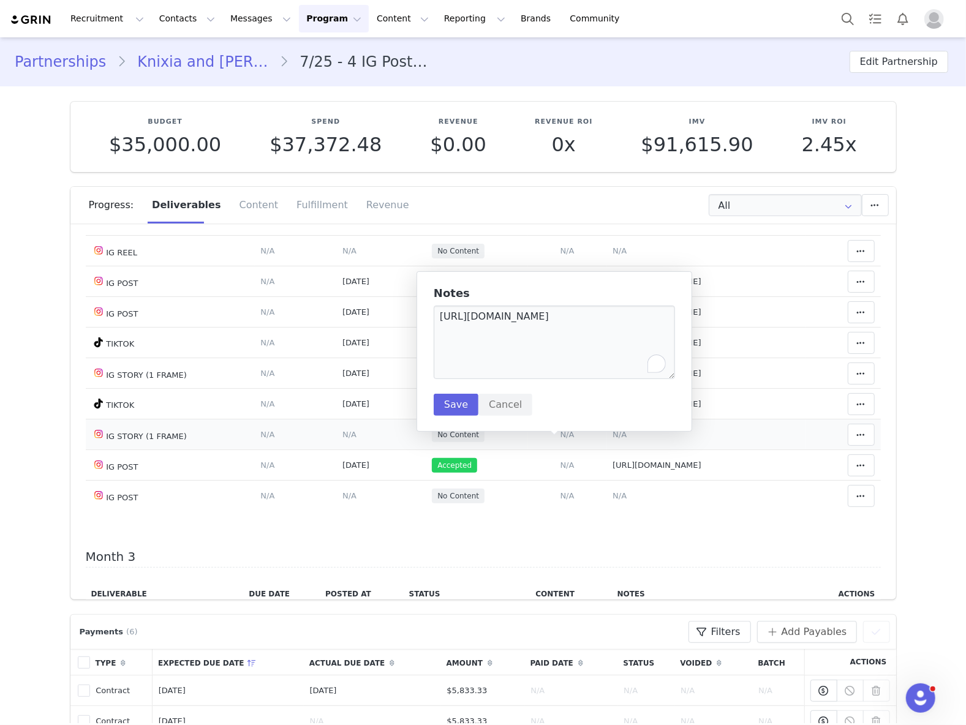
type textarea "https://static-resources.creatoriq.com/instagram-stories/videos/372829858740839…"
click at [441, 402] on button "Save" at bounding box center [456, 405] width 45 height 22
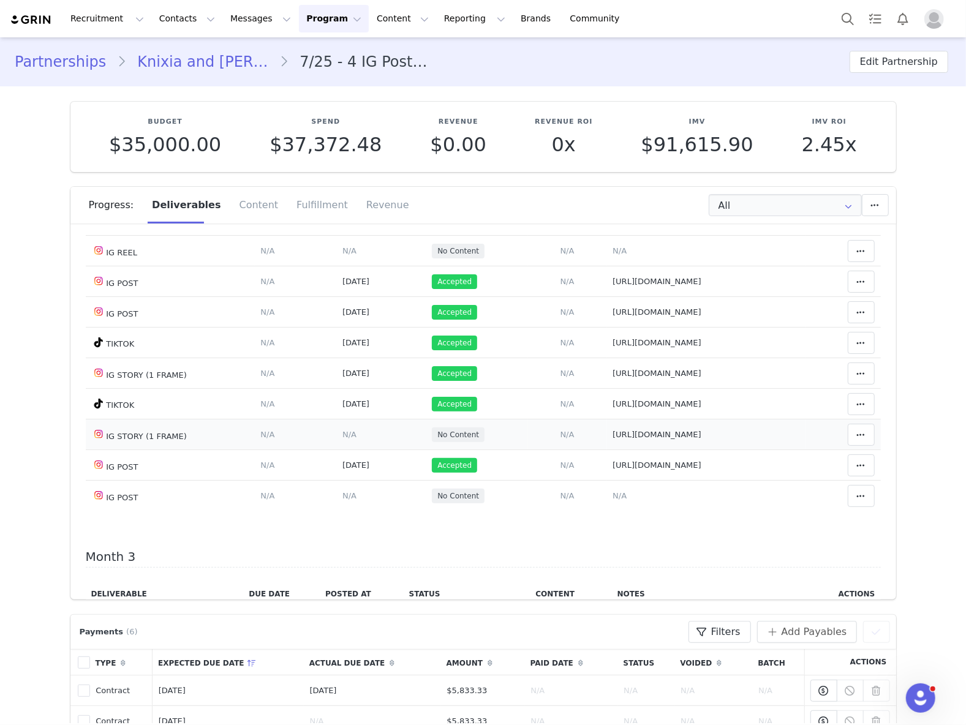
click at [342, 439] on span "N/A" at bounding box center [349, 434] width 14 height 9
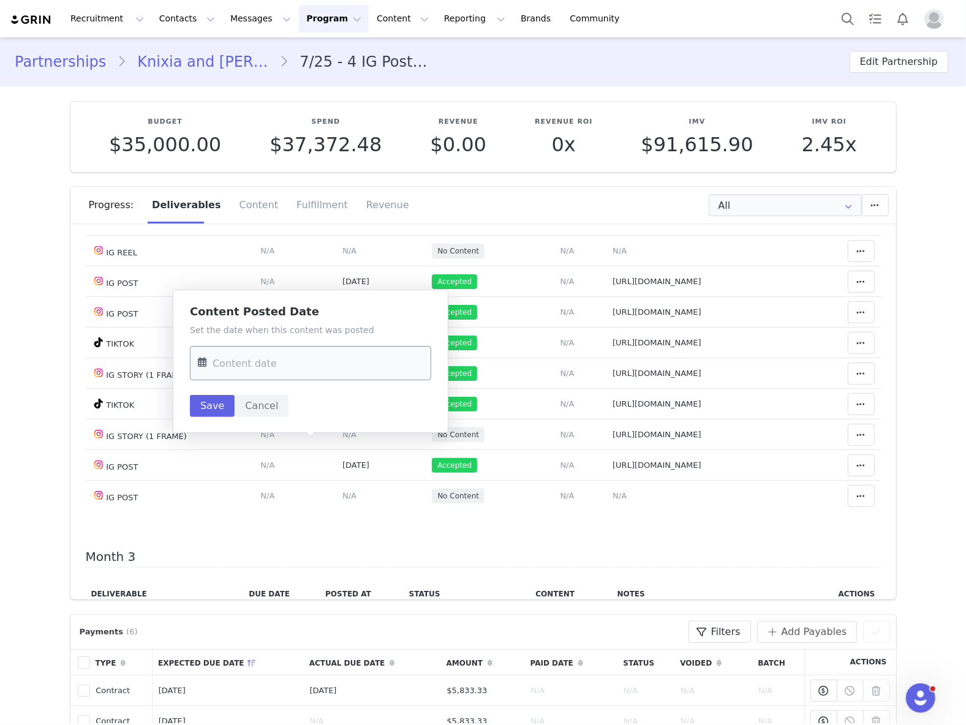
click at [319, 366] on input "text" at bounding box center [310, 363] width 241 height 34
click at [208, 404] on button "Previous Month" at bounding box center [211, 406] width 6 height 10
click at [260, 530] on span "23" at bounding box center [263, 529] width 15 height 15
type input "Sep 23 2025"
click at [198, 409] on button "Save" at bounding box center [212, 406] width 45 height 22
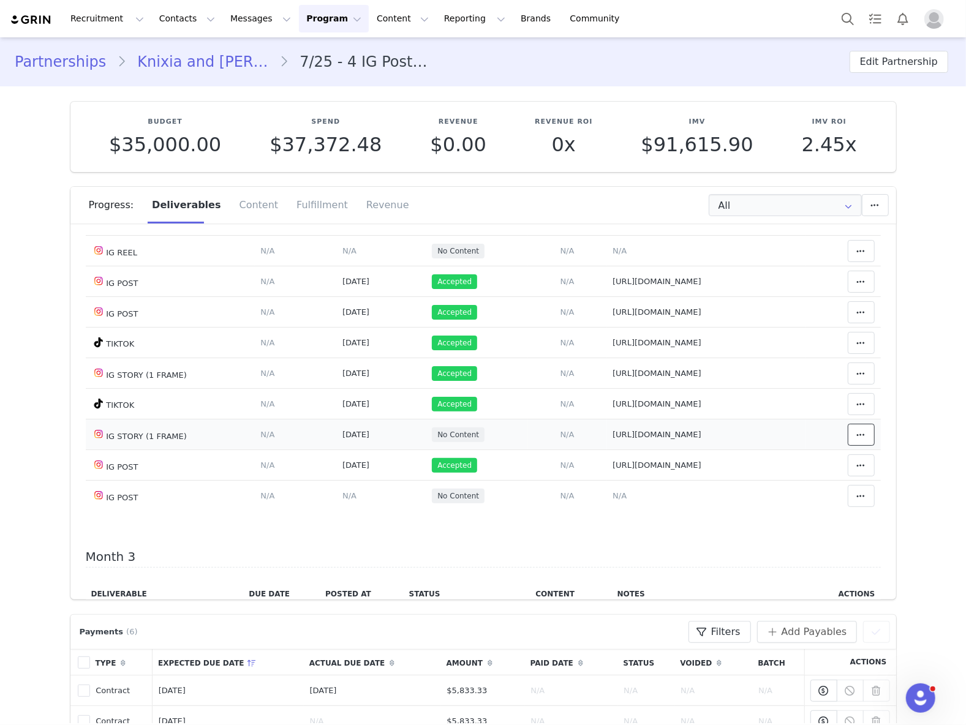
drag, startPoint x: 846, startPoint y: 443, endPoint x: 833, endPoint y: 447, distance: 13.4
click at [857, 440] on icon at bounding box center [861, 435] width 9 height 10
click at [728, 449] on div "Mark as Accepted" at bounding box center [745, 447] width 152 height 28
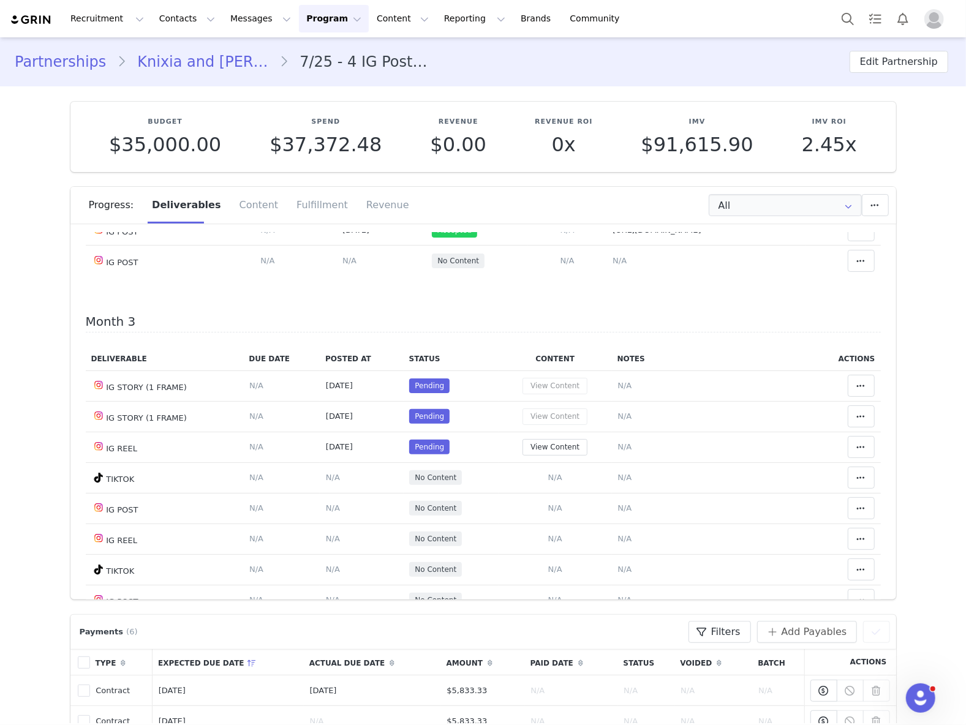
scroll to position [735, 0]
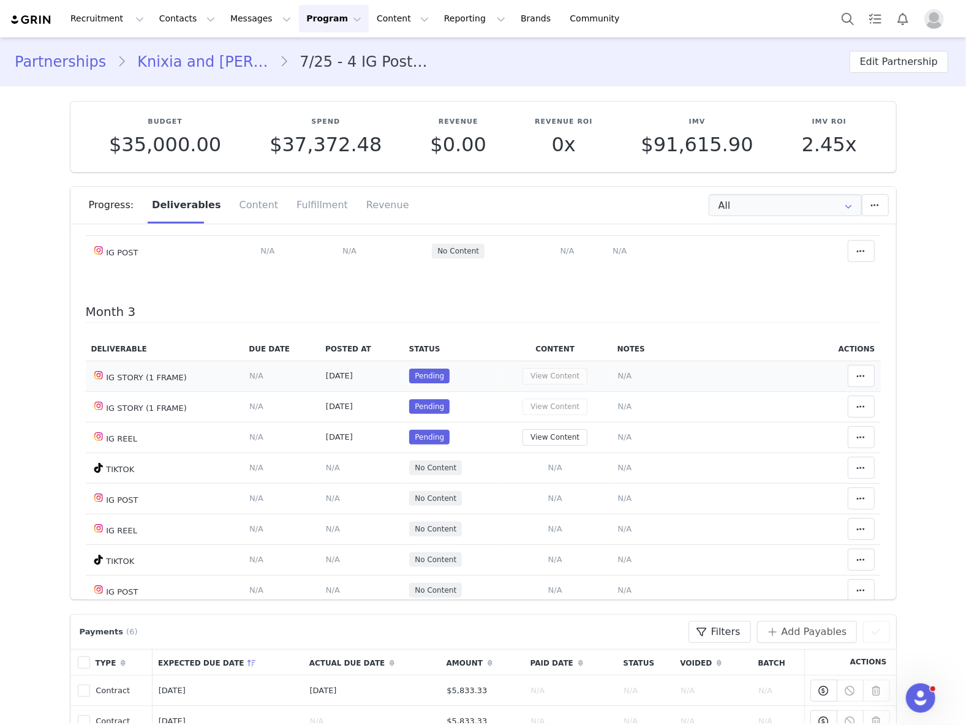
click at [618, 380] on span "N/A" at bounding box center [624, 375] width 14 height 9
click at [0, 0] on textarea at bounding box center [0, 0] width 0 height 0
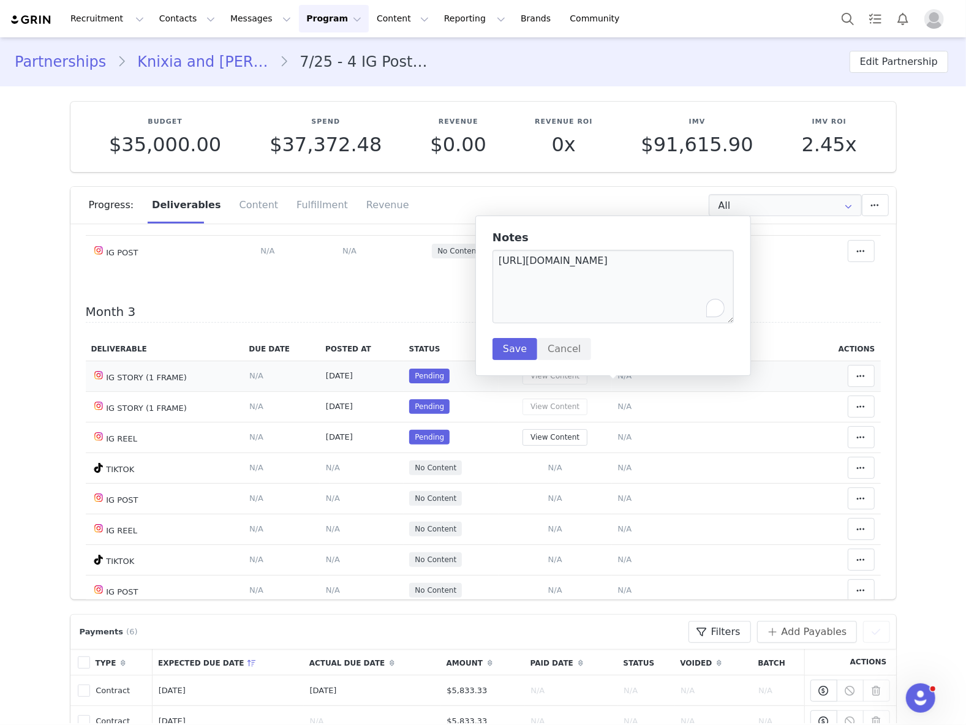
type textarea "https://static-resources.creatoriq.com/instagram-stories/videos/372830120015777…"
click at [504, 353] on button "Save" at bounding box center [514, 349] width 45 height 22
click at [857, 381] on icon at bounding box center [861, 376] width 9 height 10
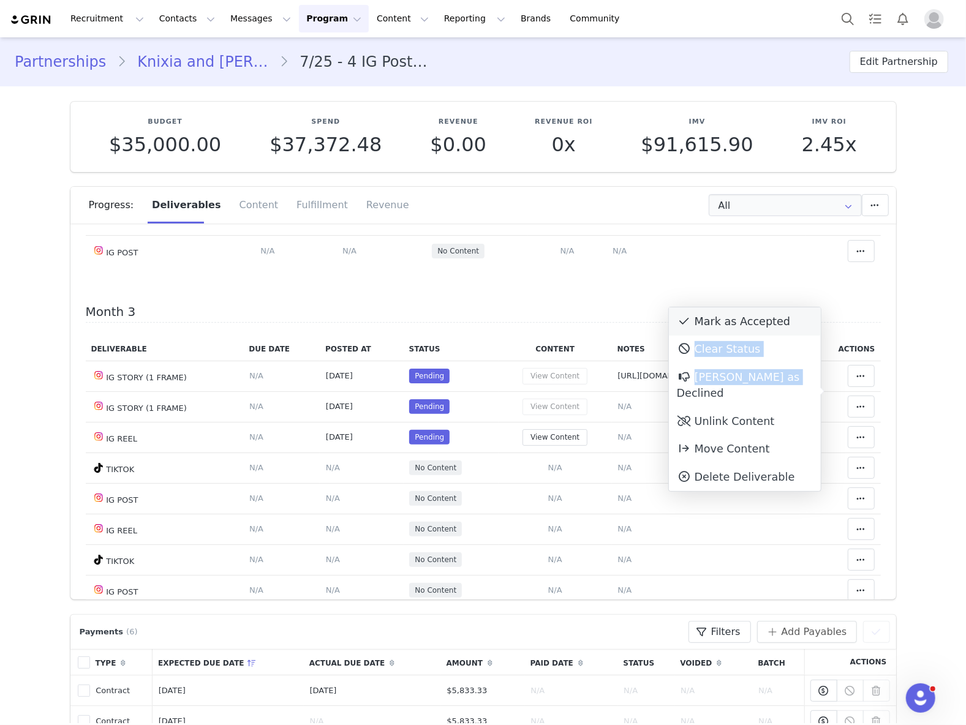
drag, startPoint x: 790, startPoint y: 388, endPoint x: 774, endPoint y: 322, distance: 67.9
click at [774, 322] on div "Mark as Accepted Clear Status Reason for declining this deliverable Decline Mar…" at bounding box center [745, 399] width 152 height 184
click at [774, 322] on div "Mark as Accepted" at bounding box center [745, 321] width 152 height 28
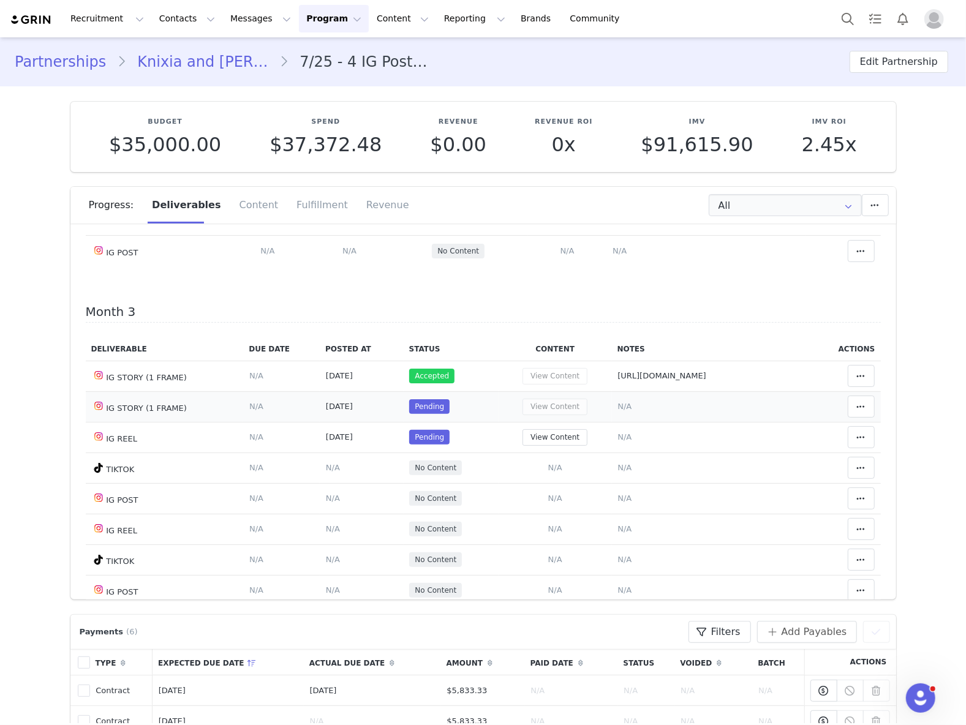
drag, startPoint x: 613, startPoint y: 420, endPoint x: 610, endPoint y: 405, distance: 14.3
click at [617, 411] on span "N/A" at bounding box center [624, 406] width 14 height 9
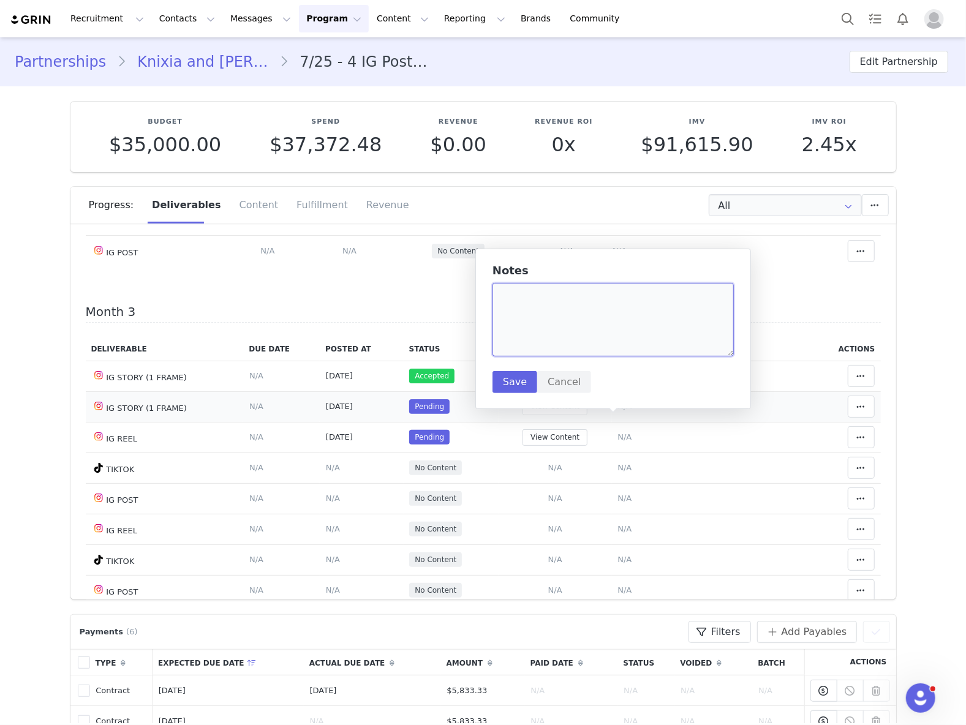
click at [589, 333] on textarea at bounding box center [612, 320] width 241 height 74
paste textarea "https://static-resources.creatoriq.com/instagram-stories/videos/372963083634299…"
type textarea "https://static-resources.creatoriq.com/instagram-stories/videos/372963083634299…"
click at [505, 383] on button "Save" at bounding box center [514, 382] width 45 height 22
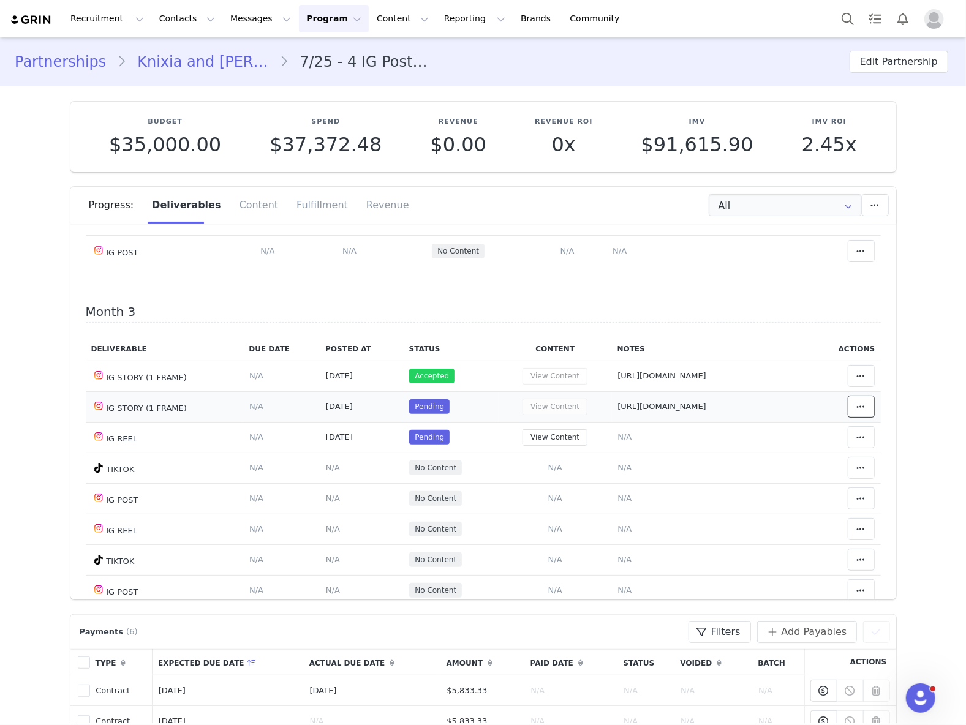
click at [854, 414] on span at bounding box center [861, 406] width 15 height 15
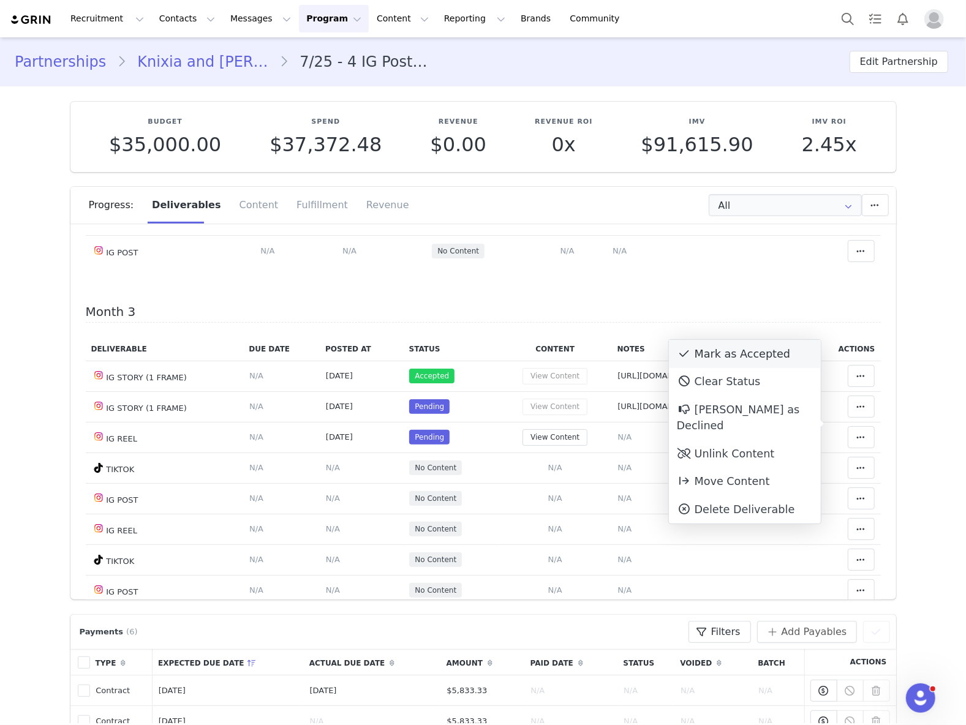
click at [741, 358] on div "Mark as Accepted" at bounding box center [745, 354] width 152 height 28
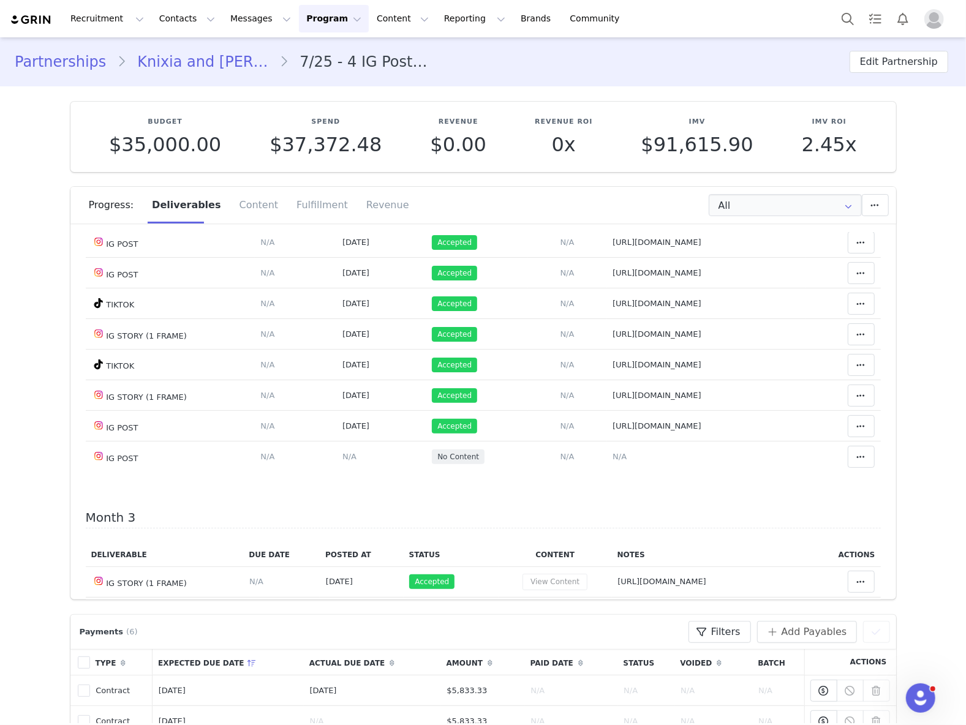
scroll to position [490, 0]
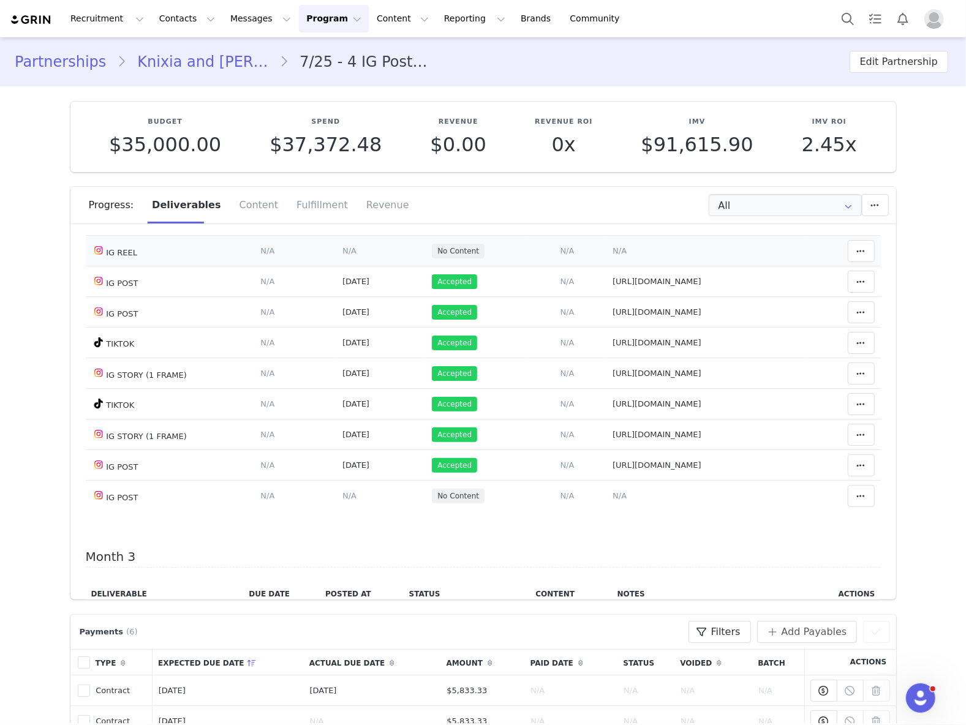
click at [613, 255] on span "N/A" at bounding box center [620, 250] width 14 height 9
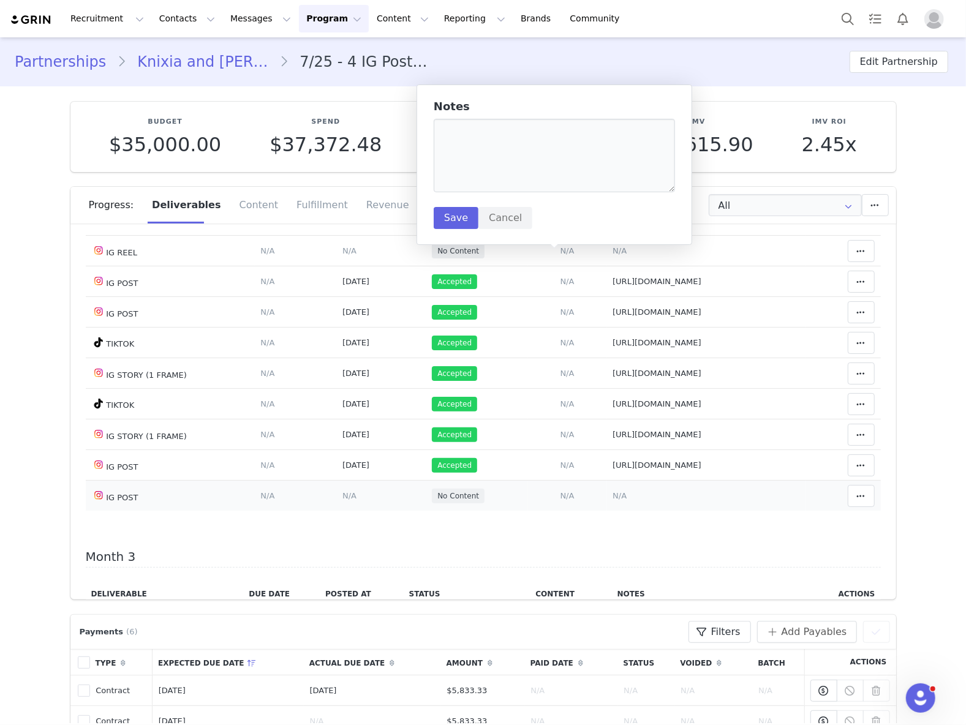
click at [613, 500] on span "N/A" at bounding box center [620, 495] width 14 height 9
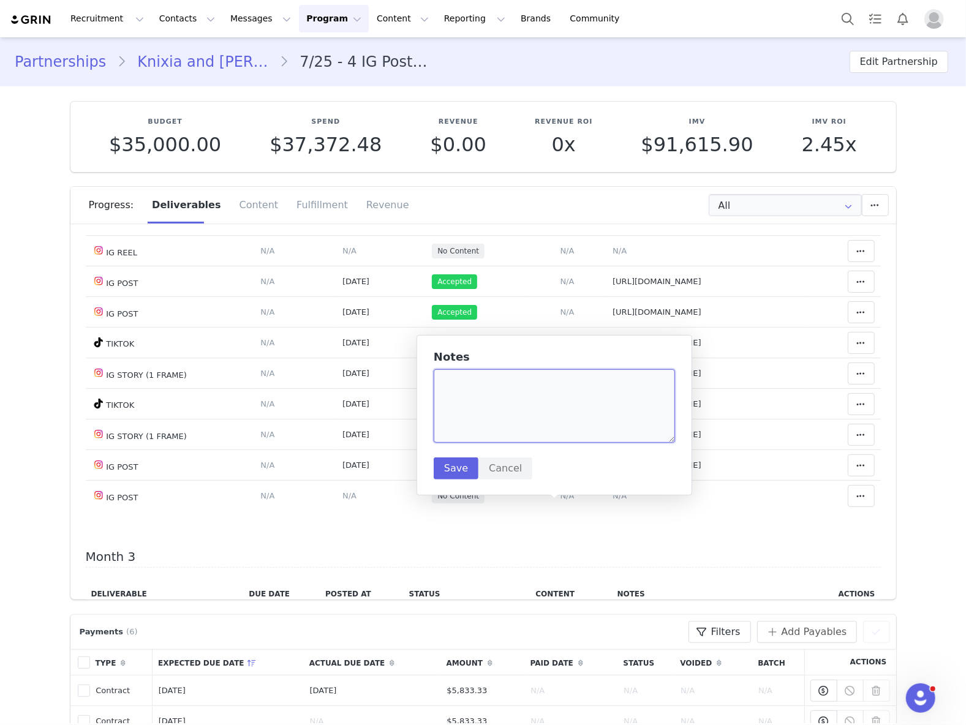
click at [532, 418] on textarea at bounding box center [554, 406] width 241 height 74
paste textarea "https://www.instagram.com/p/DPB0NbPEZ52/"
type textarea "https://www.instagram.com/p/DPB0NbPEZ52/"
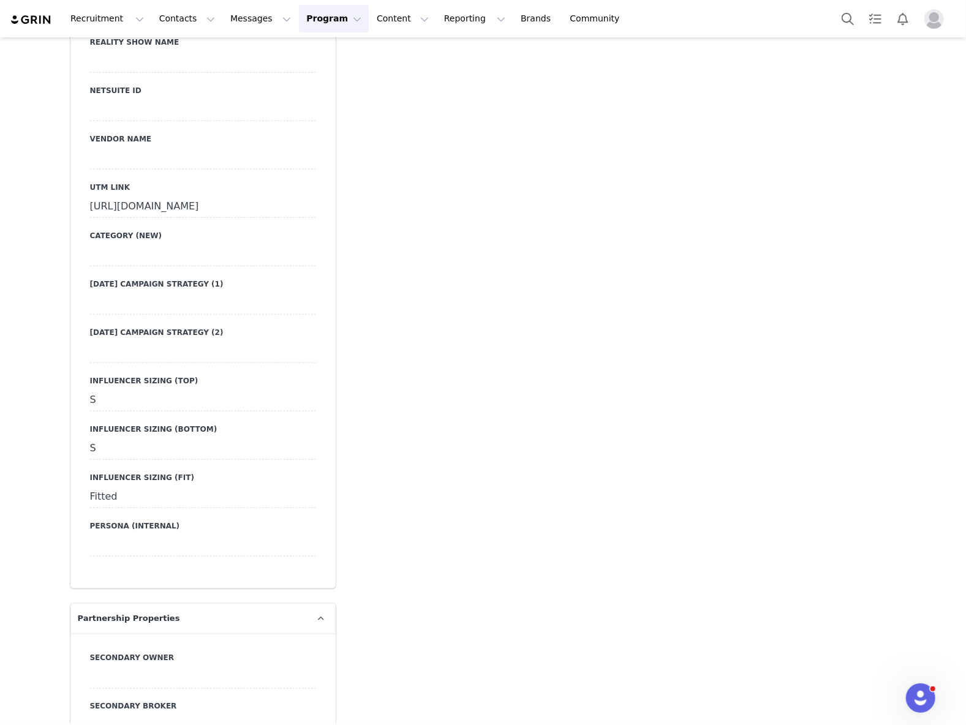
scroll to position [3593, 0]
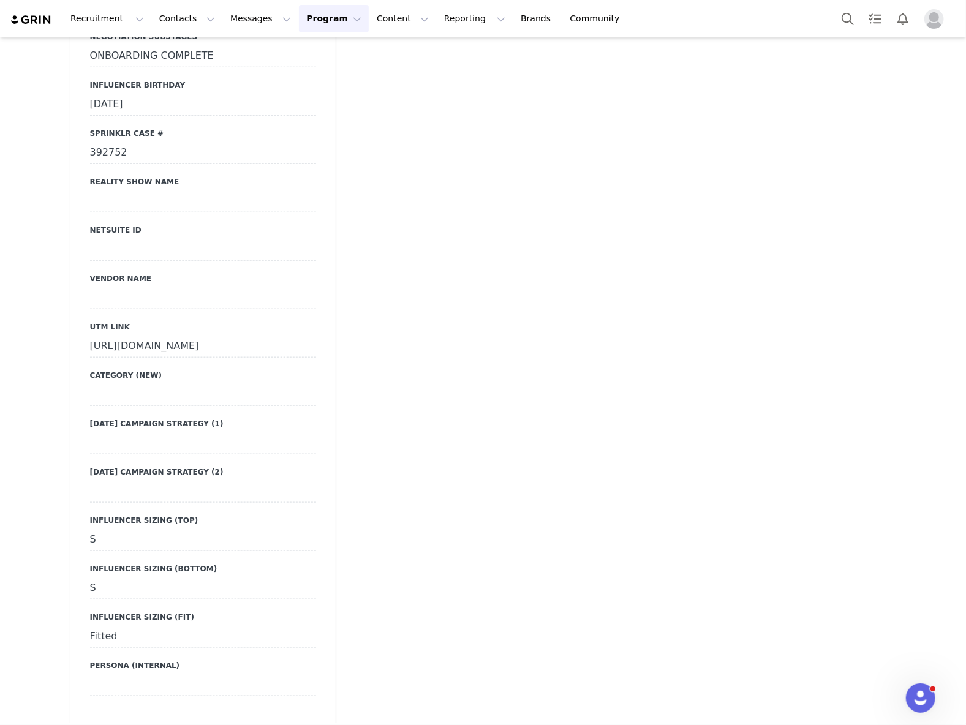
click at [186, 358] on div "[URL][DOMAIN_NAME]" at bounding box center [203, 347] width 226 height 22
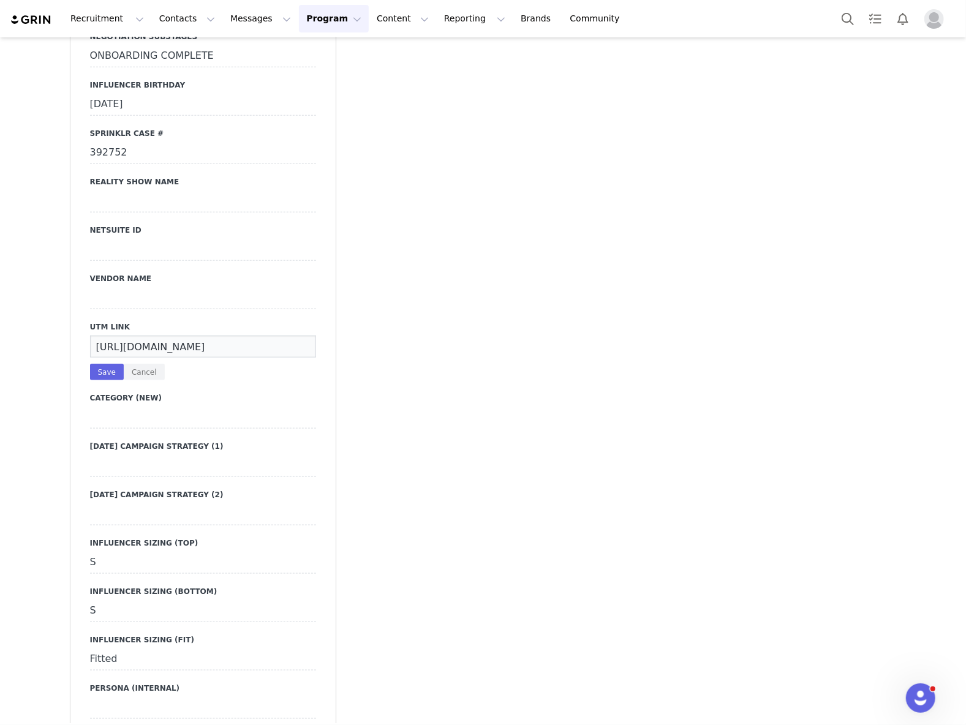
click at [157, 377] on div "UTM Link [URL][DOMAIN_NAME] Save Cancel" at bounding box center [203, 351] width 226 height 59
click at [157, 358] on input "[URL][DOMAIN_NAME]" at bounding box center [203, 347] width 226 height 22
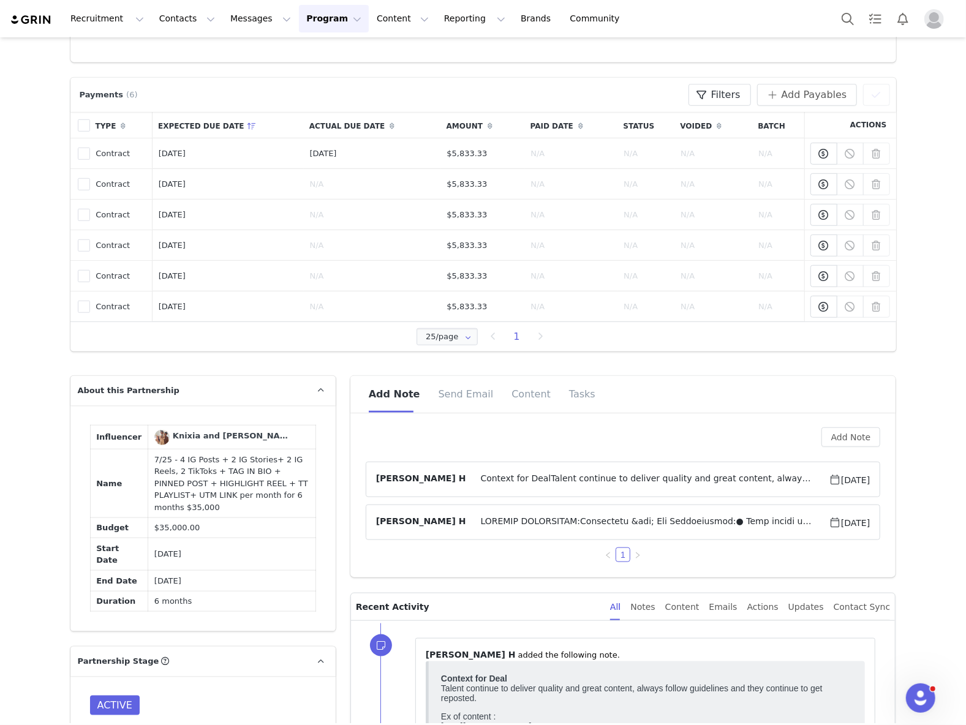
scroll to position [490, 0]
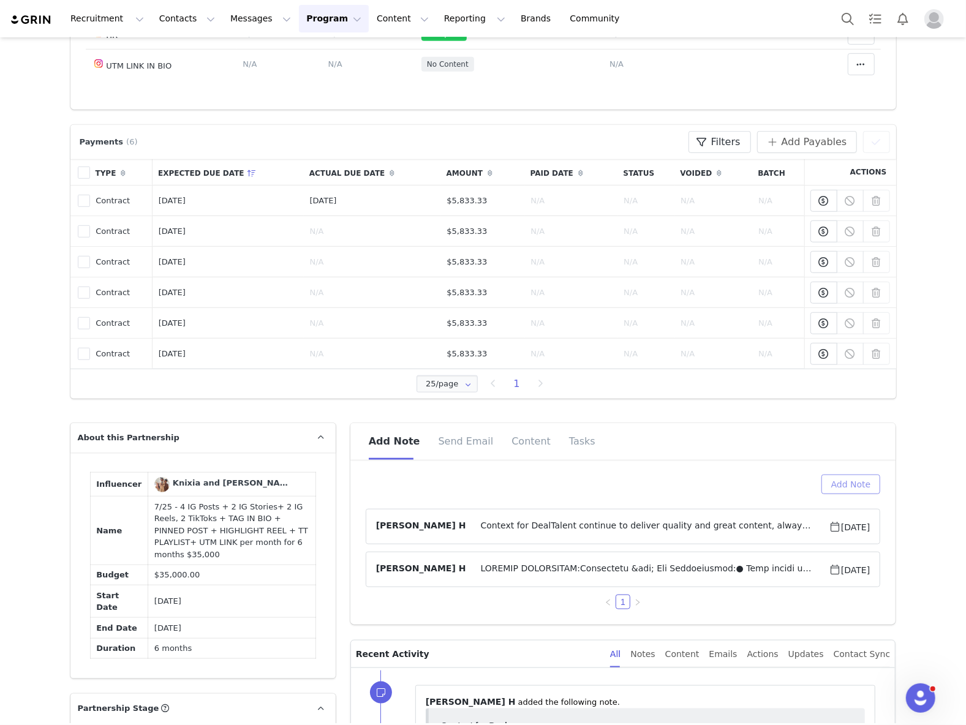
click at [849, 478] on button "Add Note" at bounding box center [850, 485] width 59 height 20
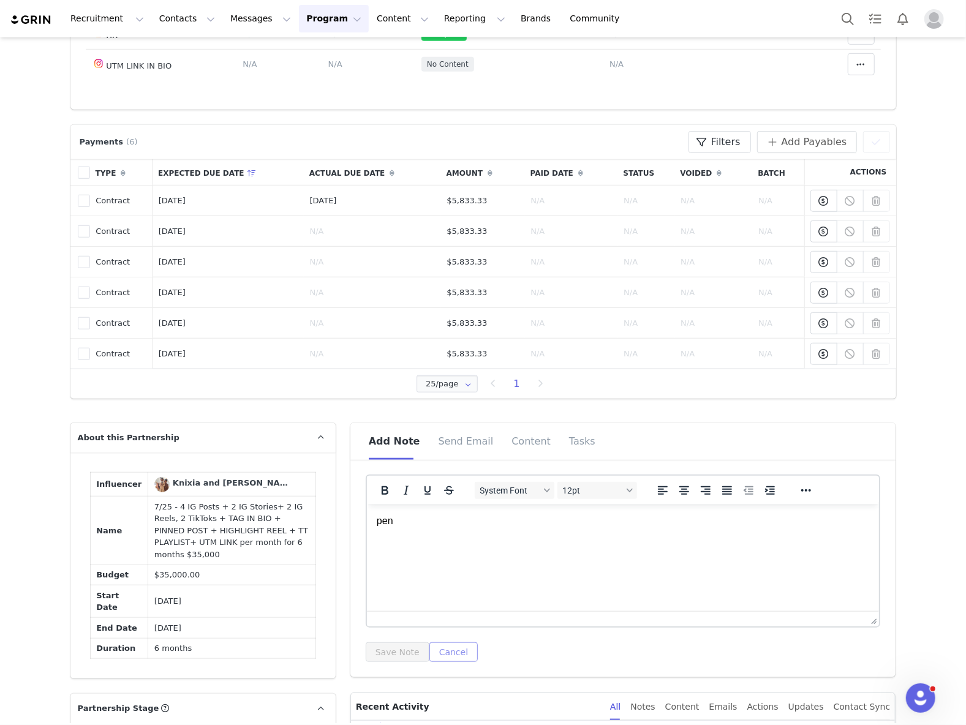
scroll to position [0, 0]
click at [375, 654] on button "Save Note" at bounding box center [398, 653] width 64 height 20
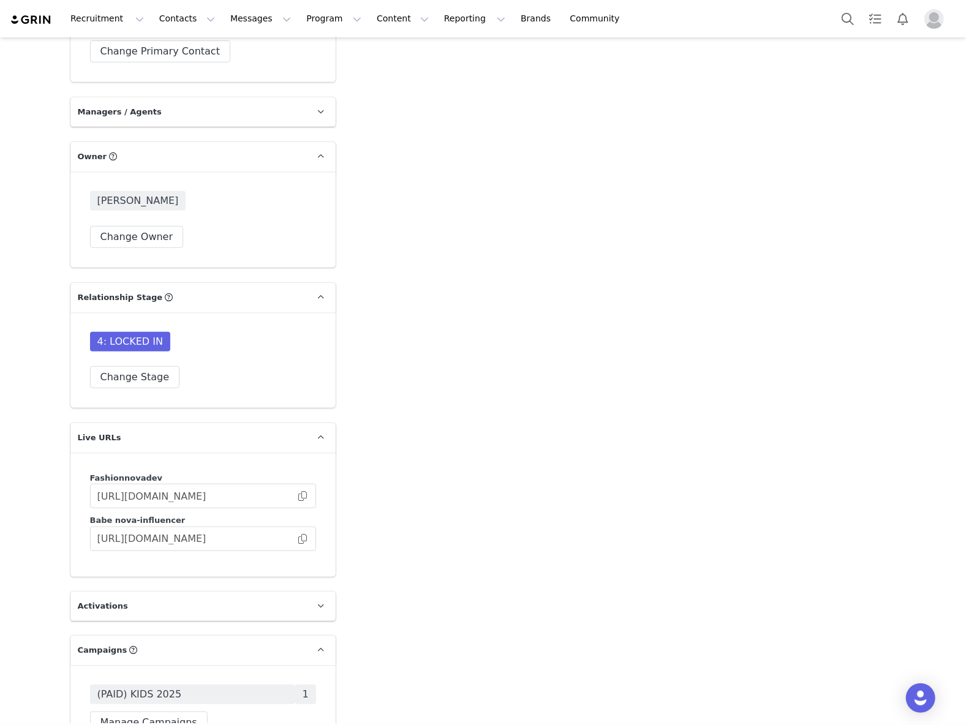
scroll to position [3757, 0]
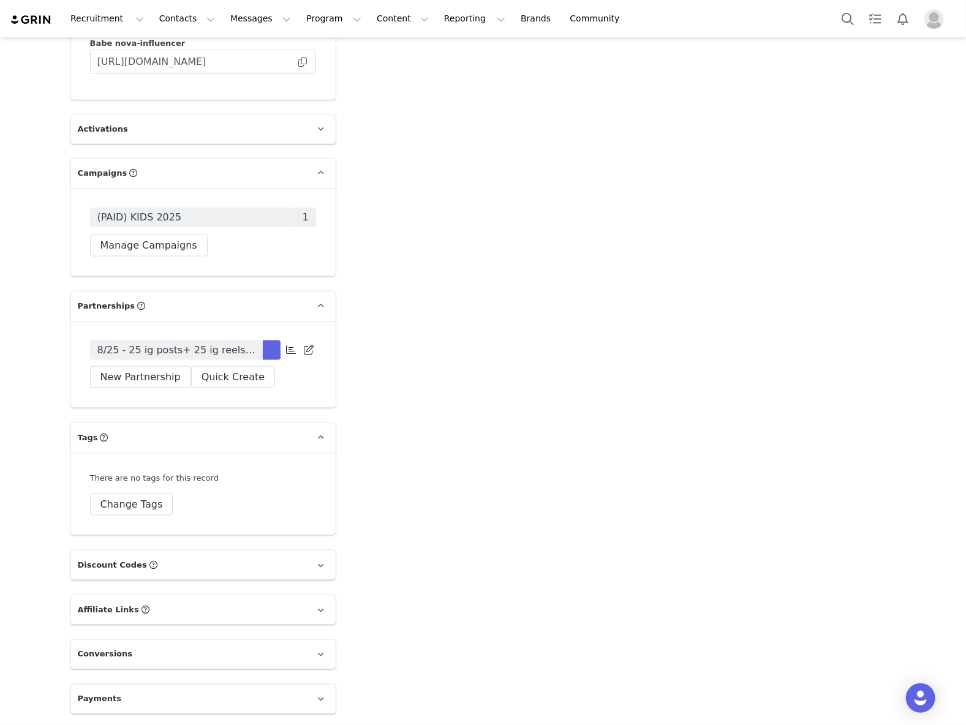
drag, startPoint x: 202, startPoint y: 368, endPoint x: 211, endPoint y: 368, distance: 9.2
click at [202, 358] on span "8/25 - 25 ig posts+ 25 ig reels + 4 stories (50/50) -TIB,HR,PP" at bounding box center [176, 350] width 158 height 15
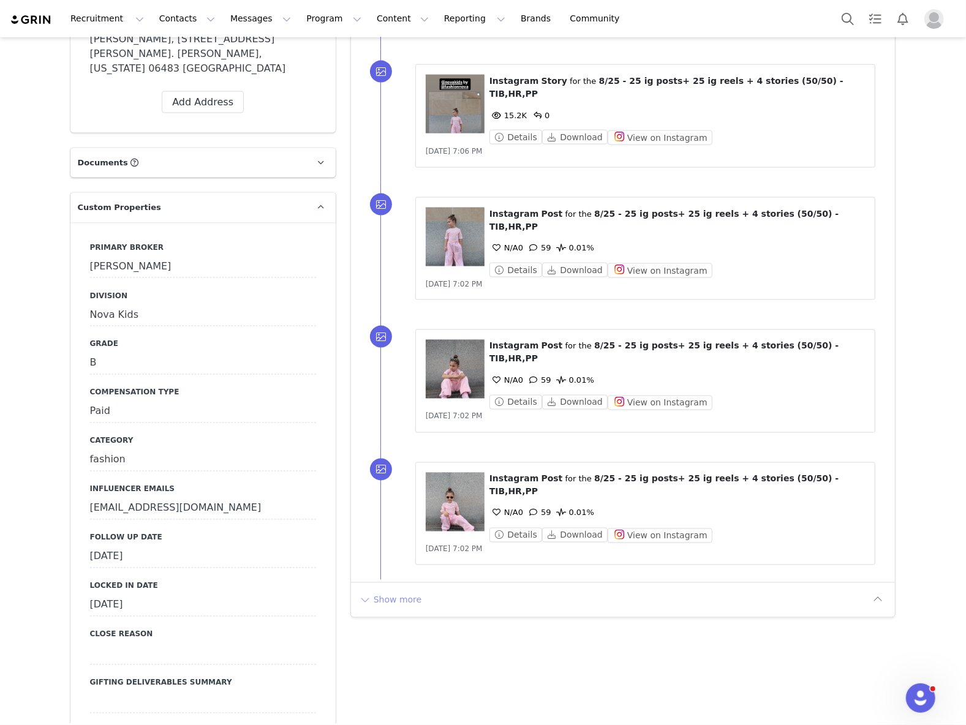
click at [407, 590] on button "Show more" at bounding box center [390, 600] width 64 height 20
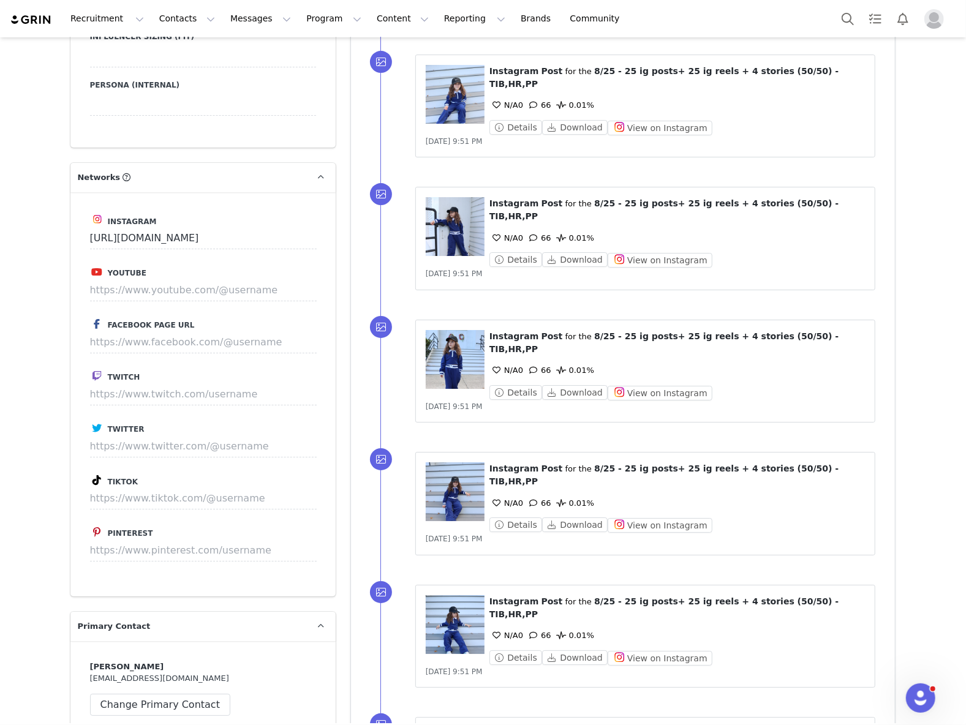
scroll to position [3151, 0]
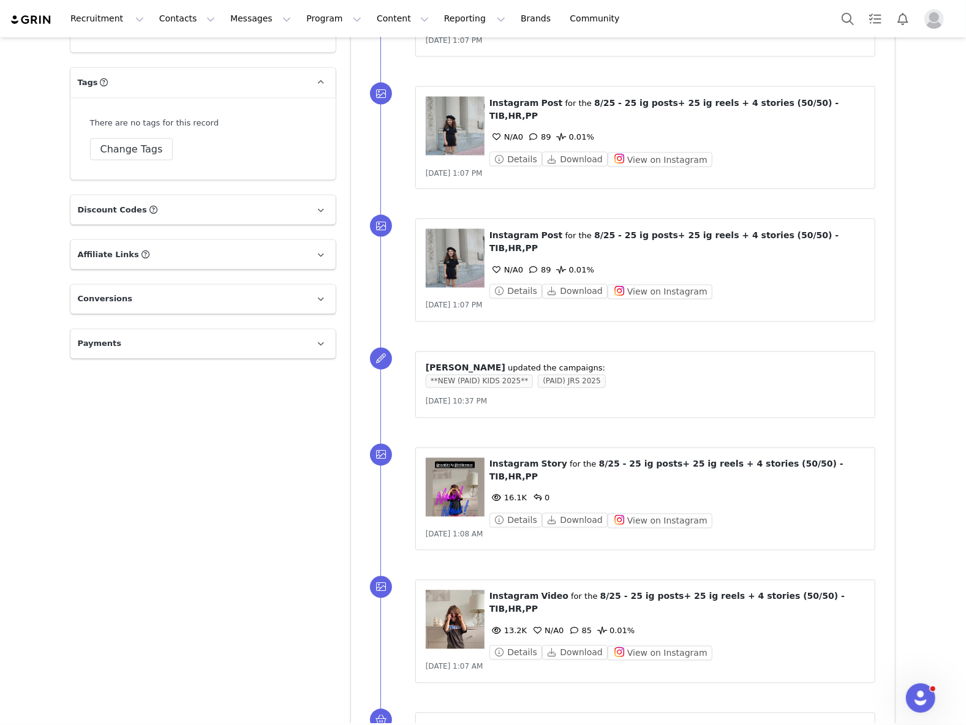
scroll to position [3609, 0]
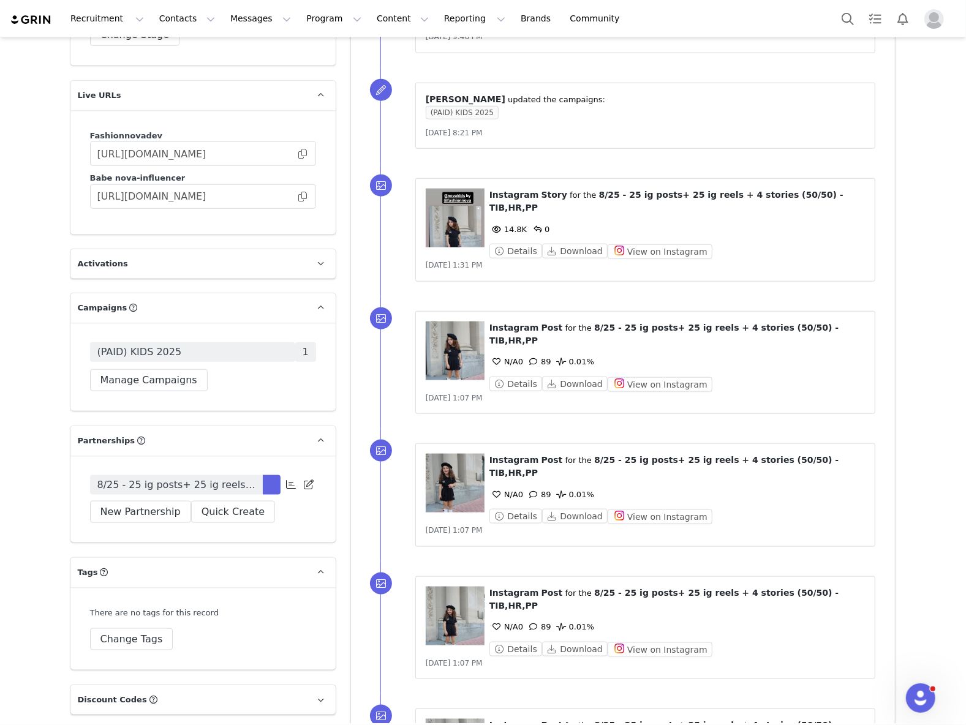
drag, startPoint x: 184, startPoint y: 511, endPoint x: 203, endPoint y: 165, distance: 346.6
click at [184, 492] on span "8/25 - 25 ig posts+ 25 ig reels + 4 stories (50/50) -TIB,HR,PP" at bounding box center [176, 485] width 158 height 15
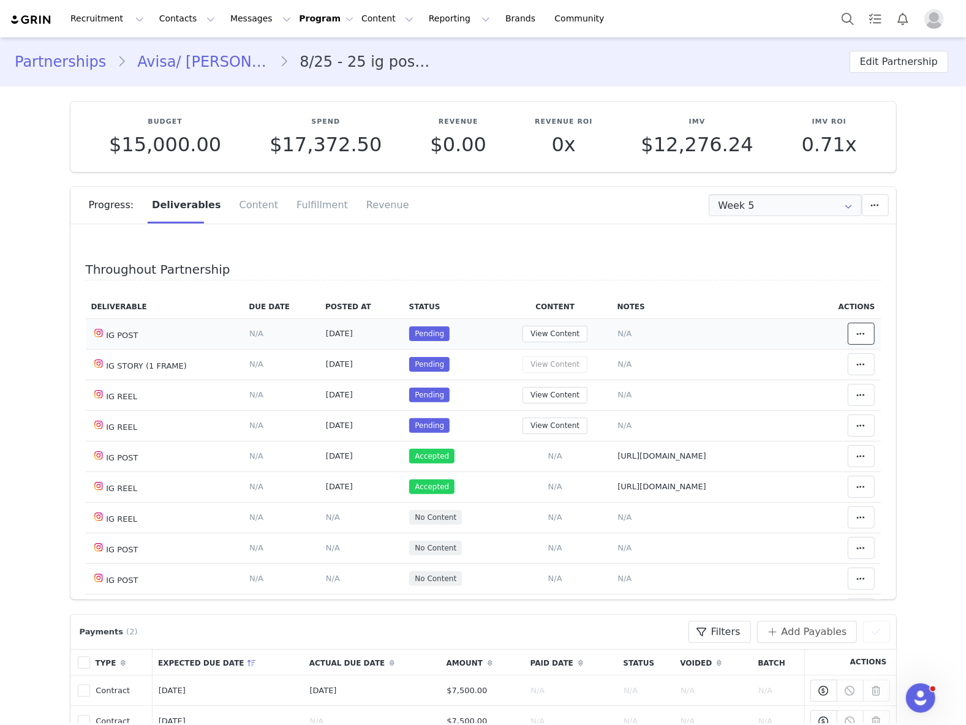
drag, startPoint x: 850, startPoint y: 334, endPoint x: 809, endPoint y: 336, distance: 41.1
click at [850, 334] on button at bounding box center [861, 334] width 27 height 22
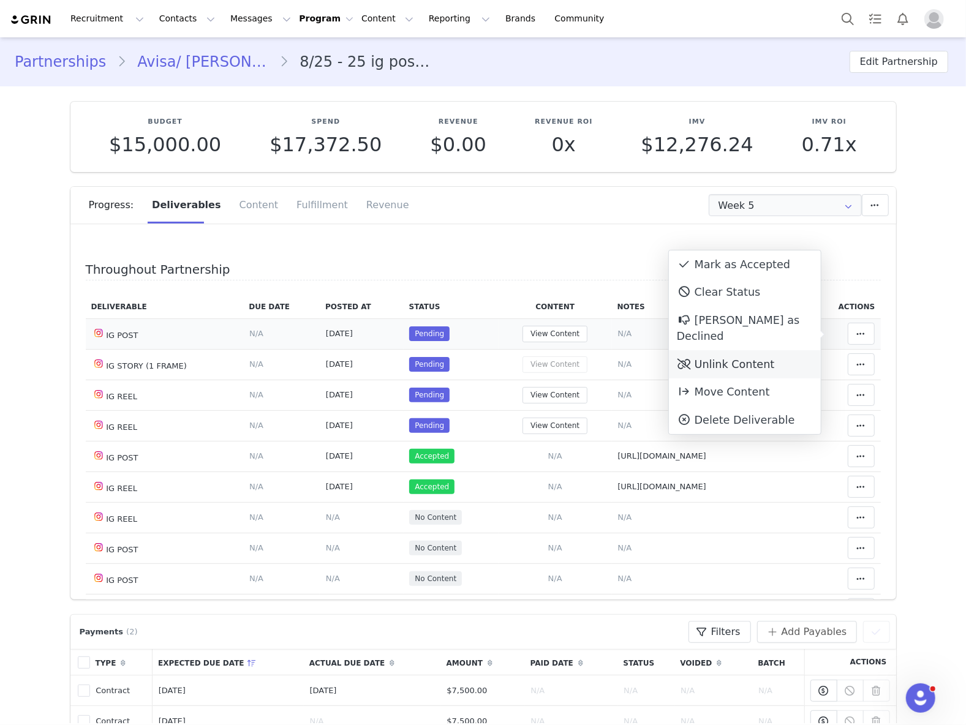
click at [764, 350] on div "Unlink Content" at bounding box center [745, 364] width 152 height 28
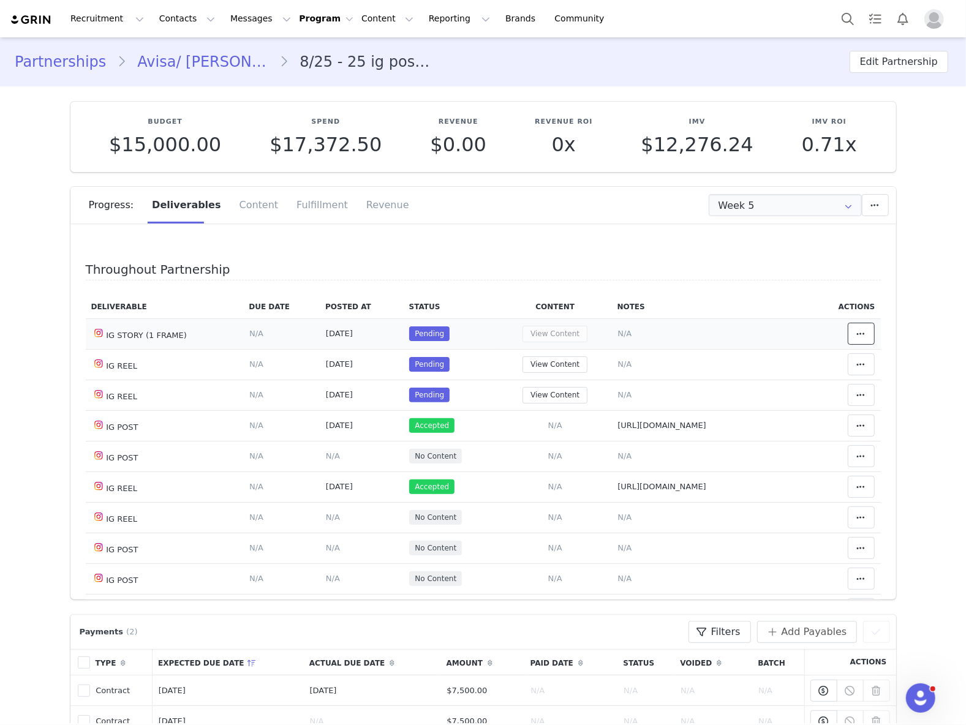
click at [857, 331] on icon at bounding box center [861, 334] width 9 height 10
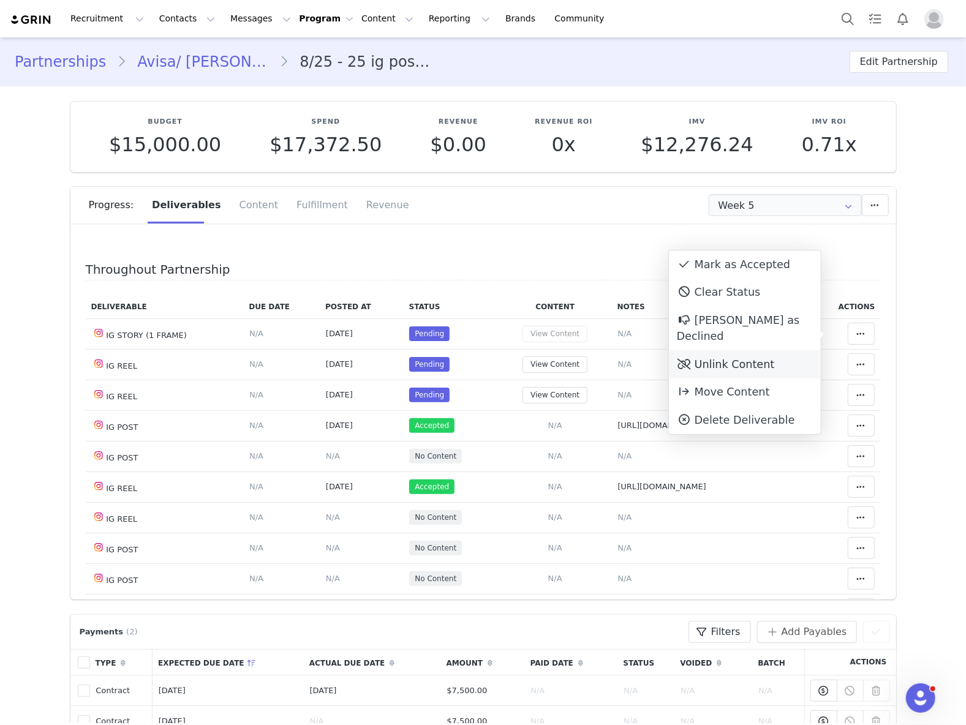
click at [749, 350] on div "Unlink Content" at bounding box center [745, 364] width 152 height 28
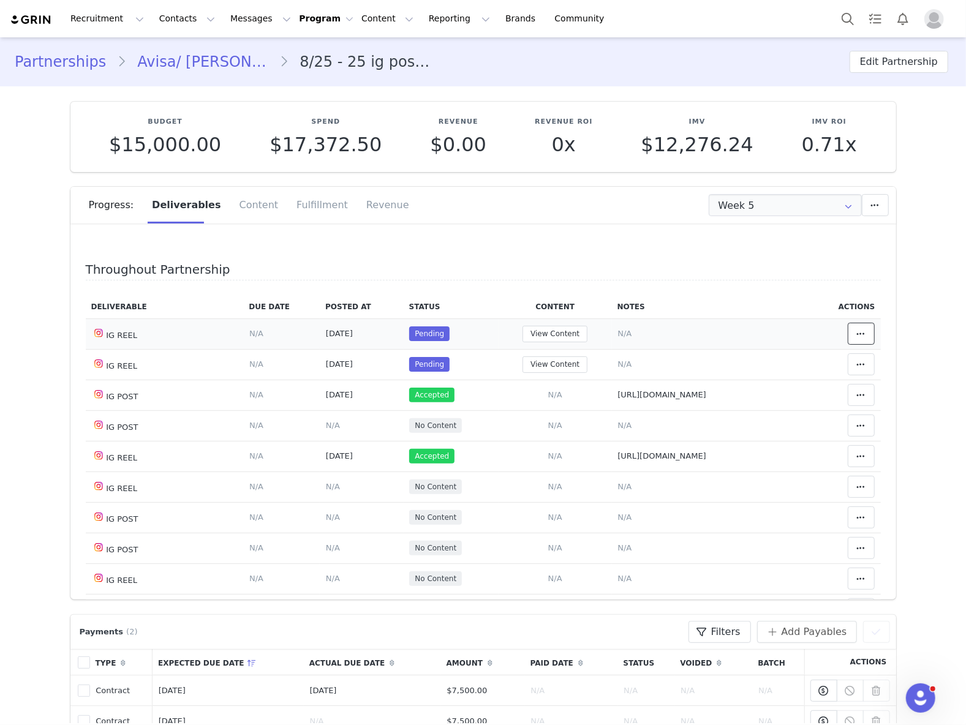
drag, startPoint x: 843, startPoint y: 326, endPoint x: 835, endPoint y: 334, distance: 11.3
click at [854, 326] on span at bounding box center [861, 333] width 15 height 15
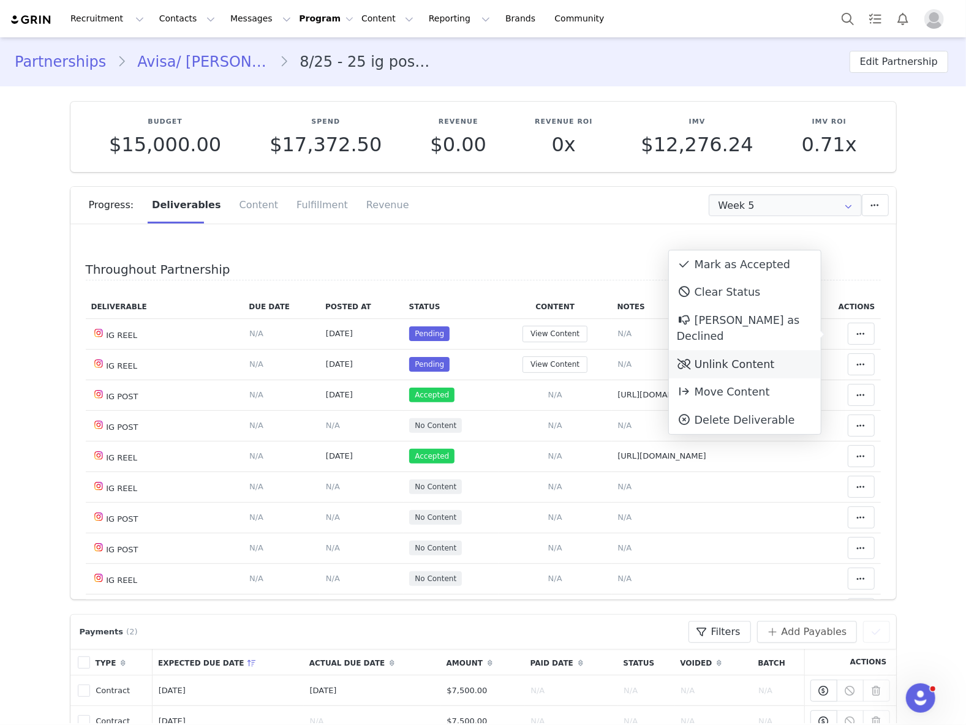
click at [790, 350] on div "Unlink Content" at bounding box center [745, 364] width 152 height 28
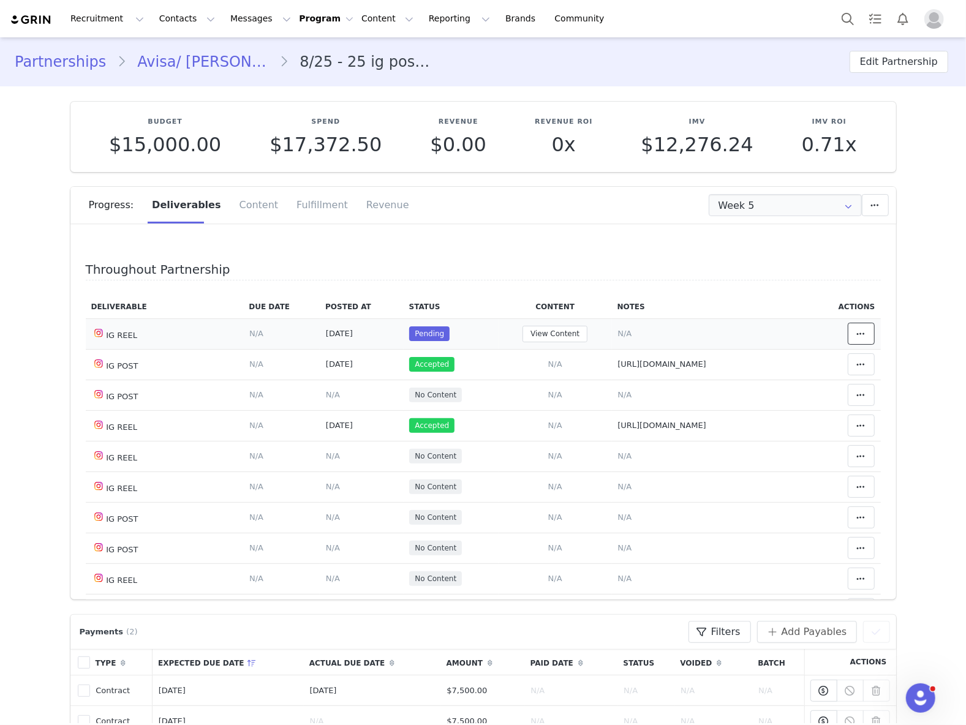
click at [854, 336] on span at bounding box center [861, 333] width 15 height 15
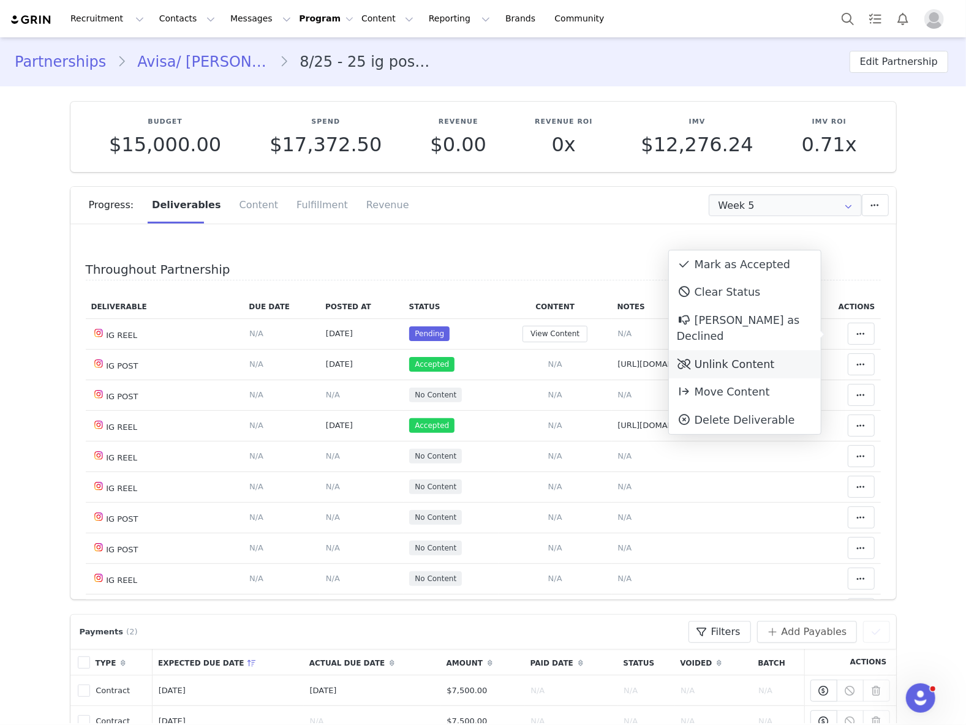
click at [764, 350] on div "Unlink Content" at bounding box center [745, 364] width 152 height 28
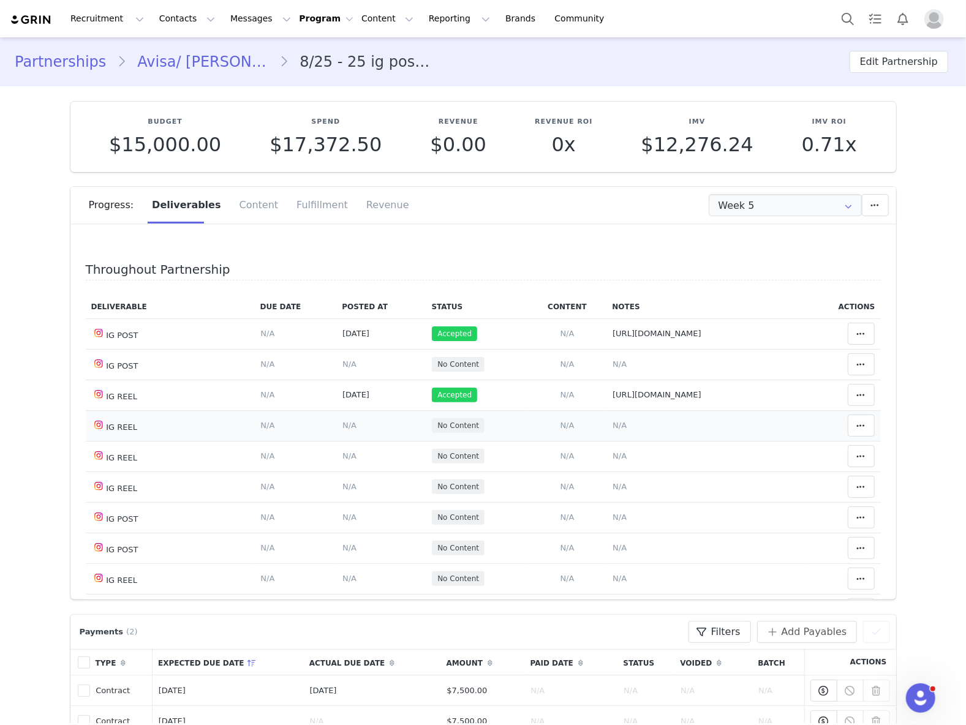
click at [613, 428] on span "N/A" at bounding box center [620, 425] width 14 height 9
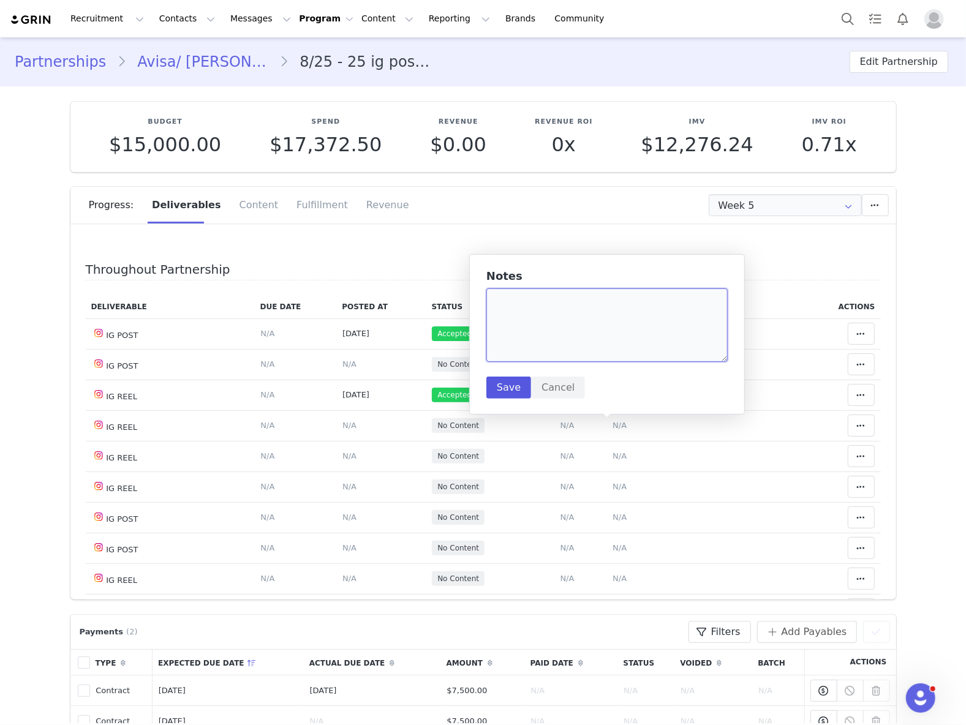
drag, startPoint x: 564, startPoint y: 328, endPoint x: 504, endPoint y: 377, distance: 78.0
click at [564, 328] on textarea at bounding box center [606, 326] width 241 height 74
paste textarea "https://www.instagram.com/reel/DOmSWrzkuEd/"
type textarea "https://www.instagram.com/reel/DOmSWrzkuEd/"
click at [510, 393] on button "Save" at bounding box center [508, 388] width 45 height 22
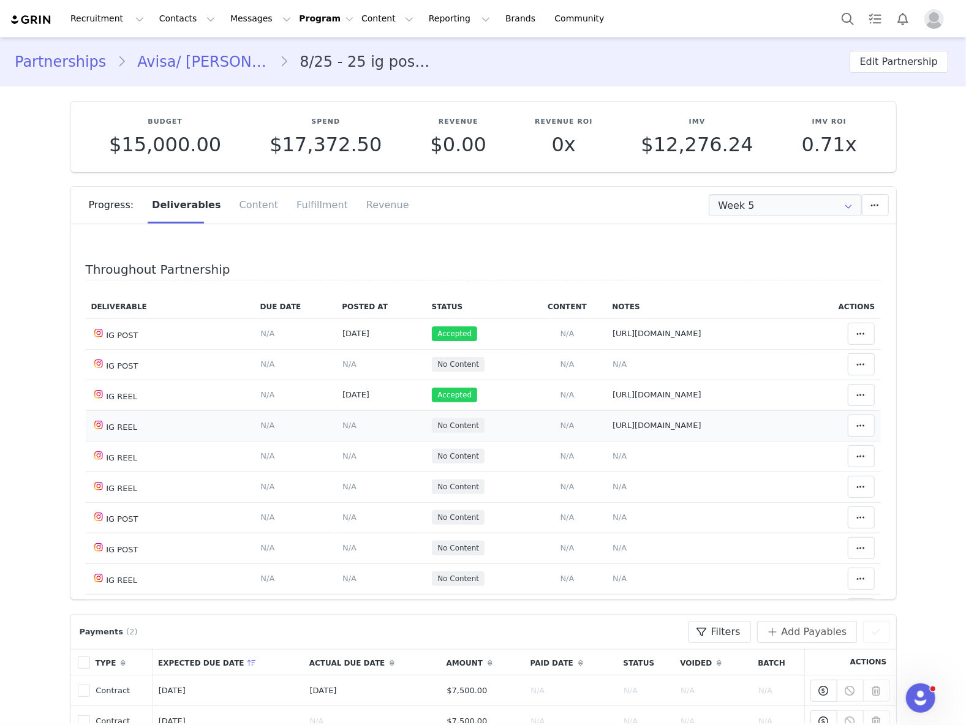
click at [342, 426] on span "N/A" at bounding box center [349, 425] width 14 height 9
click at [0, 0] on input "text" at bounding box center [0, 0] width 0 height 0
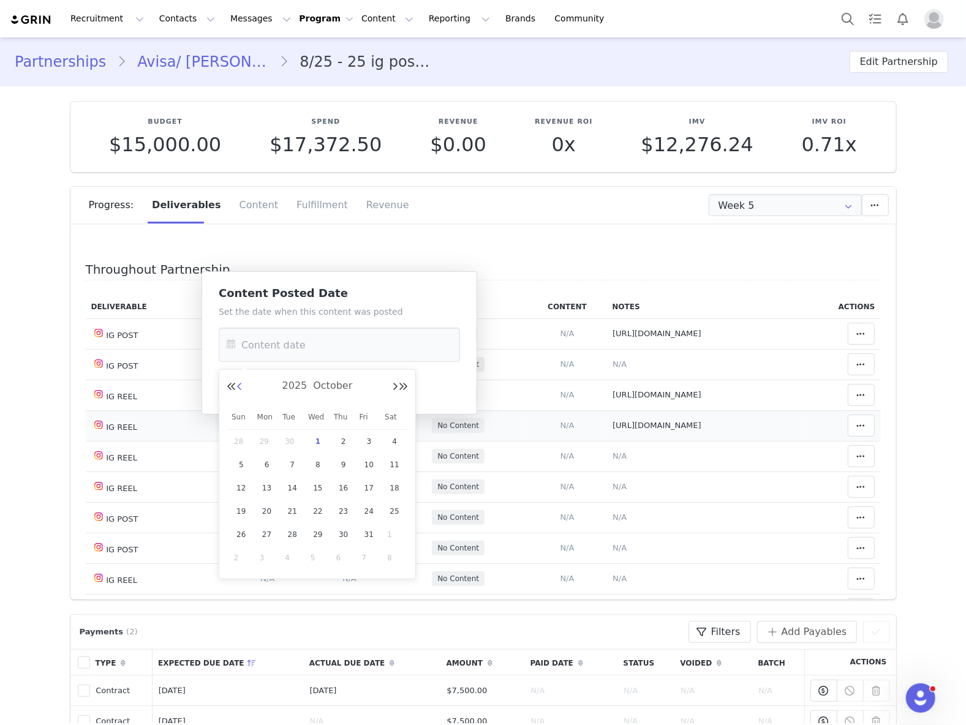
click at [241, 388] on div "2025 October" at bounding box center [317, 386] width 181 height 18
click at [240, 388] on button "Previous Month" at bounding box center [239, 387] width 6 height 10
click at [251, 486] on div "14" at bounding box center [241, 488] width 26 height 18
click at [243, 385] on button "Save" at bounding box center [241, 388] width 45 height 22
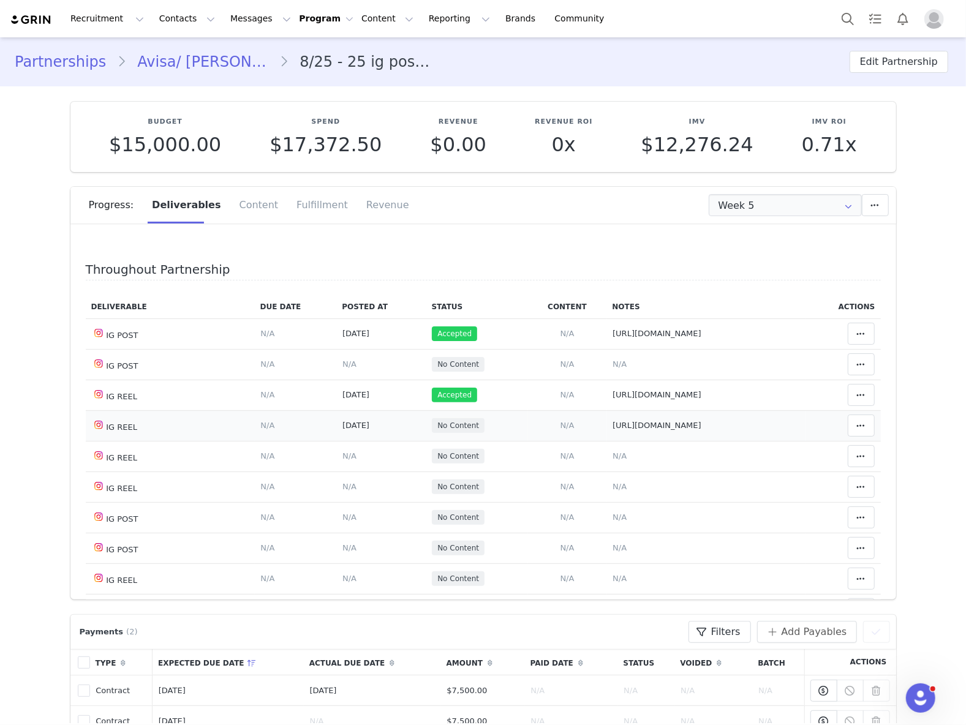
click at [870, 426] on div "Throughout Partnership Deliverable Due Date Posted At Status Content Notes Acti…" at bounding box center [483, 416] width 826 height 368
click at [857, 424] on icon at bounding box center [861, 426] width 9 height 10
click at [739, 424] on div "Mark as Accepted" at bounding box center [745, 429] width 152 height 28
drag, startPoint x: 608, startPoint y: 366, endPoint x: 604, endPoint y: 344, distance: 23.1
click at [613, 366] on span "N/A" at bounding box center [620, 364] width 14 height 9
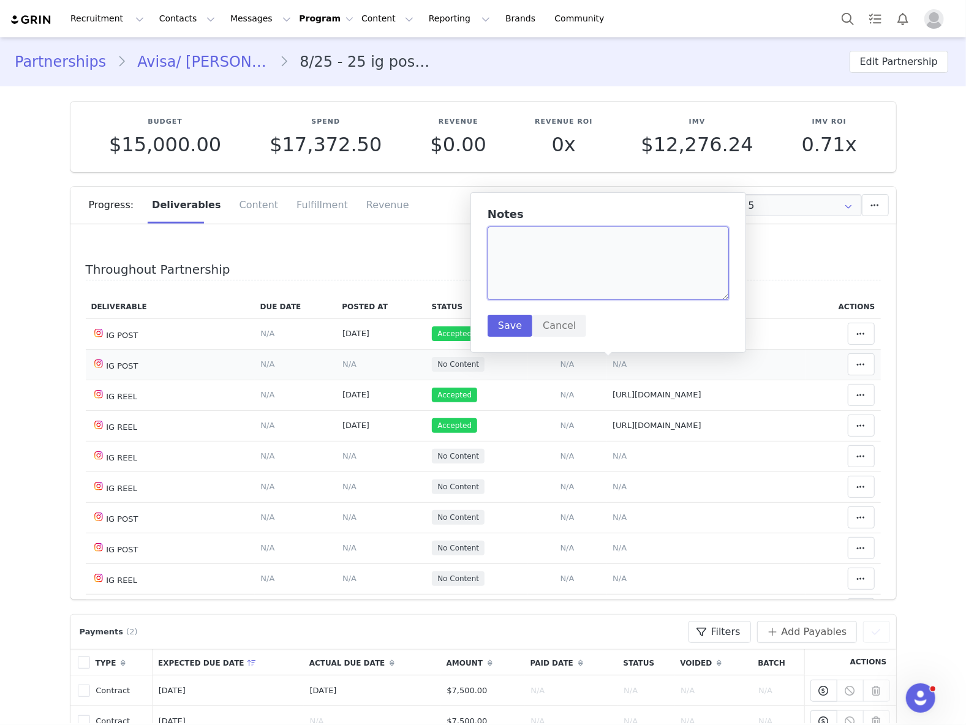
click at [576, 271] on textarea at bounding box center [608, 264] width 241 height 74
paste textarea "https://www.instagram.com/p/DOmTB3Zkmta/"
type textarea "https://www.instagram.com/p/DOmTB3Zkmta/"
click at [505, 320] on button "Save" at bounding box center [510, 326] width 45 height 22
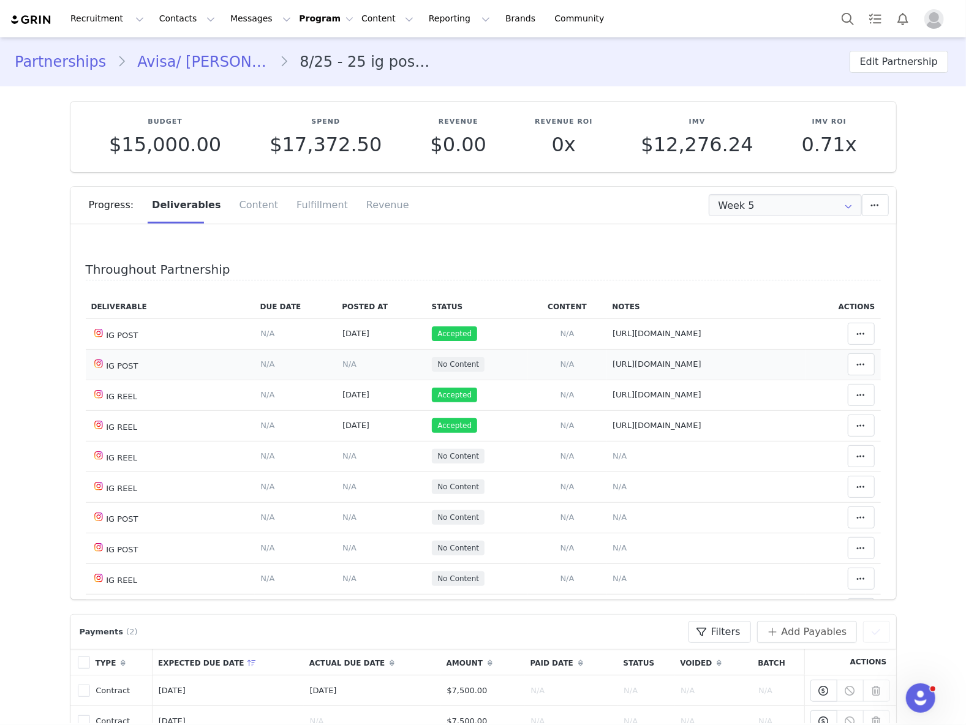
click at [342, 368] on span "N/A" at bounding box center [349, 364] width 14 height 9
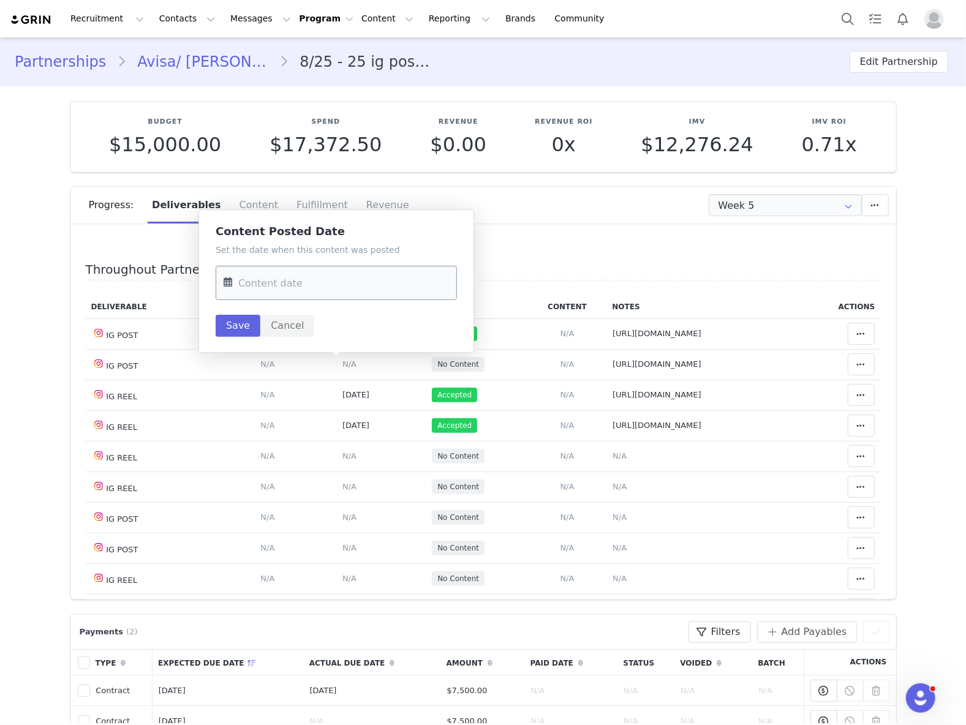
click at [341, 299] on input "text" at bounding box center [336, 283] width 241 height 34
click at [238, 322] on button "Previous Month" at bounding box center [236, 325] width 6 height 10
click at [236, 429] on span "14" at bounding box center [238, 426] width 15 height 15
click at [238, 330] on button "Save" at bounding box center [238, 326] width 45 height 22
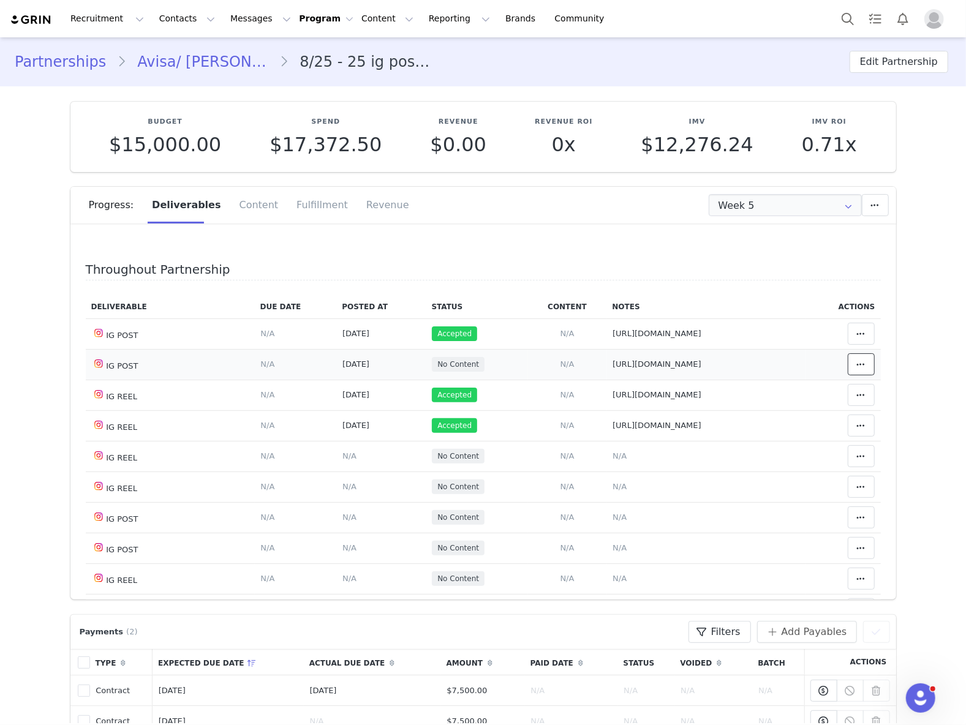
drag, startPoint x: 832, startPoint y: 371, endPoint x: 807, endPoint y: 371, distance: 25.1
click at [848, 371] on button at bounding box center [861, 364] width 27 height 22
click at [775, 371] on div "Mark as Accepted" at bounding box center [745, 367] width 152 height 28
click at [613, 458] on span "N/A" at bounding box center [620, 455] width 14 height 9
click at [0, 0] on textarea at bounding box center [0, 0] width 0 height 0
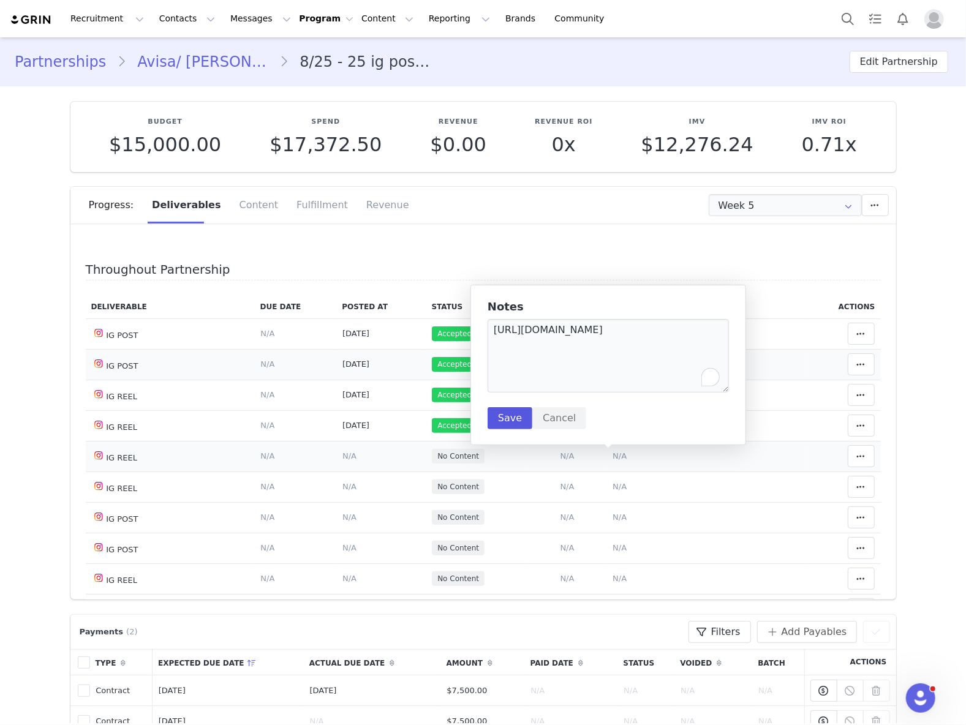
type textarea "https://www.instagram.com/reel/DOq9L4dEYnM/"
click at [502, 419] on button "Save" at bounding box center [510, 418] width 45 height 22
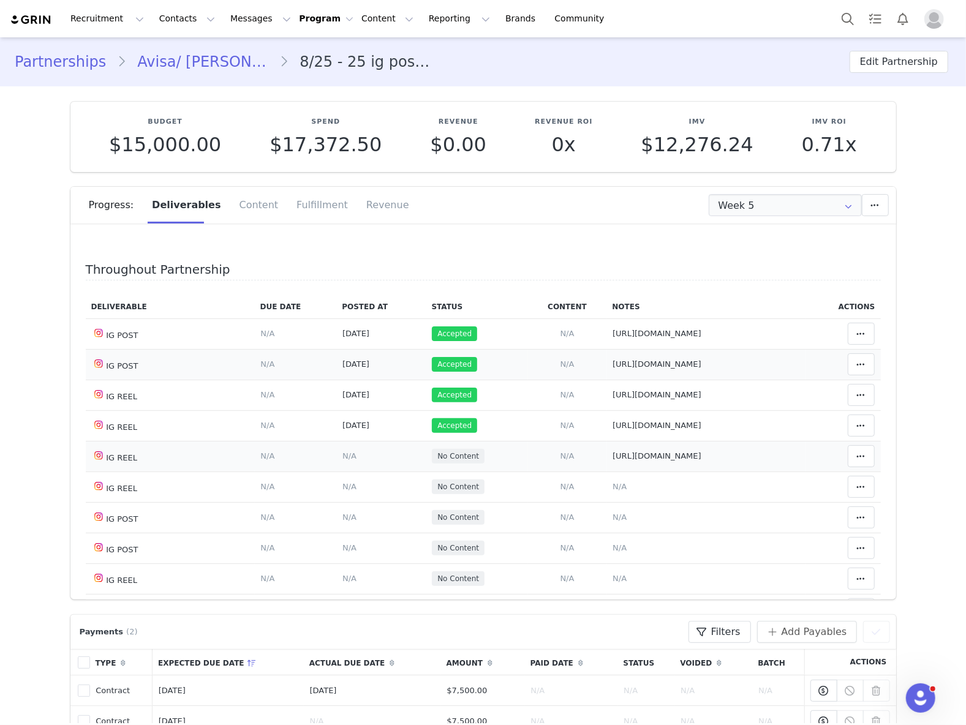
click at [342, 459] on span "N/A" at bounding box center [349, 455] width 14 height 9
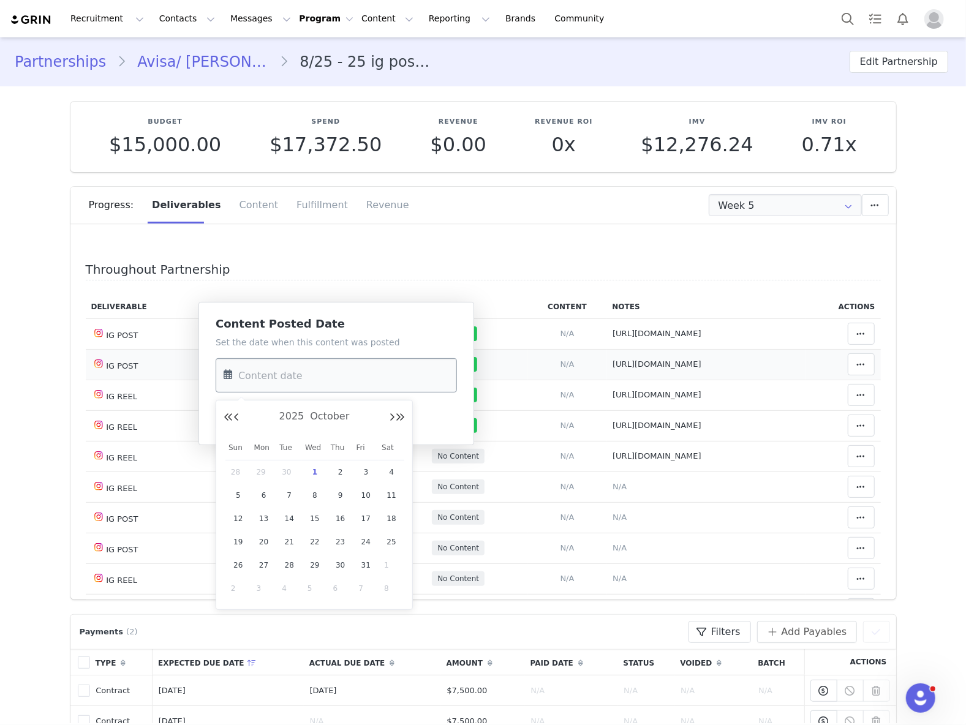
click at [334, 372] on input "text" at bounding box center [336, 375] width 241 height 34
click at [234, 420] on button "Previous Month" at bounding box center [236, 418] width 6 height 10
click at [285, 517] on span "16" at bounding box center [289, 518] width 15 height 15
click at [248, 413] on button "Save" at bounding box center [238, 418] width 45 height 22
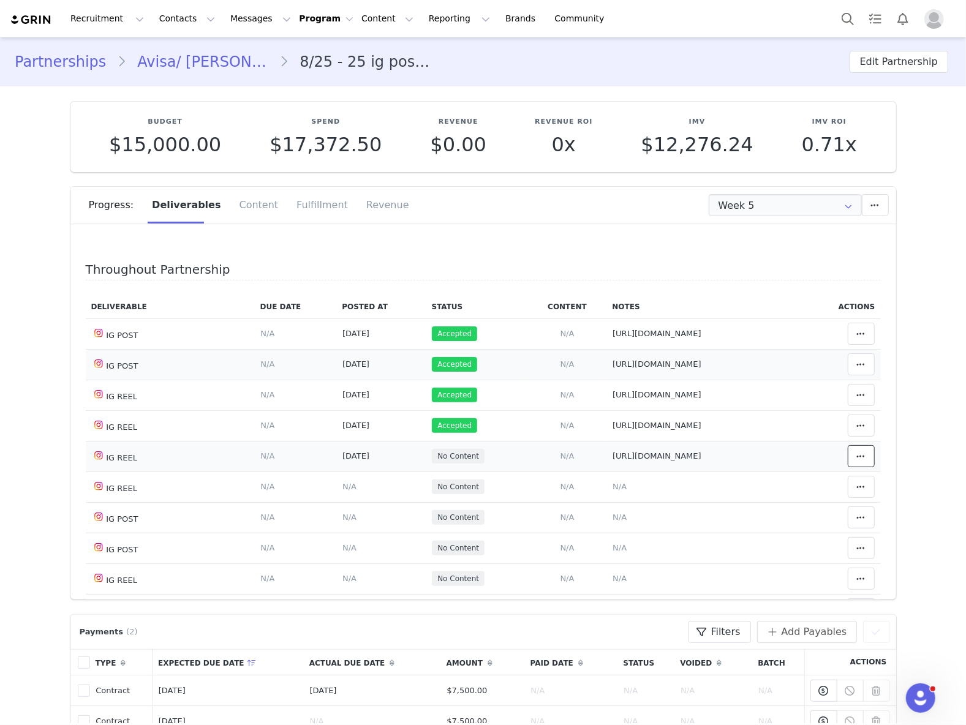
click at [854, 458] on span at bounding box center [861, 456] width 15 height 15
click at [770, 461] on div "Mark as Accepted" at bounding box center [745, 460] width 152 height 28
click at [613, 521] on span "N/A" at bounding box center [620, 517] width 14 height 9
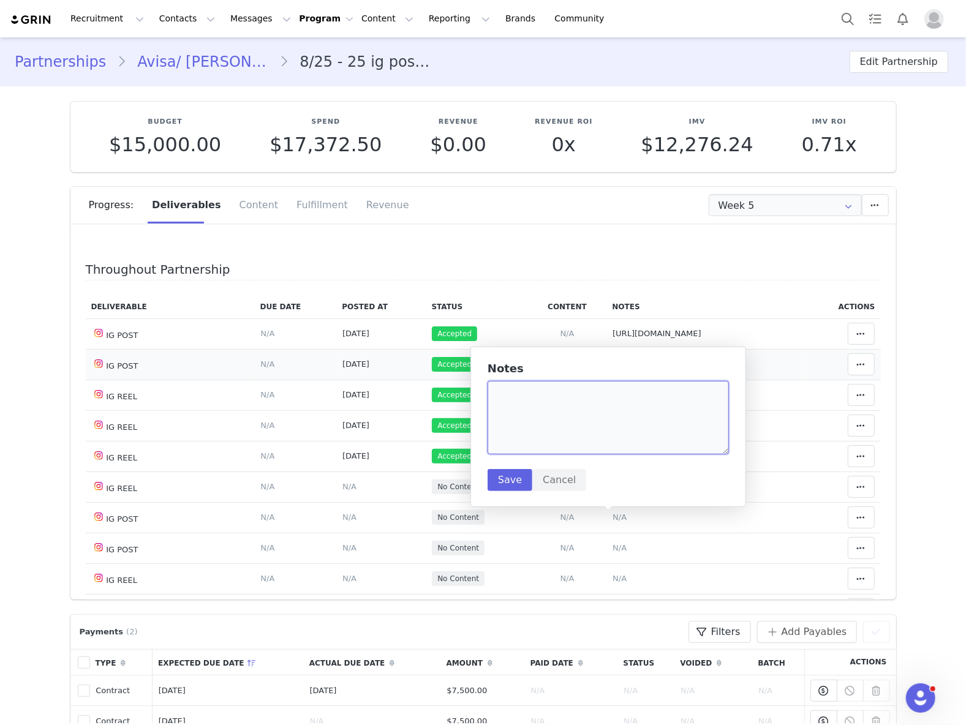
click at [593, 441] on textarea at bounding box center [608, 418] width 241 height 74
paste textarea "https://www.instagram.com/p/DOwS0KZEbId/"
type textarea "https://www.instagram.com/p/DOwS0KZEbId/"
click at [501, 476] on button "Save" at bounding box center [510, 480] width 45 height 22
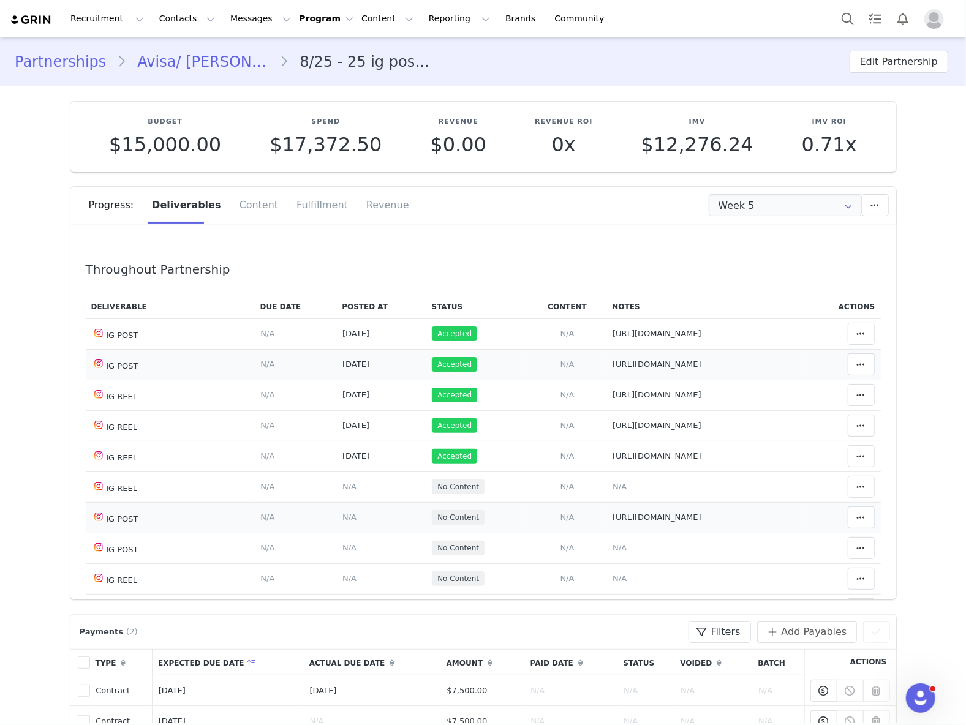
click at [342, 516] on span "N/A" at bounding box center [349, 517] width 14 height 9
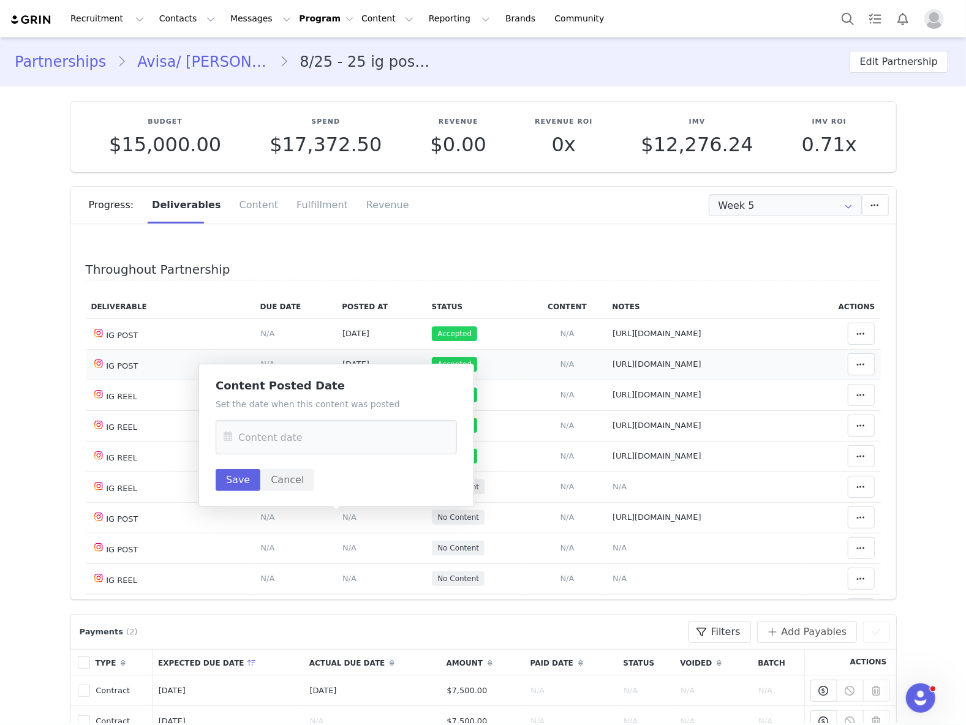
click at [334, 459] on div "Set the date when this content was posted Save Cancel" at bounding box center [336, 444] width 241 height 93
click at [331, 440] on input "text" at bounding box center [336, 437] width 241 height 34
click at [235, 481] on button "Previous Month" at bounding box center [236, 480] width 6 height 10
click at [344, 581] on span "18" at bounding box center [340, 580] width 15 height 15
click at [249, 476] on button "Save" at bounding box center [238, 480] width 45 height 22
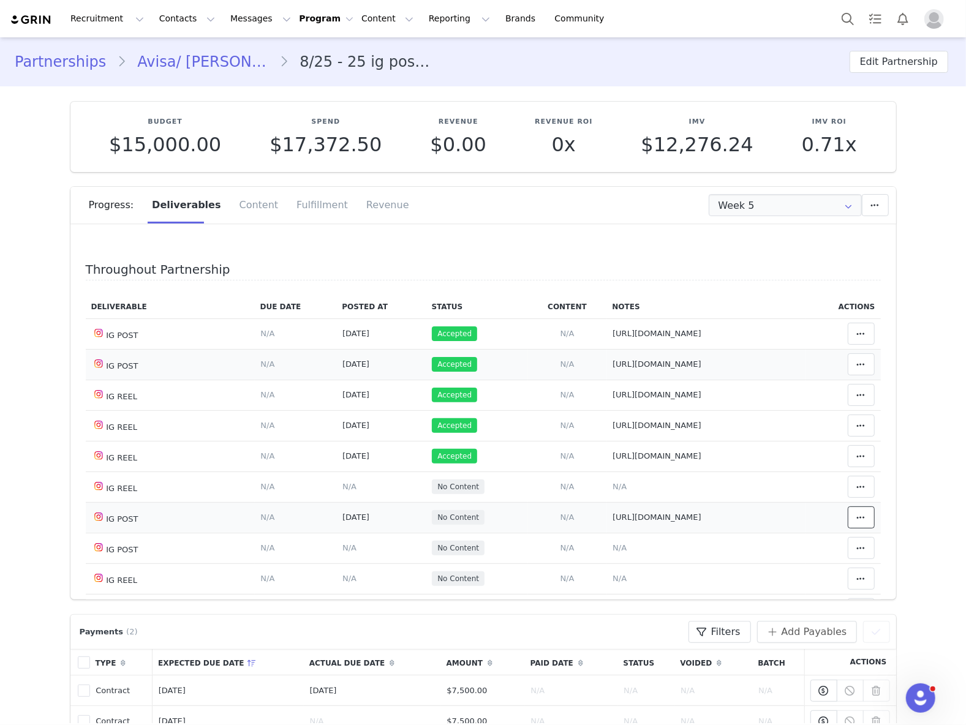
click at [854, 525] on span at bounding box center [861, 517] width 15 height 15
click at [766, 527] on div "Mark as Accepted" at bounding box center [745, 521] width 152 height 28
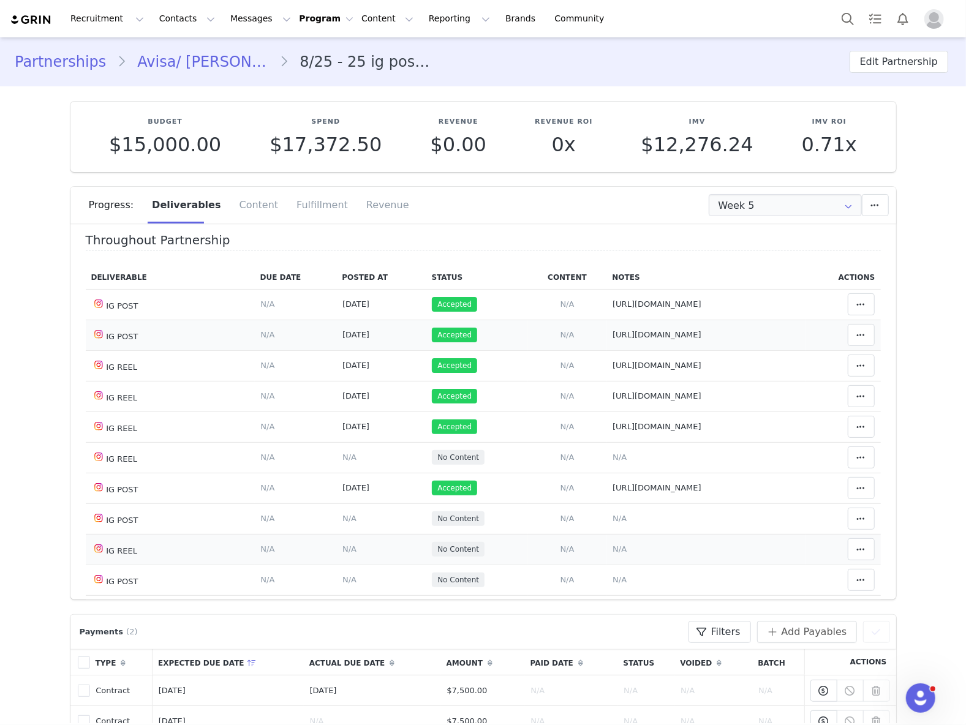
scroll to position [81, 0]
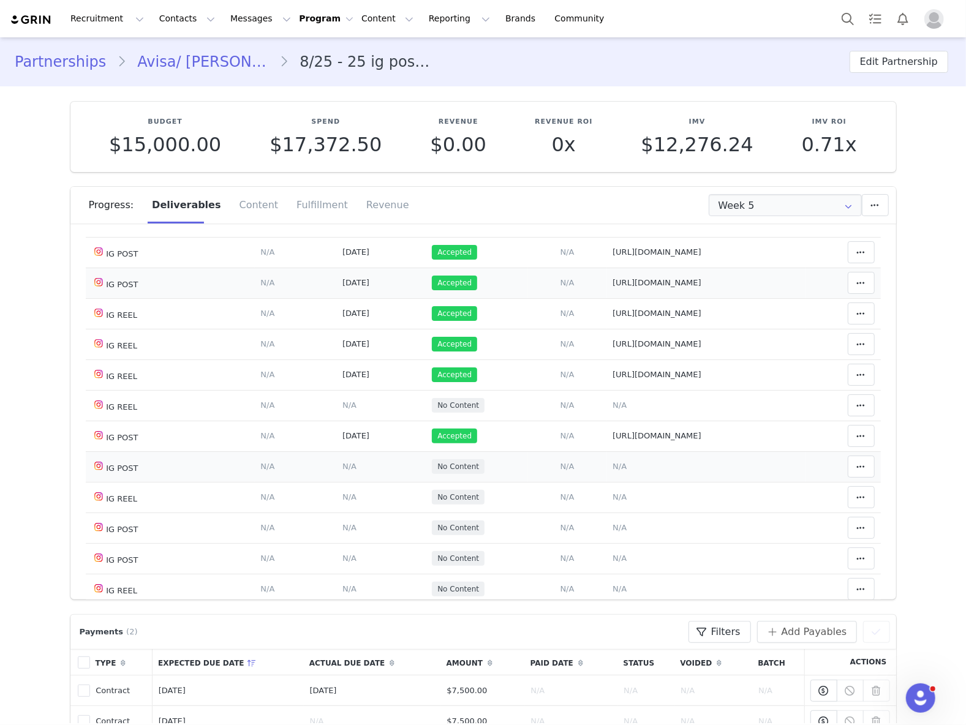
click at [613, 469] on span "N/A" at bounding box center [620, 466] width 14 height 9
click at [571, 386] on textarea at bounding box center [608, 367] width 241 height 74
